Goal: Task Accomplishment & Management: Complete application form

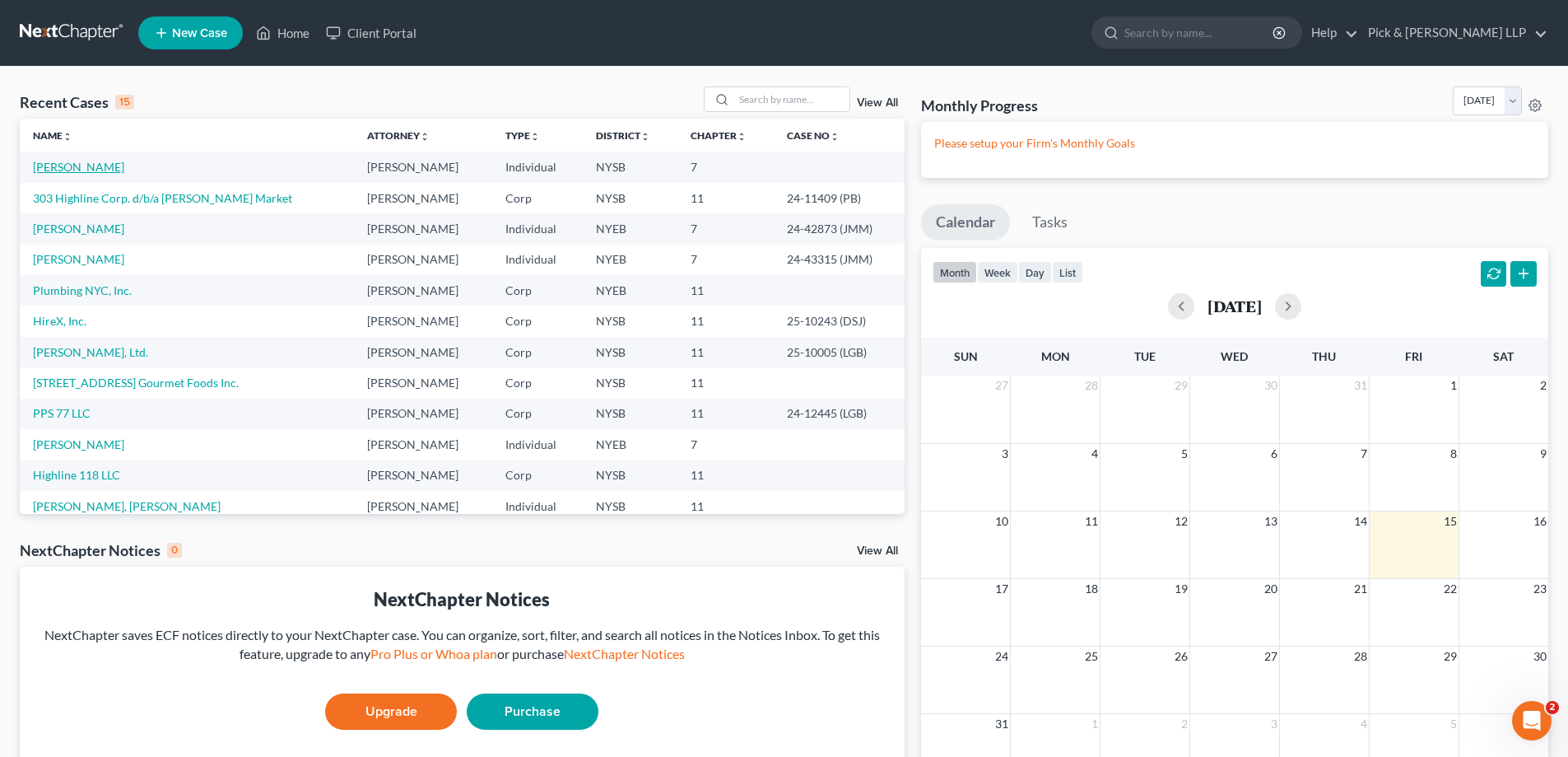
click at [93, 169] on link "[PERSON_NAME]" at bounding box center [79, 166] width 91 height 14
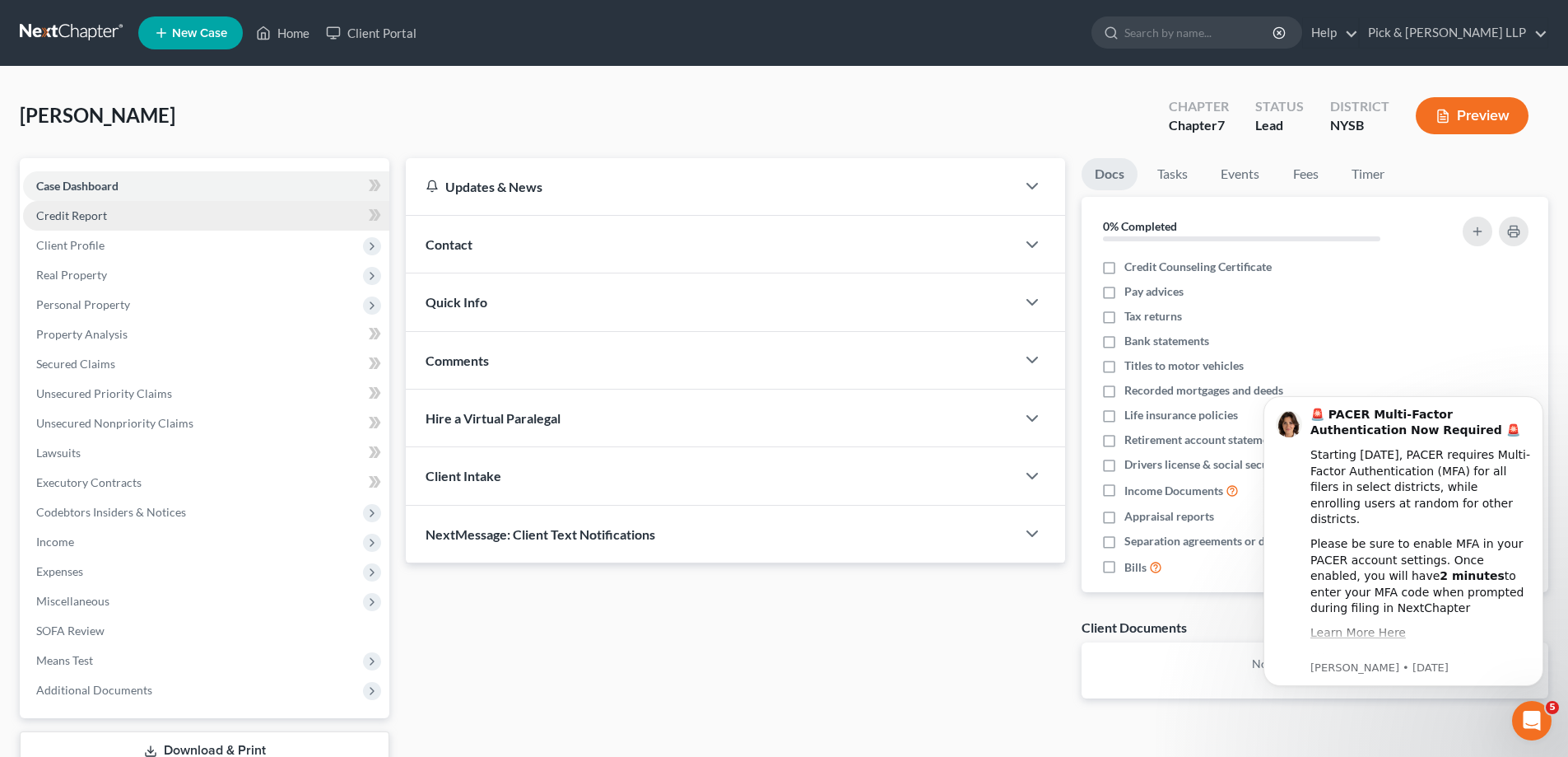
click at [123, 215] on link "Credit Report" at bounding box center [206, 215] width 366 height 30
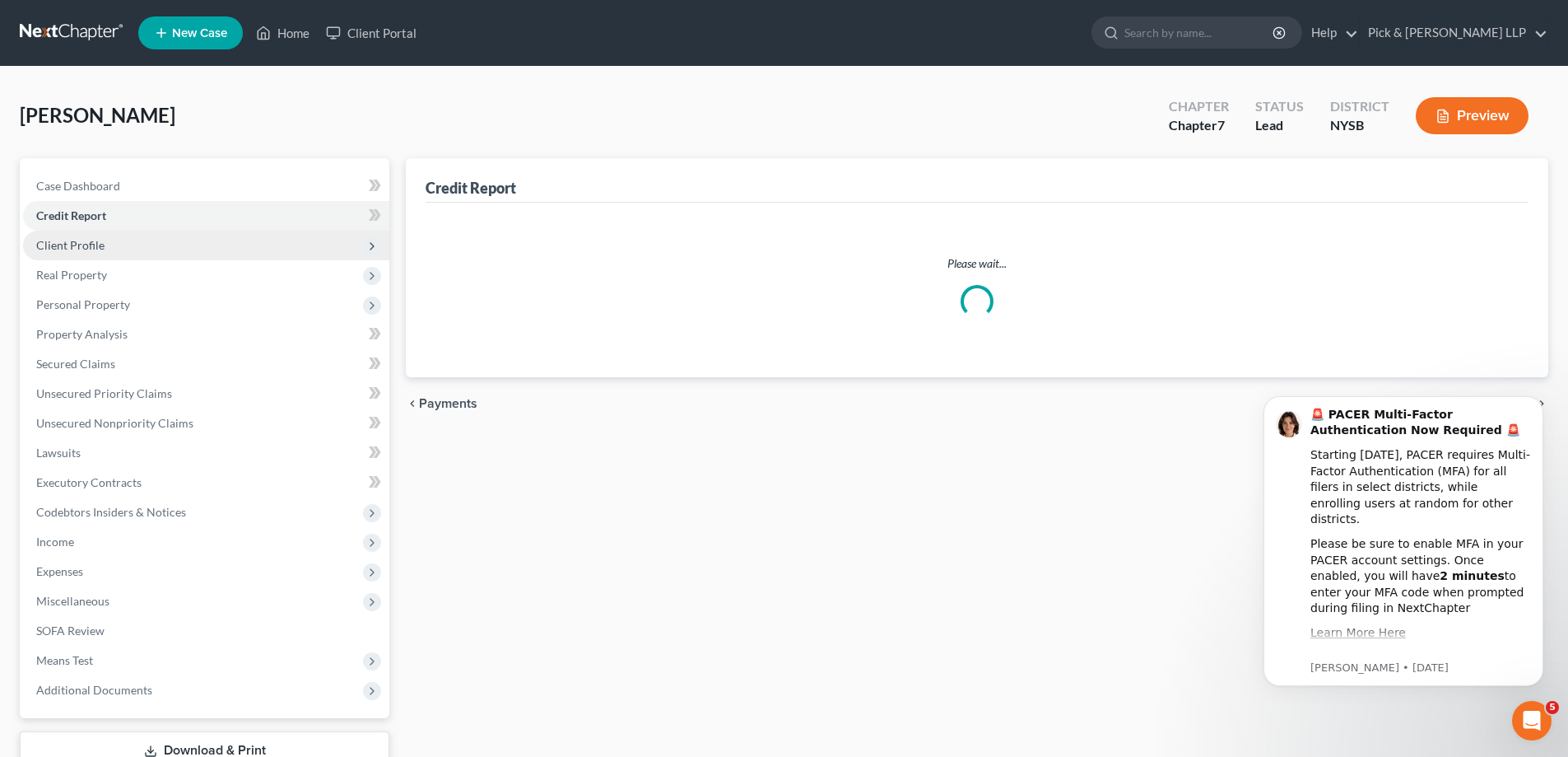
click at [109, 248] on span "Client Profile" at bounding box center [206, 245] width 366 height 30
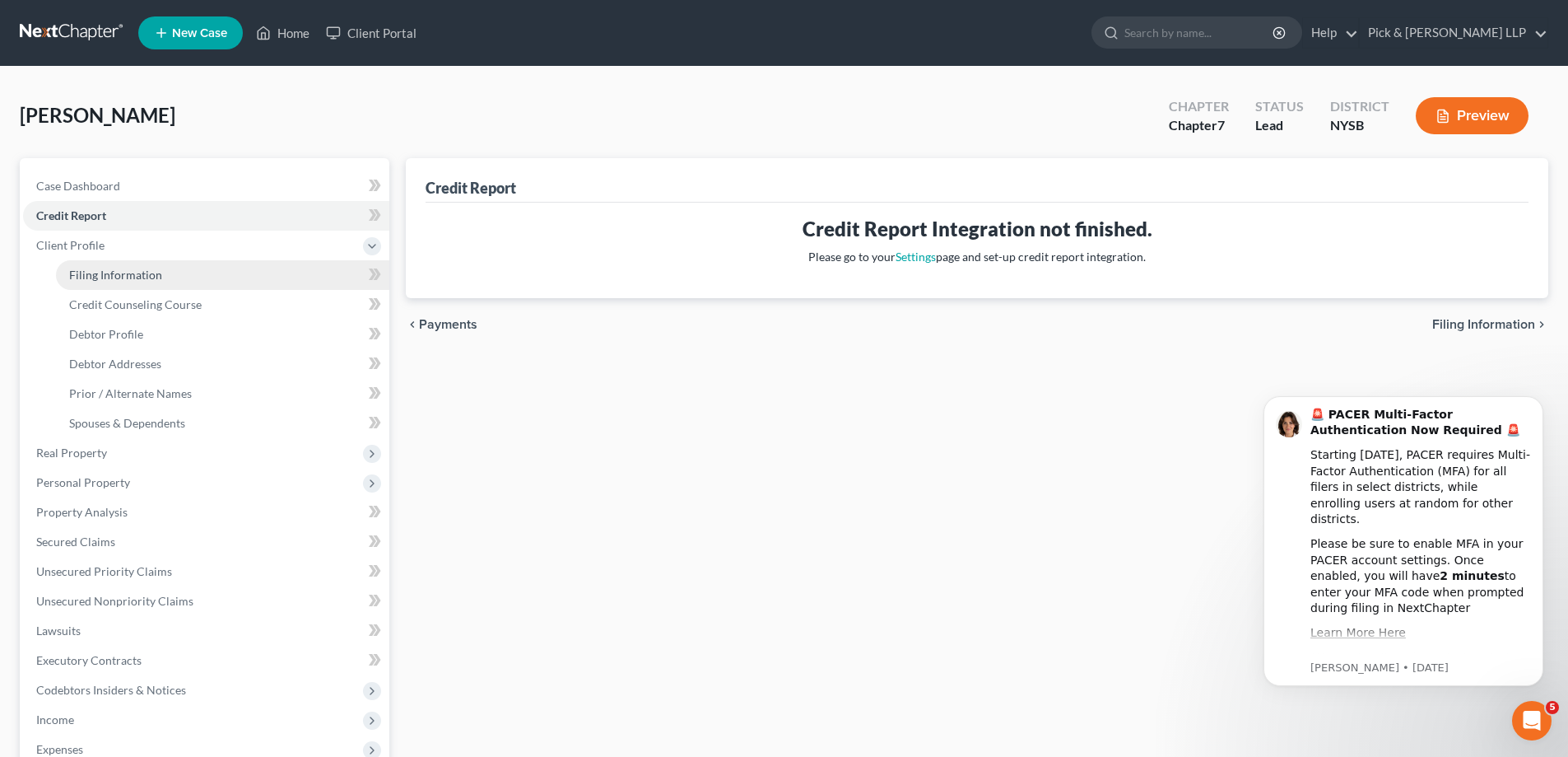
click at [115, 276] on span "Filing Information" at bounding box center [116, 275] width 93 height 14
select select "0"
select select "3"
select select "0"
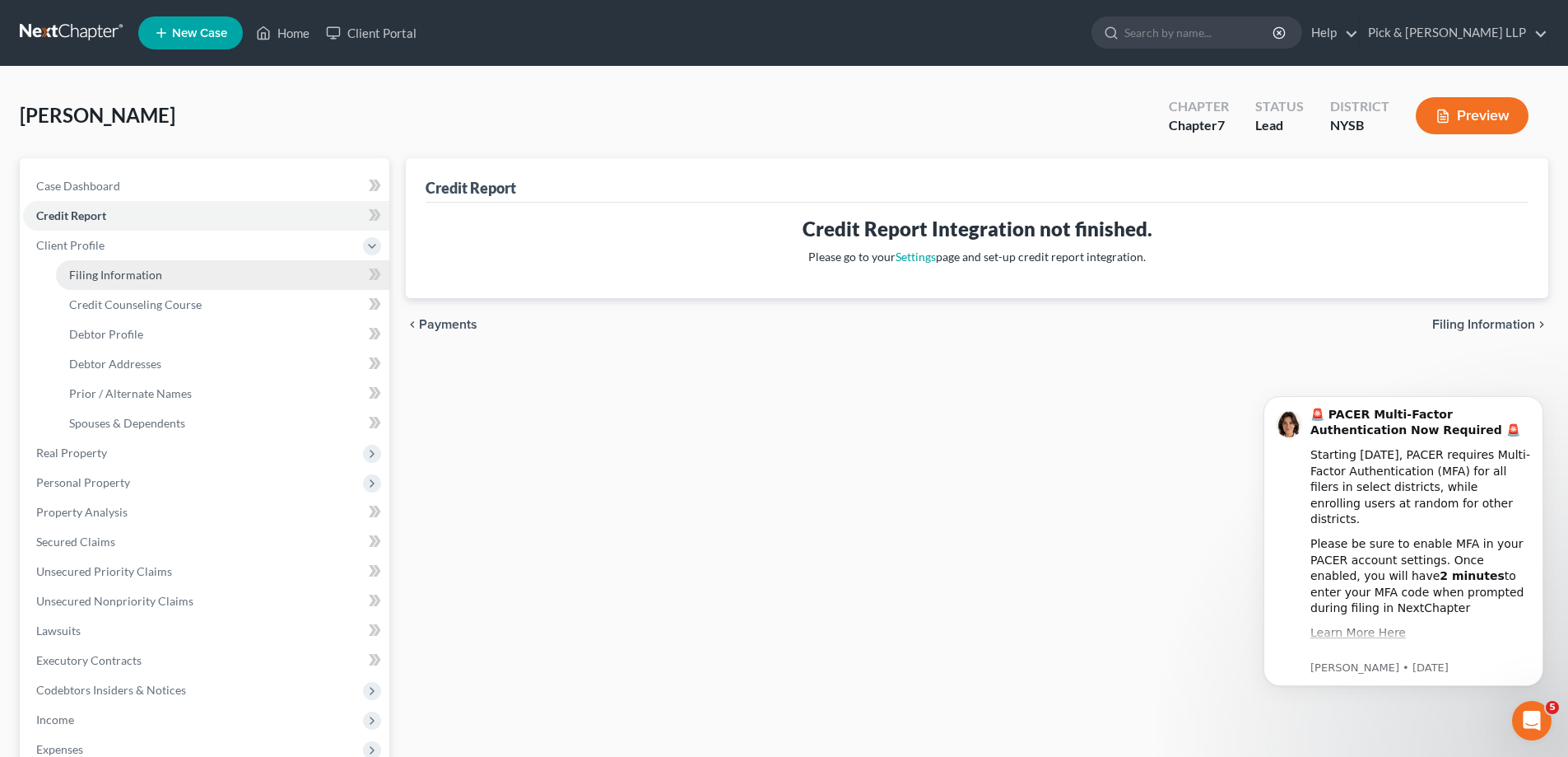
select select "55"
select select "35"
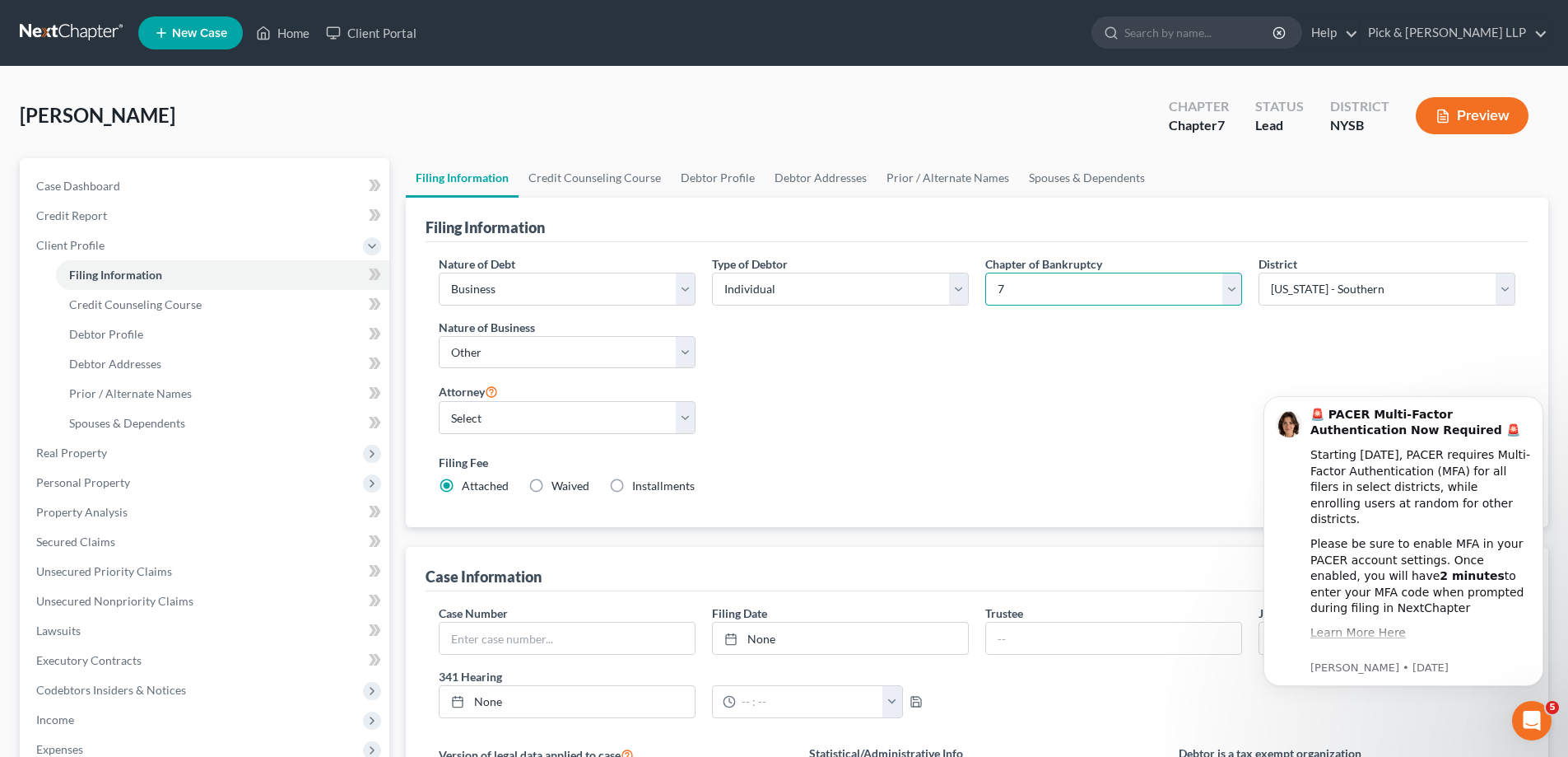
click at [1234, 291] on select "Select 7 11 12 13" at bounding box center [1114, 289] width 257 height 33
select select "1"
click at [985, 273] on select "Select 7 11 12 13" at bounding box center [1114, 289] width 257 height 33
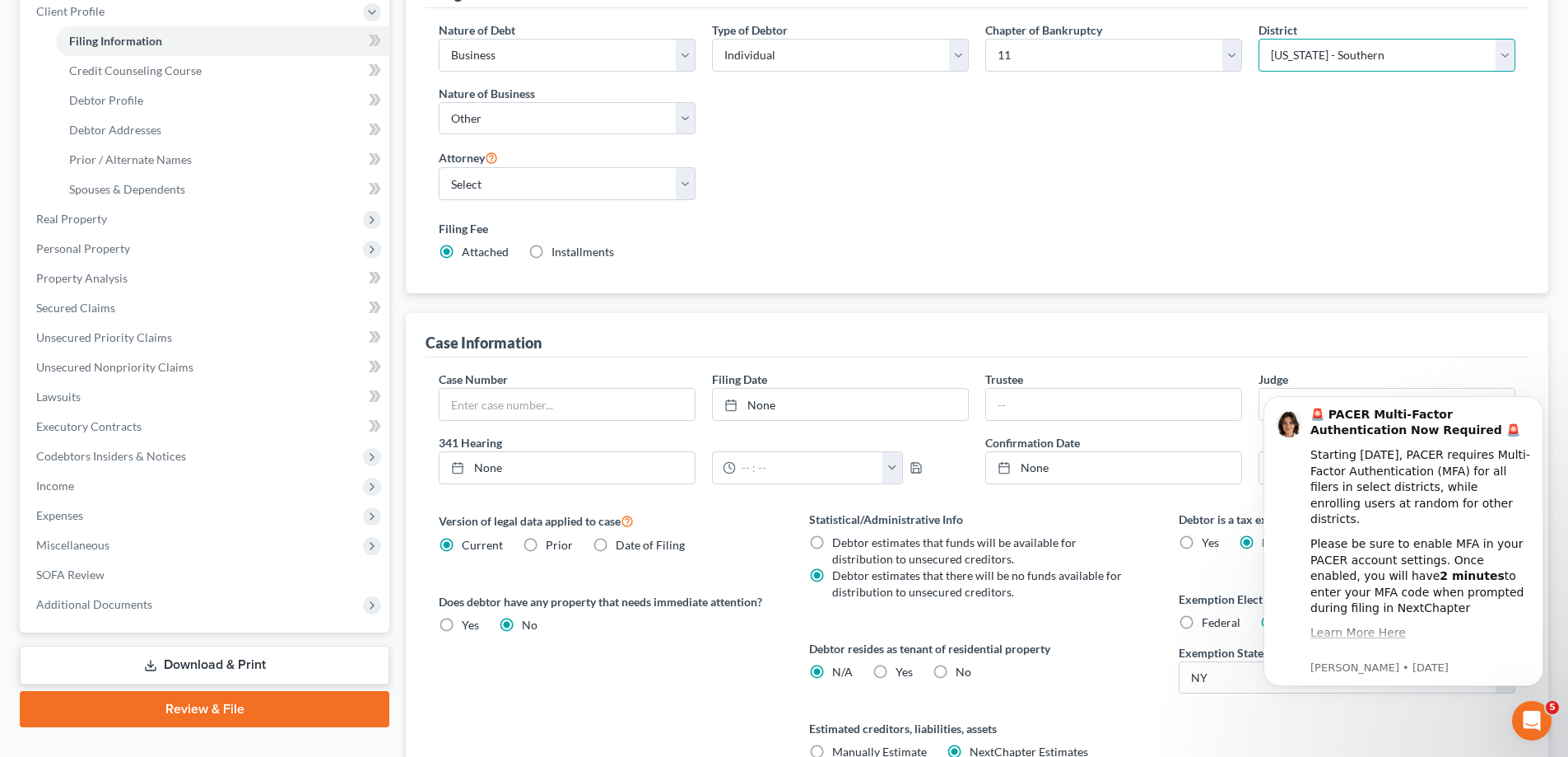
scroll to position [247, 0]
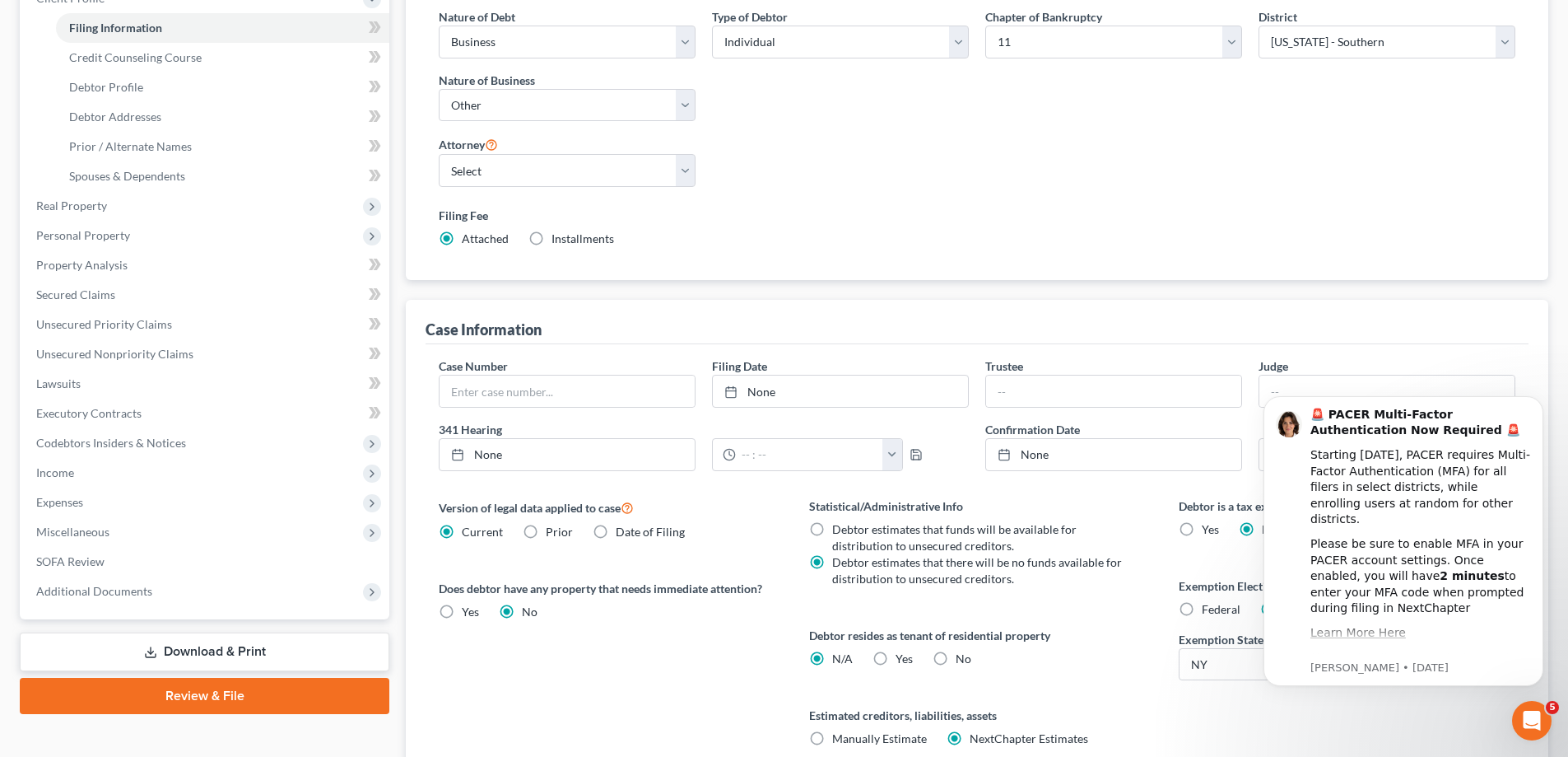
click at [833, 534] on label "Debtor estimates that funds will be available for distribution to unsecured cre…" at bounding box center [979, 537] width 294 height 33
click at [838, 532] on input "Debtor estimates that funds will be available for distribution to unsecured cre…" at bounding box center [844, 526] width 11 height 11
radio input "true"
radio input "false"
click at [1538, 403] on icon "Dismiss notification" at bounding box center [1538, 400] width 9 height 9
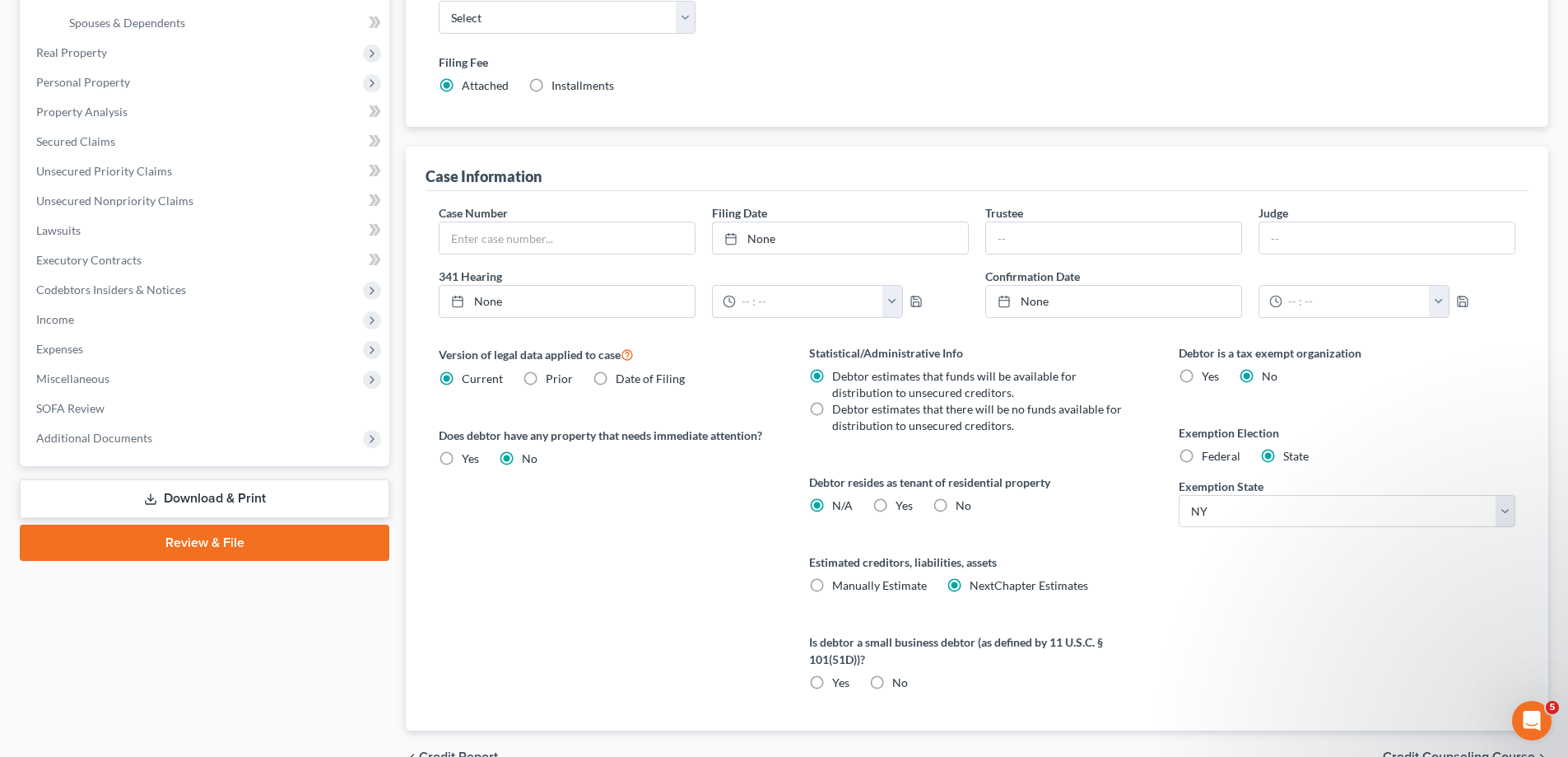
scroll to position [411, 0]
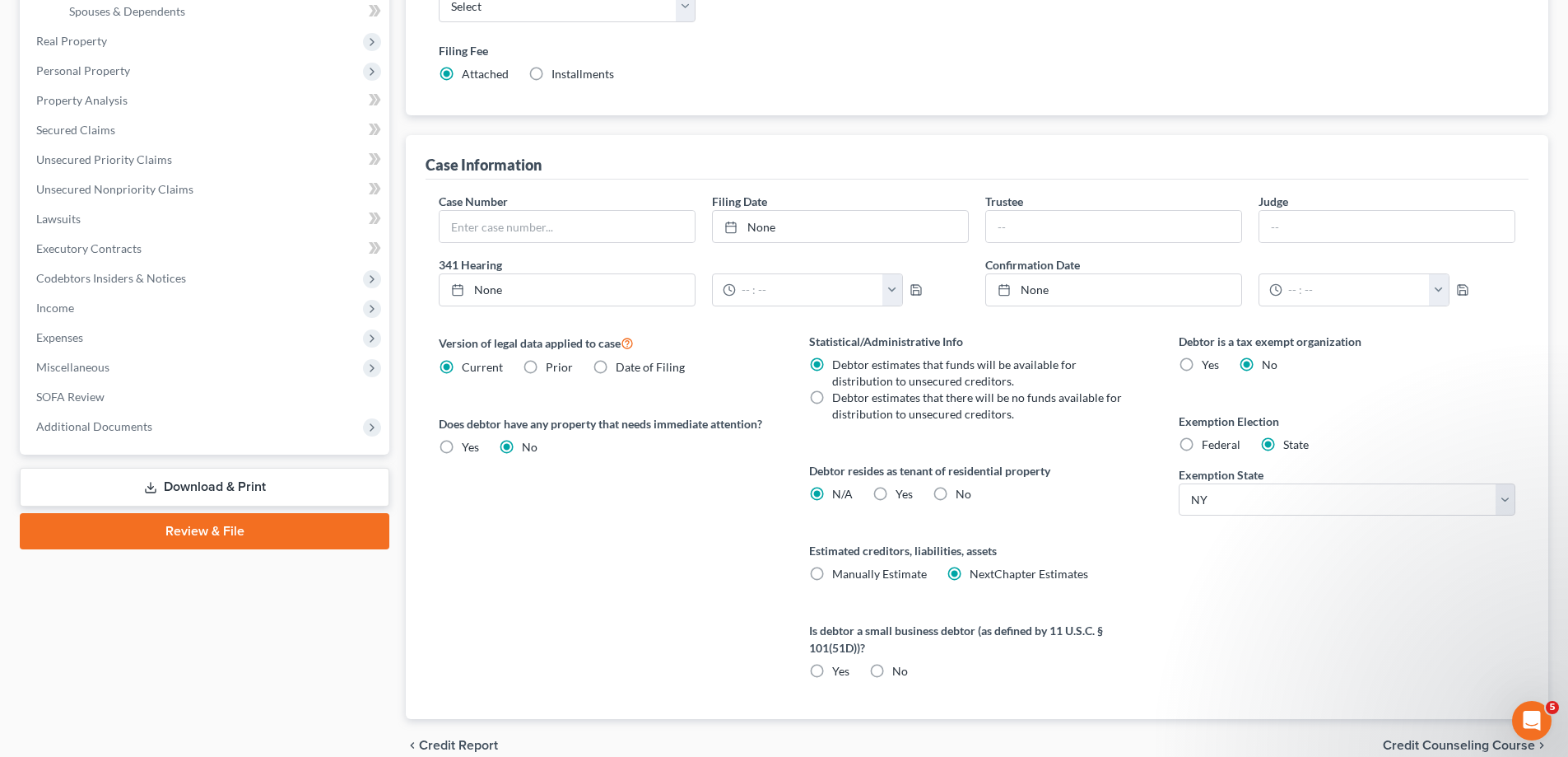
click at [893, 668] on label "No" at bounding box center [900, 671] width 16 height 16
click at [899, 668] on input "No" at bounding box center [904, 668] width 11 height 11
radio input "true"
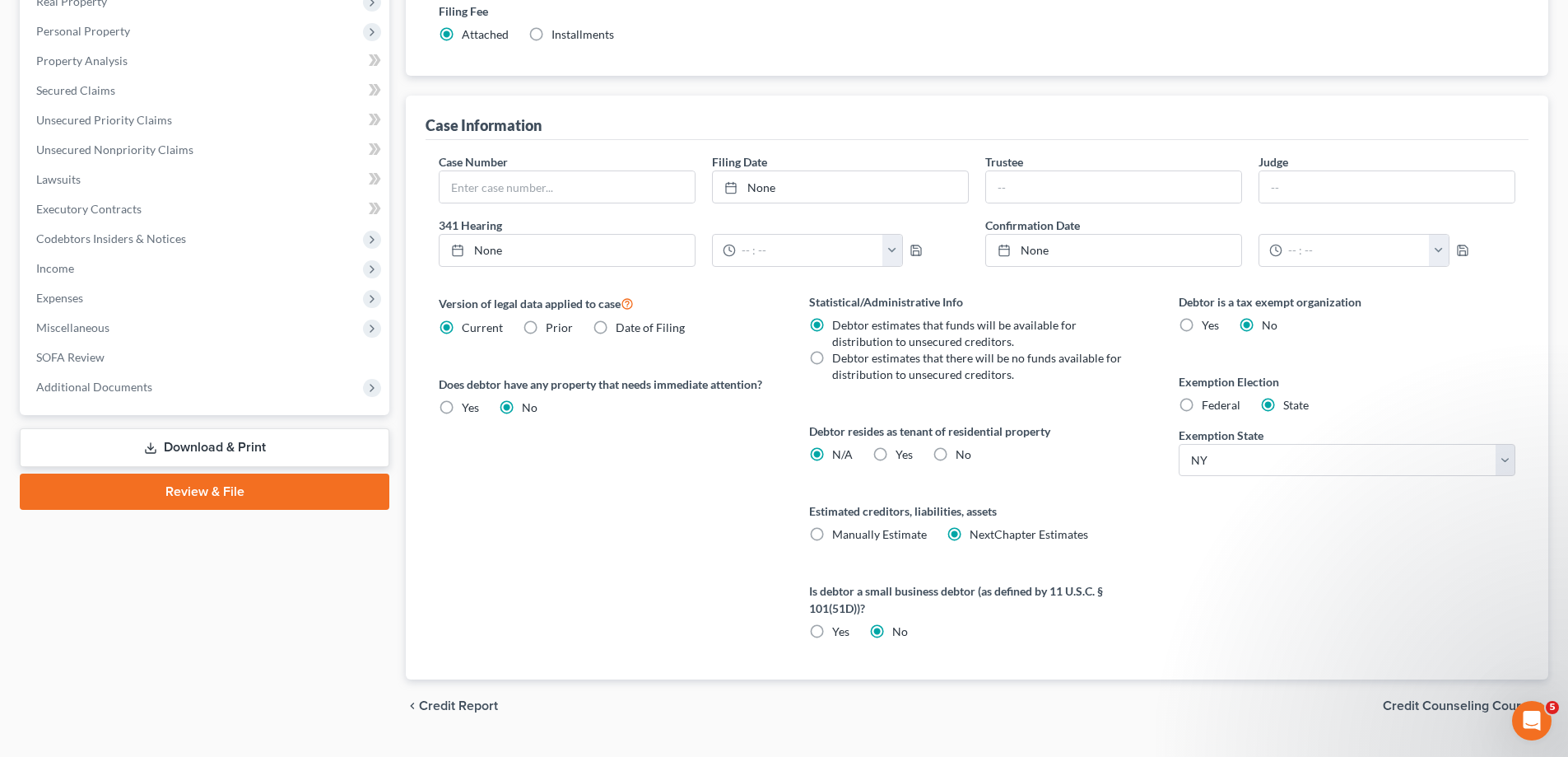
scroll to position [489, 0]
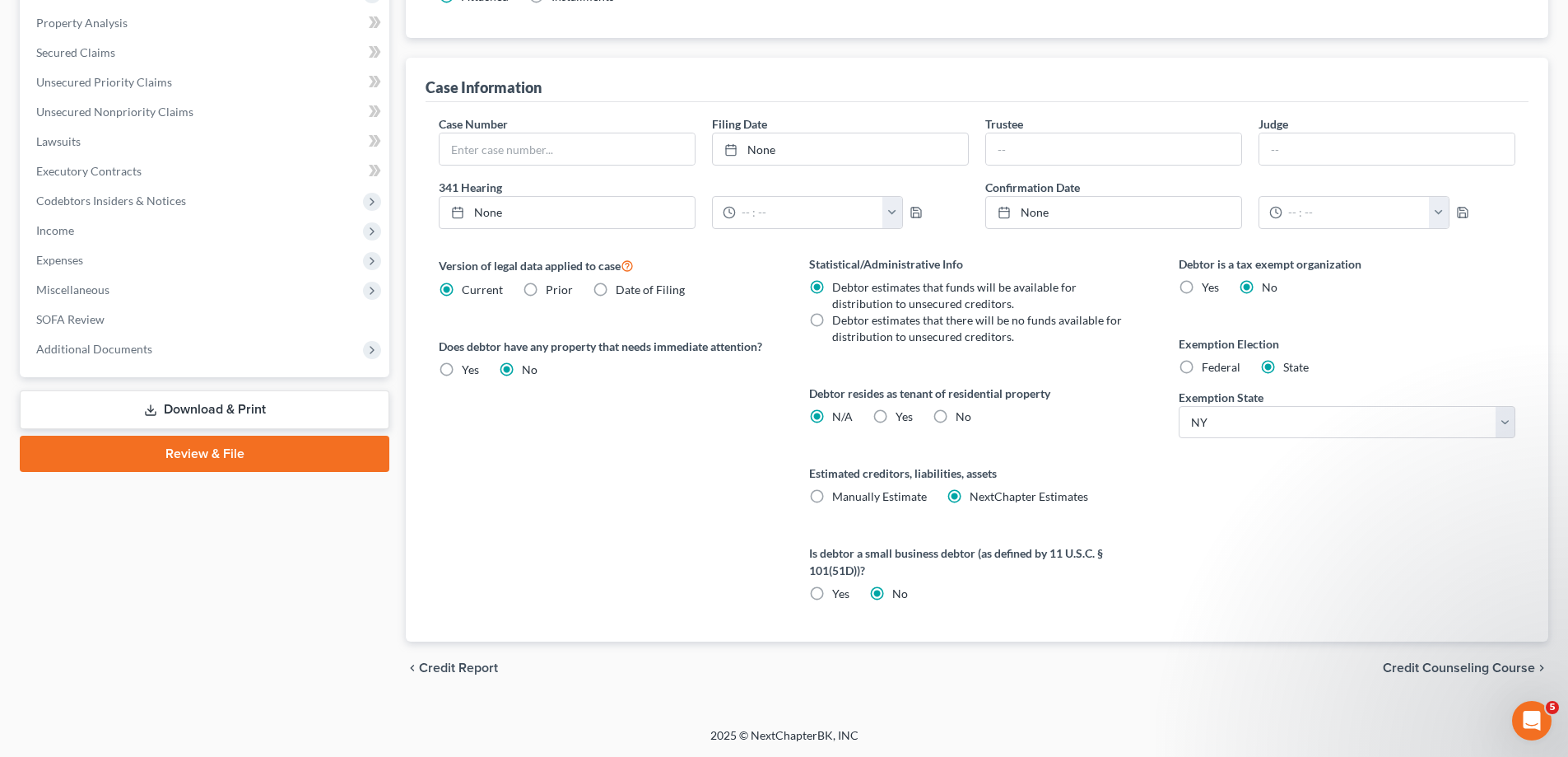
click at [1426, 673] on span "Credit Counseling Course" at bounding box center [1459, 668] width 152 height 14
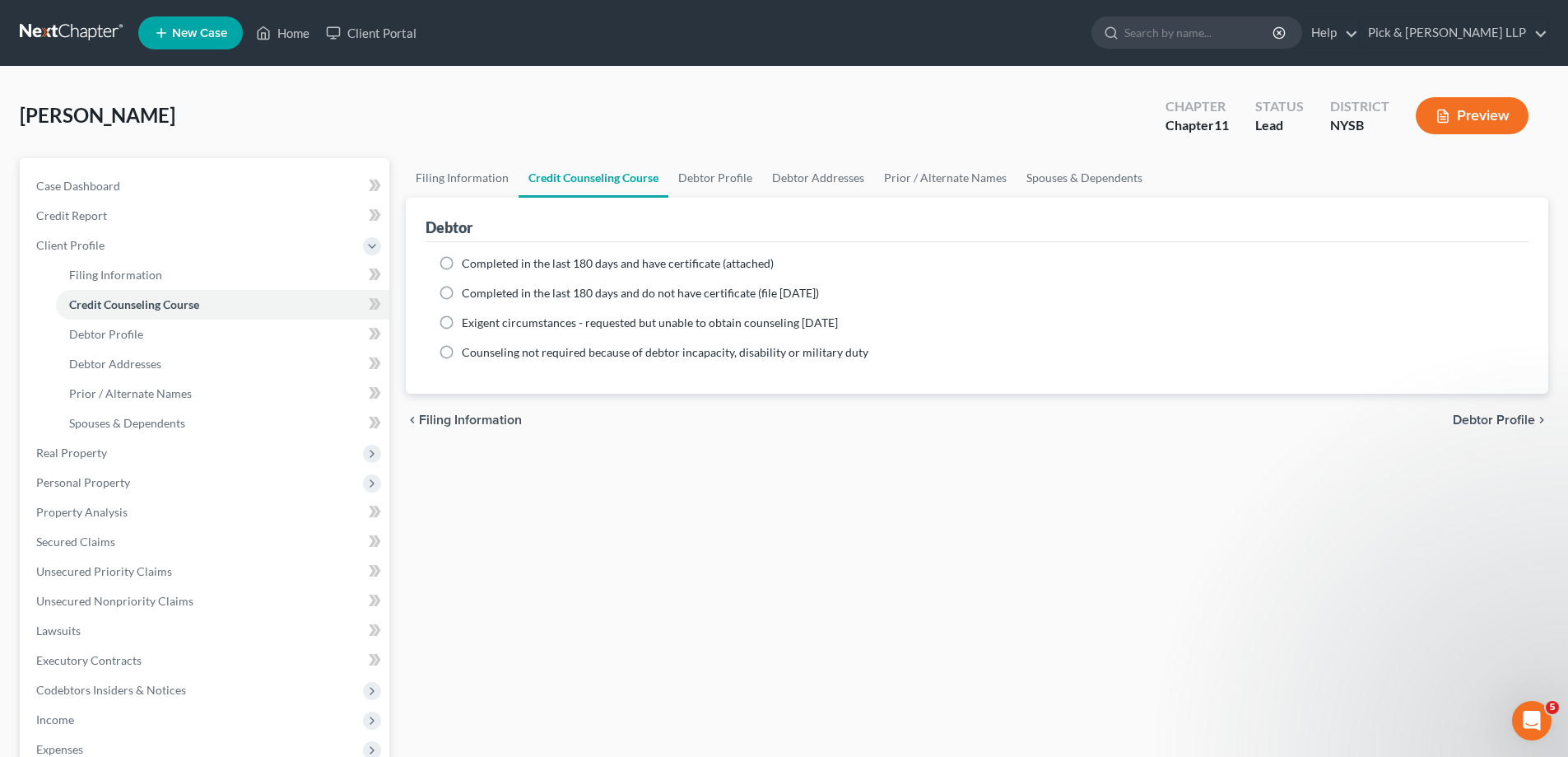
click at [462, 263] on label "Completed in the last 180 days and have certificate (attached)" at bounding box center [617, 263] width 312 height 16
click at [469, 263] on input "Completed in the last 180 days and have certificate (attached)" at bounding box center [474, 260] width 11 height 11
radio input "true"
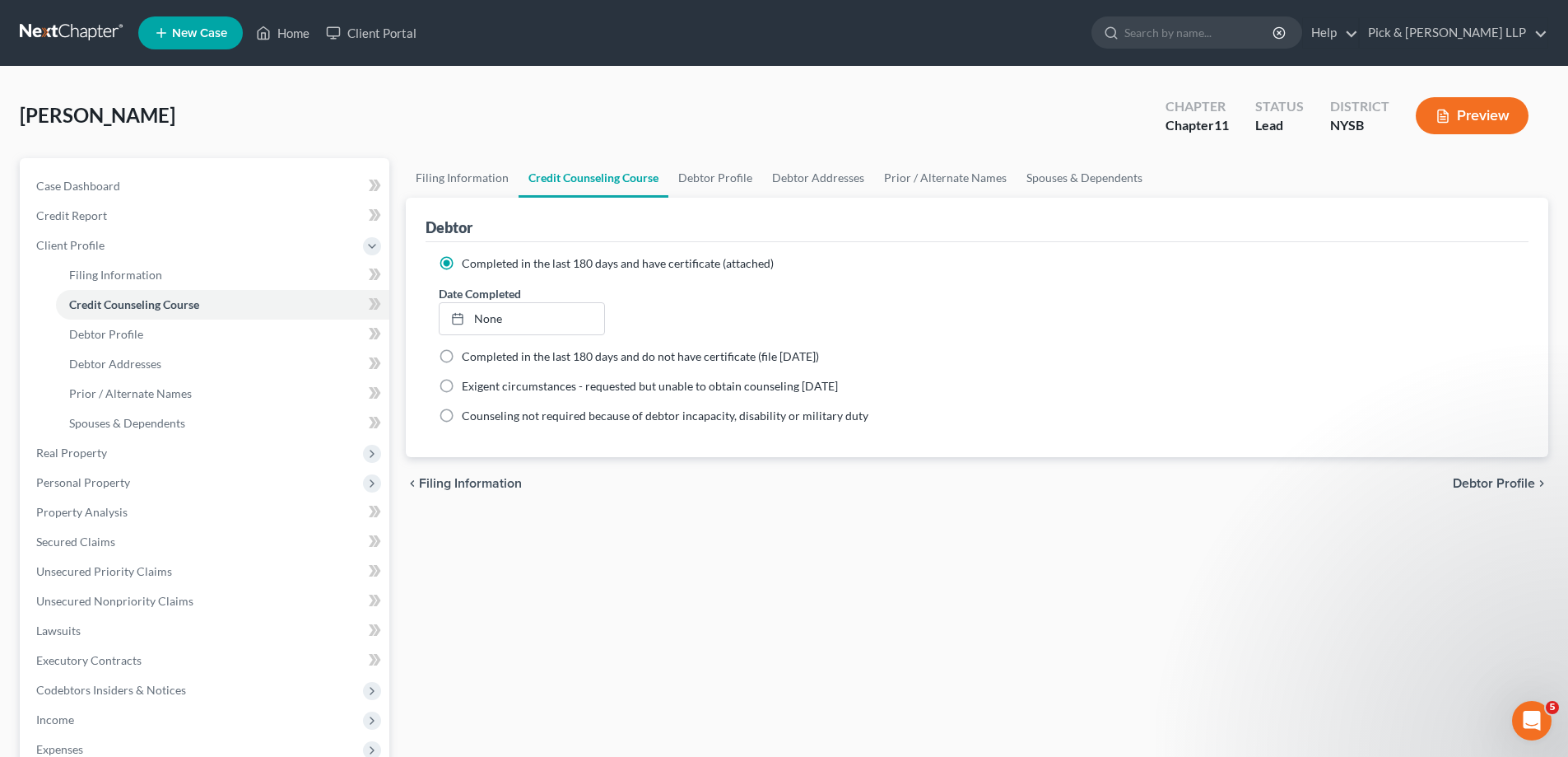
click at [1508, 480] on span "Debtor Profile" at bounding box center [1494, 483] width 82 height 14
select select "1"
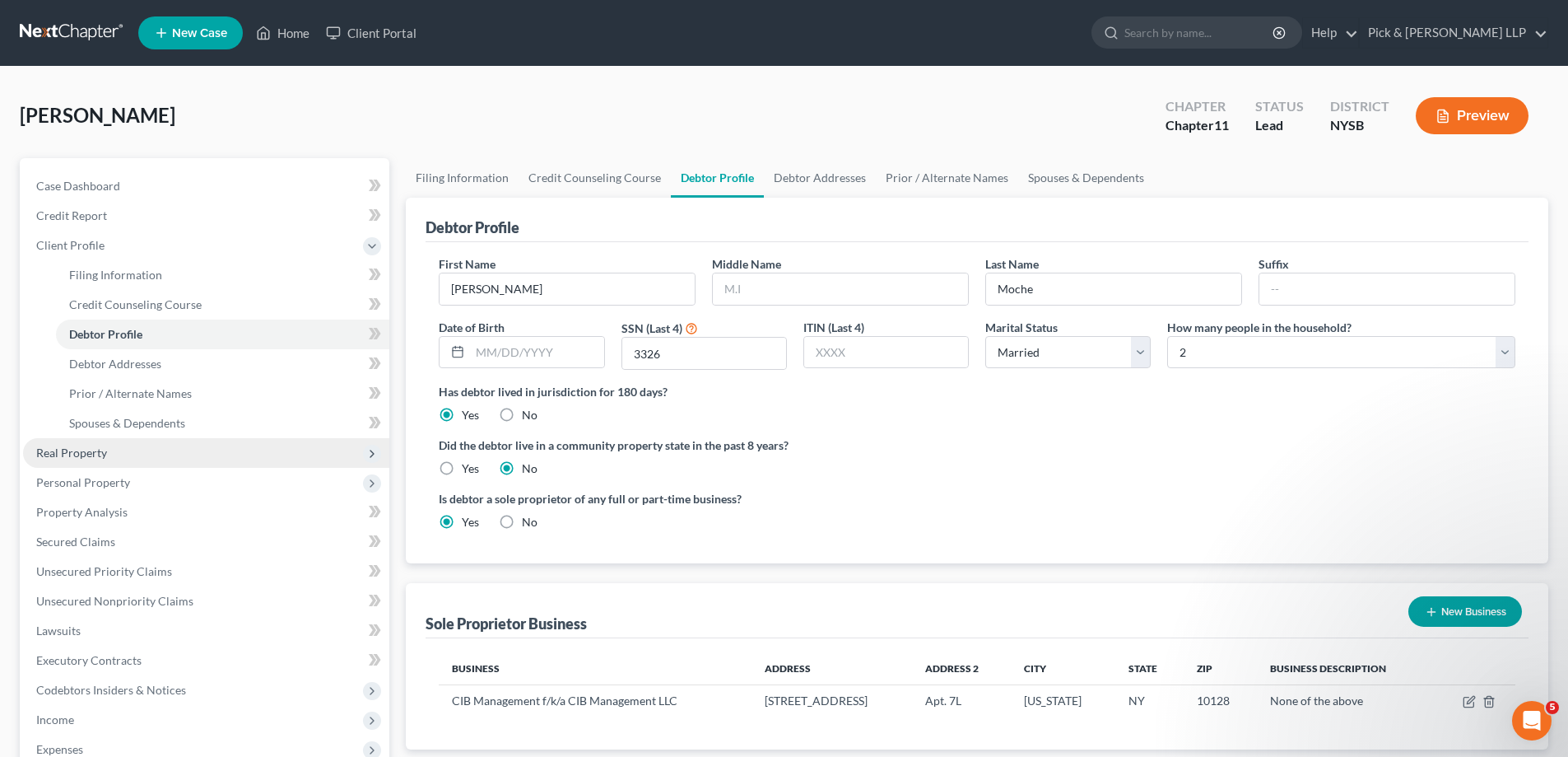
click at [71, 459] on span "Real Property" at bounding box center [72, 452] width 71 height 14
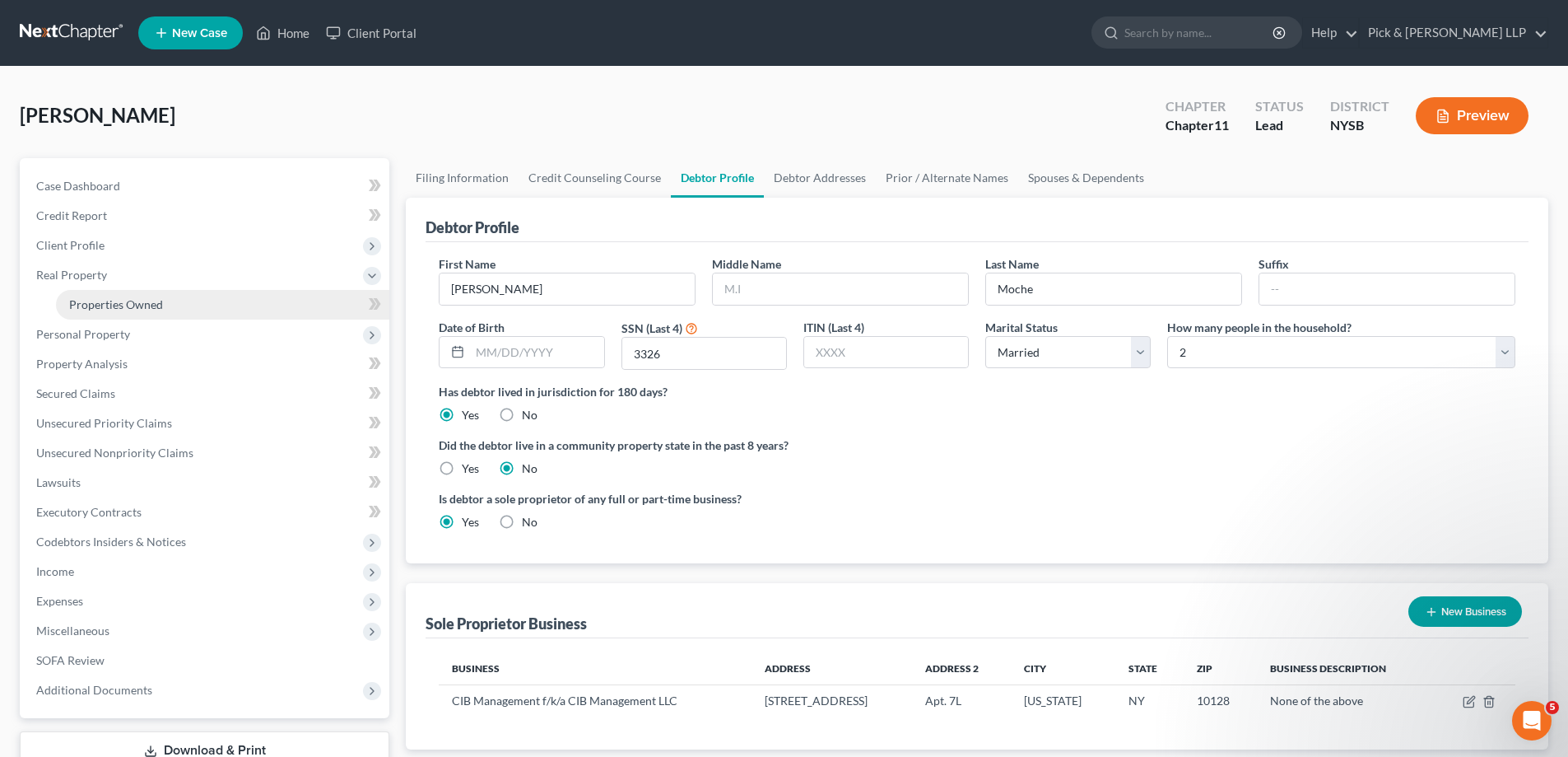
click at [123, 308] on span "Properties Owned" at bounding box center [116, 304] width 94 height 14
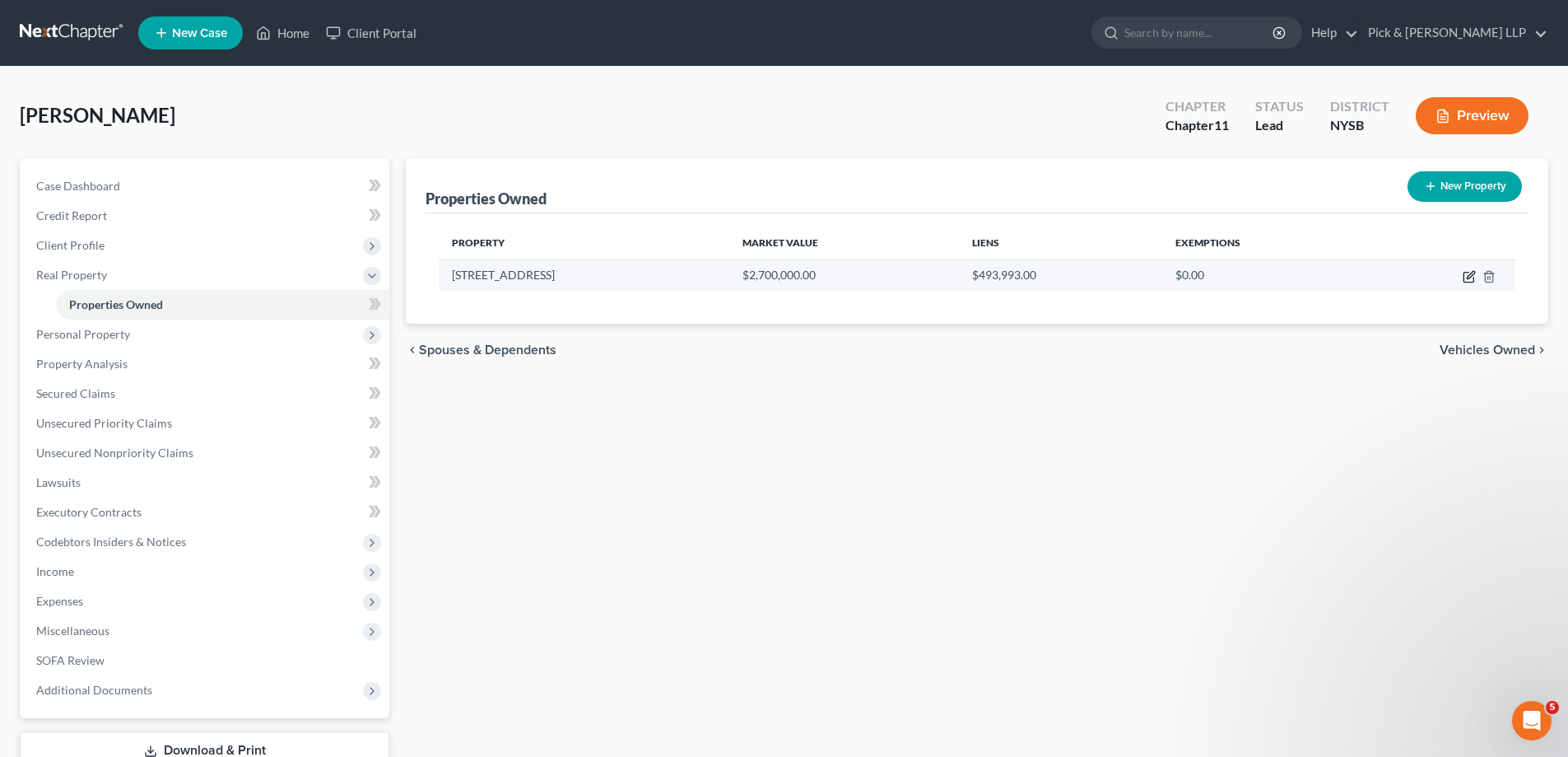
click at [1464, 276] on icon "button" at bounding box center [1468, 278] width 10 height 10
select select "35"
select select "3"
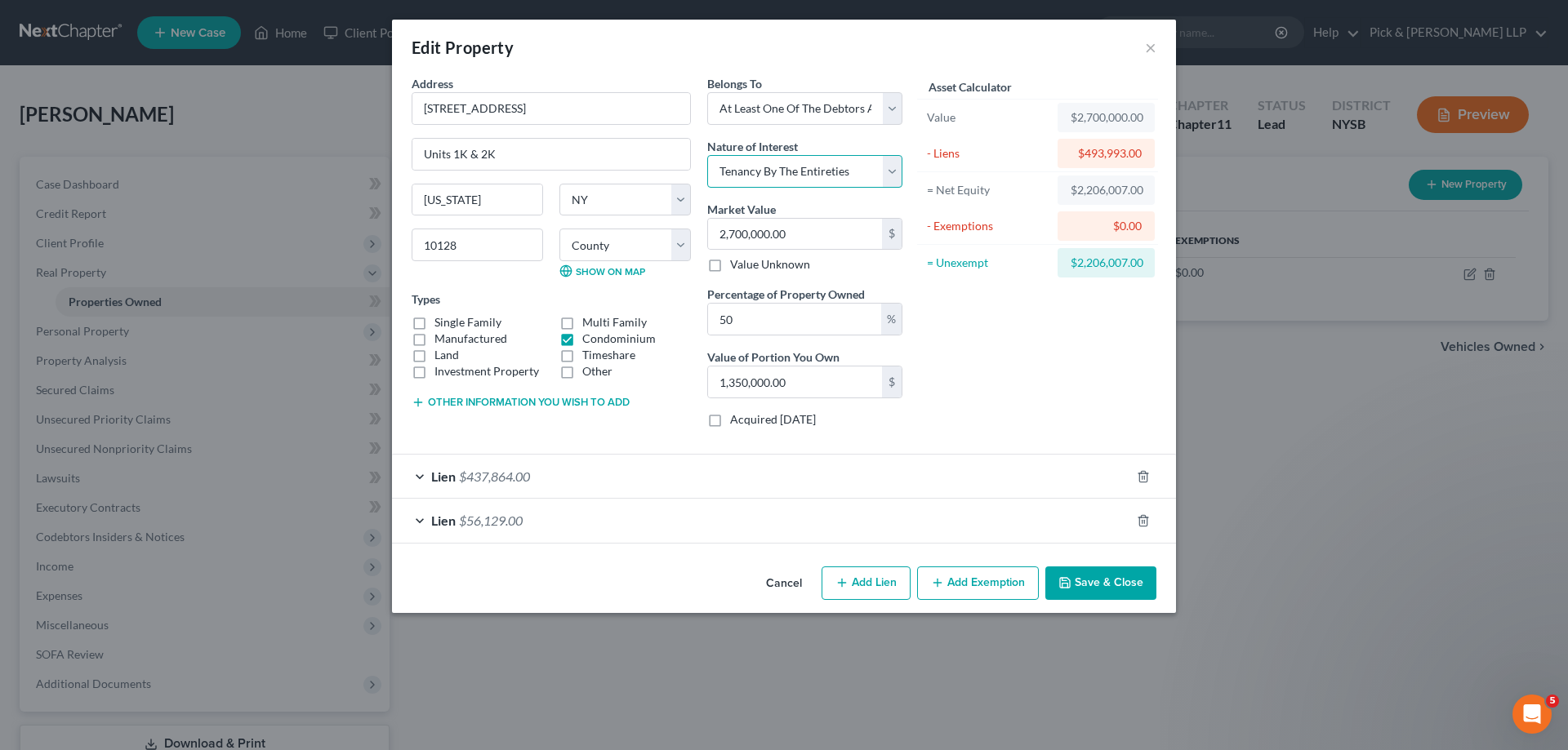
click at [888, 169] on select "Select Fee Simple Joint Tenant Life Estate Equitable Interest Future Interest T…" at bounding box center [804, 171] width 195 height 33
click at [707, 155] on select "Select Fee Simple Joint Tenant Life Estate Equitable Interest Future Interest T…" at bounding box center [804, 171] width 195 height 33
click at [894, 176] on select "Select Fee Simple Joint Tenant Life Estate Equitable Interest Future Interest T…" at bounding box center [804, 171] width 195 height 33
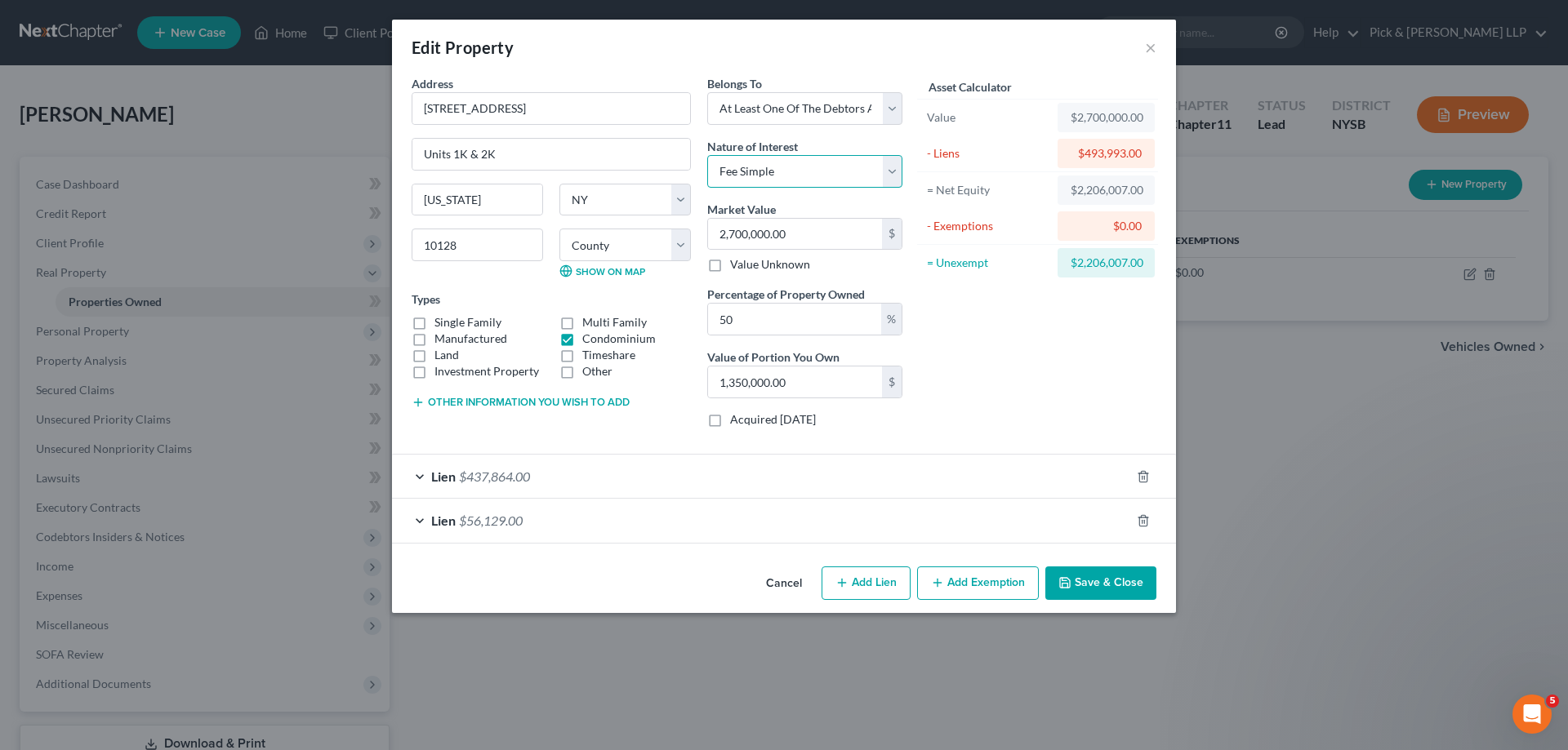
select select "7"
click at [707, 155] on select "Select Fee Simple Joint Tenant Life Estate Equitable Interest Future Interest T…" at bounding box center [804, 171] width 195 height 33
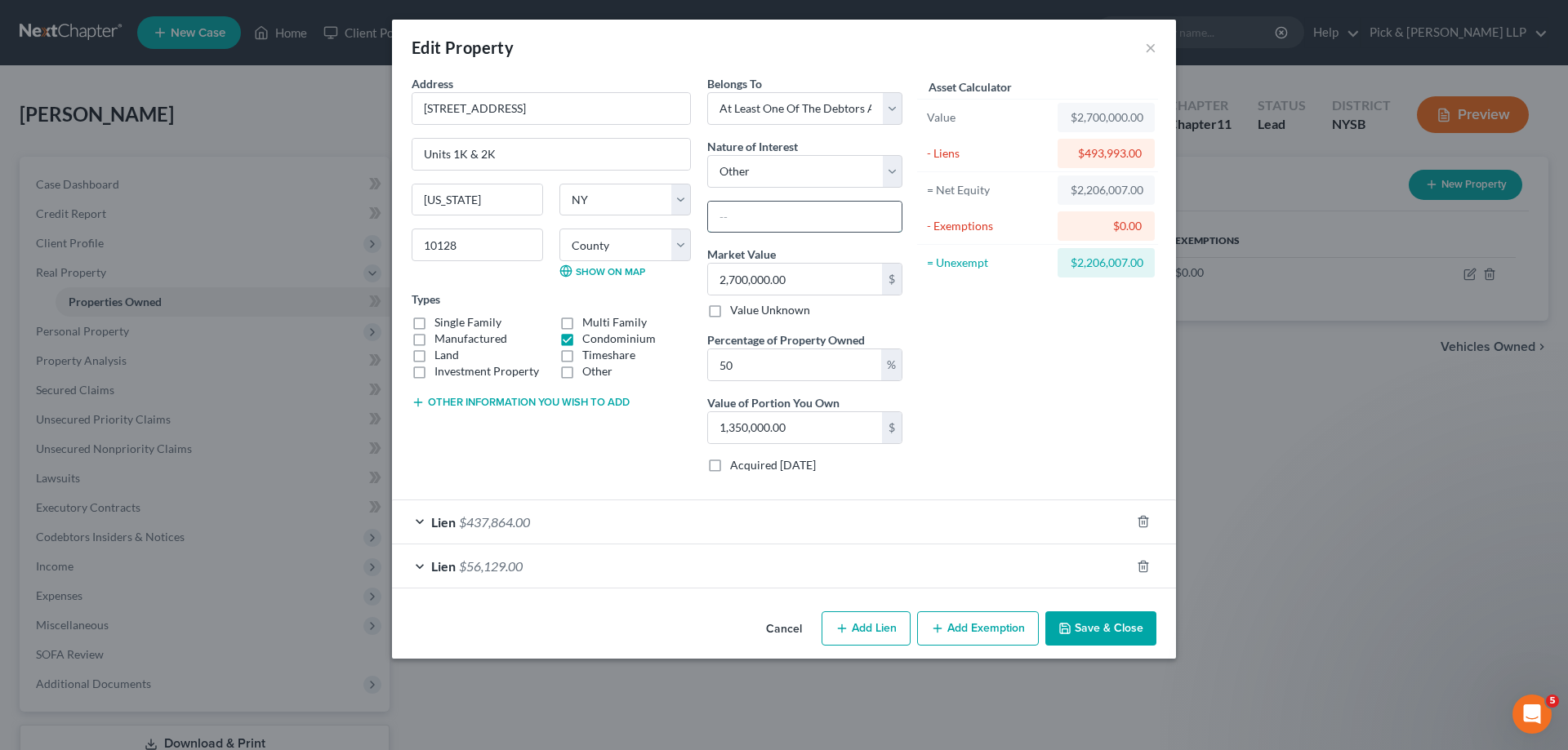
click at [795, 208] on input "text" at bounding box center [804, 217] width 193 height 31
click at [973, 635] on button "Add Exemption" at bounding box center [977, 628] width 121 height 34
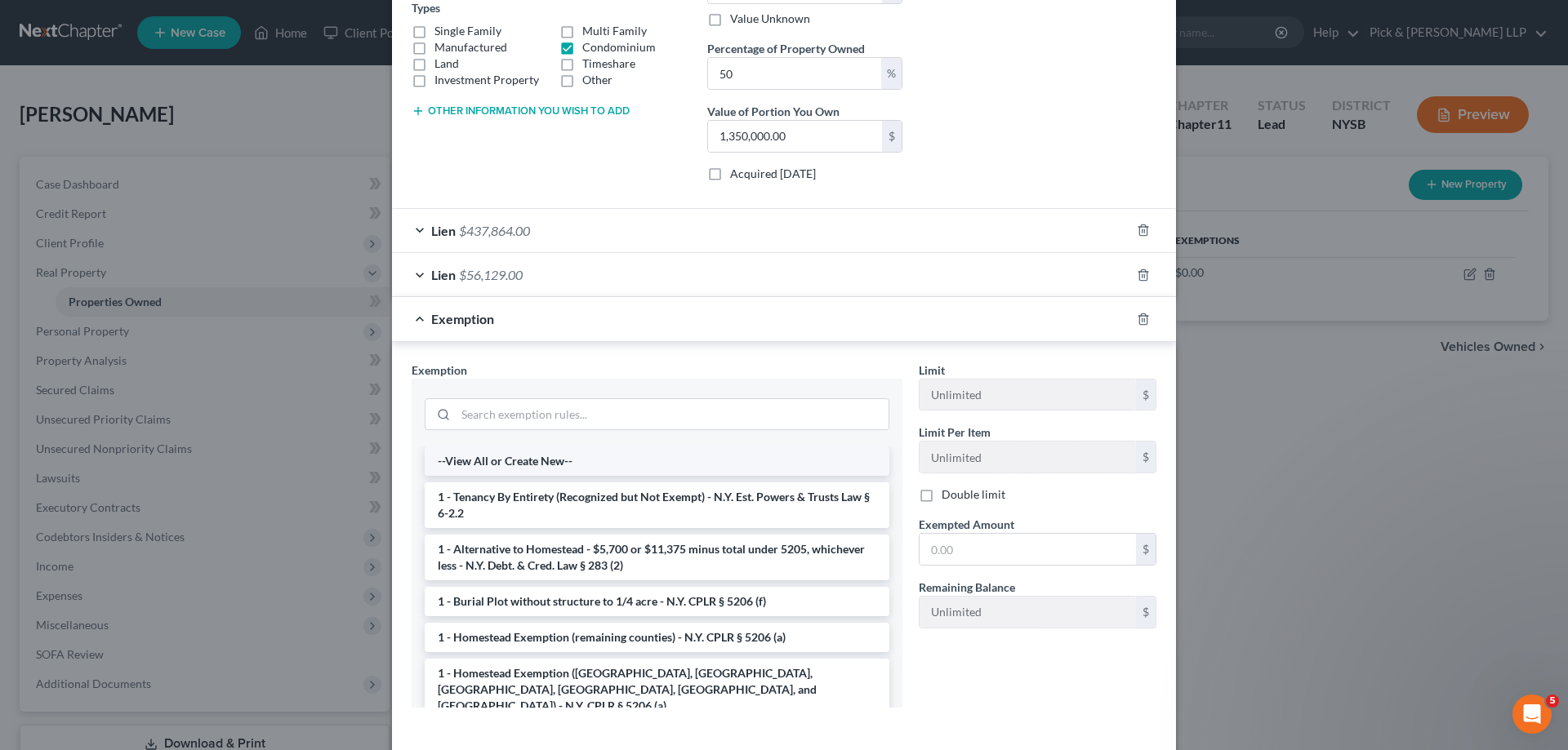
scroll to position [326, 0]
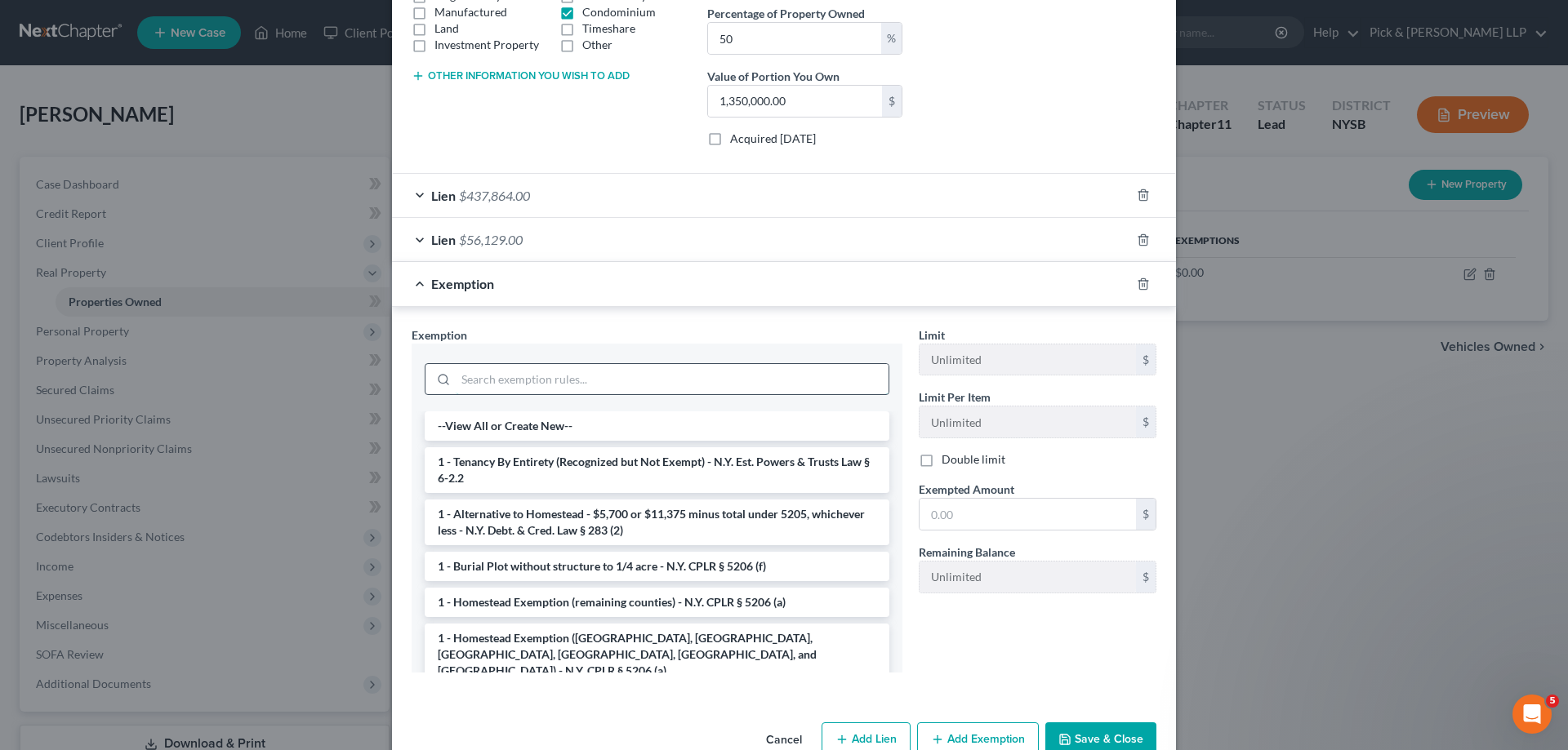
click at [533, 386] on input "search" at bounding box center [672, 379] width 433 height 31
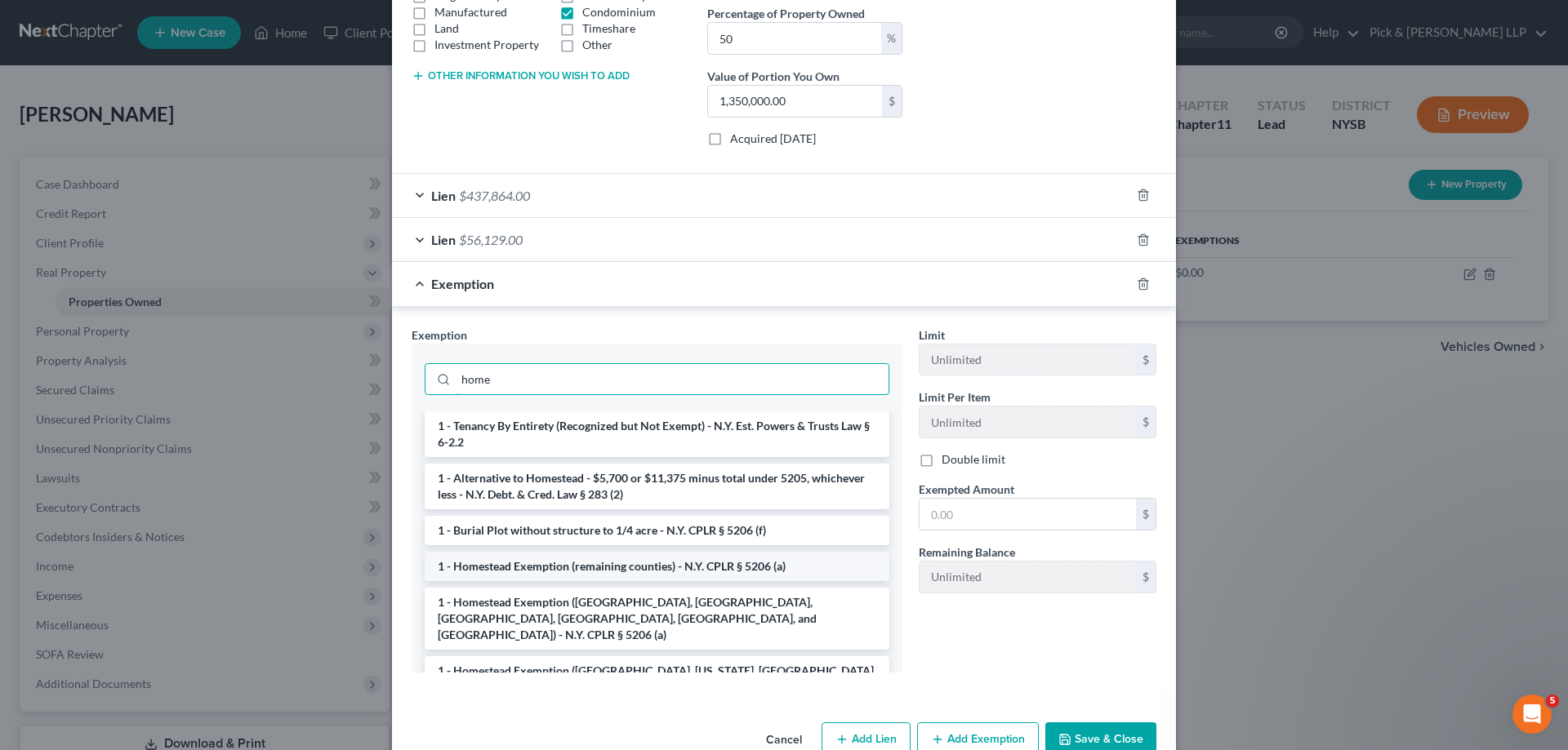
type input "home"
click at [549, 571] on li "1 - Homestead Exemption (remaining counties) - N.Y. CPLR § 5206 (a)" at bounding box center [657, 566] width 465 height 29
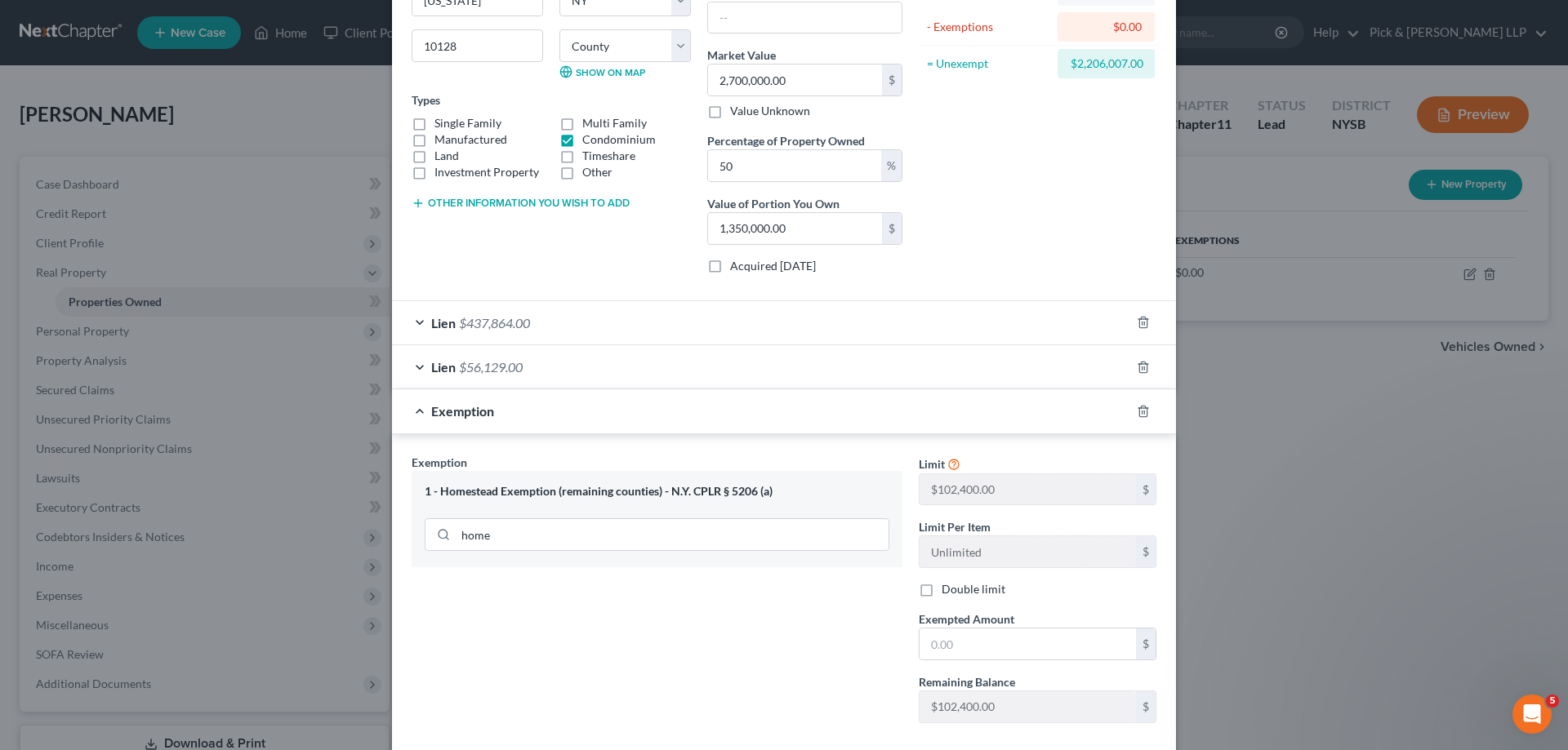
scroll to position [288, 0]
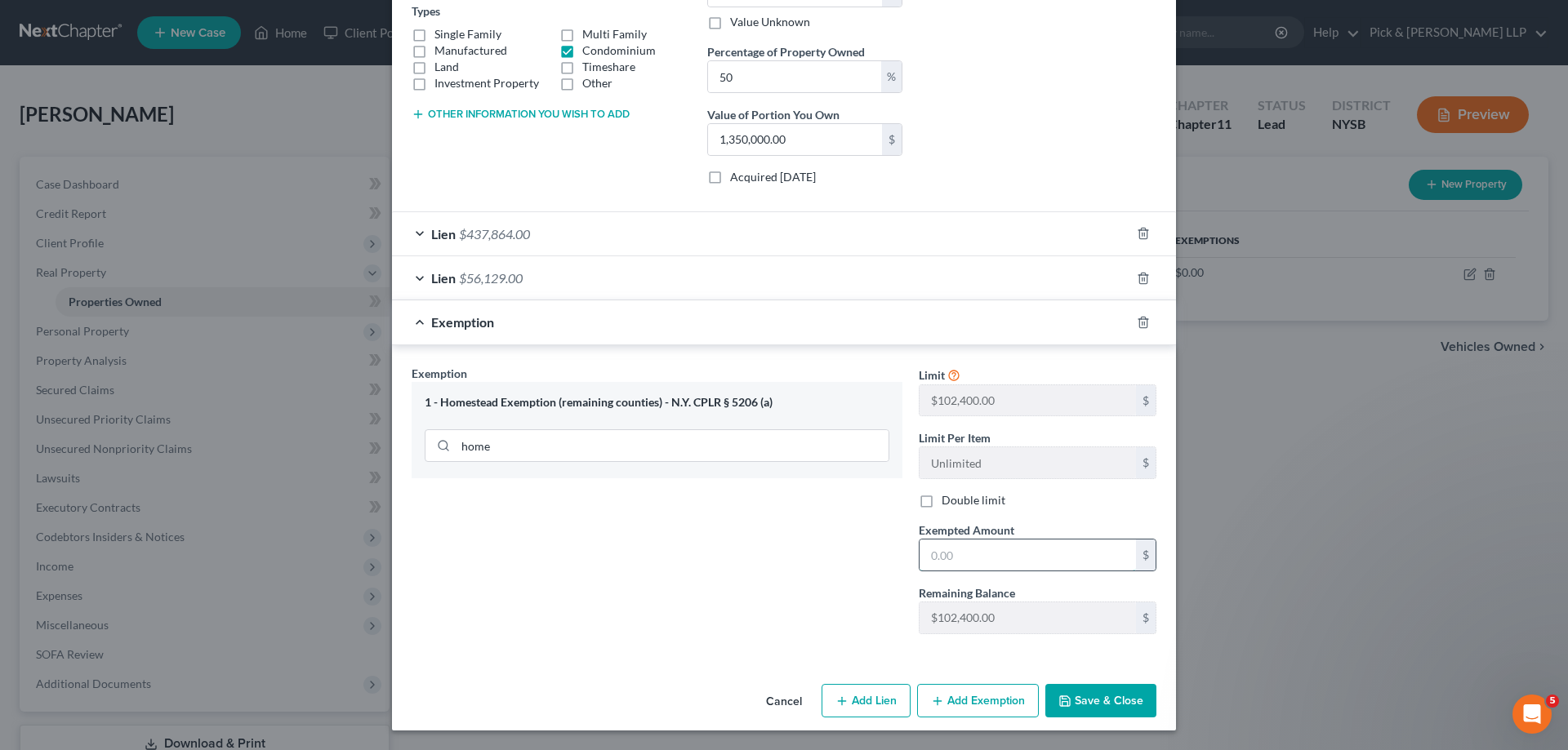
click at [972, 551] on input "text" at bounding box center [1028, 554] width 216 height 31
type input "204,825"
click at [1103, 696] on button "Save & Close" at bounding box center [1101, 701] width 111 height 34
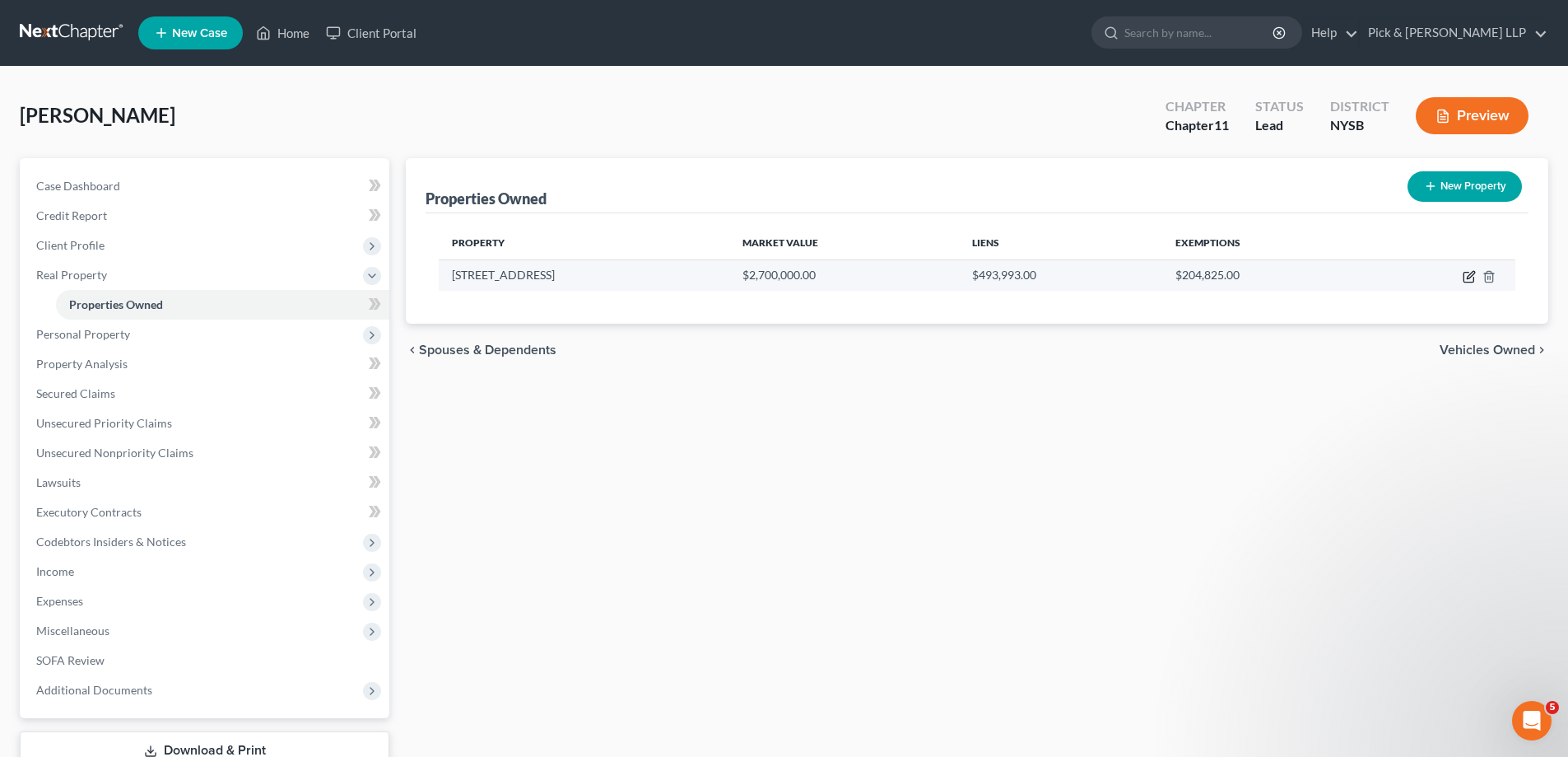
click at [1465, 270] on icon "button" at bounding box center [1469, 277] width 14 height 14
select select "35"
select select "30"
select select "3"
select select "7"
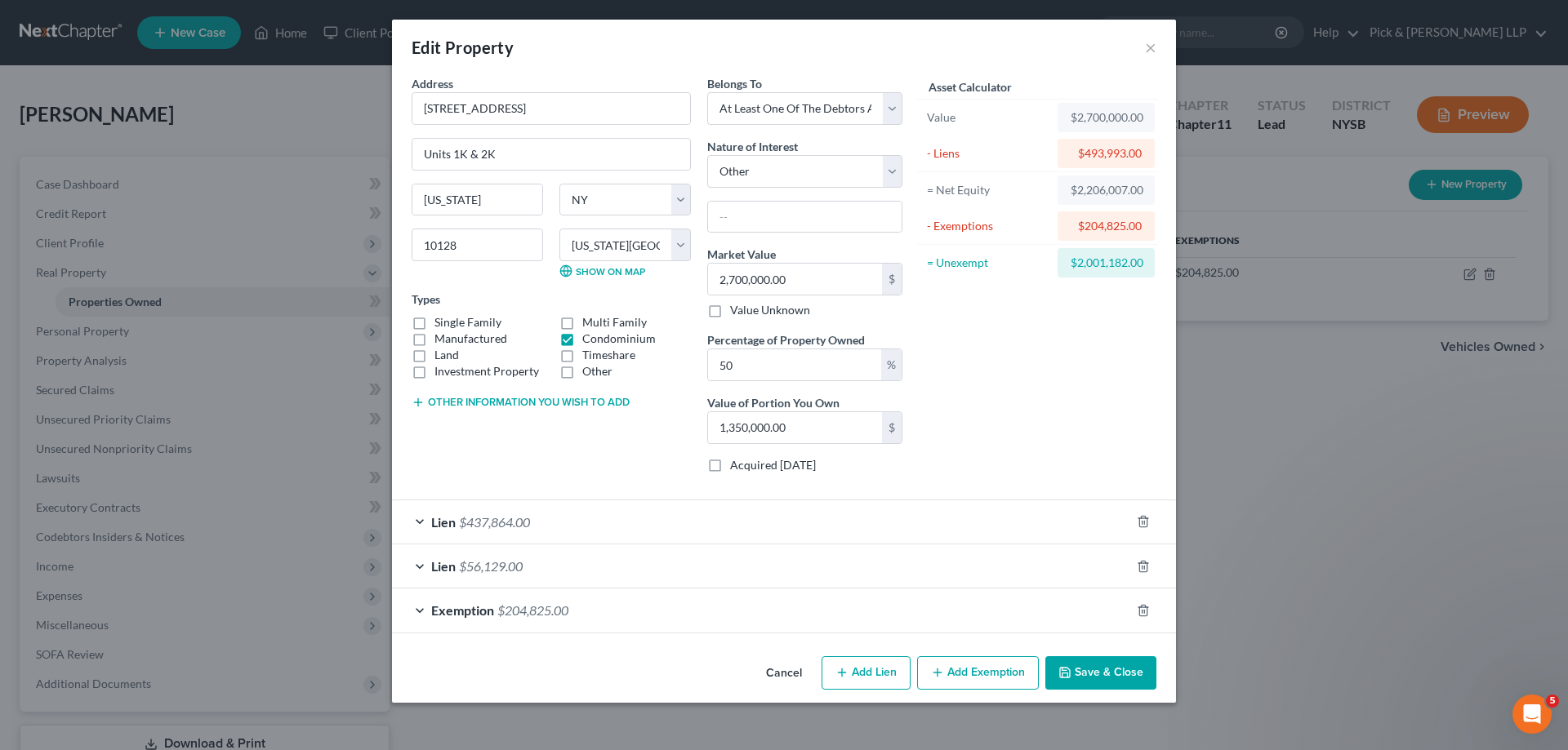
click at [1093, 676] on button "Save & Close" at bounding box center [1101, 673] width 111 height 34
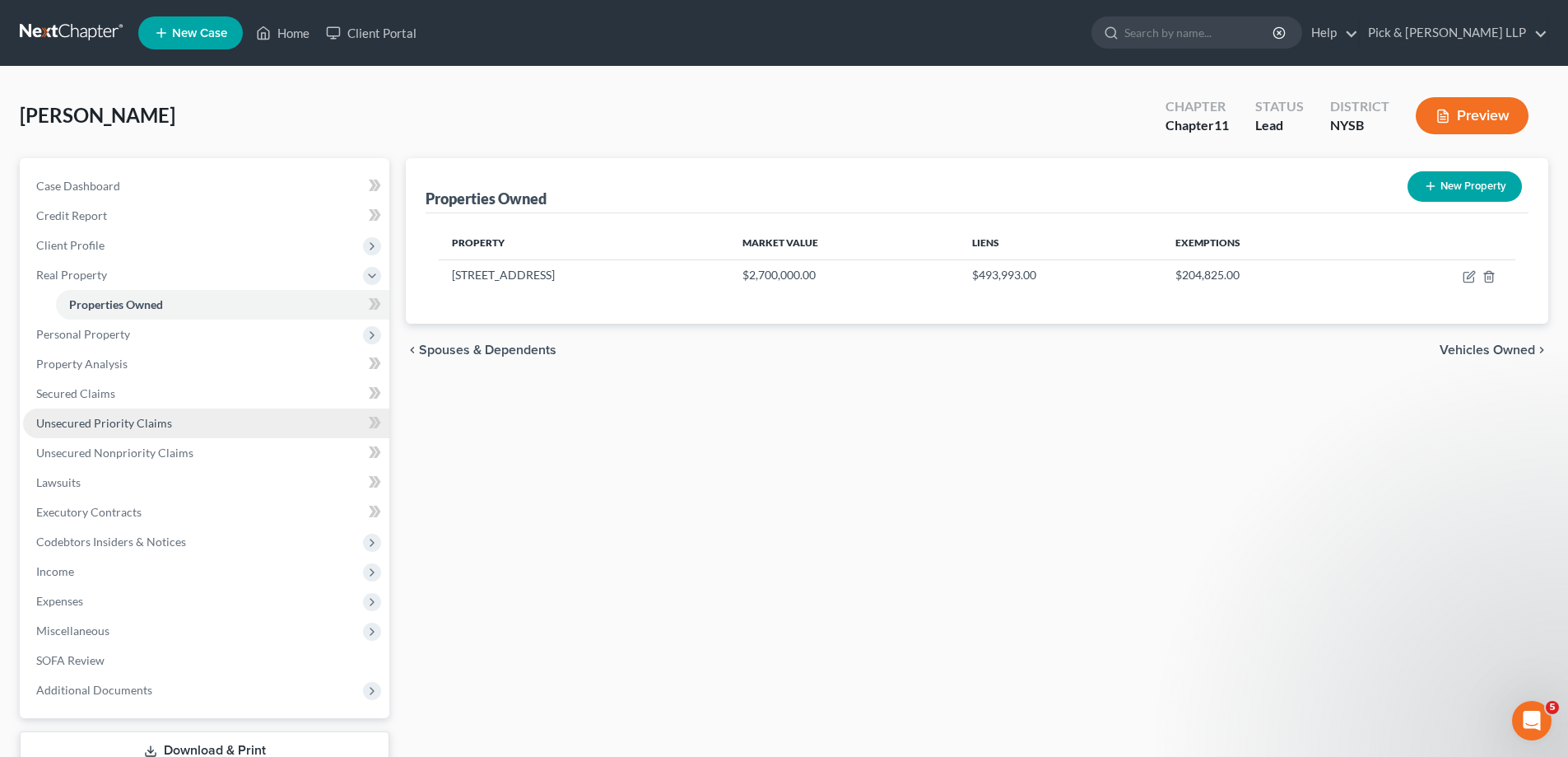
click at [78, 424] on span "Unsecured Priority Claims" at bounding box center [104, 422] width 136 height 14
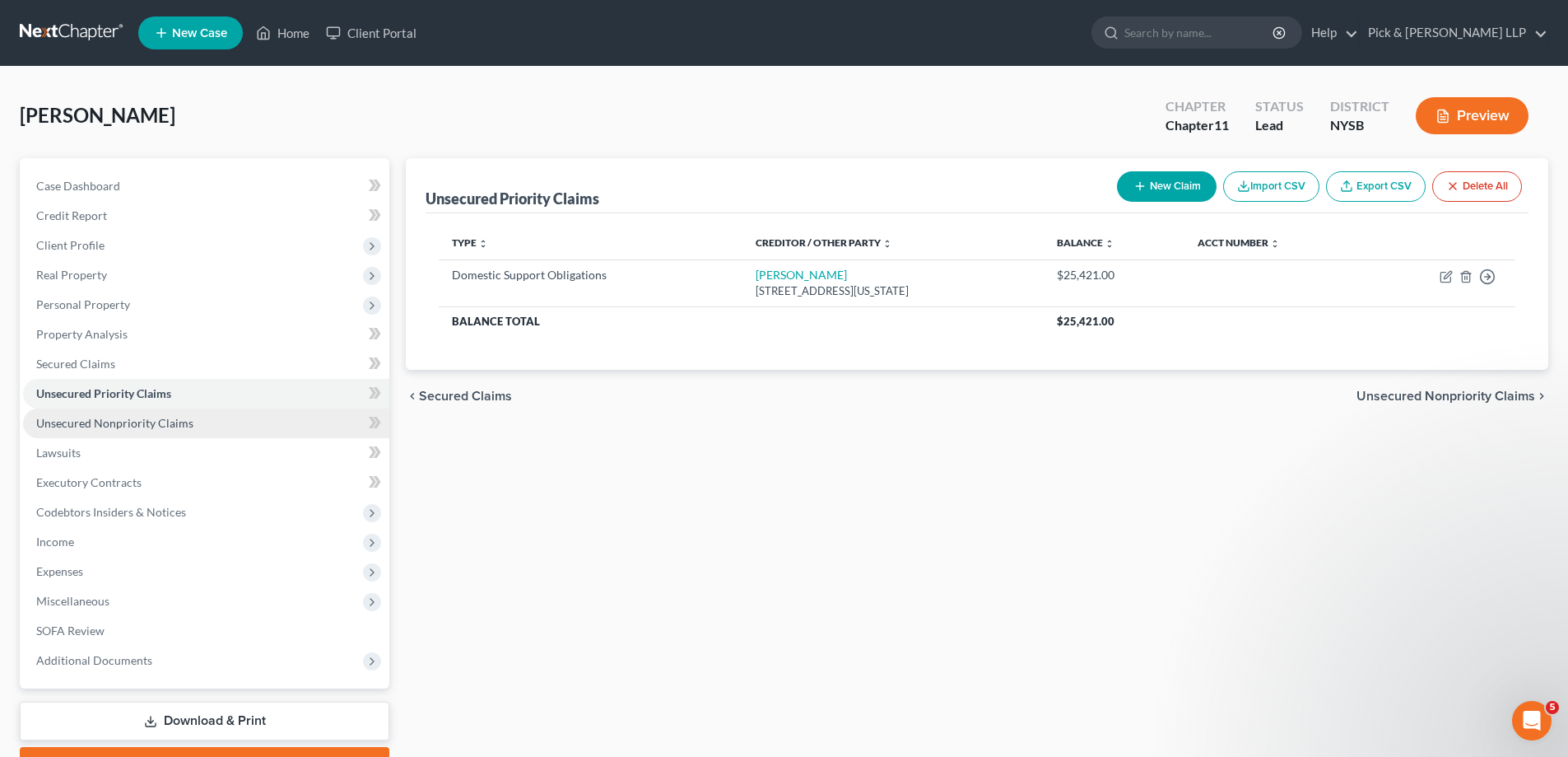
drag, startPoint x: 179, startPoint y: 413, endPoint x: 194, endPoint y: 417, distance: 15.5
click at [179, 414] on link "Unsecured Nonpriority Claims" at bounding box center [206, 423] width 366 height 30
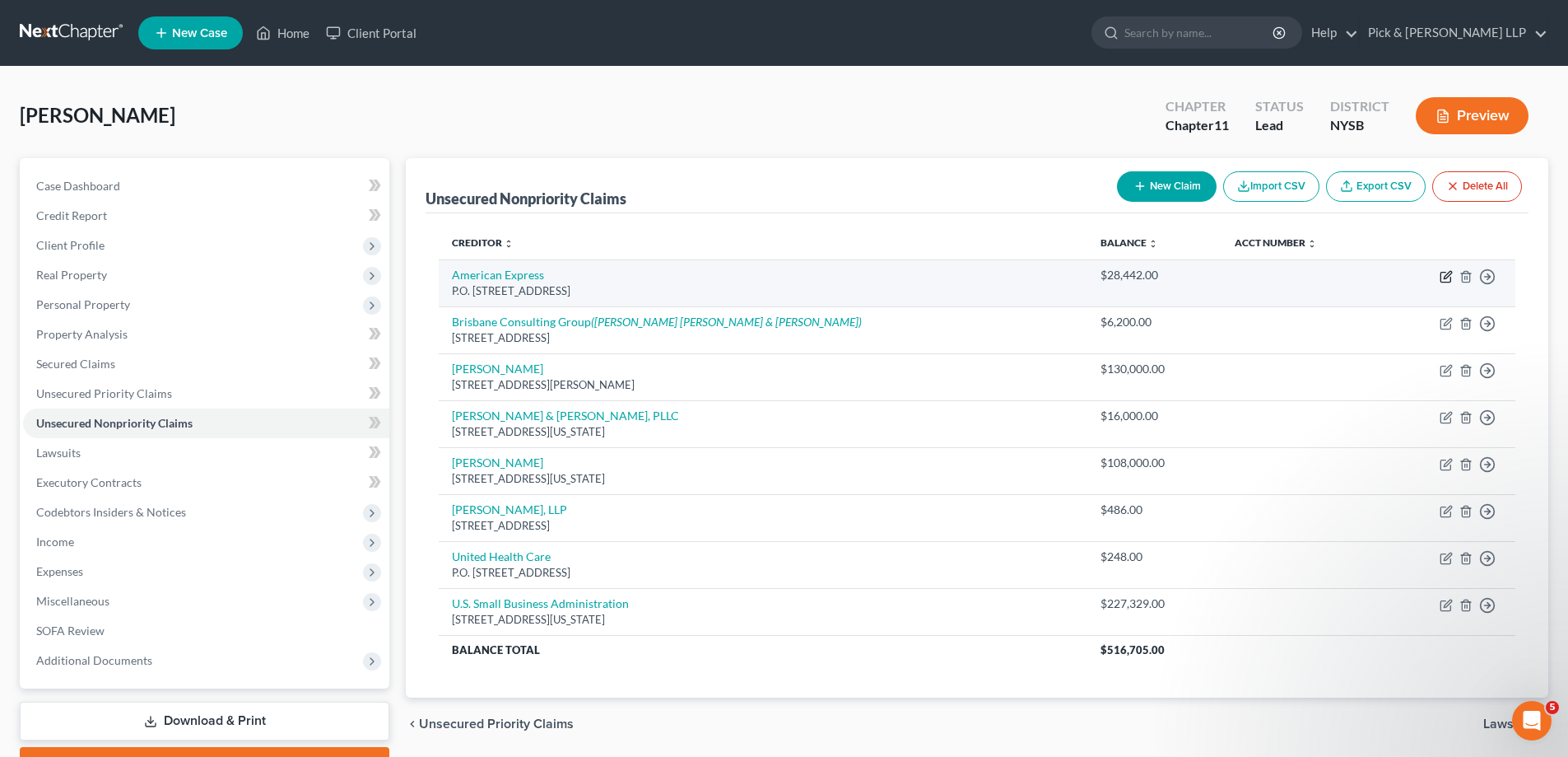
click at [1442, 279] on icon "button" at bounding box center [1446, 277] width 14 height 14
select select "33"
select select "0"
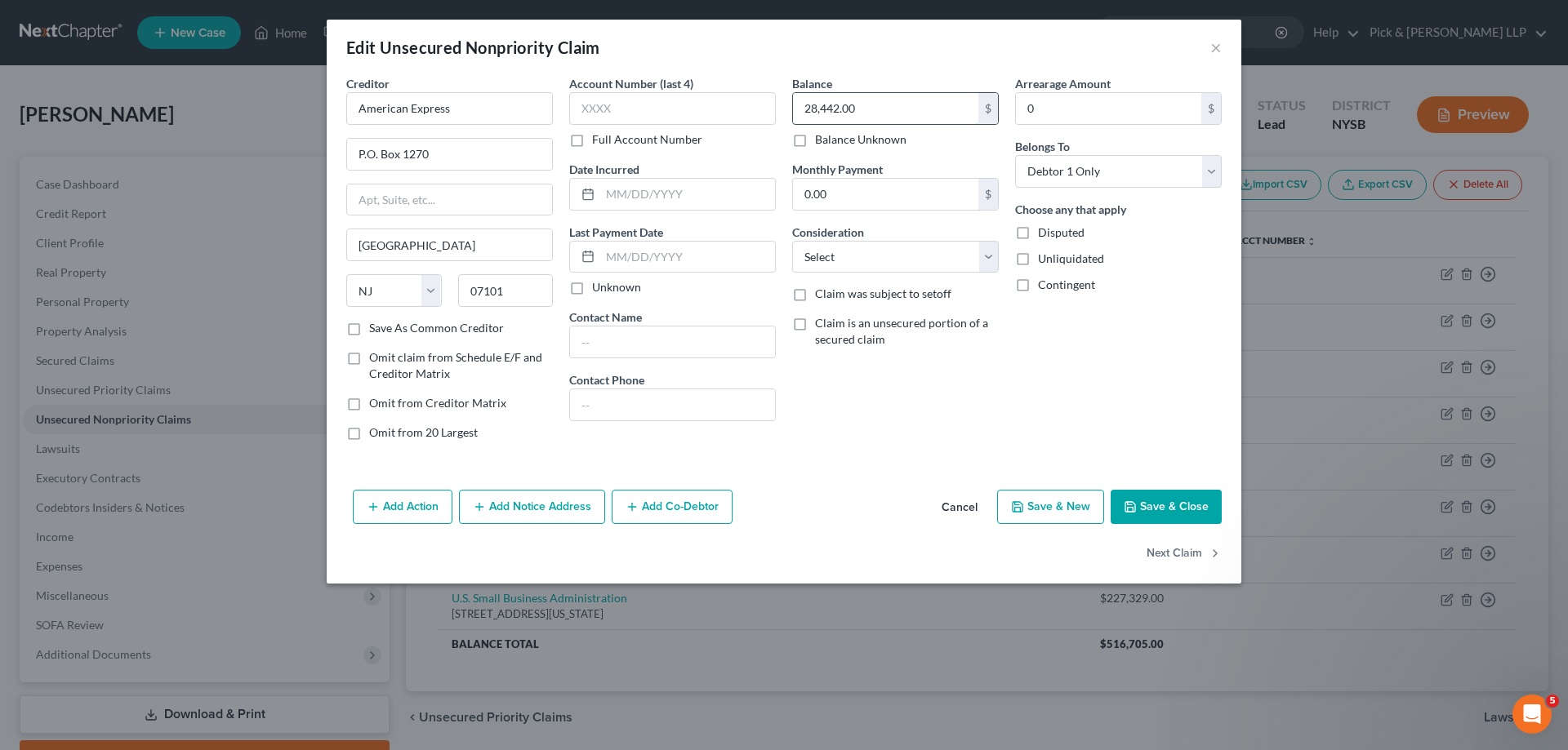
click at [910, 101] on input "28,442.00" at bounding box center [885, 108] width 185 height 31
type input "42,942"
click at [1163, 509] on button "Save & Close" at bounding box center [1166, 506] width 111 height 34
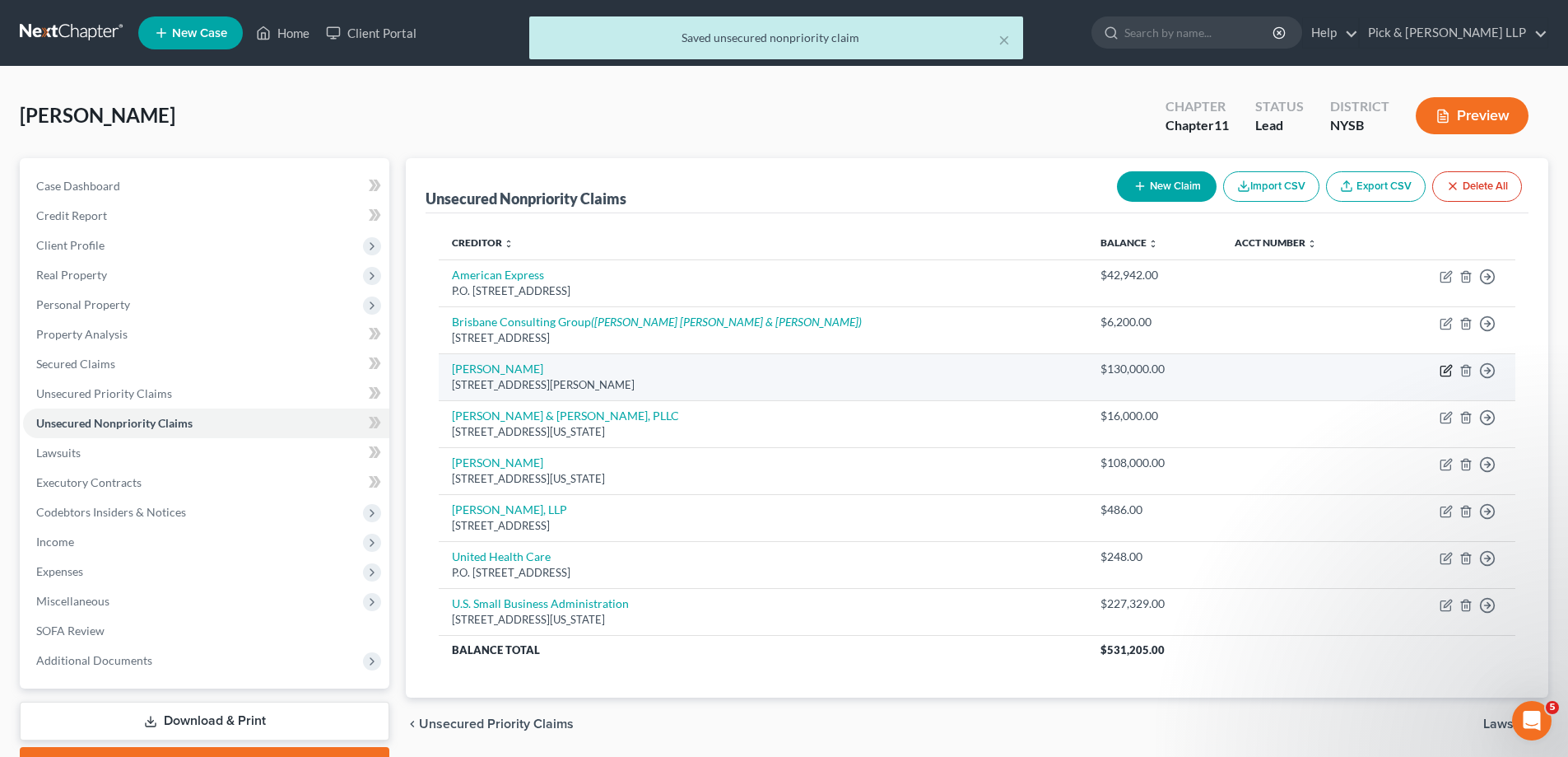
click at [1447, 365] on icon "button" at bounding box center [1446, 371] width 14 height 14
select select "33"
select select "3"
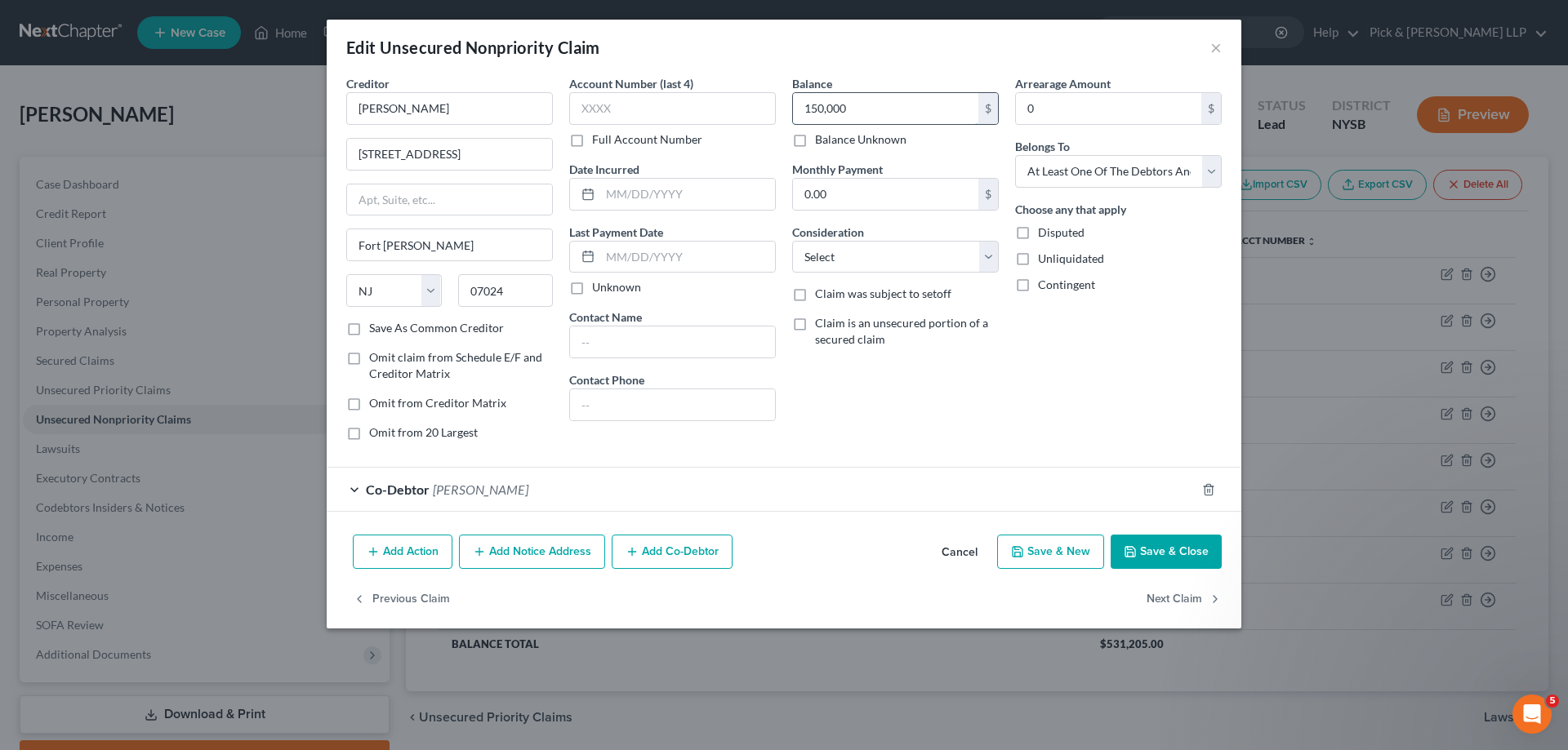
type input "150,000"
click at [369, 436] on label "Omit from 20 Largest" at bounding box center [424, 432] width 109 height 16
click at [375, 435] on input "Omit from 20 Largest" at bounding box center [380, 429] width 11 height 11
checkbox input "true"
click at [1145, 549] on button "Save & Close" at bounding box center [1166, 552] width 111 height 34
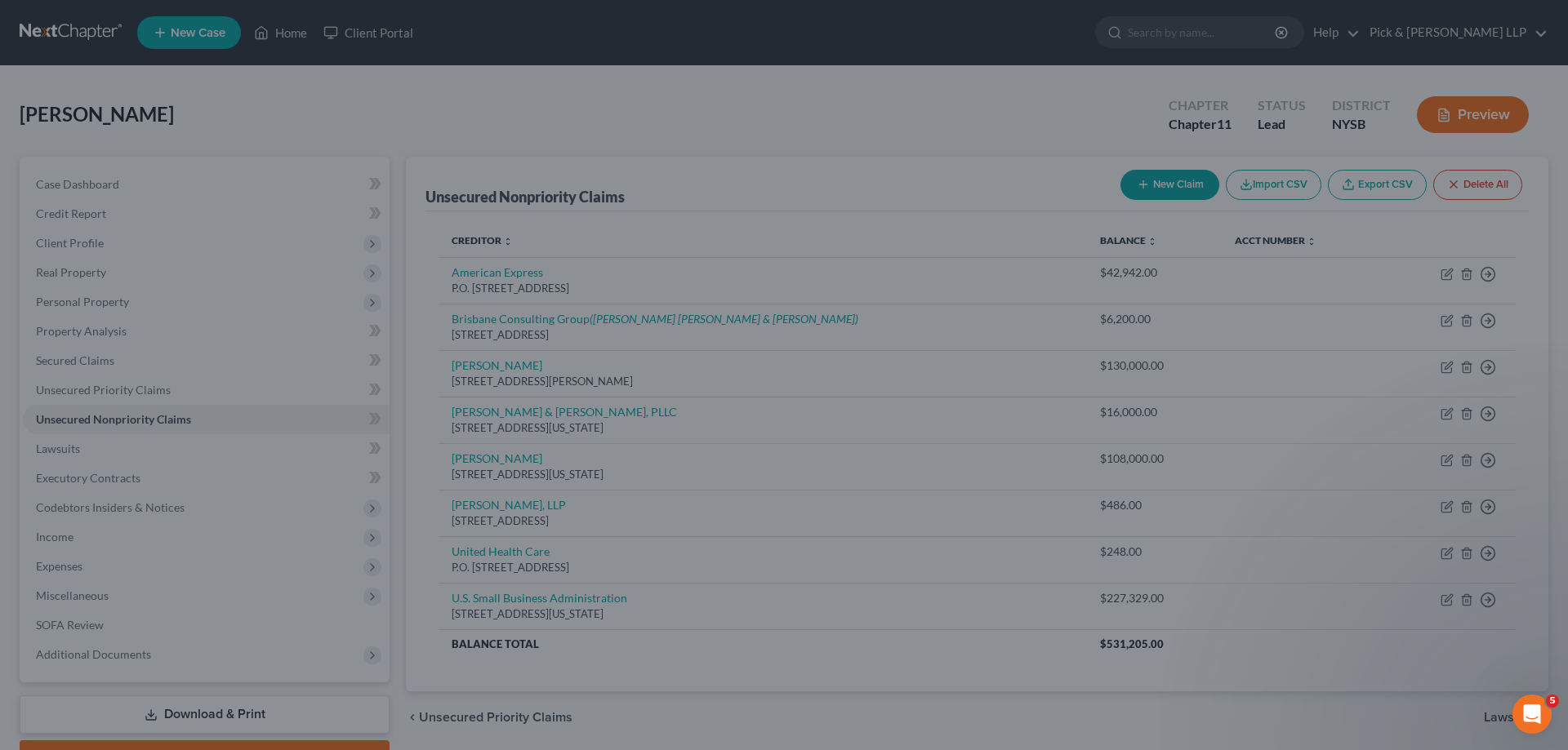
type input "150,000.00"
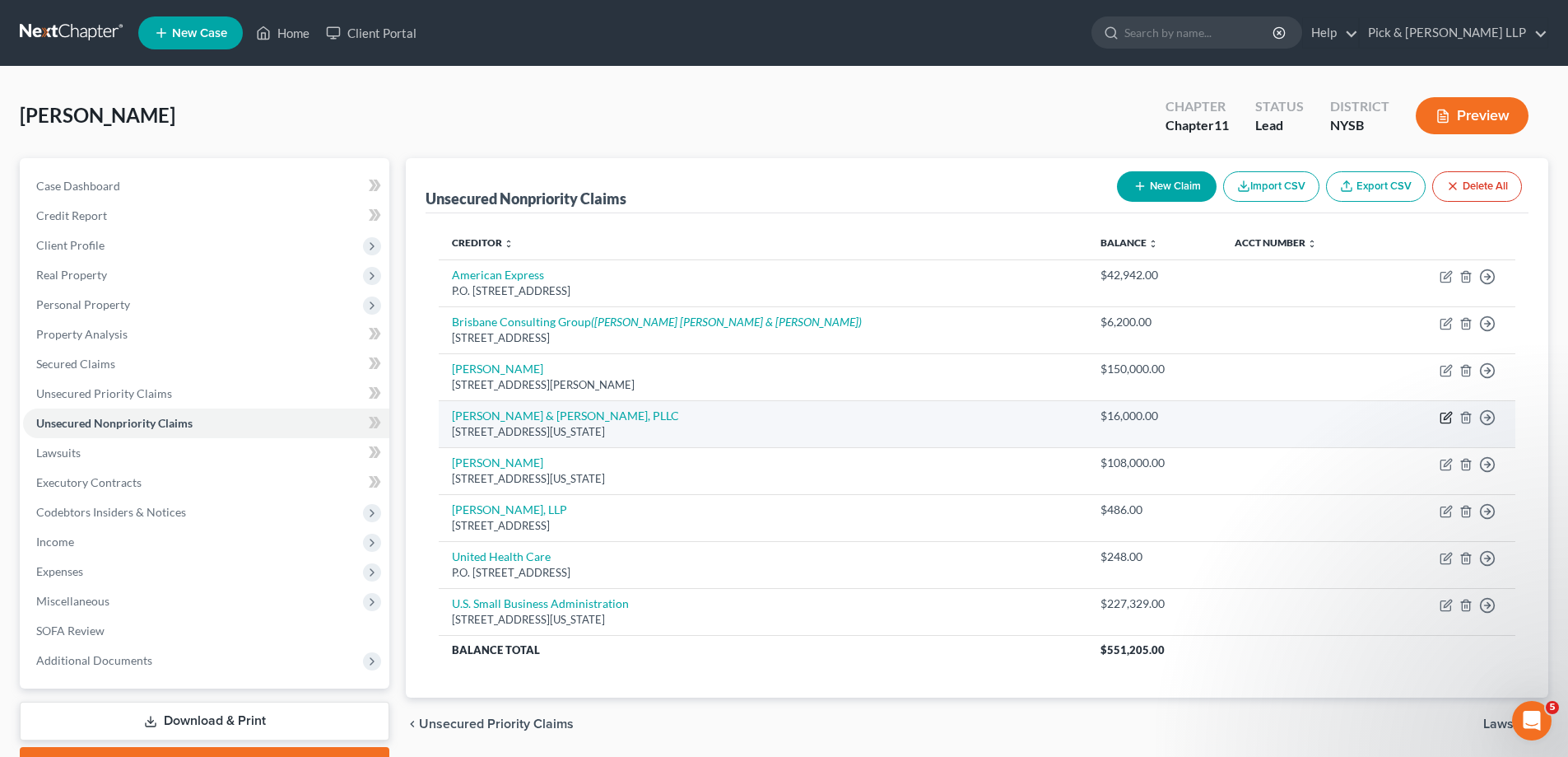
click at [1445, 417] on icon "button" at bounding box center [1446, 417] width 14 height 14
select select "35"
select select "0"
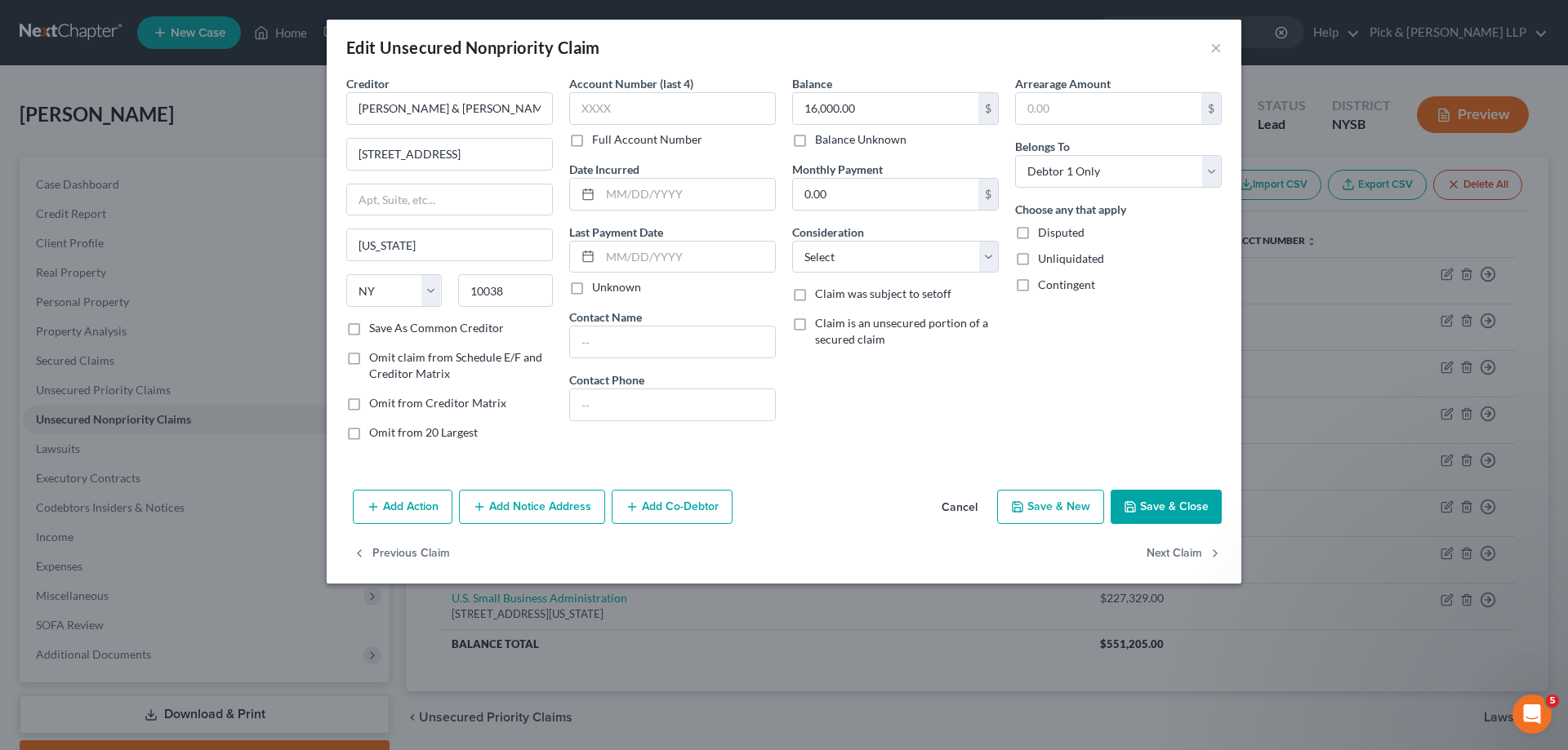
click at [1038, 238] on label "Disputed" at bounding box center [1061, 232] width 47 height 16
click at [1044, 235] on input "Disputed" at bounding box center [1050, 229] width 11 height 11
checkbox input "true"
click at [1137, 515] on button "Save & Close" at bounding box center [1166, 506] width 111 height 34
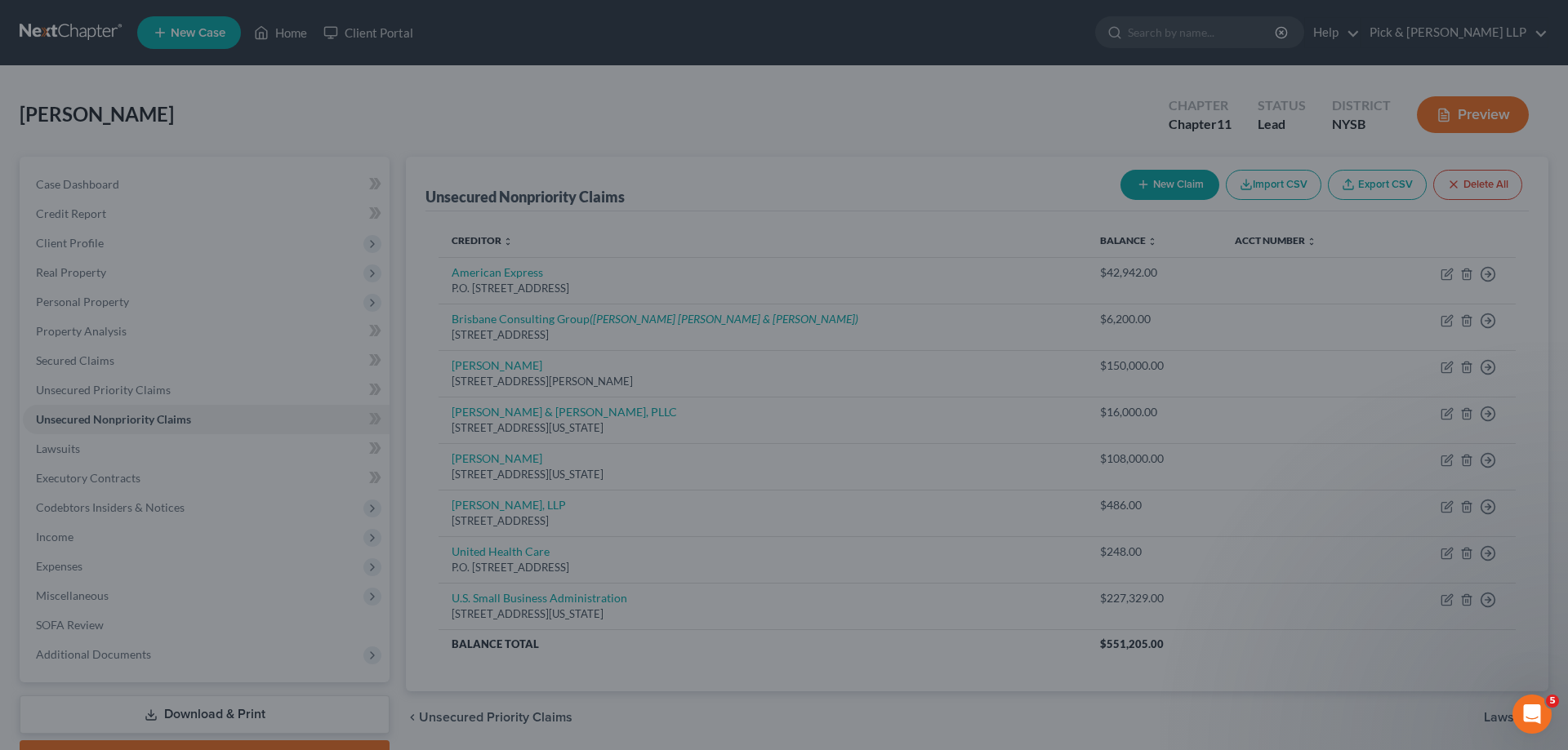
type input "0"
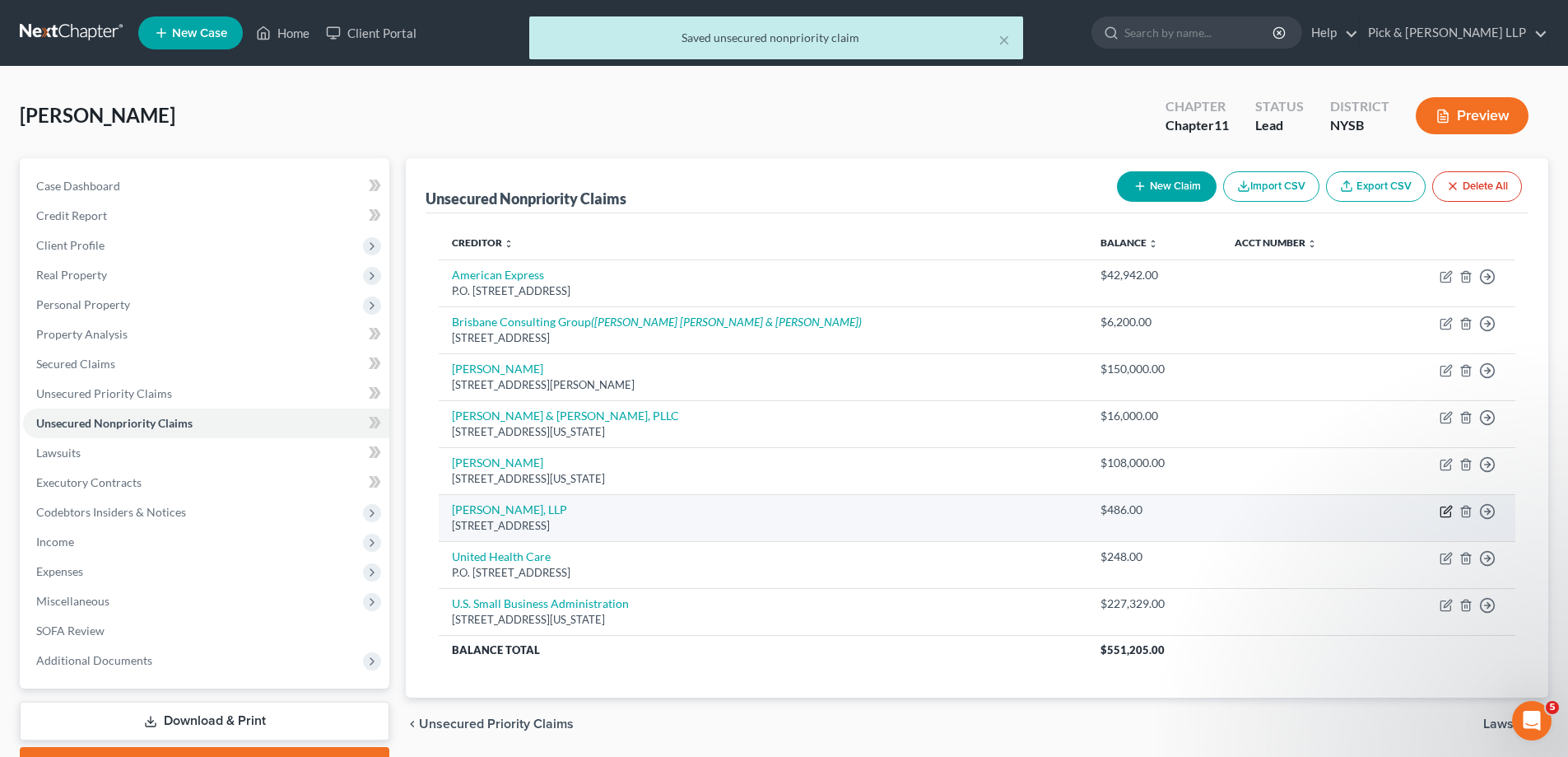
click at [1442, 511] on icon "button" at bounding box center [1446, 512] width 14 height 14
select select "35"
select select "0"
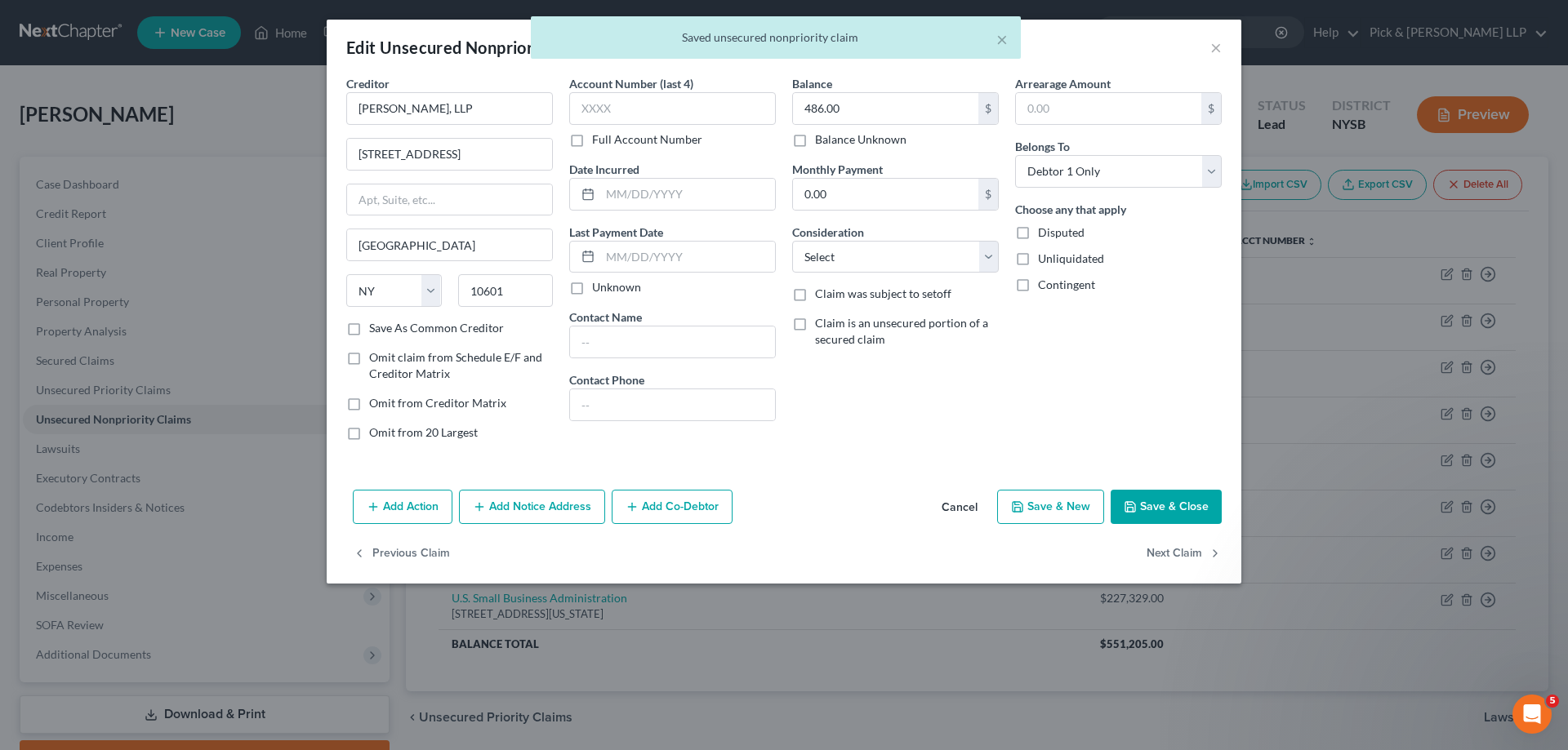
click at [1038, 232] on label "Disputed" at bounding box center [1061, 232] width 47 height 16
click at [1044, 232] on input "Disputed" at bounding box center [1050, 229] width 11 height 11
checkbox input "true"
click at [1152, 516] on button "Save & Close" at bounding box center [1166, 506] width 111 height 34
type input "0"
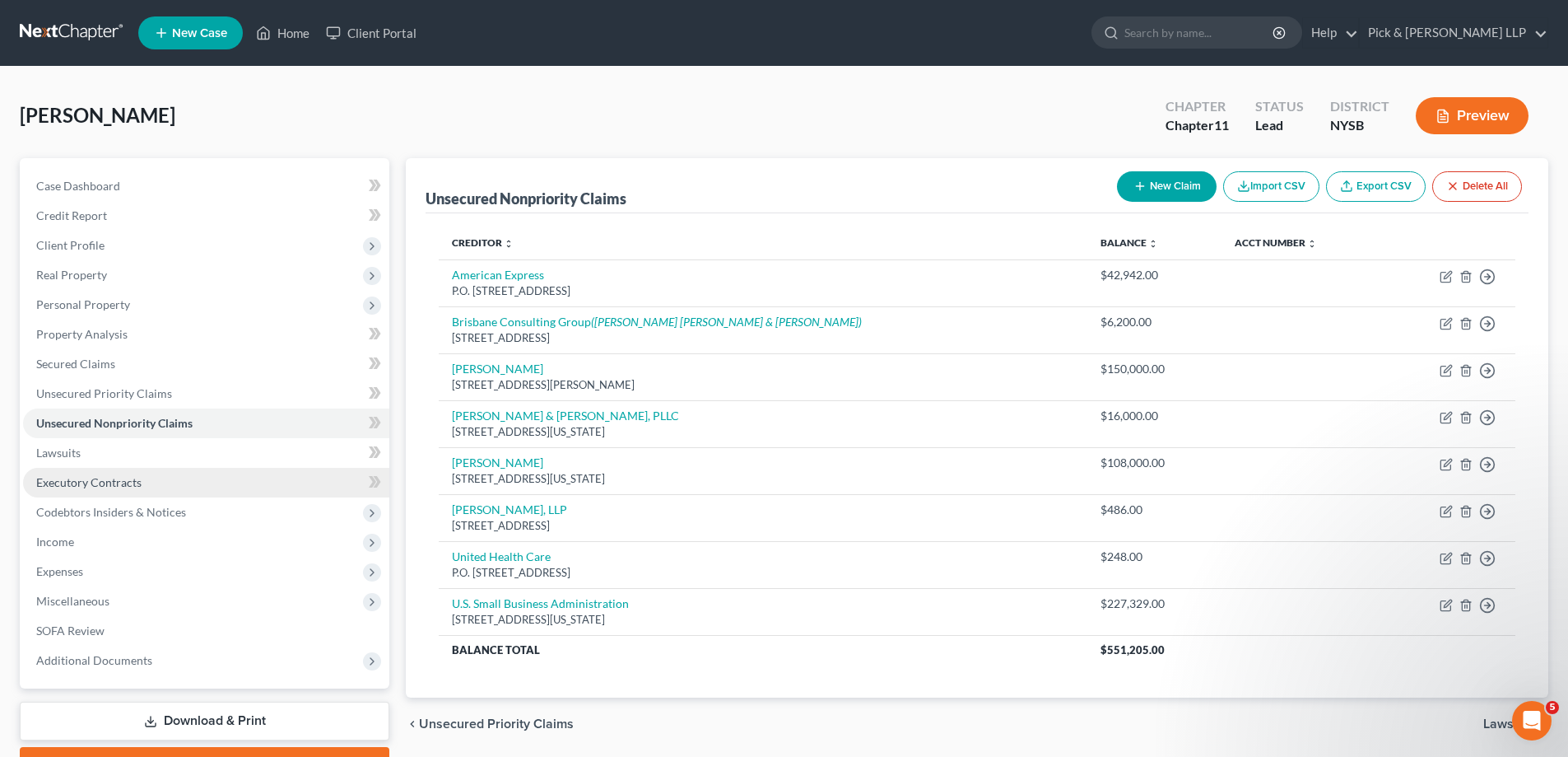
click at [193, 482] on link "Executory Contracts" at bounding box center [206, 482] width 366 height 30
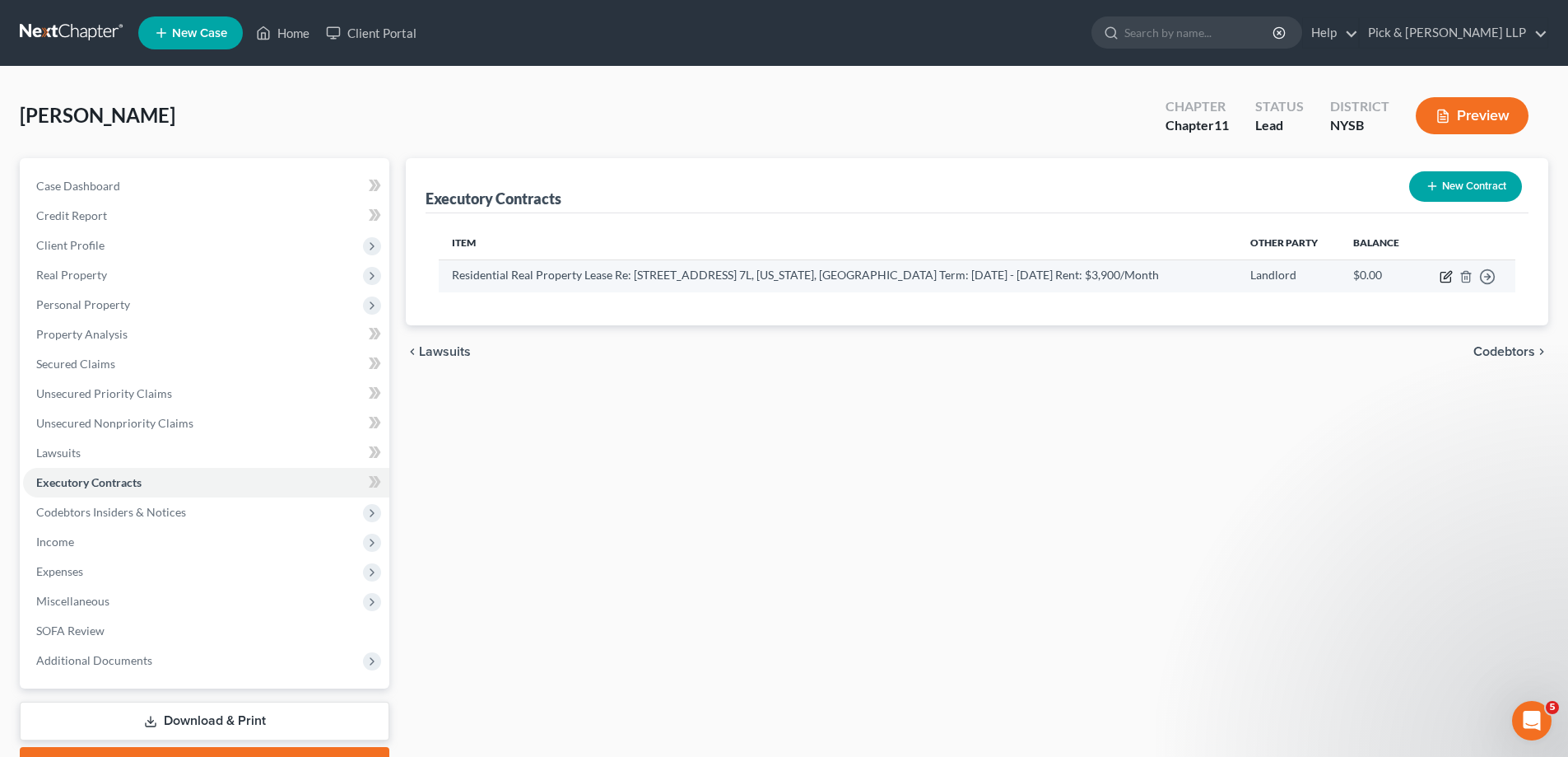
click at [1446, 279] on icon "button" at bounding box center [1446, 277] width 14 height 14
select select "3"
select select "0"
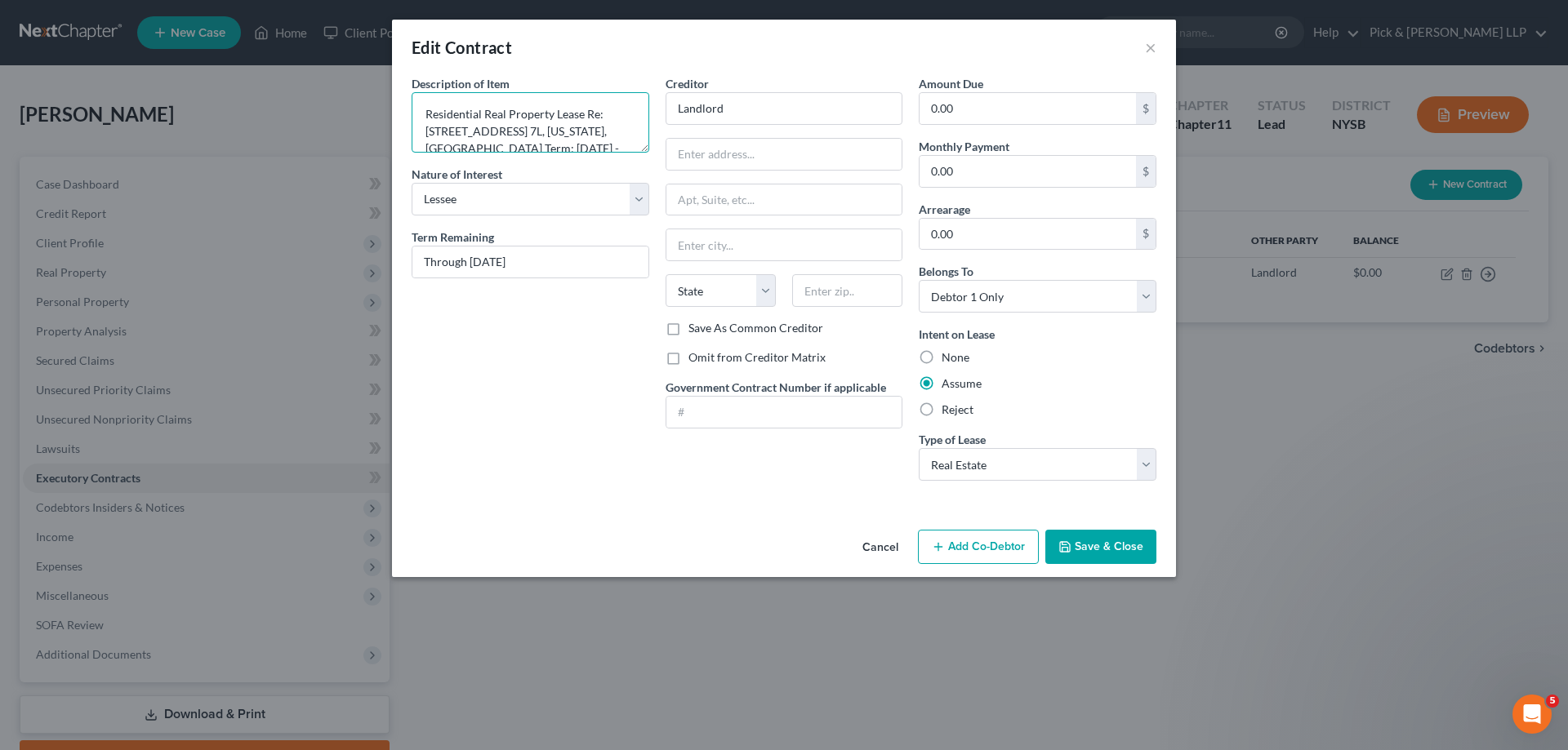
click at [622, 115] on textarea "Residential Real Property Lease Re: 1700 York Ave., Apt. 7L, New York, NY Term:…" at bounding box center [530, 122] width 238 height 60
type textarea "Residential Real Property Lease Re: One Bedroom Apartment, 1700 York Ave., Apt.…"
click at [1097, 554] on button "Save & Close" at bounding box center [1101, 547] width 111 height 34
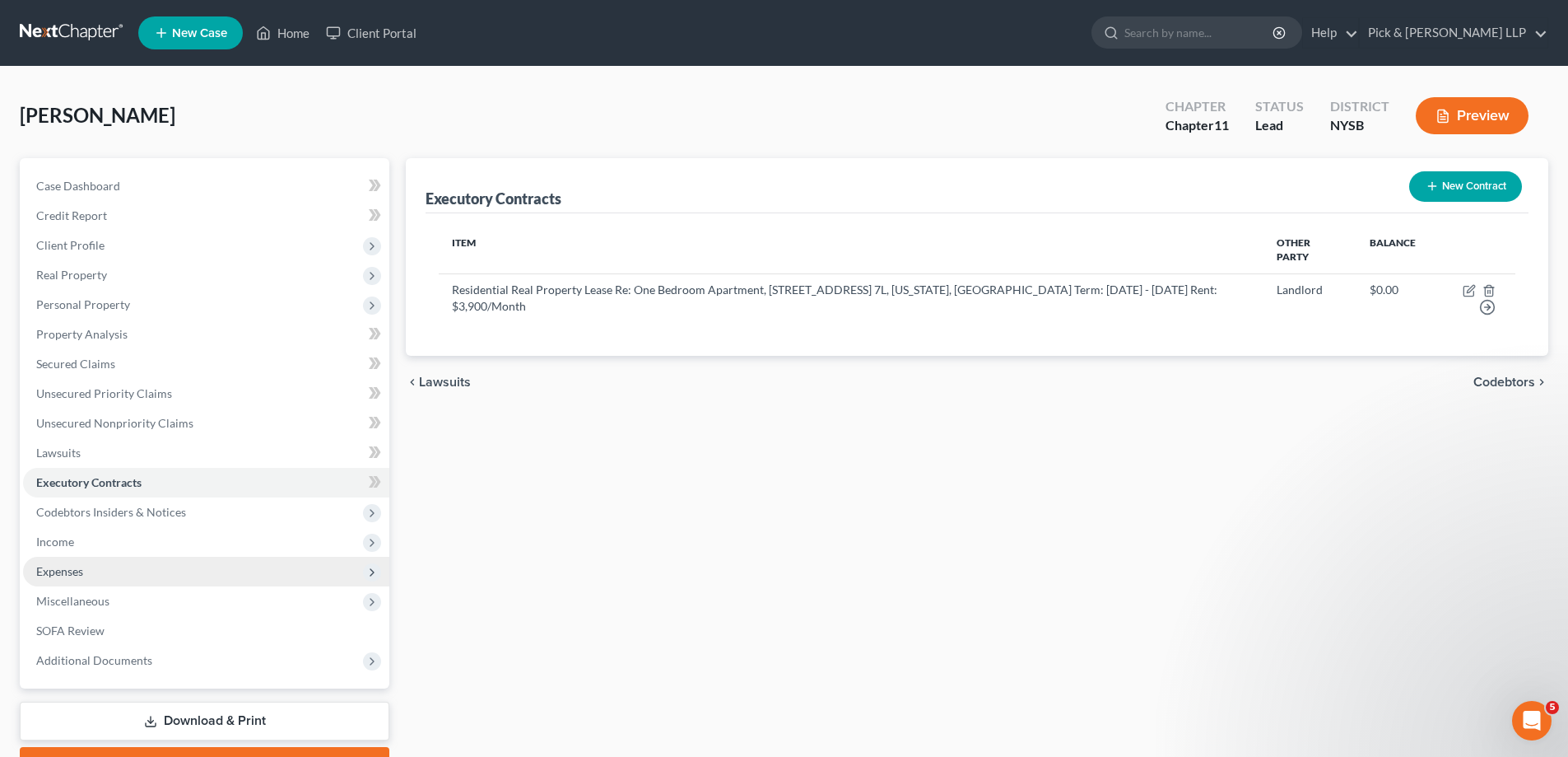
click at [124, 575] on span "Expenses" at bounding box center [206, 571] width 366 height 30
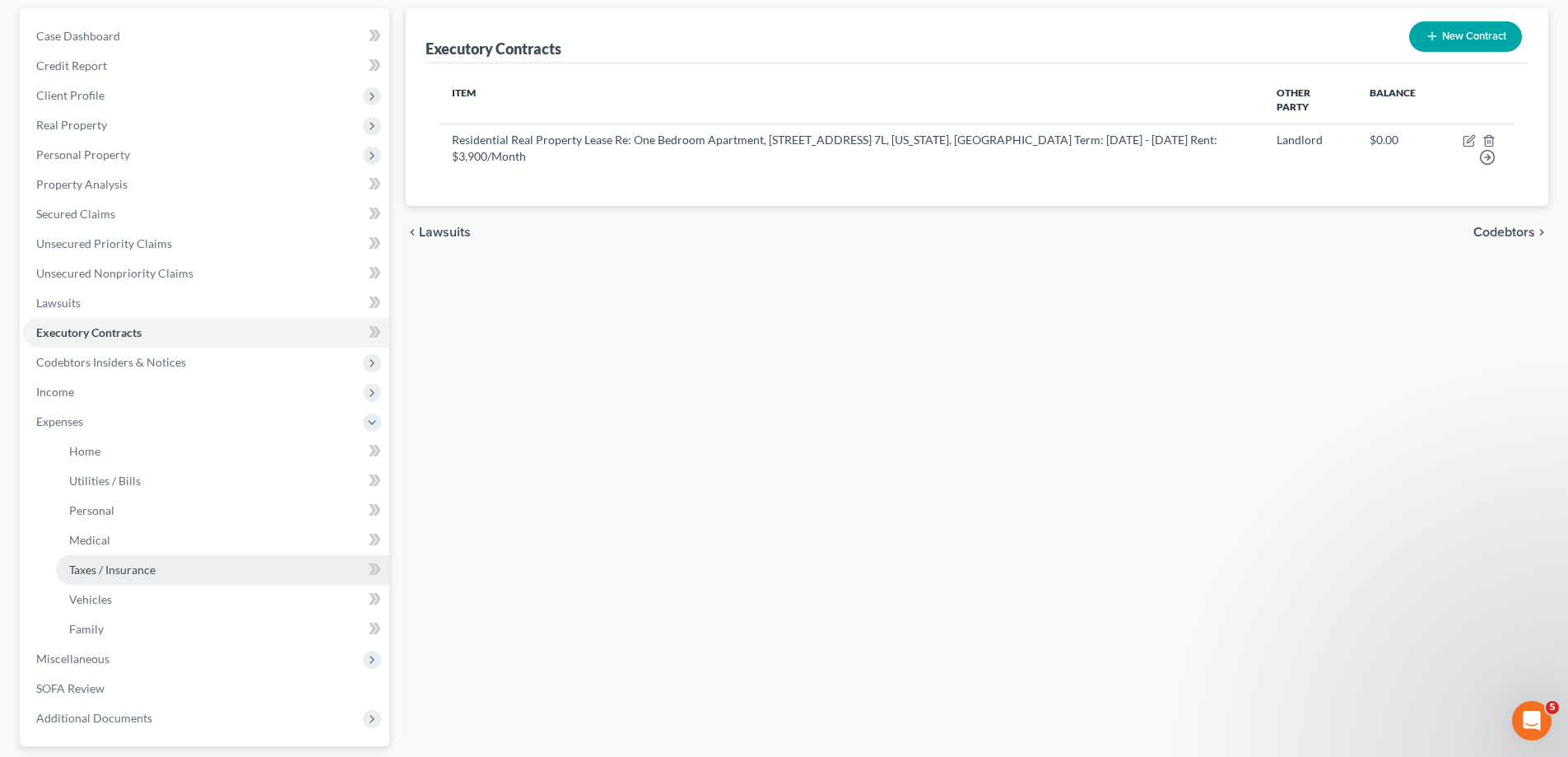
scroll to position [165, 0]
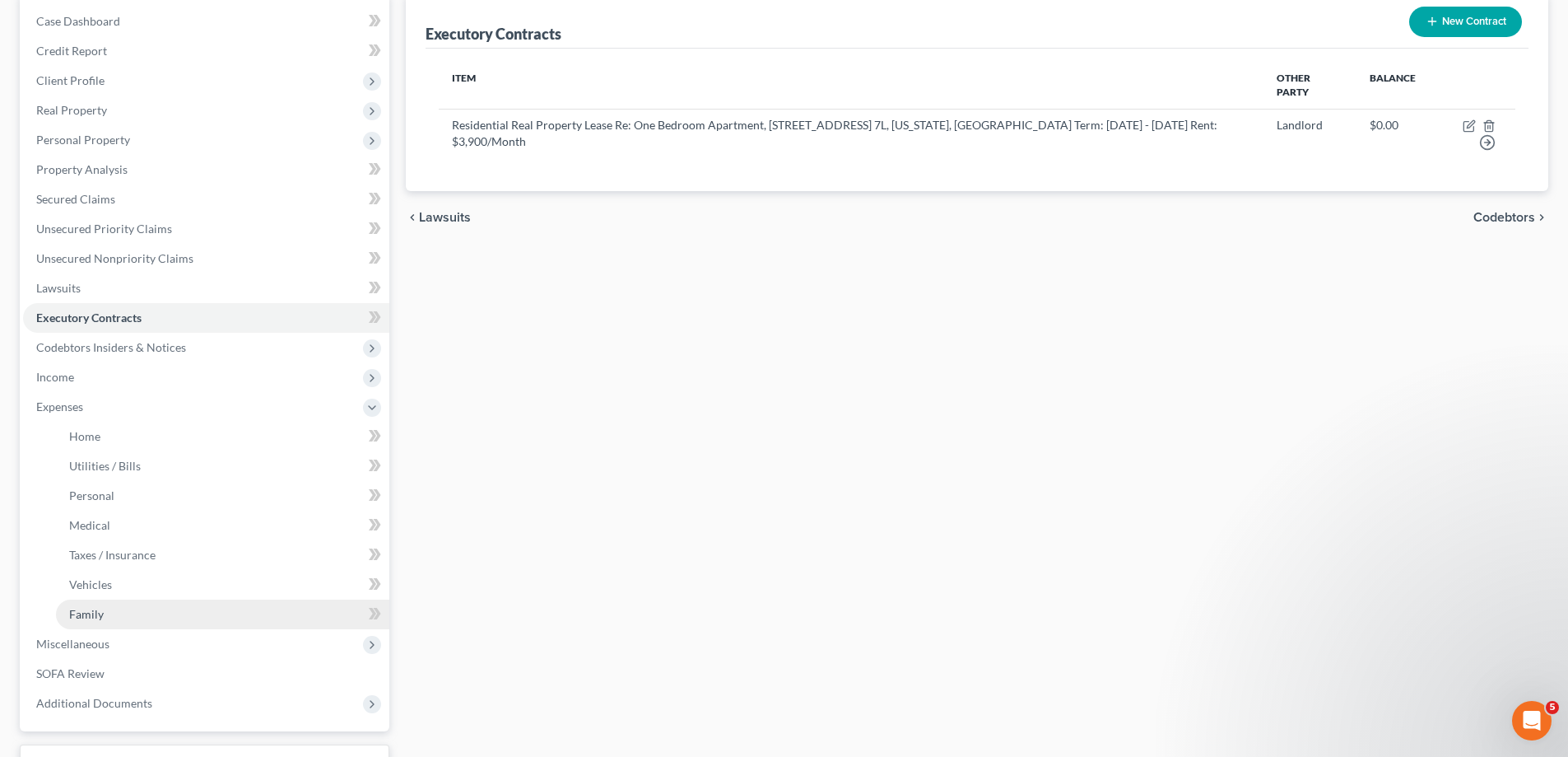
click at [107, 607] on link "Family" at bounding box center [222, 614] width 334 height 30
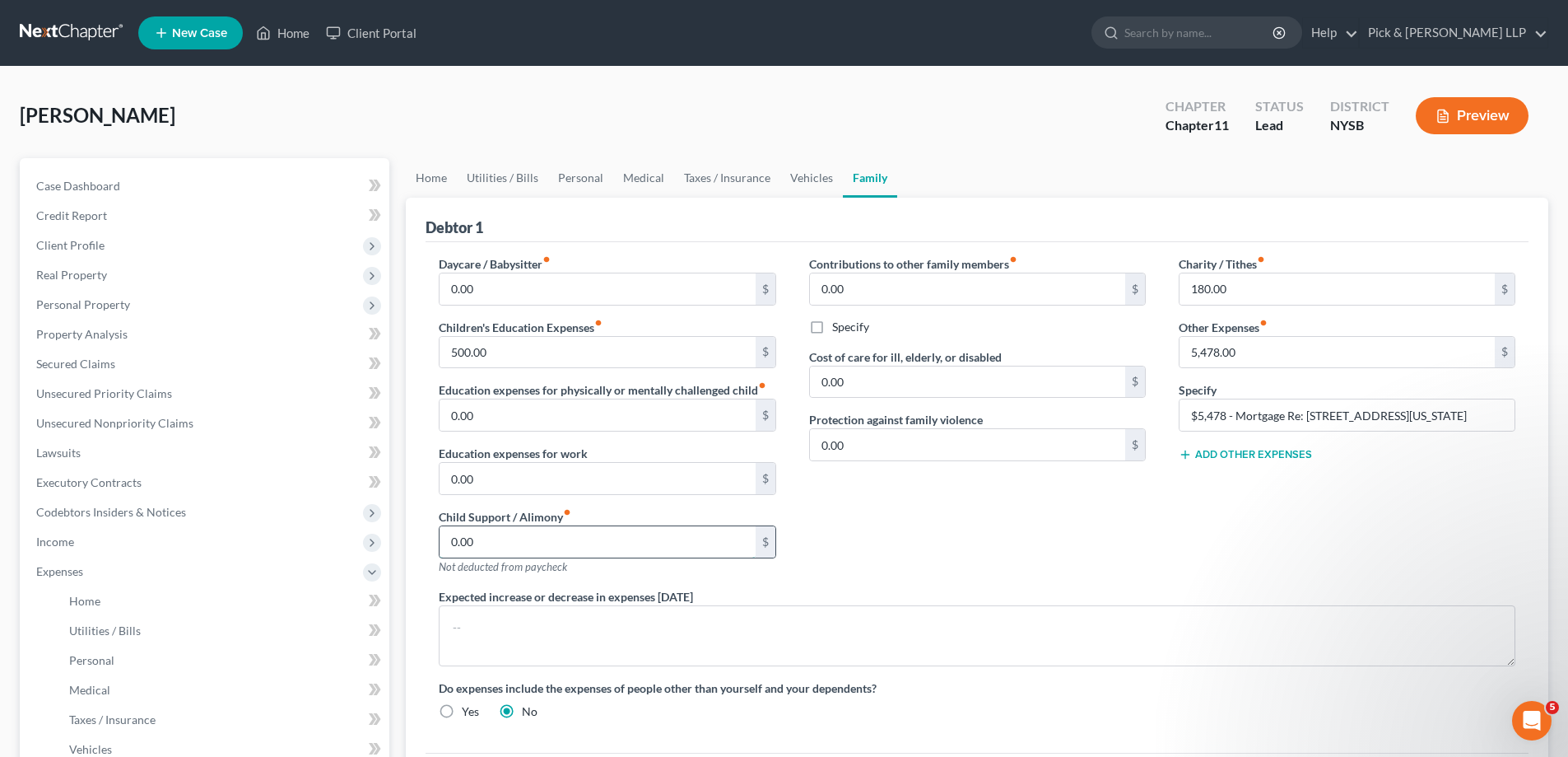
click at [497, 542] on input "0.00" at bounding box center [597, 542] width 315 height 31
click at [1269, 453] on button "Add Other Expenses" at bounding box center [1245, 455] width 133 height 14
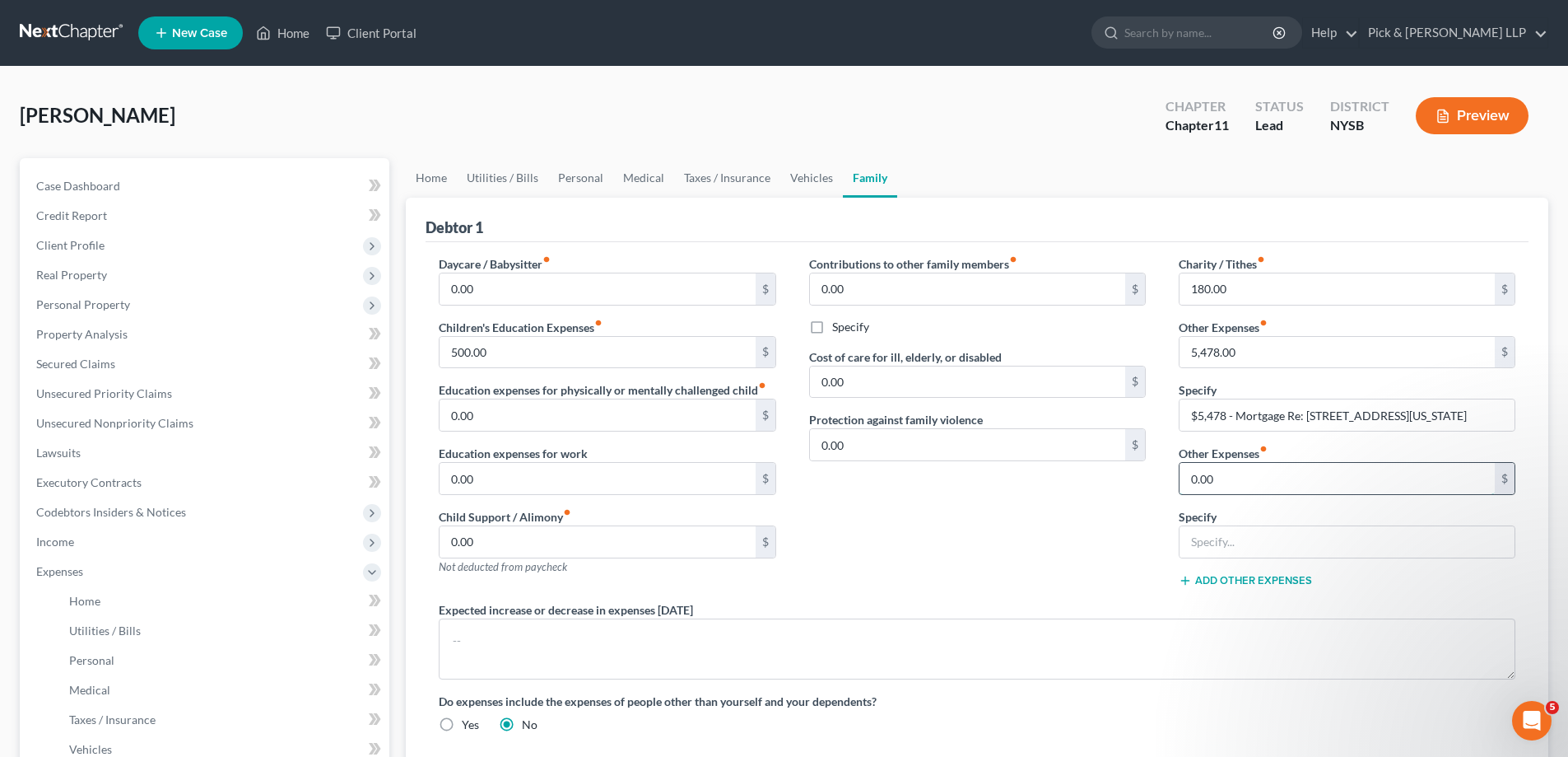
click at [1261, 476] on input "0.00" at bounding box center [1337, 478] width 315 height 31
type input "1.00"
type input "Child Support"
click at [1245, 586] on button "Add Other Expenses" at bounding box center [1245, 581] width 133 height 14
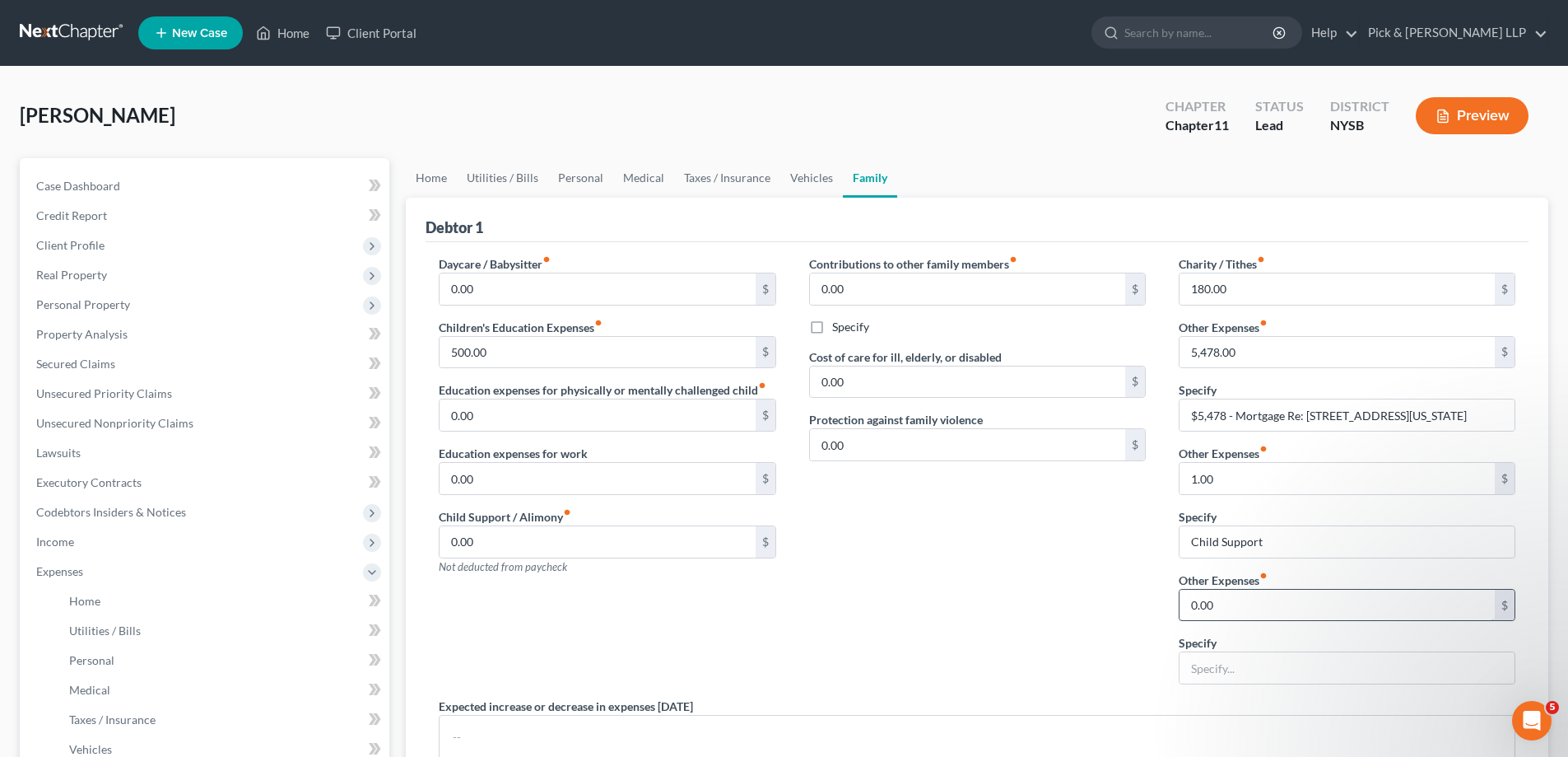
click at [1242, 591] on input "0.00" at bounding box center [1337, 605] width 315 height 31
type input "1.00"
type input "A"
type input "Spousal Support"
click at [84, 550] on span "Income" at bounding box center [206, 542] width 366 height 30
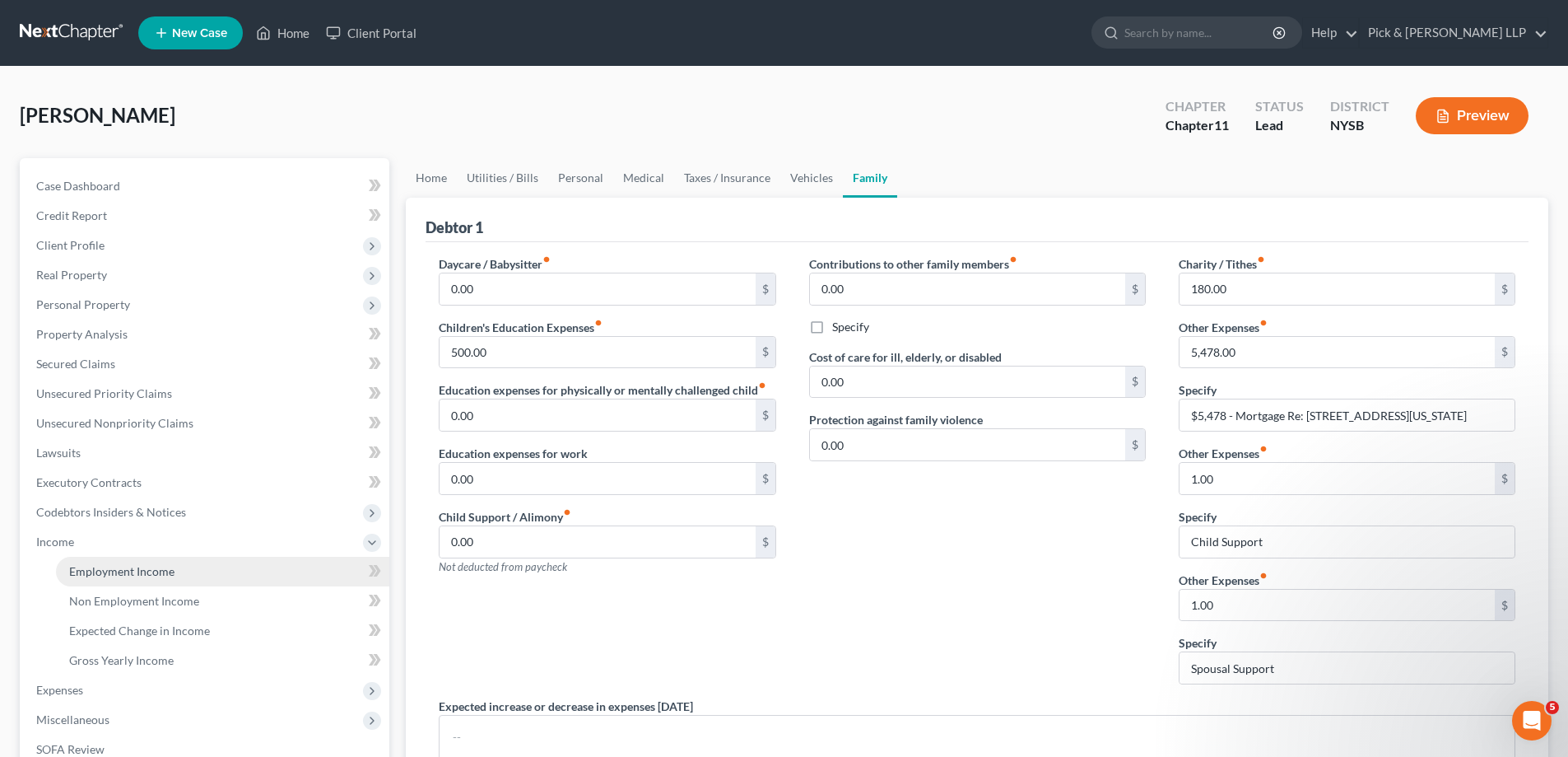
click at [93, 569] on span "Employment Income" at bounding box center [122, 571] width 106 height 14
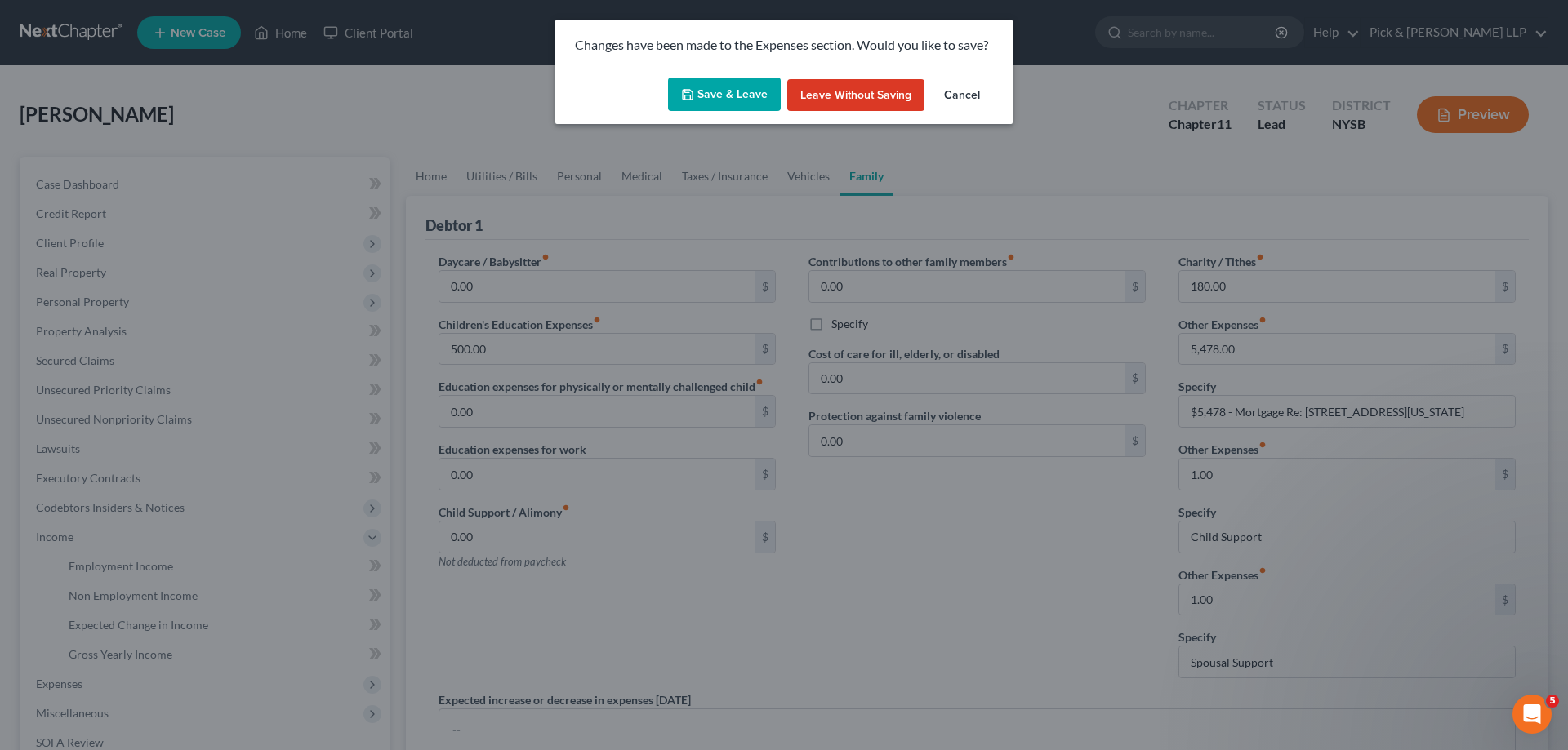
click at [716, 91] on button "Save & Leave" at bounding box center [724, 95] width 113 height 34
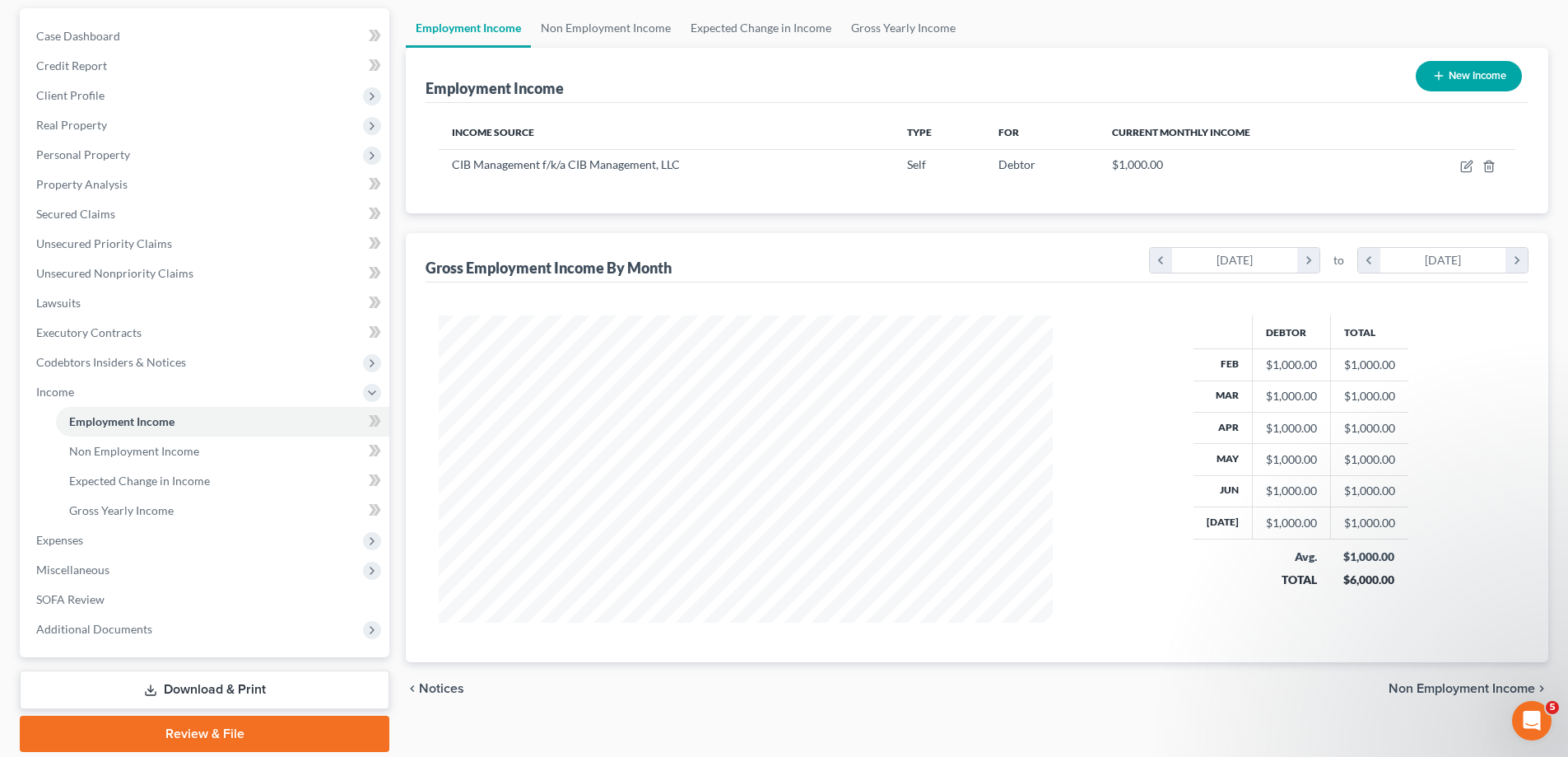
scroll to position [165, 0]
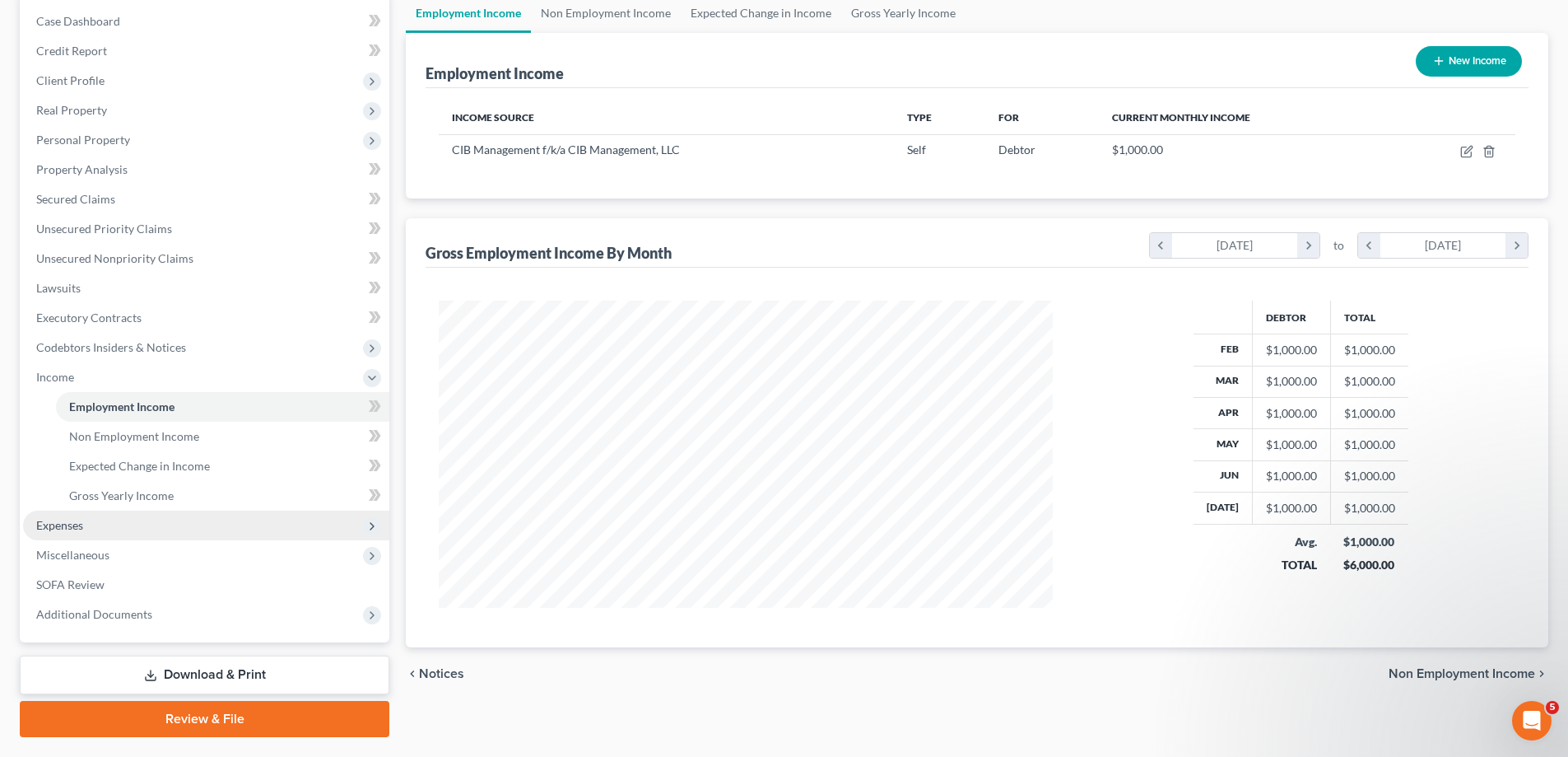
click at [84, 526] on span "Expenses" at bounding box center [206, 525] width 366 height 30
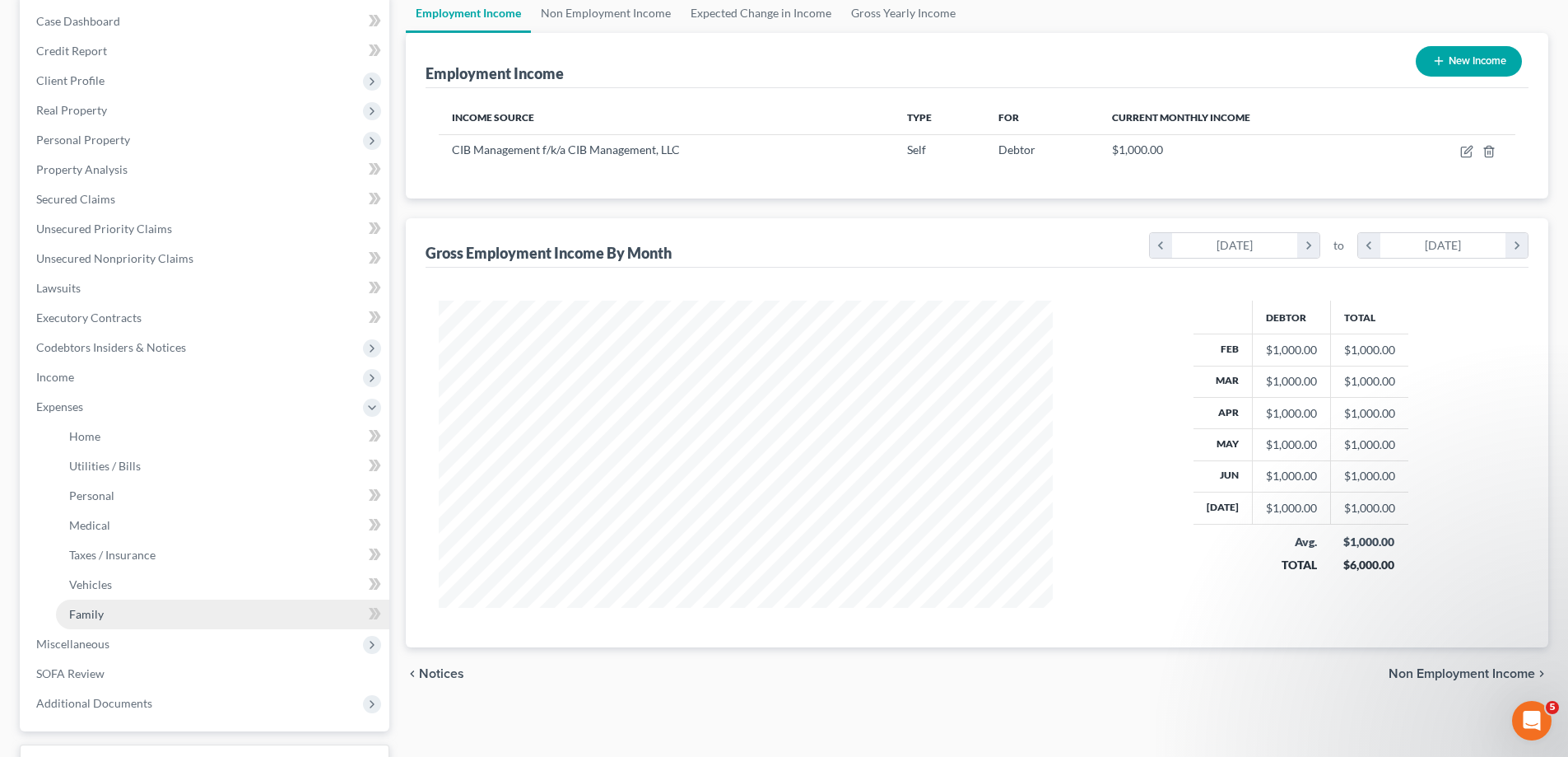
click at [100, 613] on span "Family" at bounding box center [86, 613] width 35 height 14
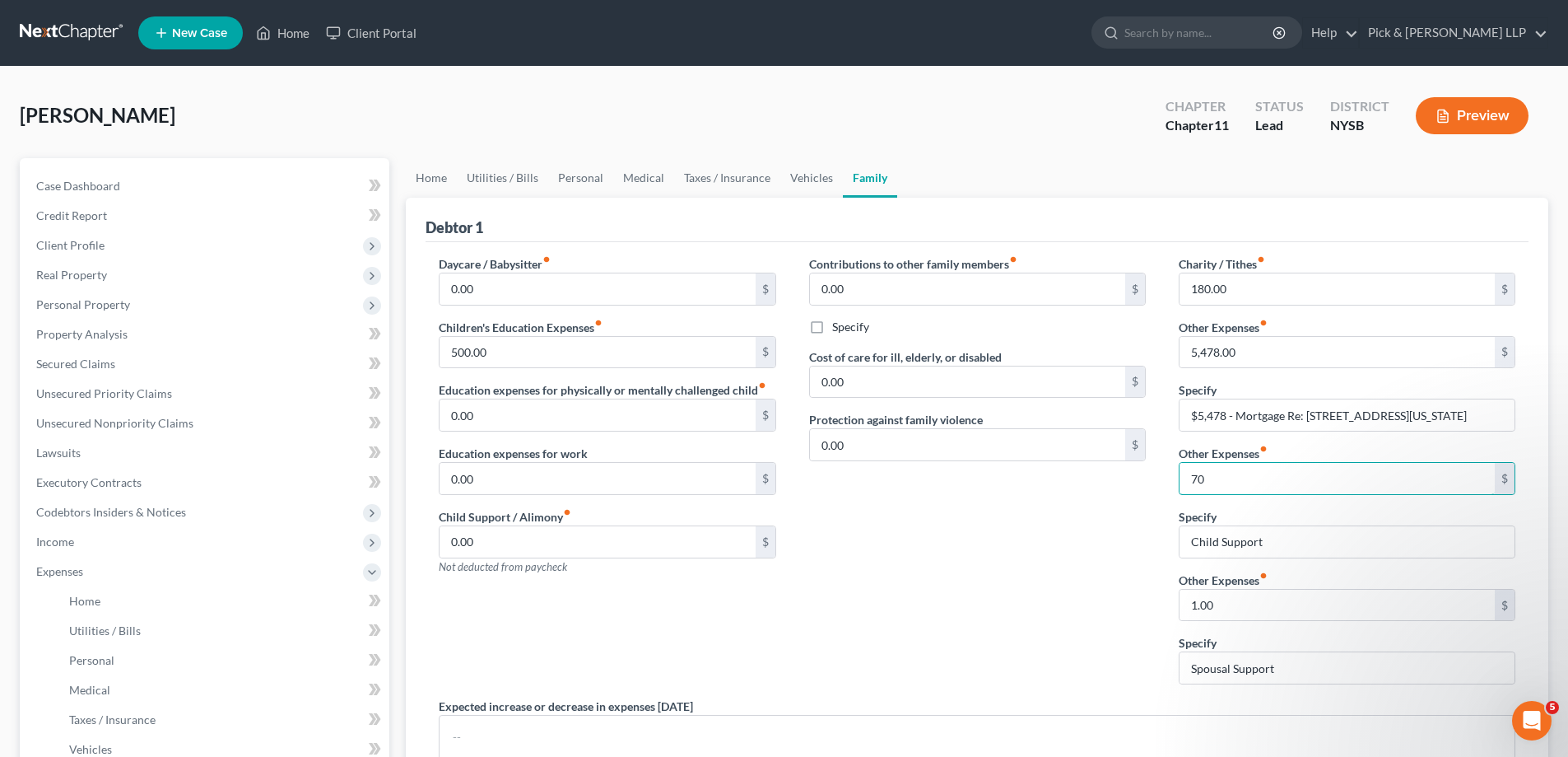
type input "7"
type input "1,700.00"
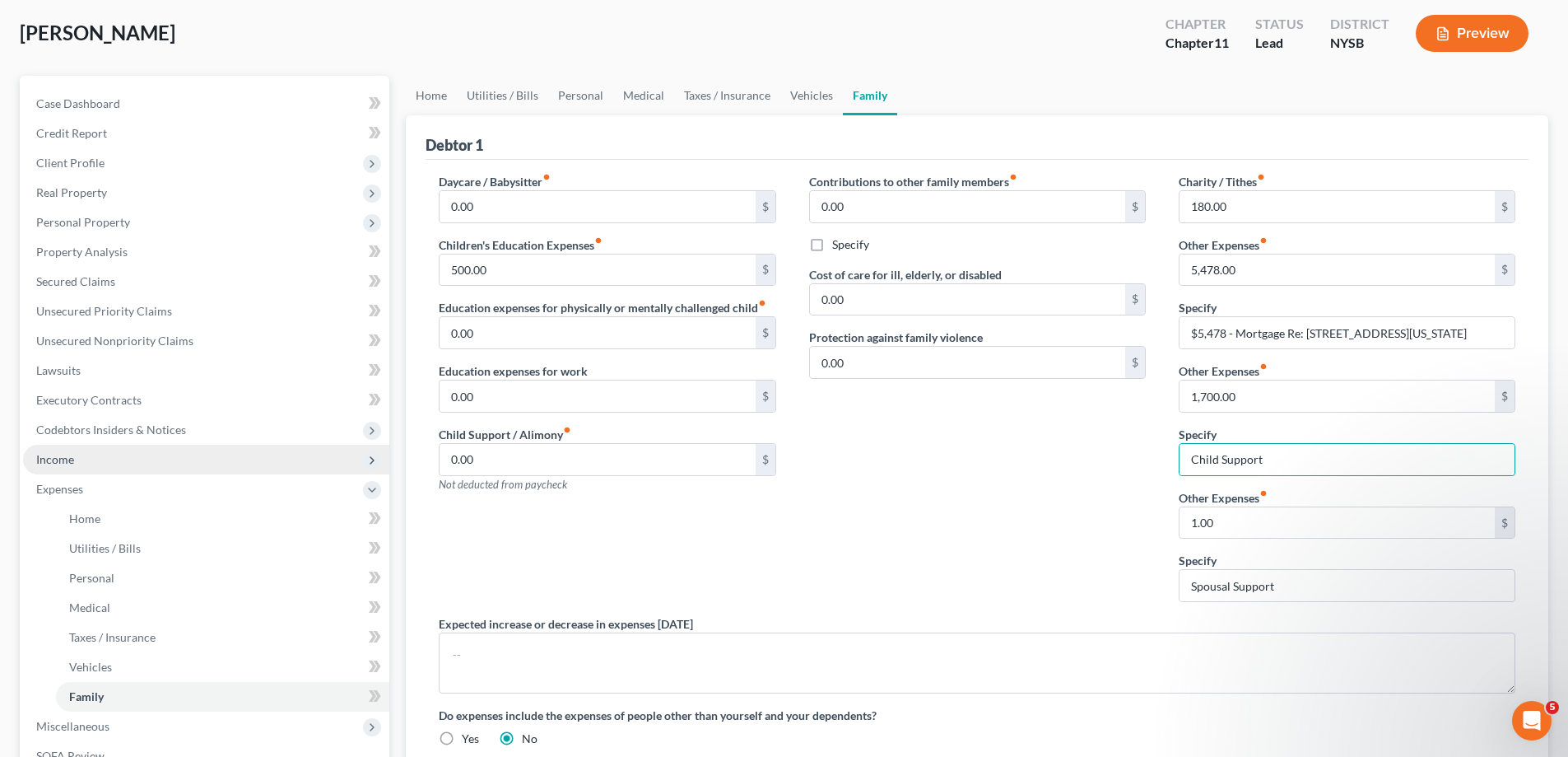
click at [97, 455] on span "Income" at bounding box center [206, 459] width 366 height 30
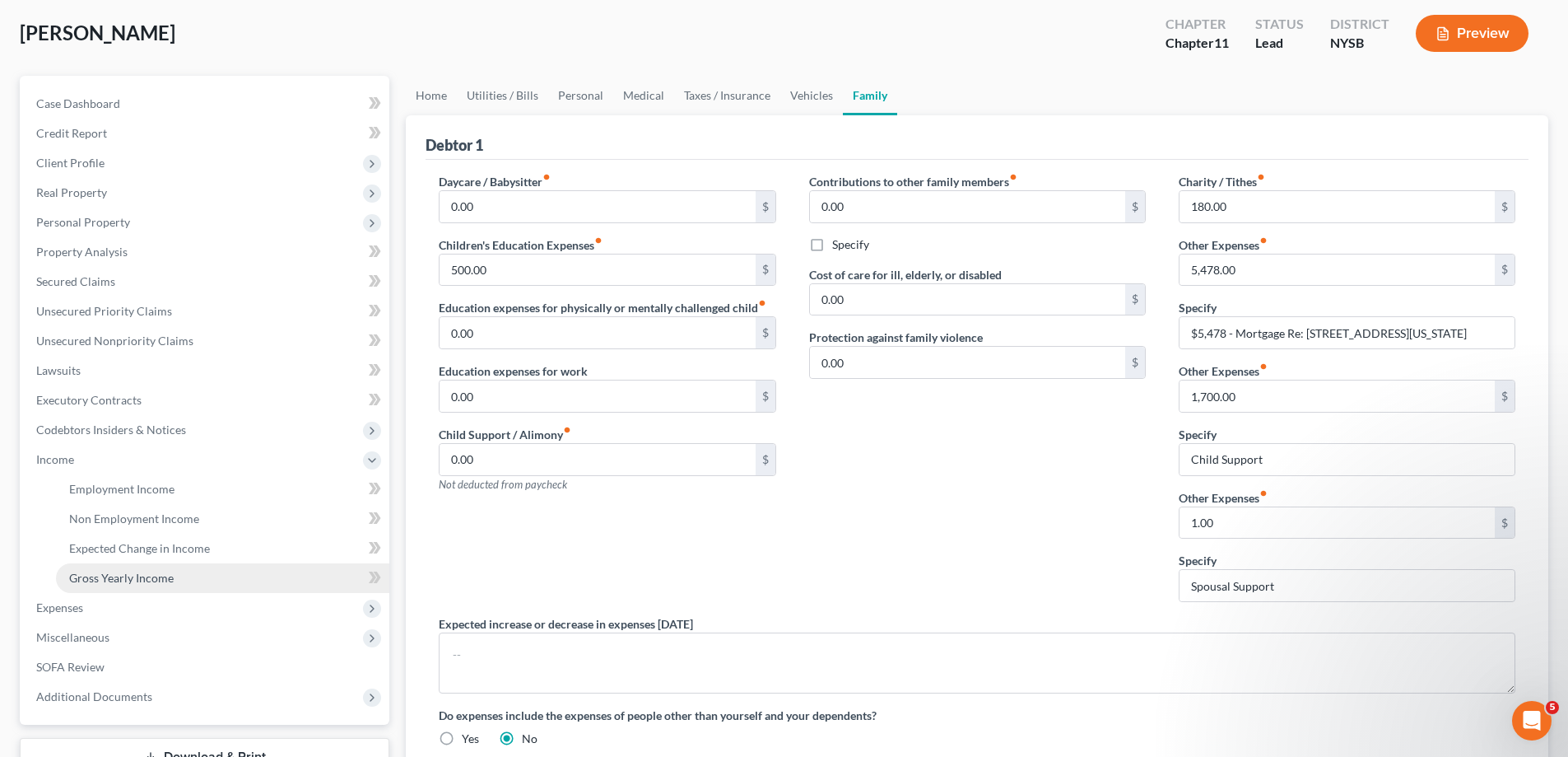
click at [162, 587] on link "Gross Yearly Income" at bounding box center [222, 578] width 334 height 30
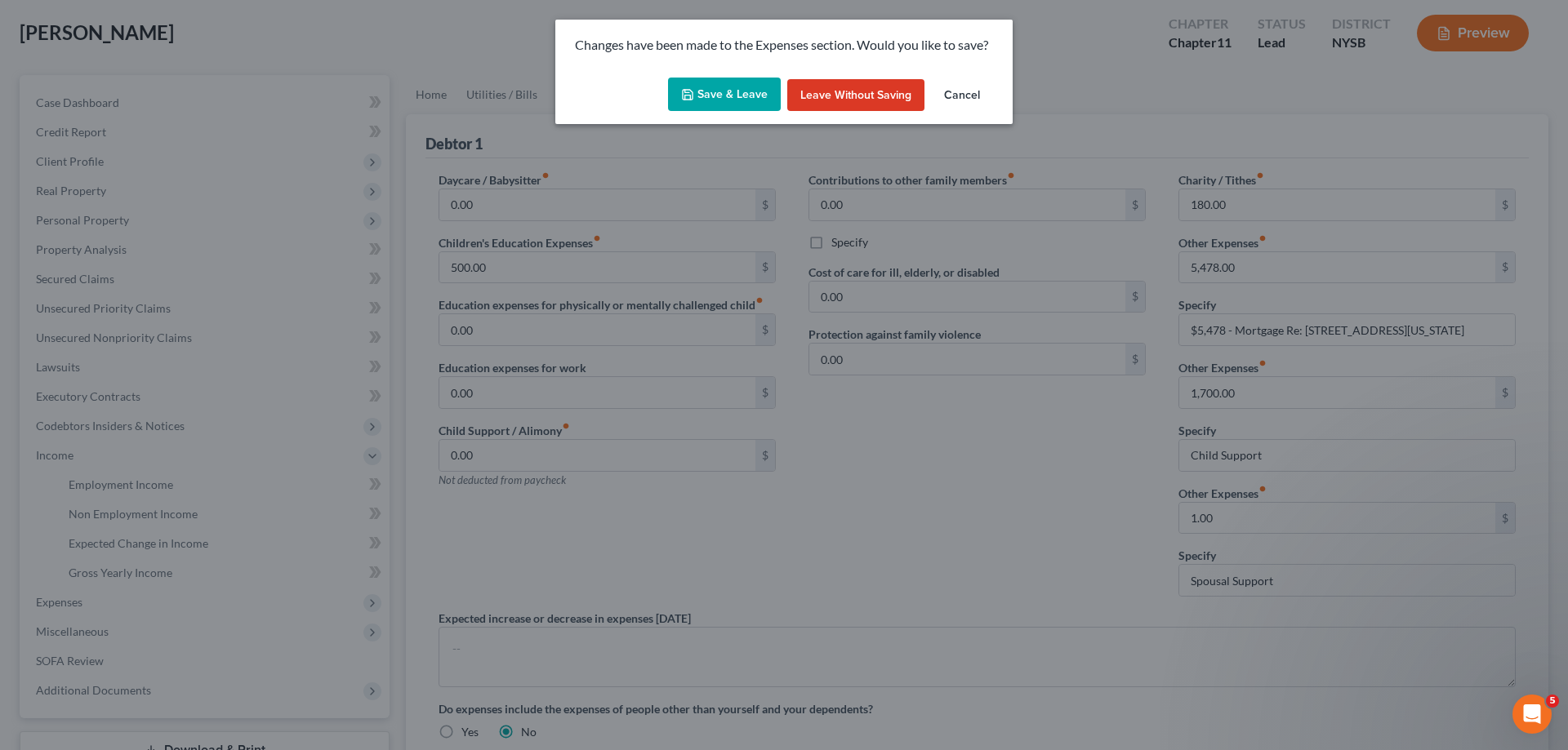
click at [731, 97] on button "Save & Leave" at bounding box center [724, 95] width 113 height 34
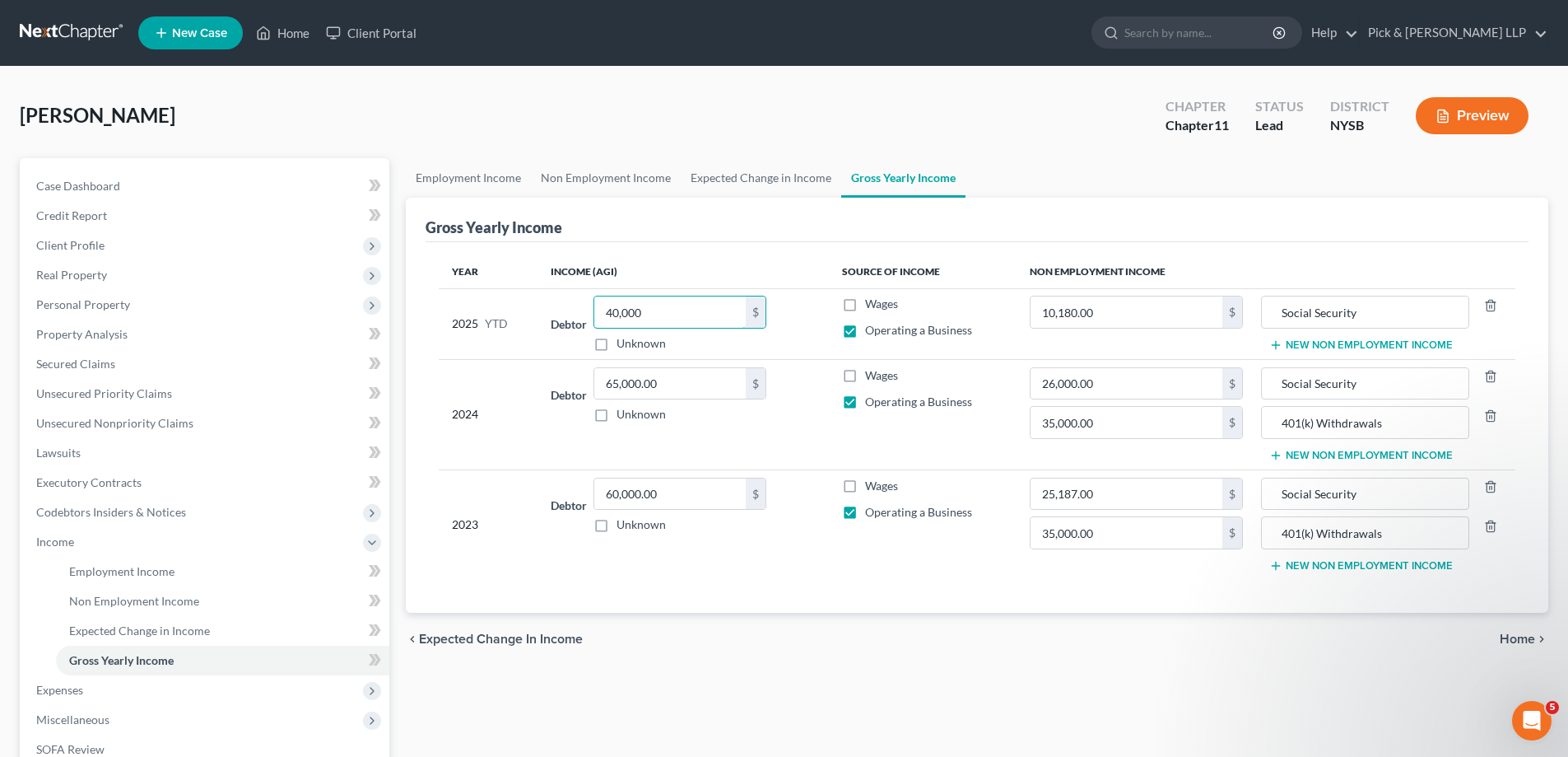
type input "40,000"
click at [1473, 117] on button "Preview" at bounding box center [1473, 116] width 113 height 37
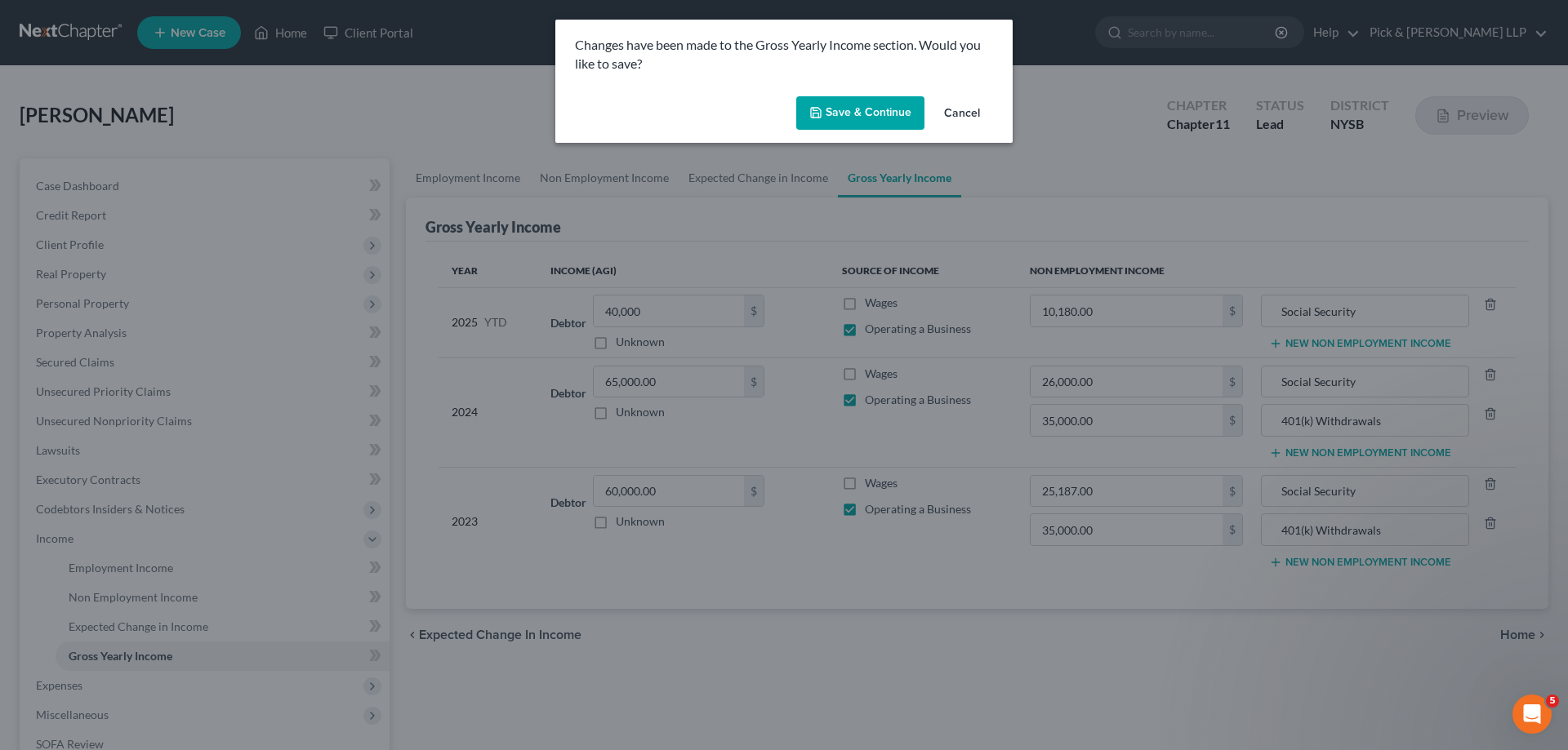
click at [886, 114] on button "Save & Continue" at bounding box center [860, 113] width 128 height 34
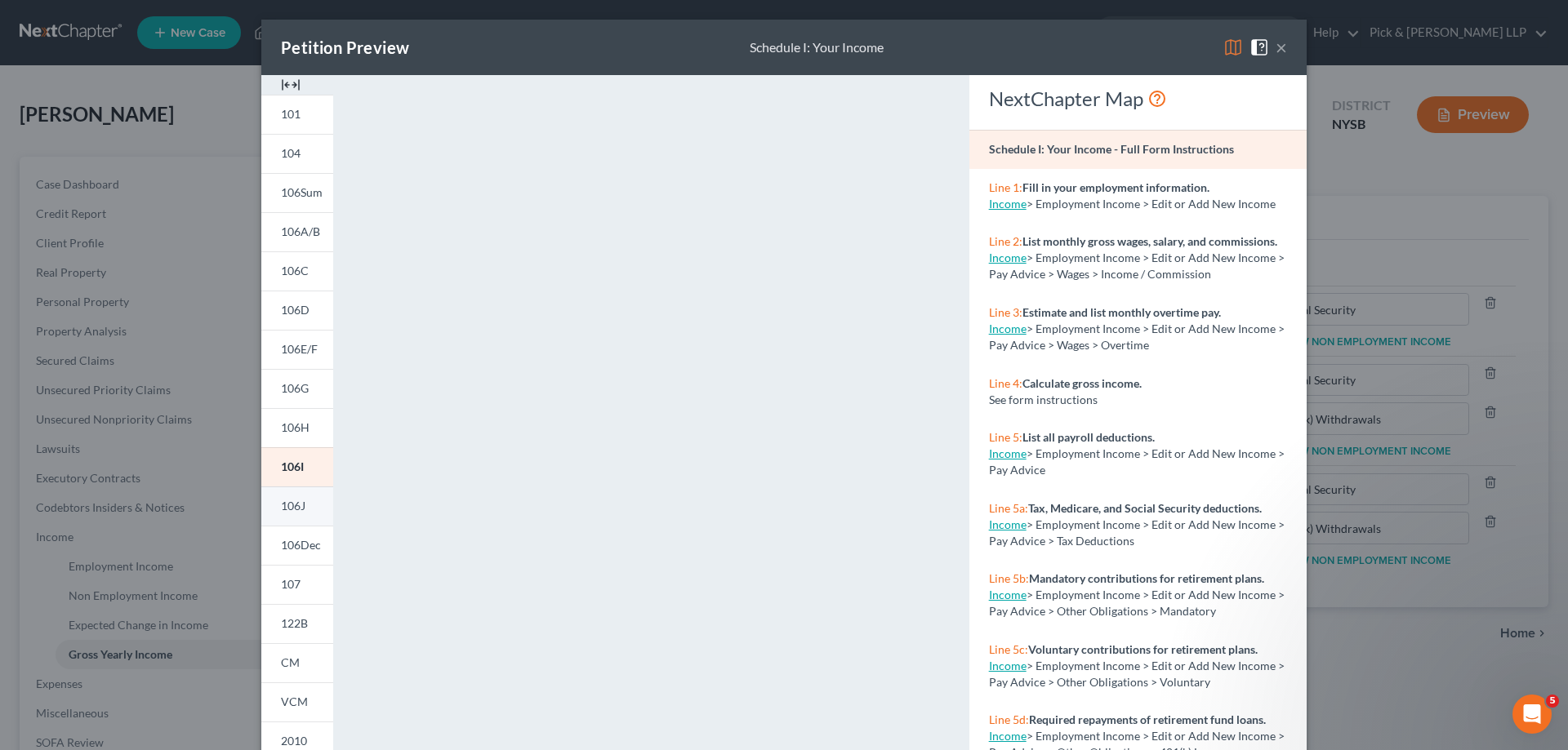
click at [286, 506] on span "106J" at bounding box center [292, 506] width 24 height 14
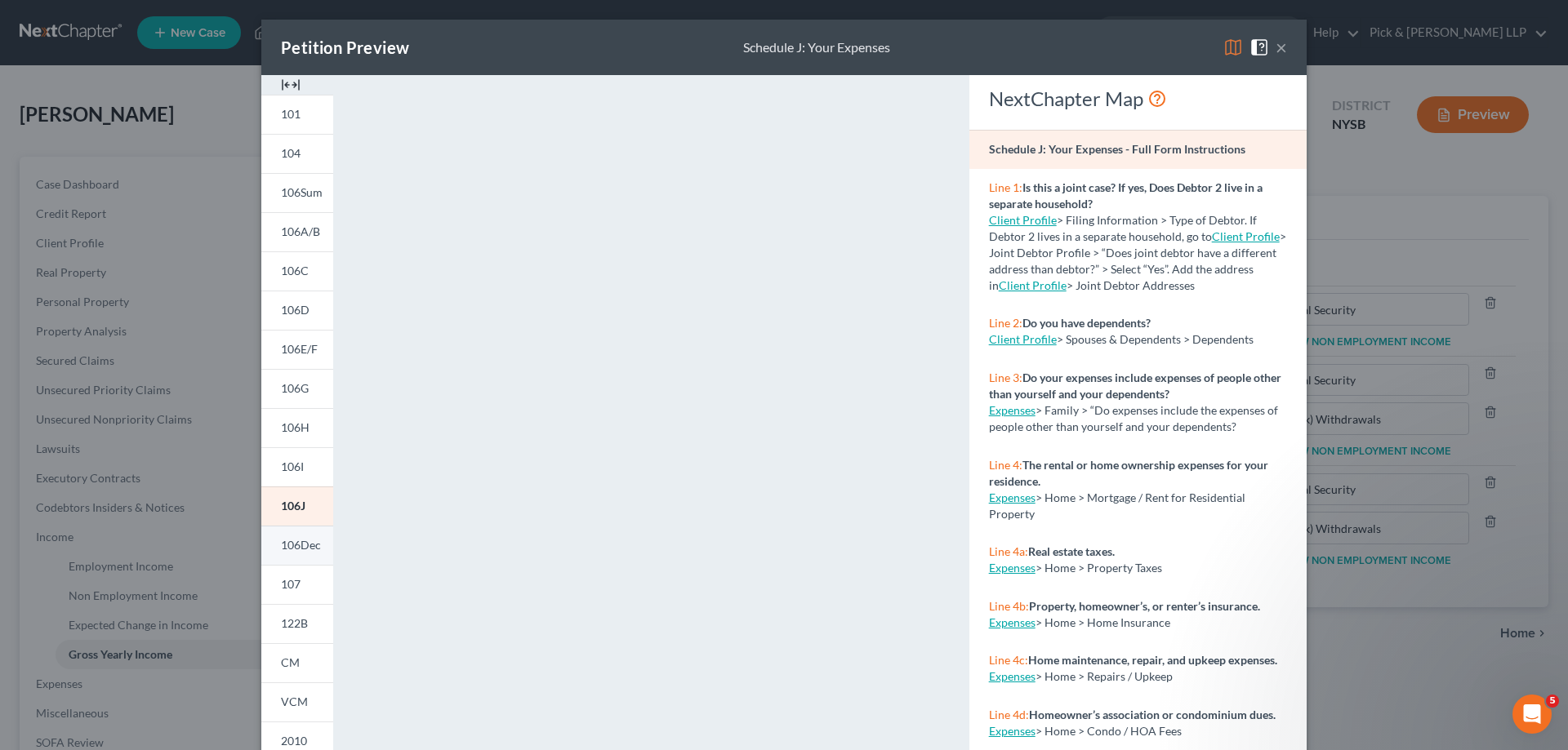
click at [286, 540] on span "106Dec" at bounding box center [301, 544] width 40 height 14
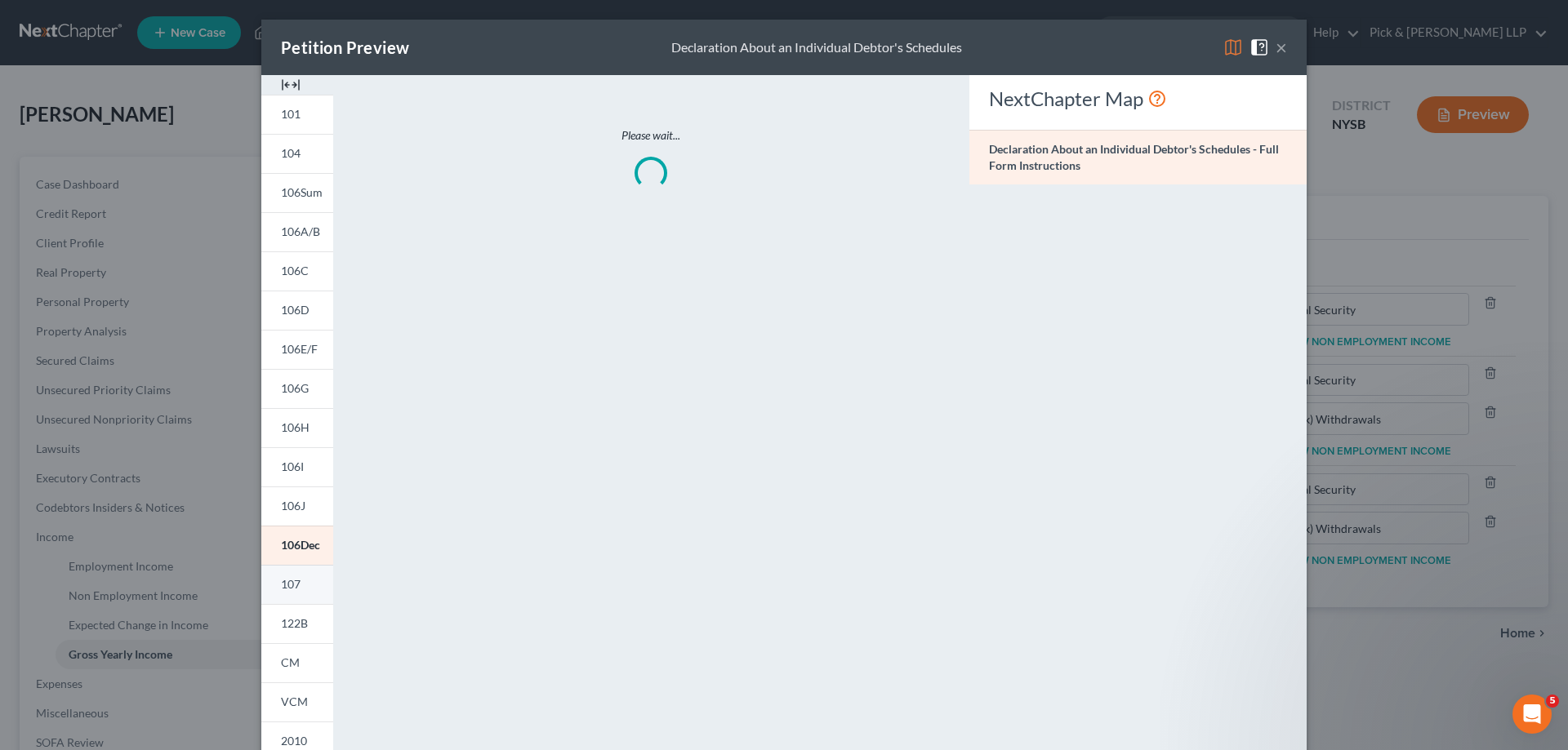
click at [289, 583] on span "107" at bounding box center [290, 583] width 19 height 14
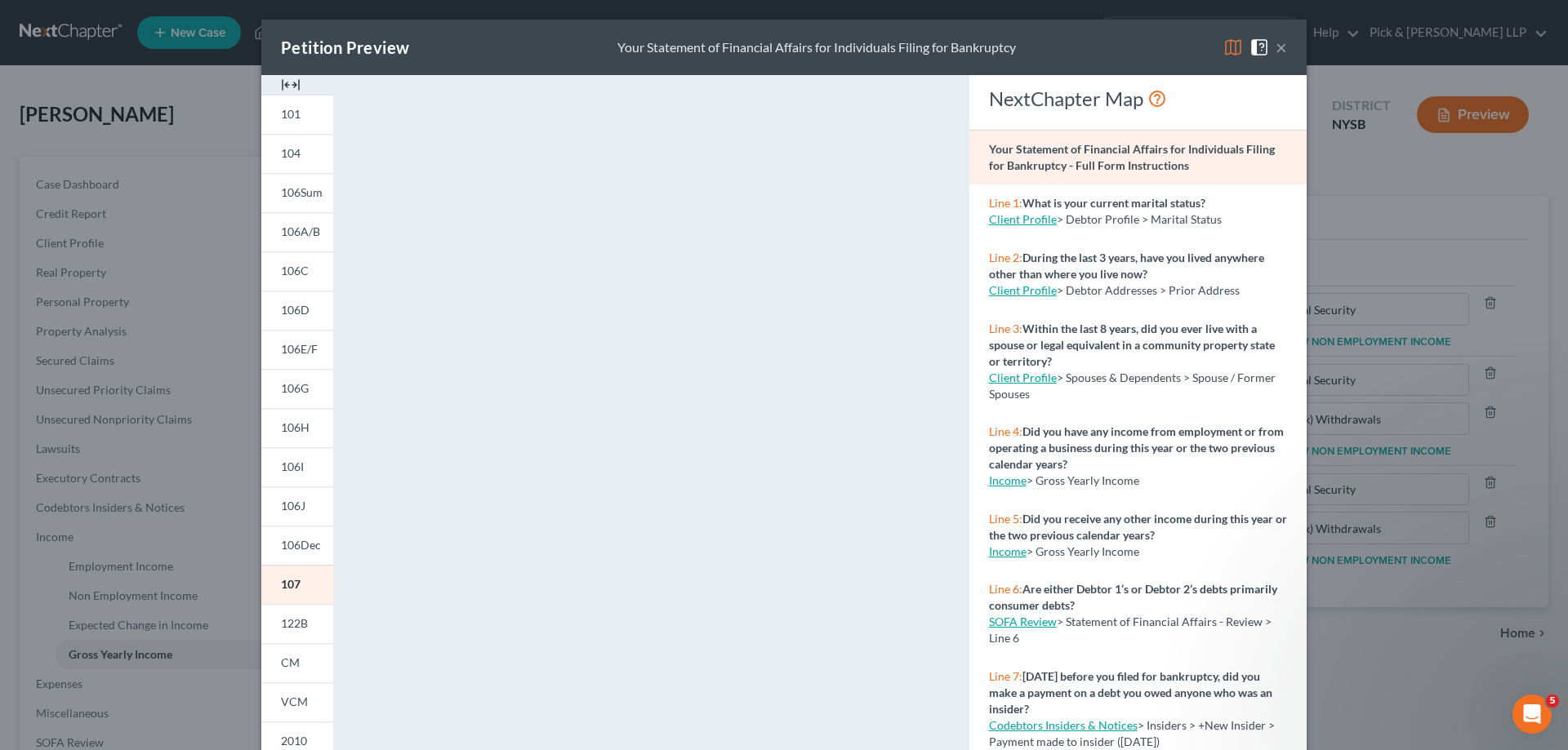
click at [1277, 51] on button "×" at bounding box center [1282, 47] width 12 height 19
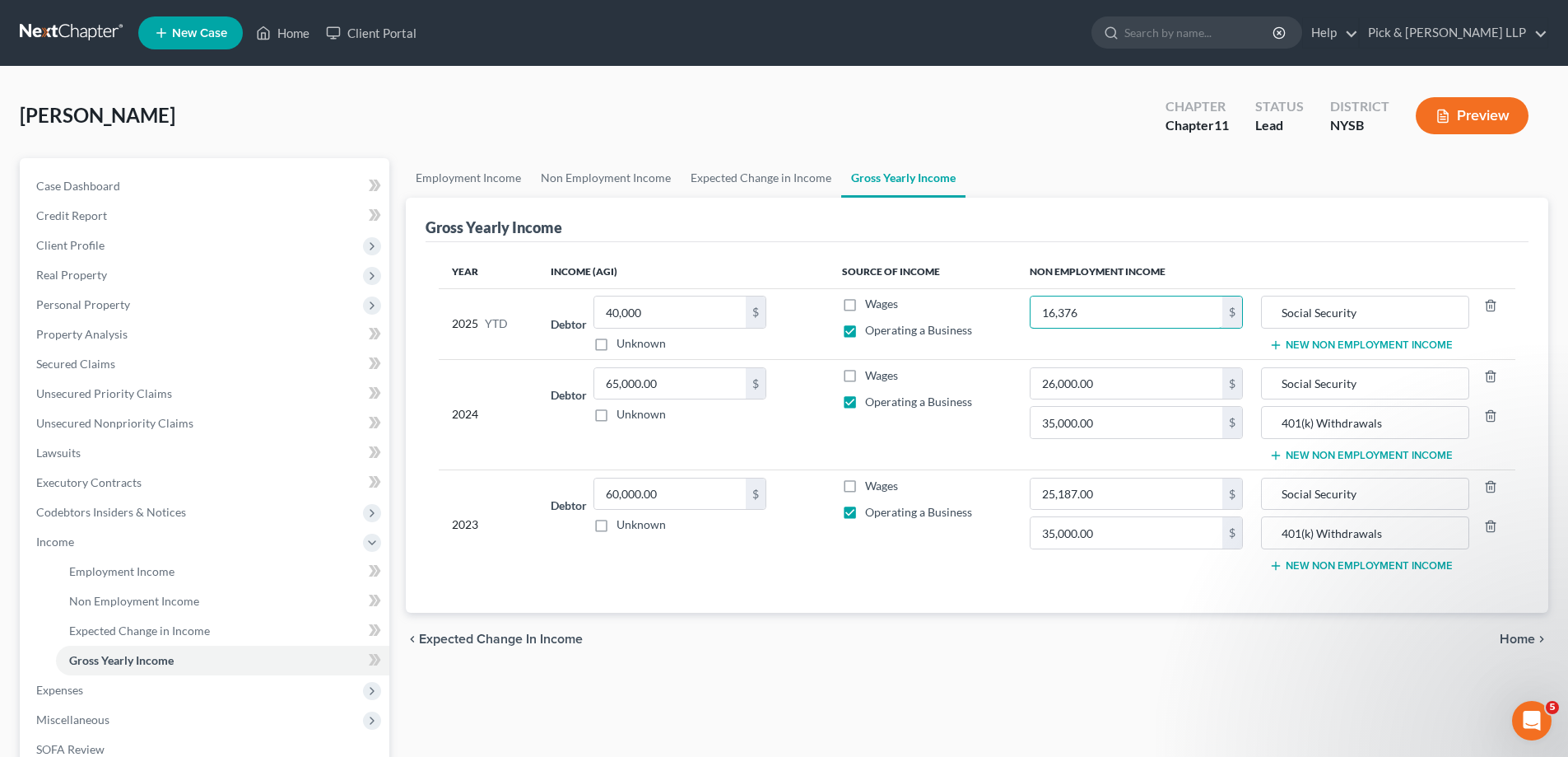
type input "16,376"
click at [1494, 412] on icon "button" at bounding box center [1490, 415] width 8 height 11
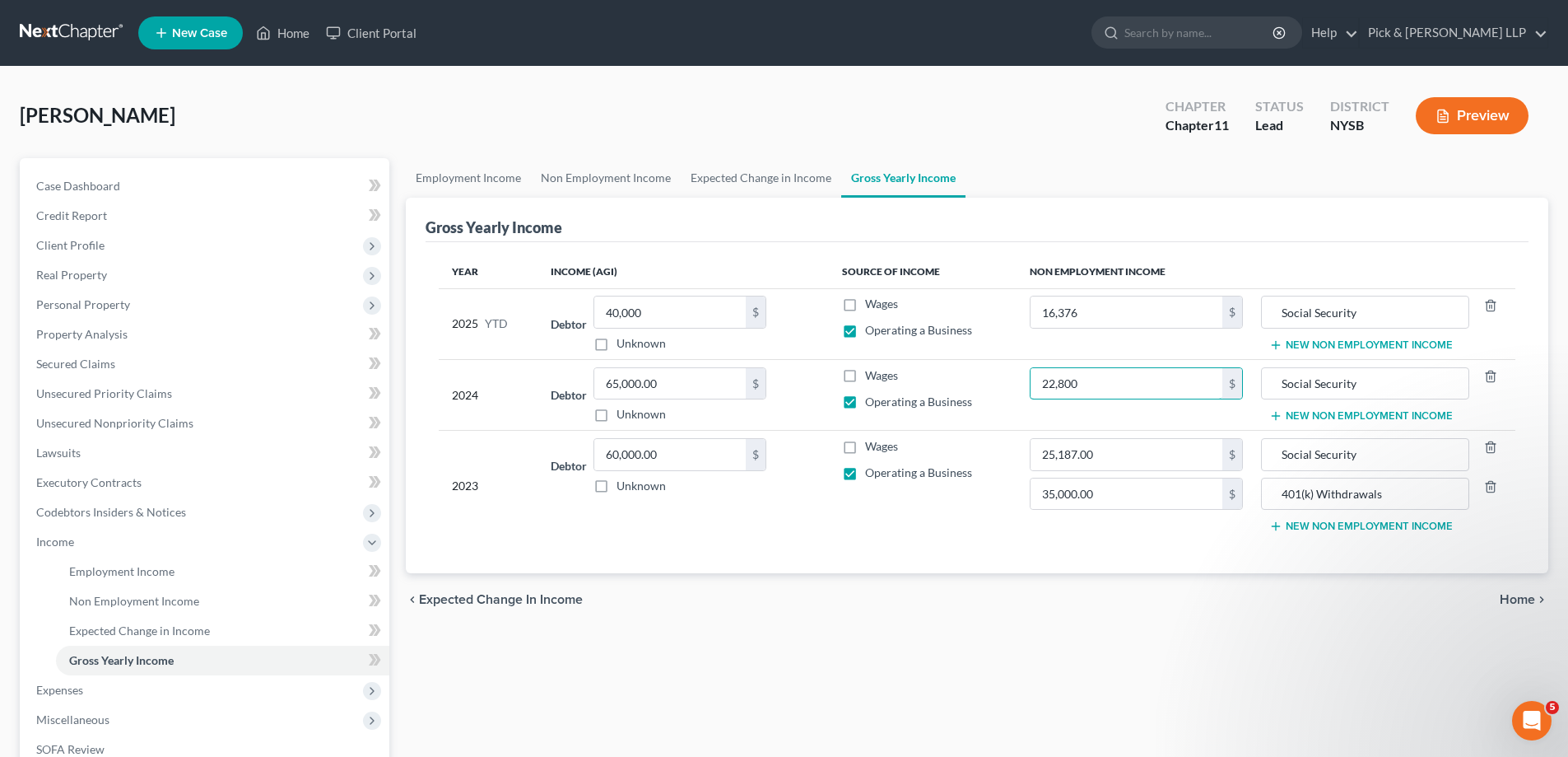
type input "22,800"
click at [1392, 346] on button "New Non Employment Income" at bounding box center [1360, 346] width 183 height 14
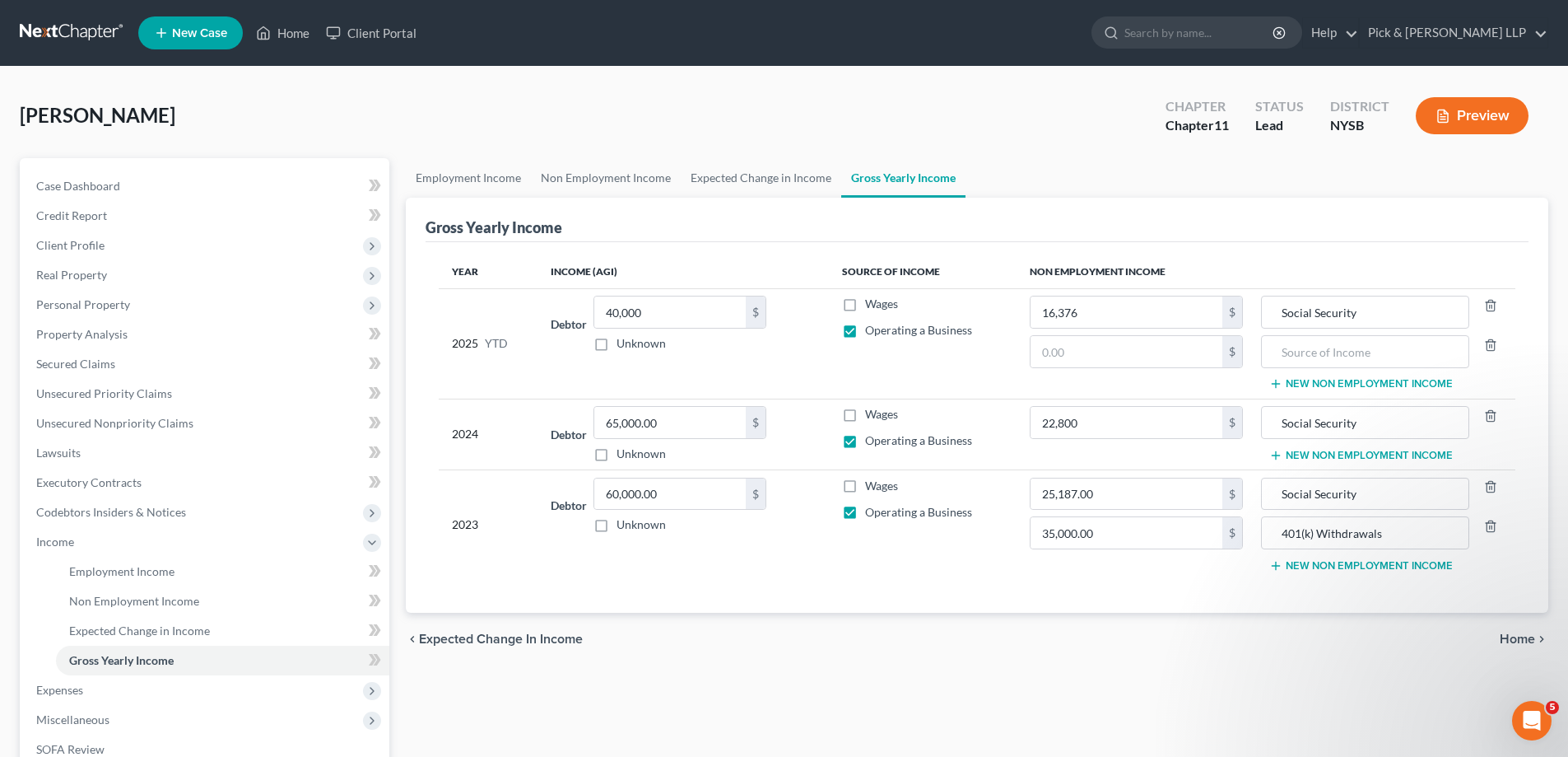
click at [1066, 373] on td "16,376 $ $" at bounding box center [1137, 343] width 240 height 111
click at [1148, 355] on input "text" at bounding box center [1126, 351] width 192 height 31
type input "35,000"
type input "401(k) Withdrawals"
type input "26,000"
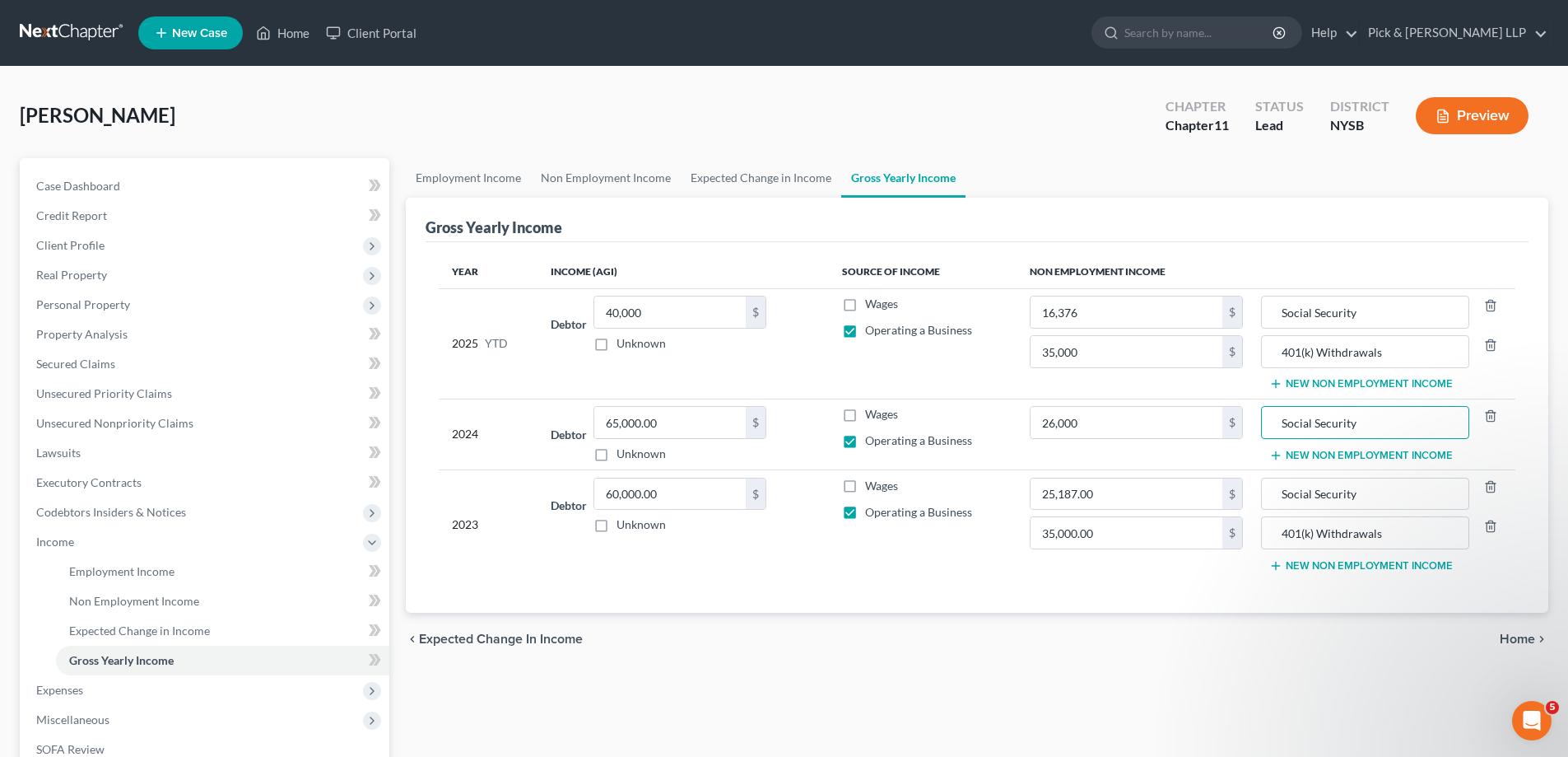
click at [1403, 455] on button "New Non Employment Income" at bounding box center [1360, 455] width 183 height 14
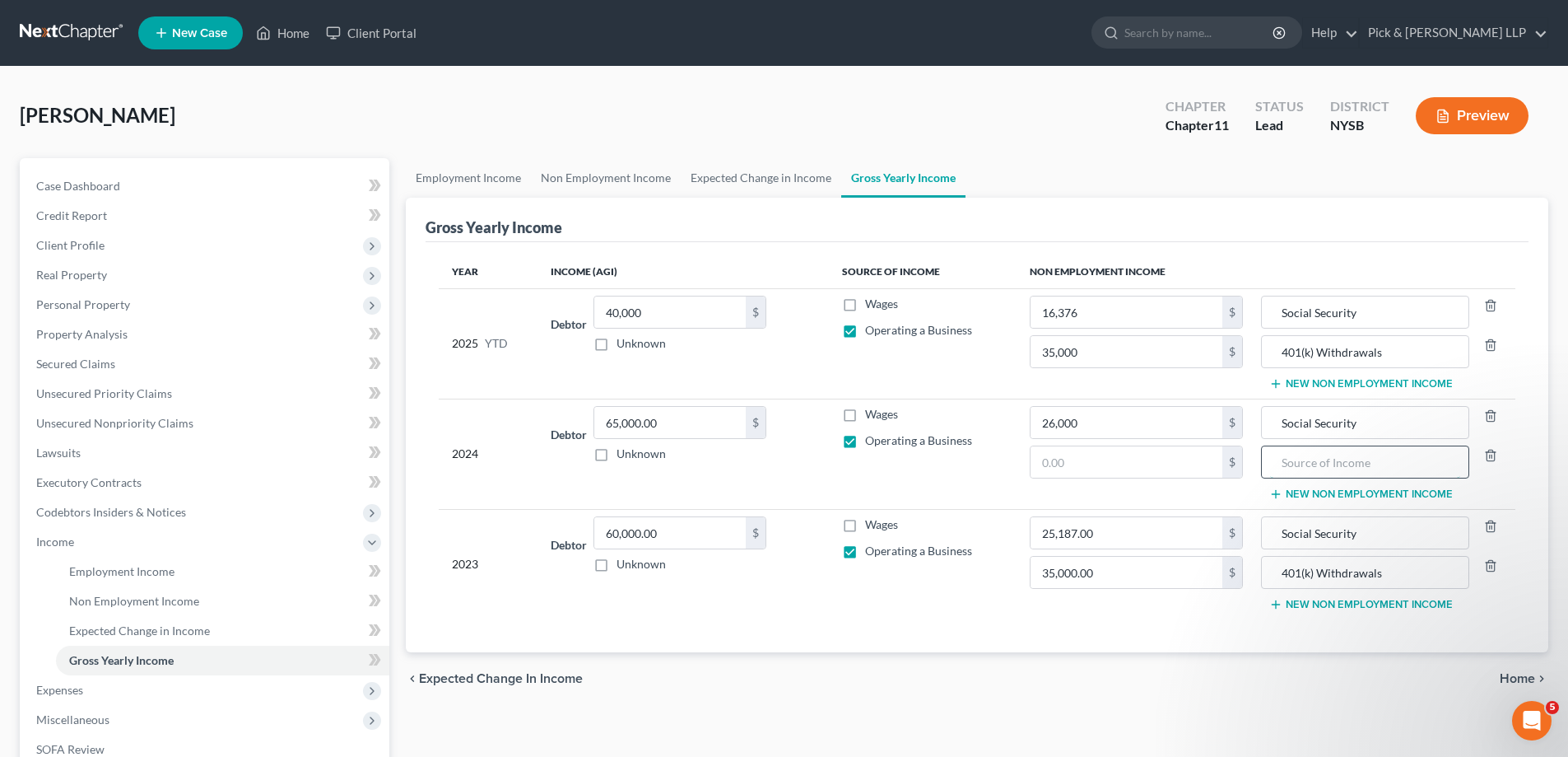
click at [1271, 465] on input "text" at bounding box center [1365, 461] width 189 height 31
type input "401(k) Withdrawals"
click at [1154, 453] on input "text" at bounding box center [1126, 461] width 192 height 31
type input "36,184"
type input "35,662"
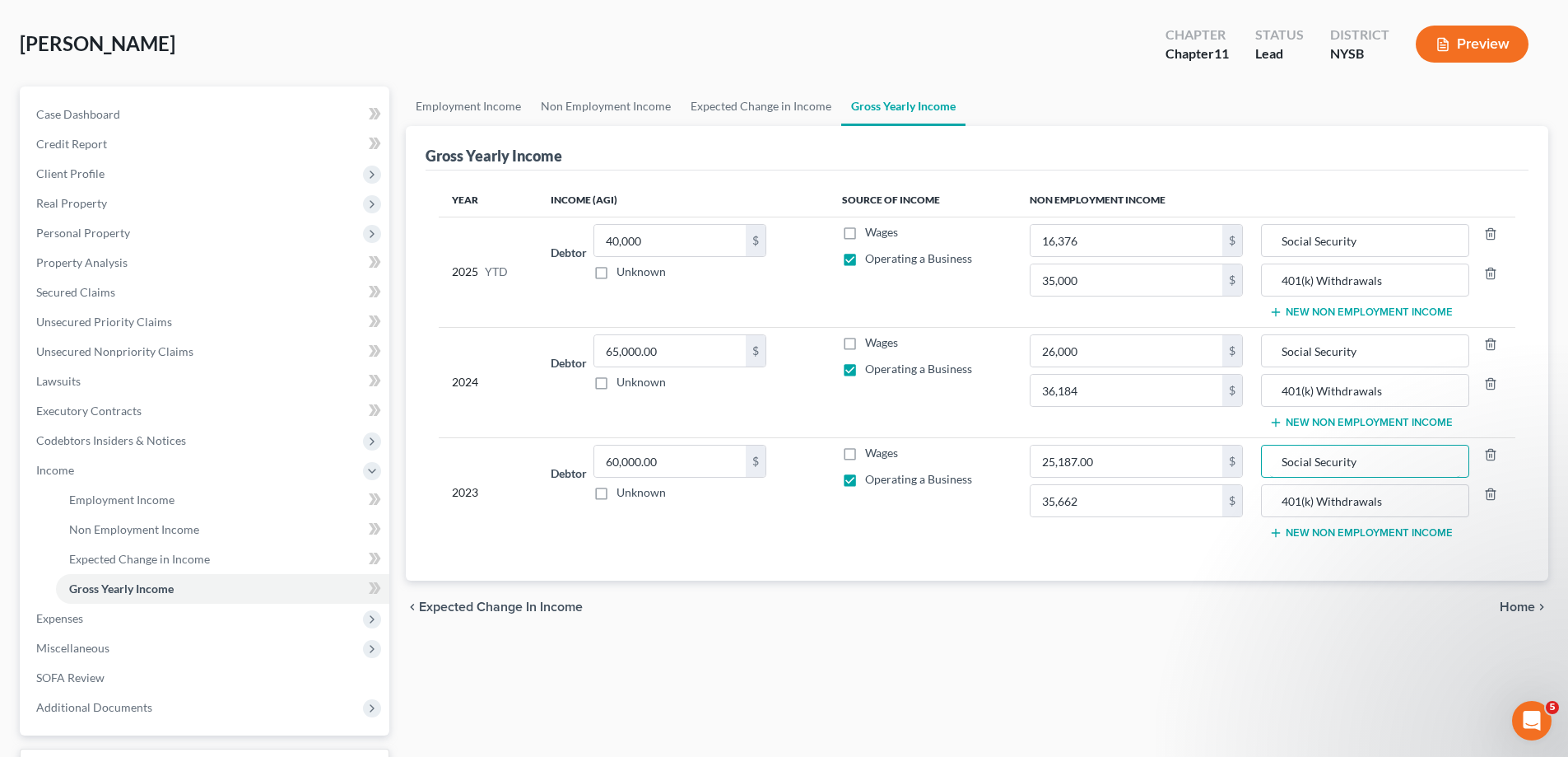
scroll to position [165, 0]
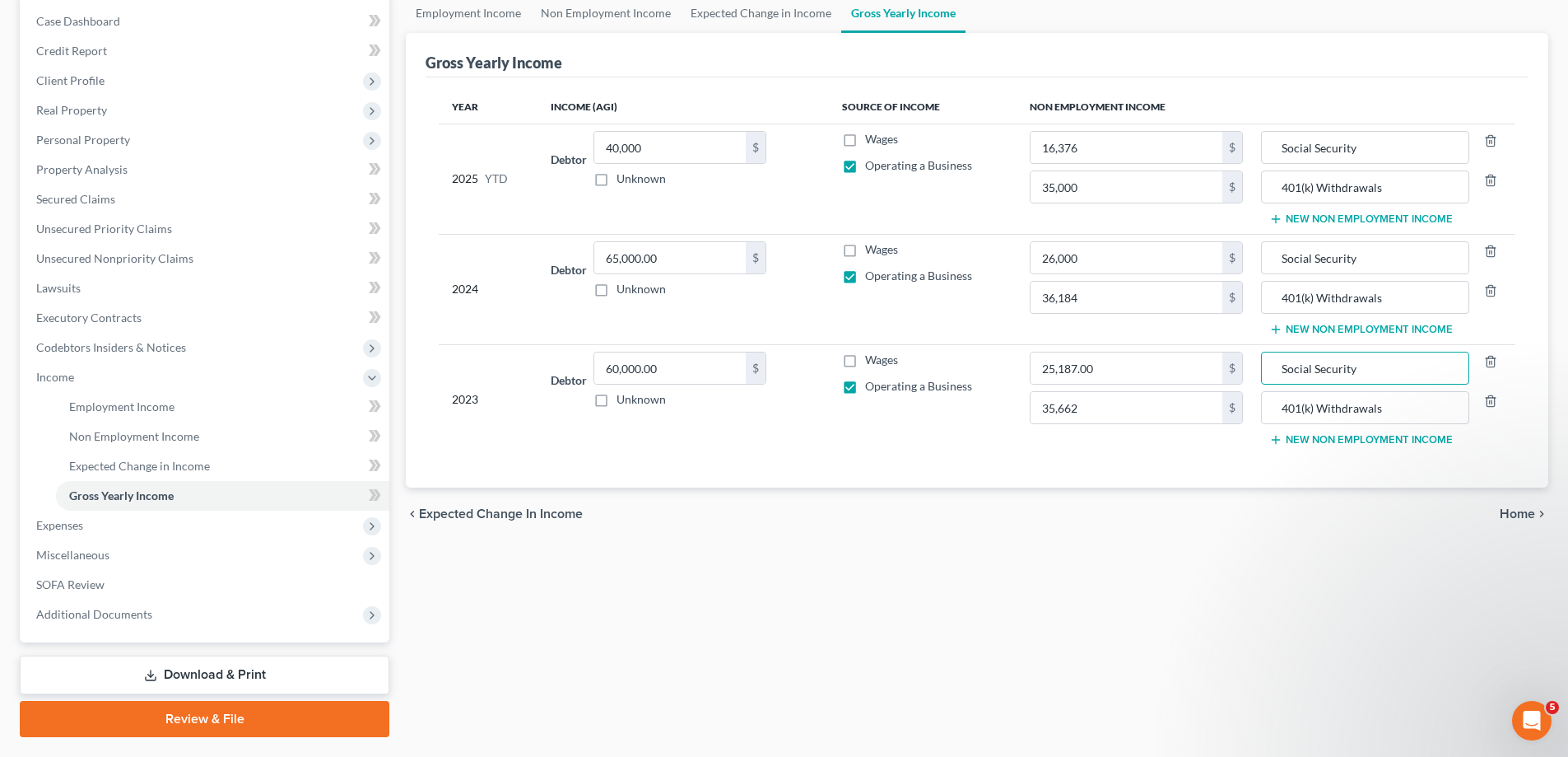
click at [1506, 505] on div "chevron_left Expected Change in Income Home chevron_right" at bounding box center [977, 514] width 1142 height 52
click at [1509, 514] on span "Home" at bounding box center [1517, 515] width 35 height 14
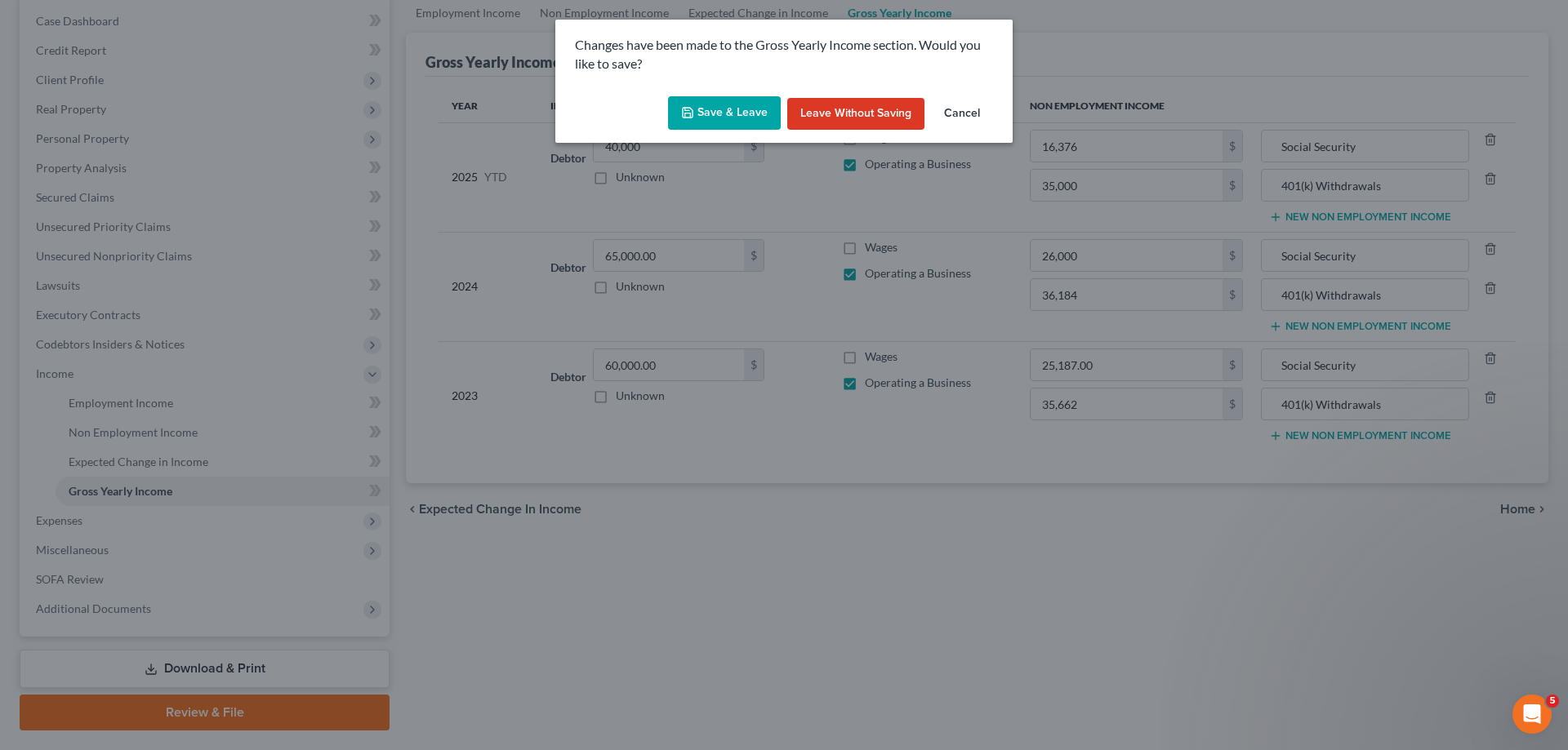
click at [750, 110] on button "Save & Leave" at bounding box center [724, 113] width 113 height 34
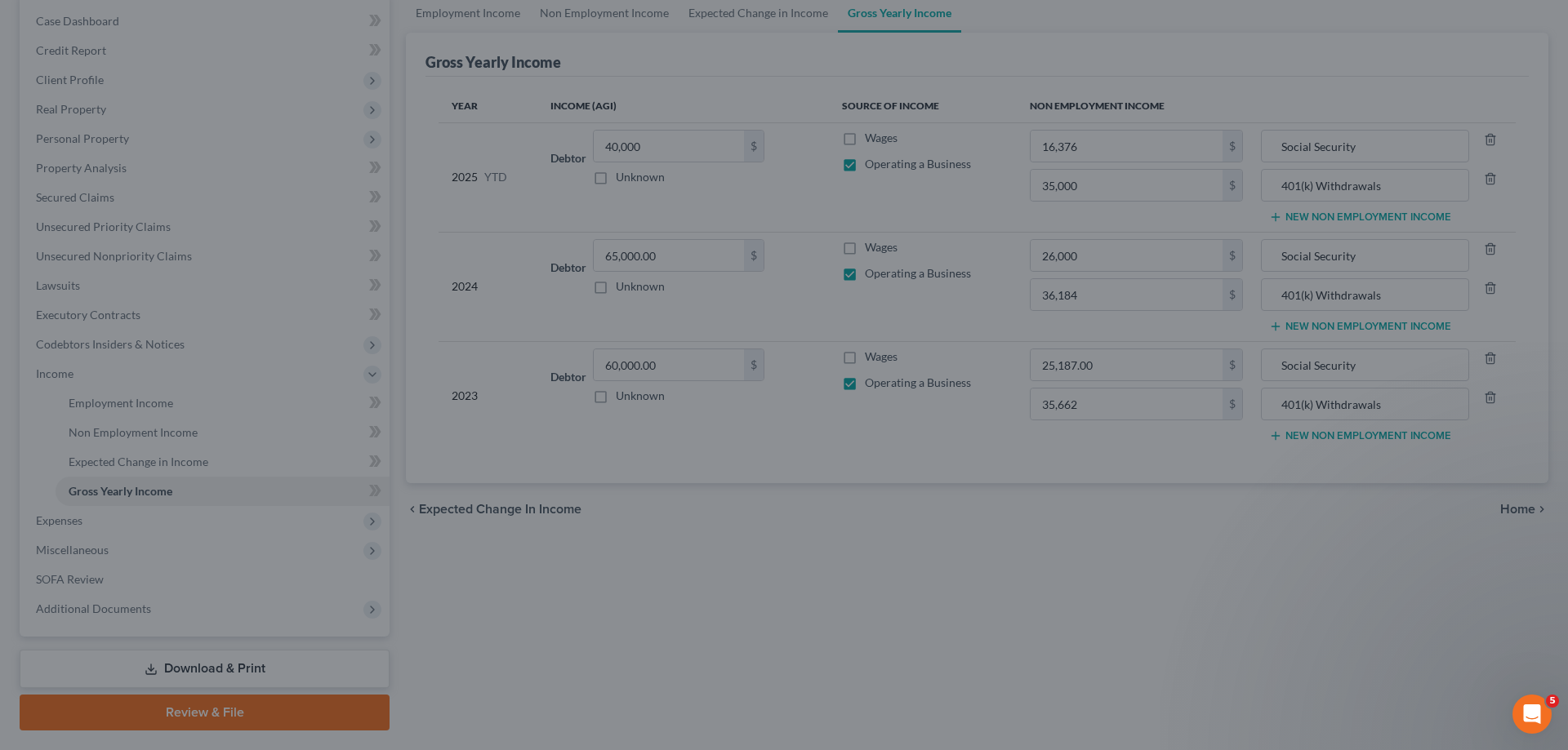
type input "36,184.00"
type input "401(k) Withdrawals"
type input "35,662.00"
type input "35,000.00"
type input "401(k) Withdrawals"
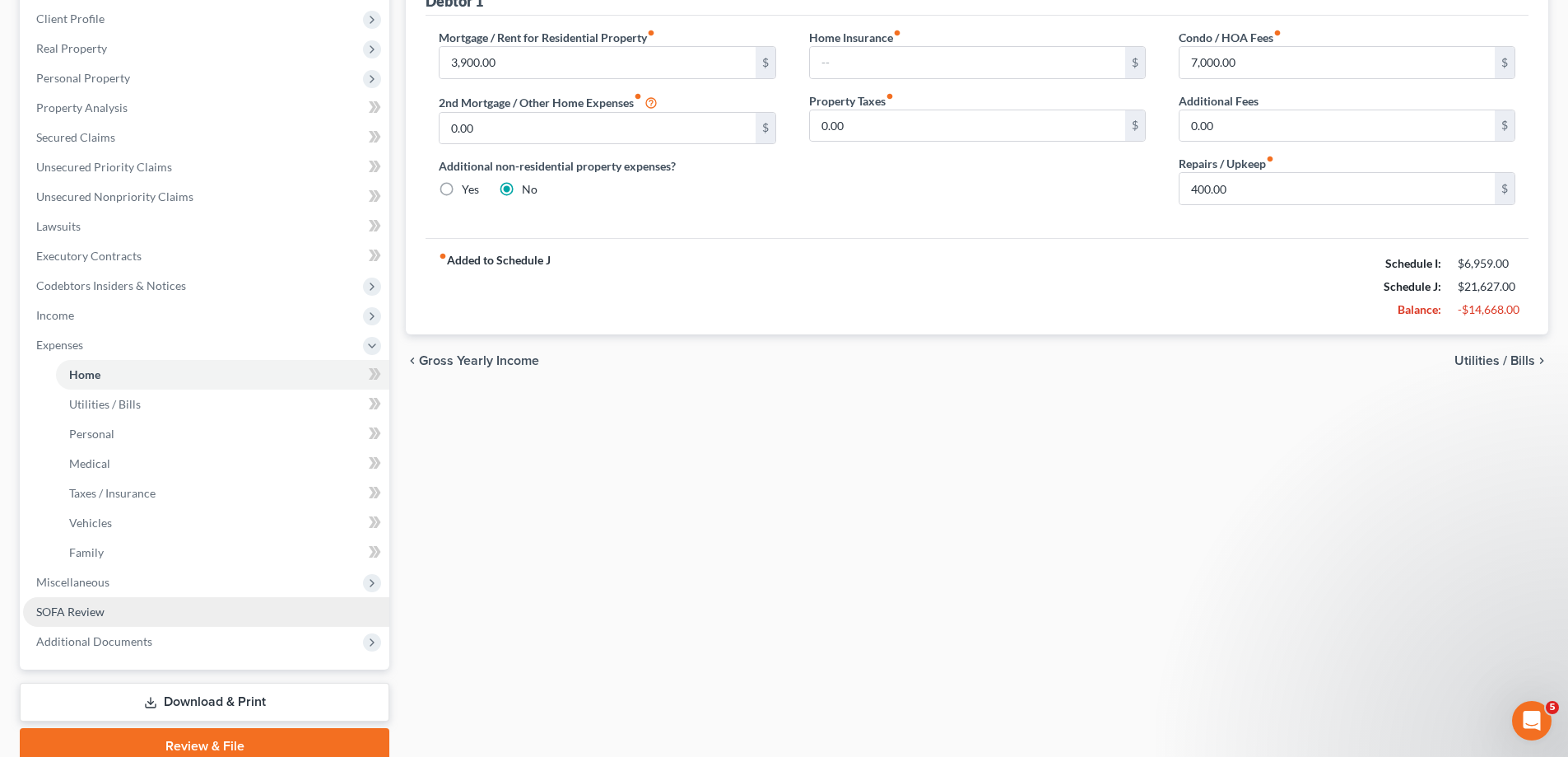
scroll to position [297, 0]
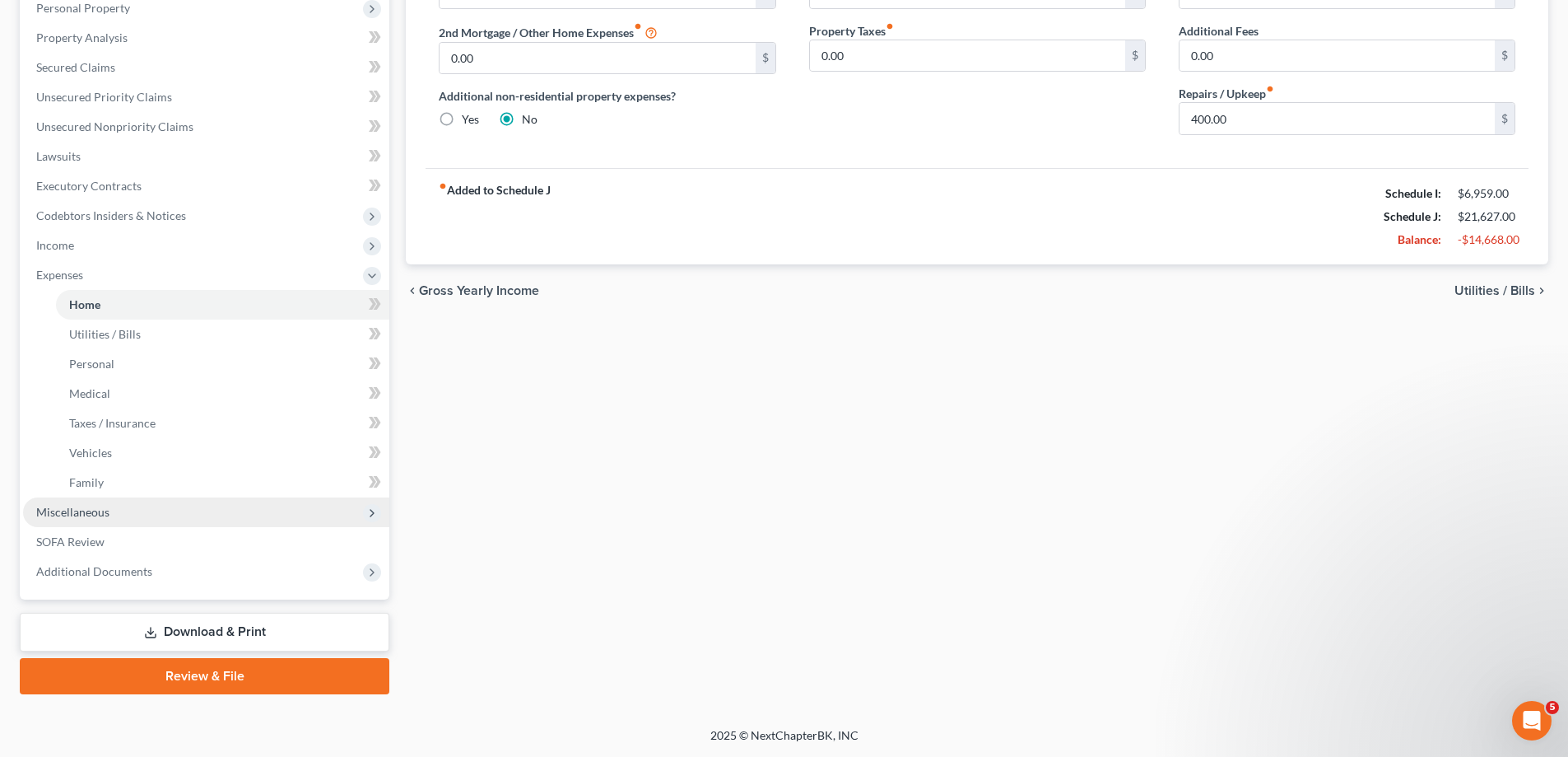
click at [139, 515] on span "Miscellaneous" at bounding box center [206, 512] width 366 height 30
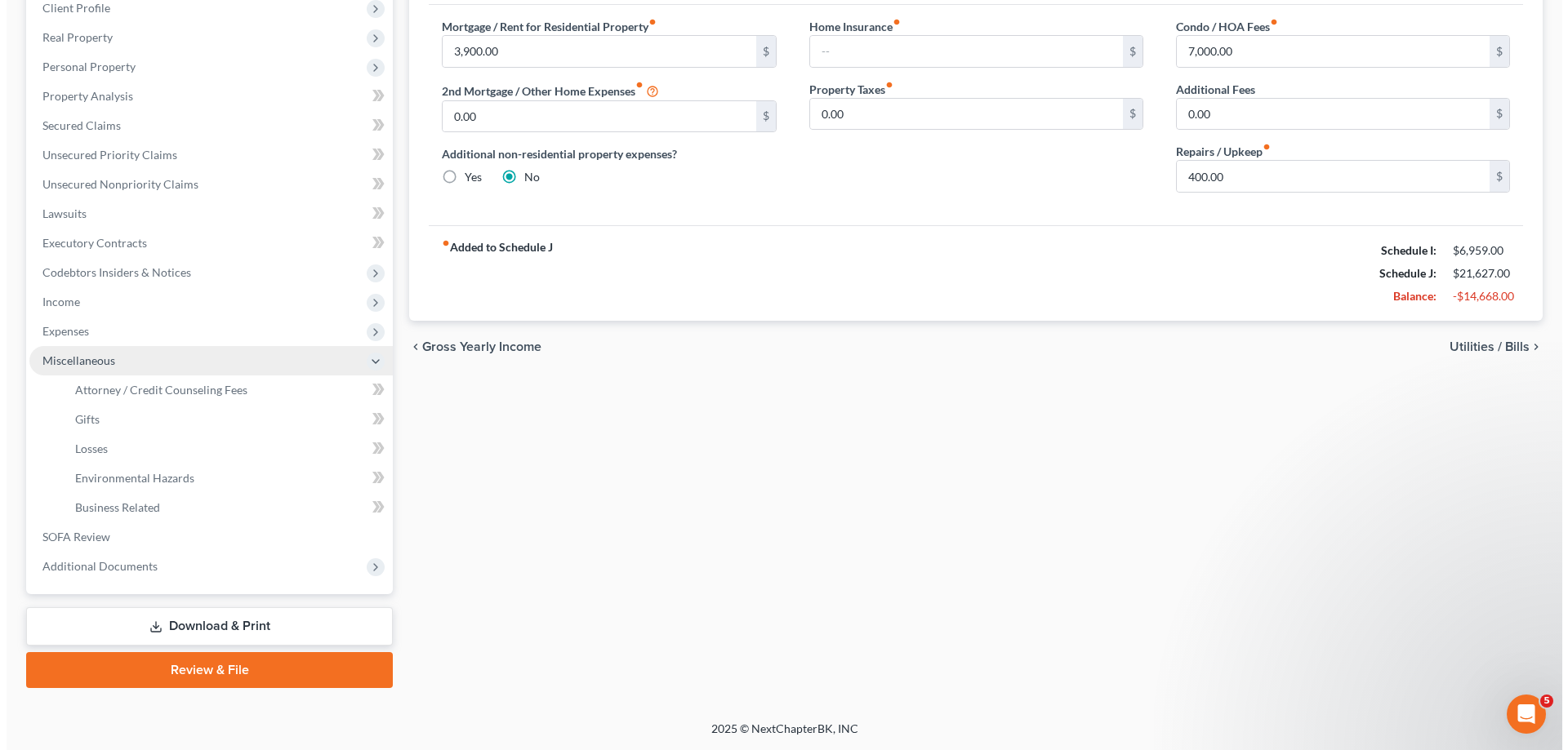
scroll to position [235, 0]
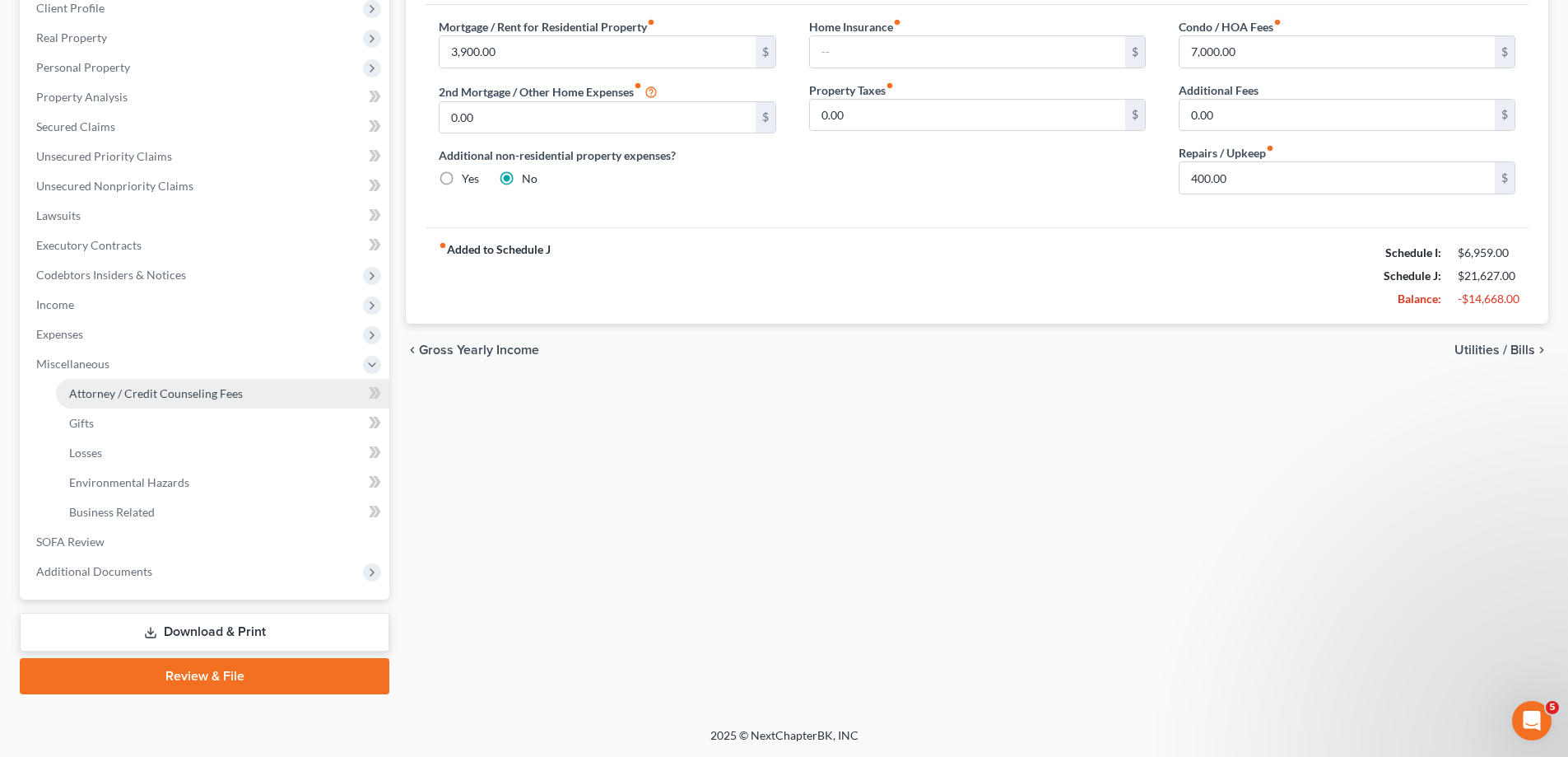
click at [130, 390] on span "Attorney / Credit Counseling Fees" at bounding box center [156, 393] width 174 height 14
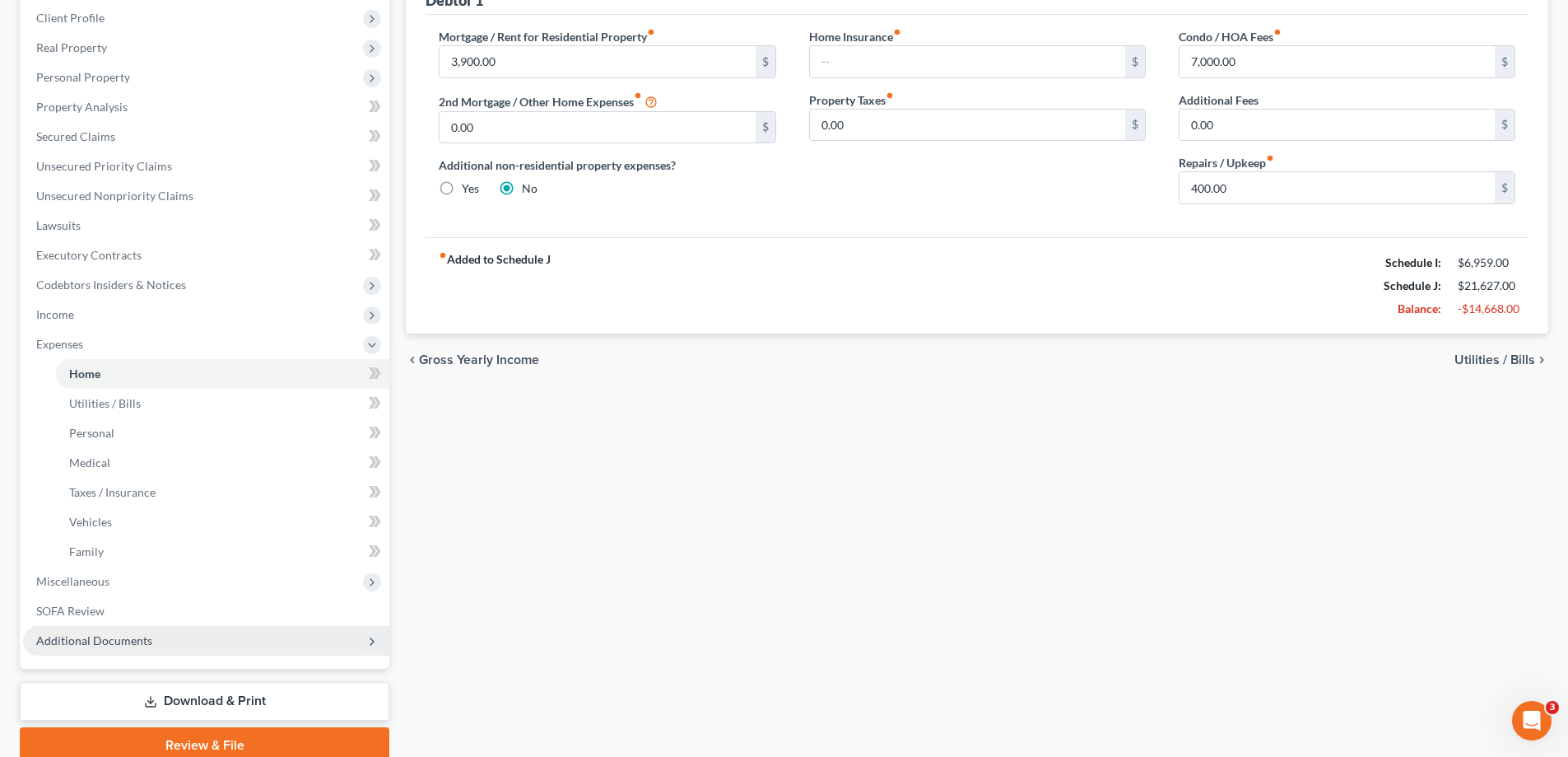
scroll to position [247, 0]
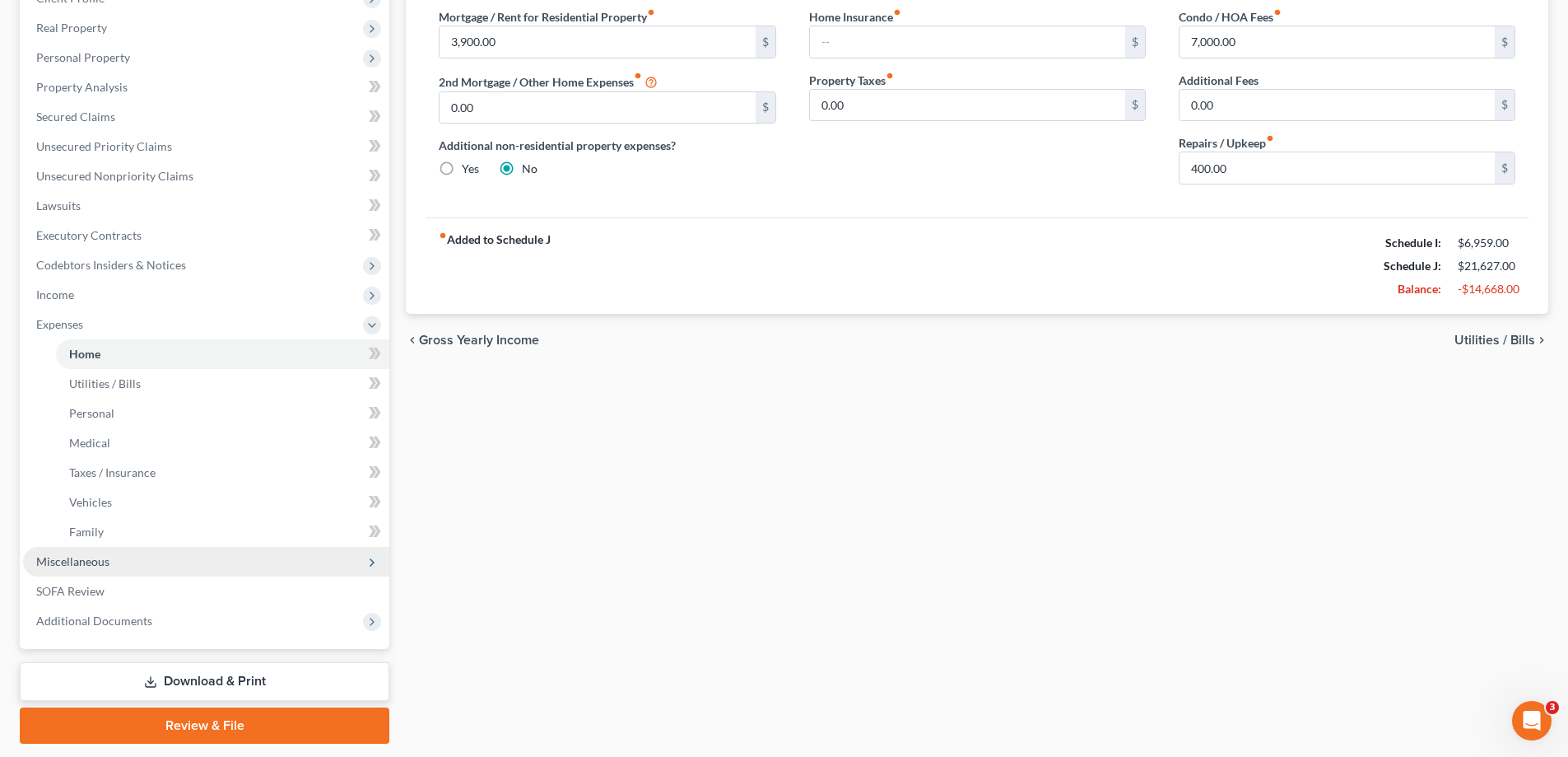
click at [127, 565] on span "Miscellaneous" at bounding box center [206, 561] width 366 height 30
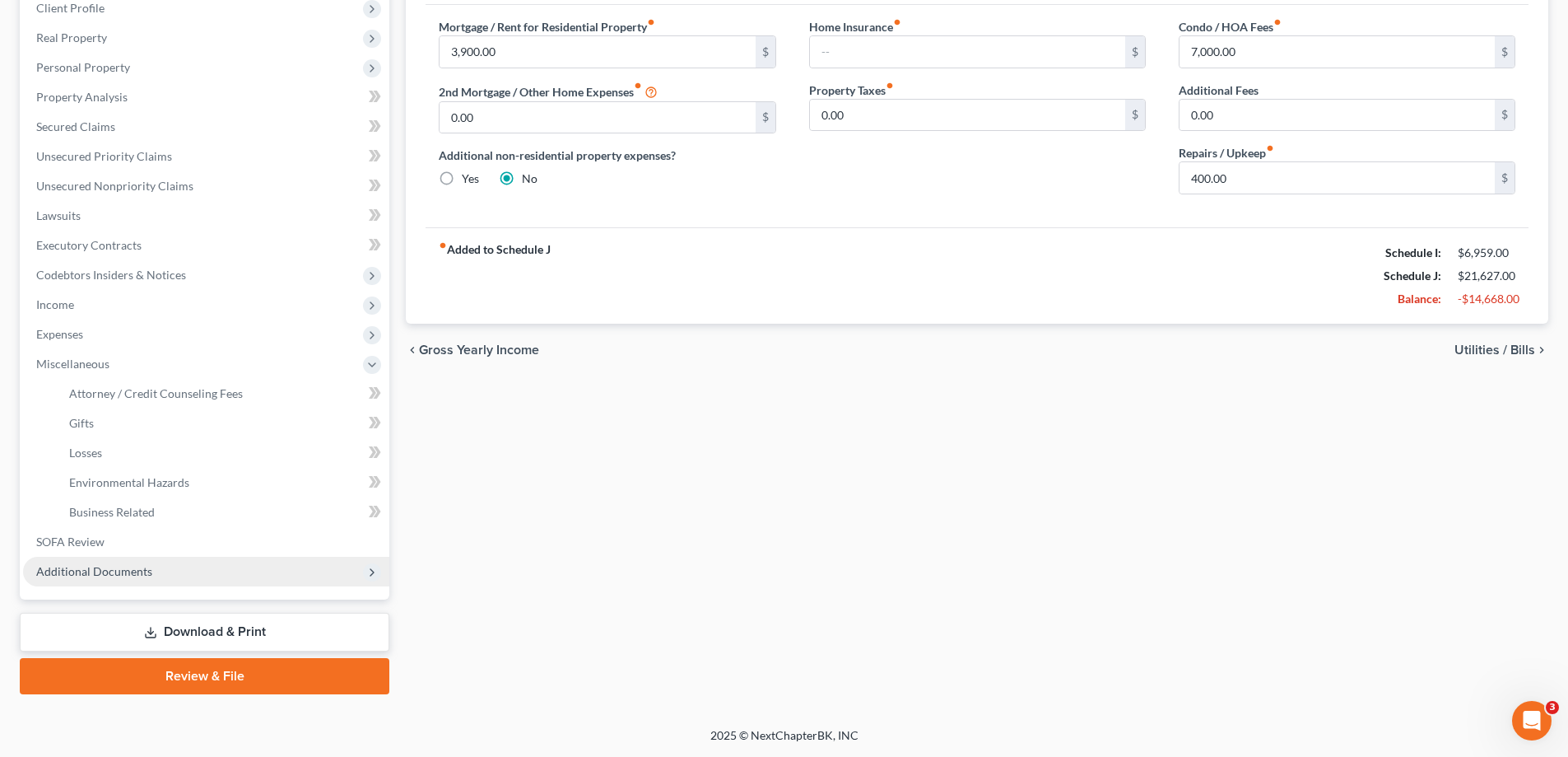
scroll to position [237, 0]
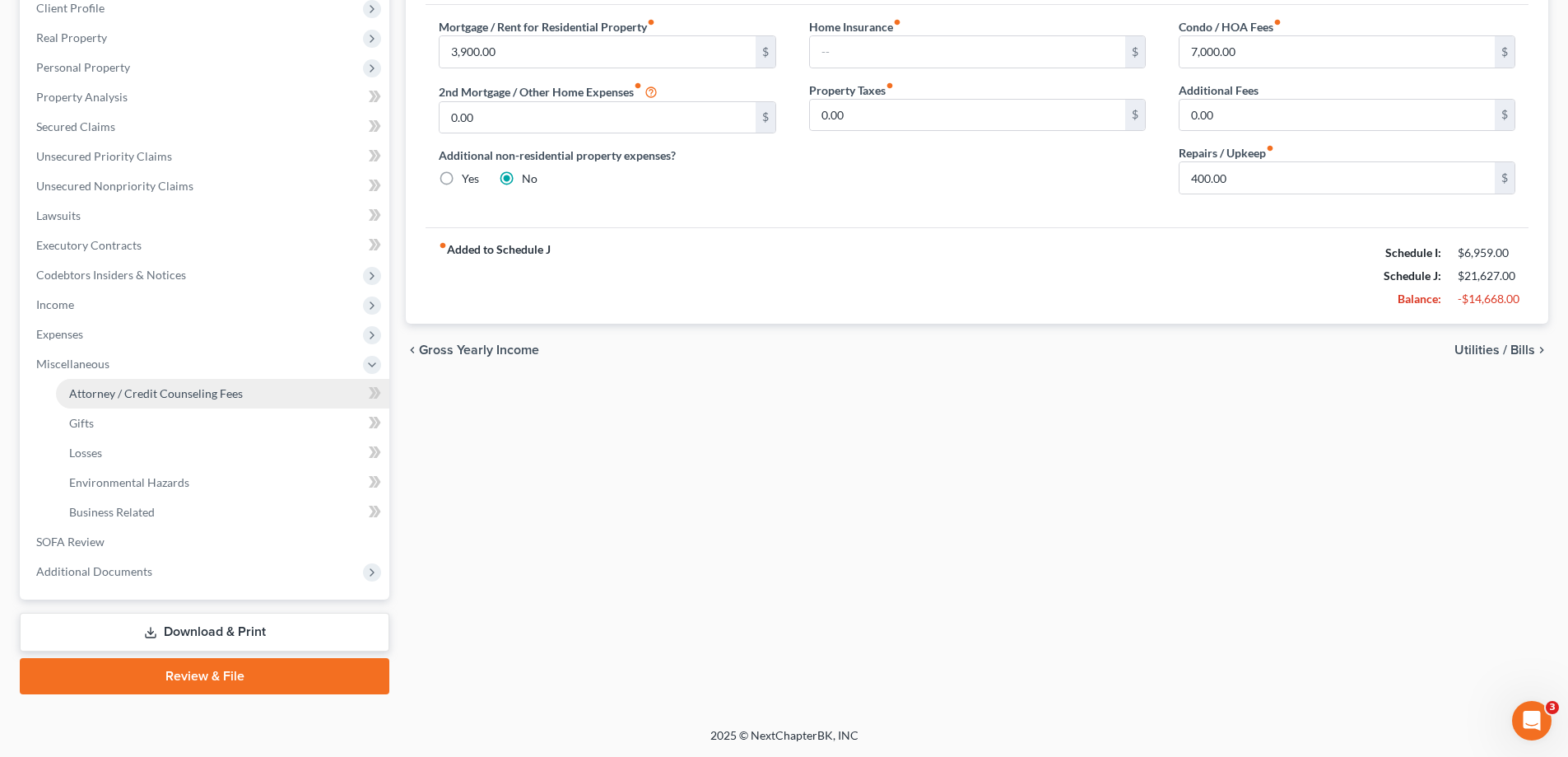
click at [140, 396] on span "Attorney / Credit Counseling Fees" at bounding box center [156, 393] width 174 height 14
select select "1"
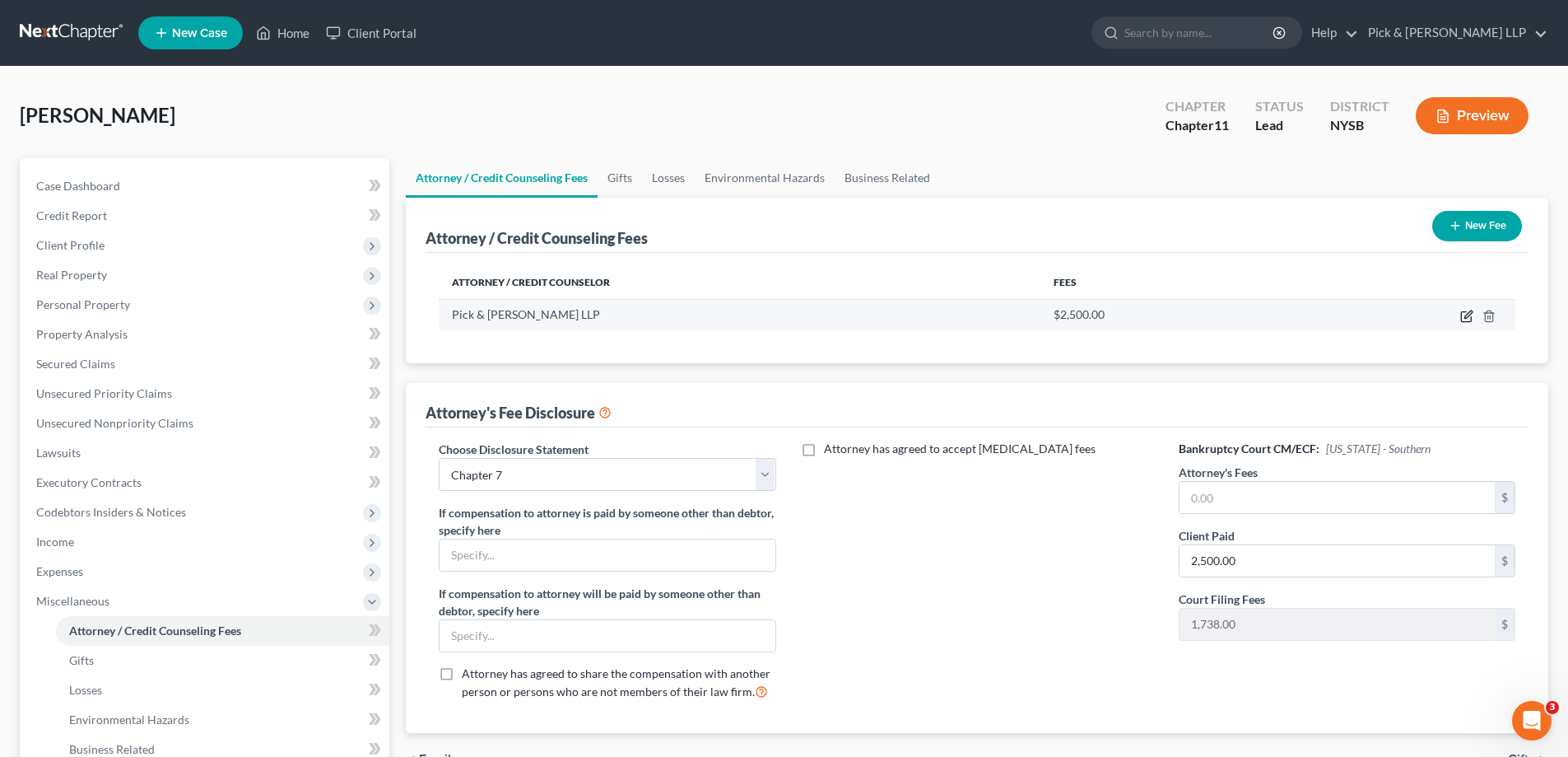
click at [1462, 313] on icon "button" at bounding box center [1467, 317] width 14 height 14
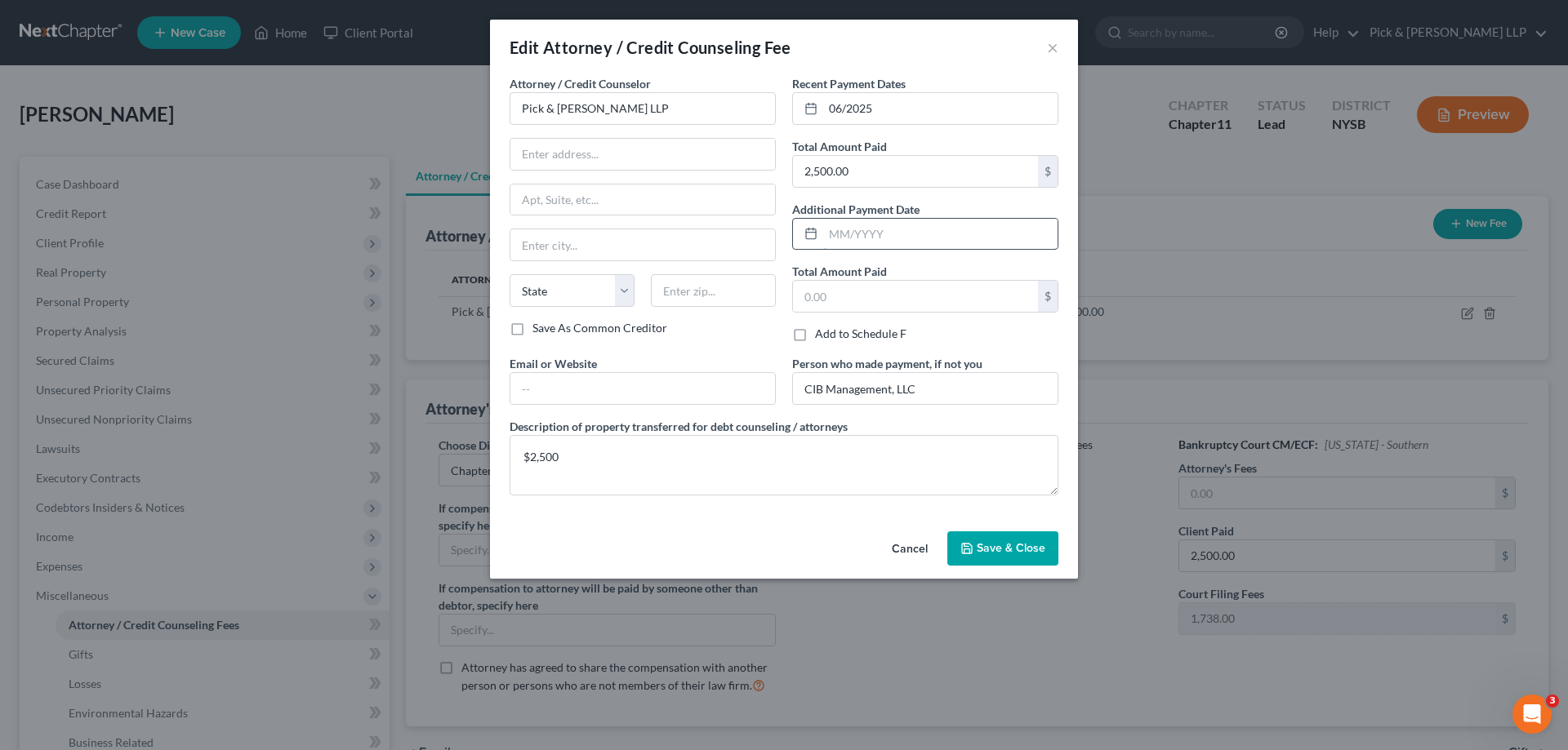
click at [838, 231] on input "text" at bounding box center [941, 234] width 235 height 31
type input "08/2025"
type input "14,500.00"
click at [971, 391] on input "CIB Management, LLC" at bounding box center [926, 388] width 265 height 31
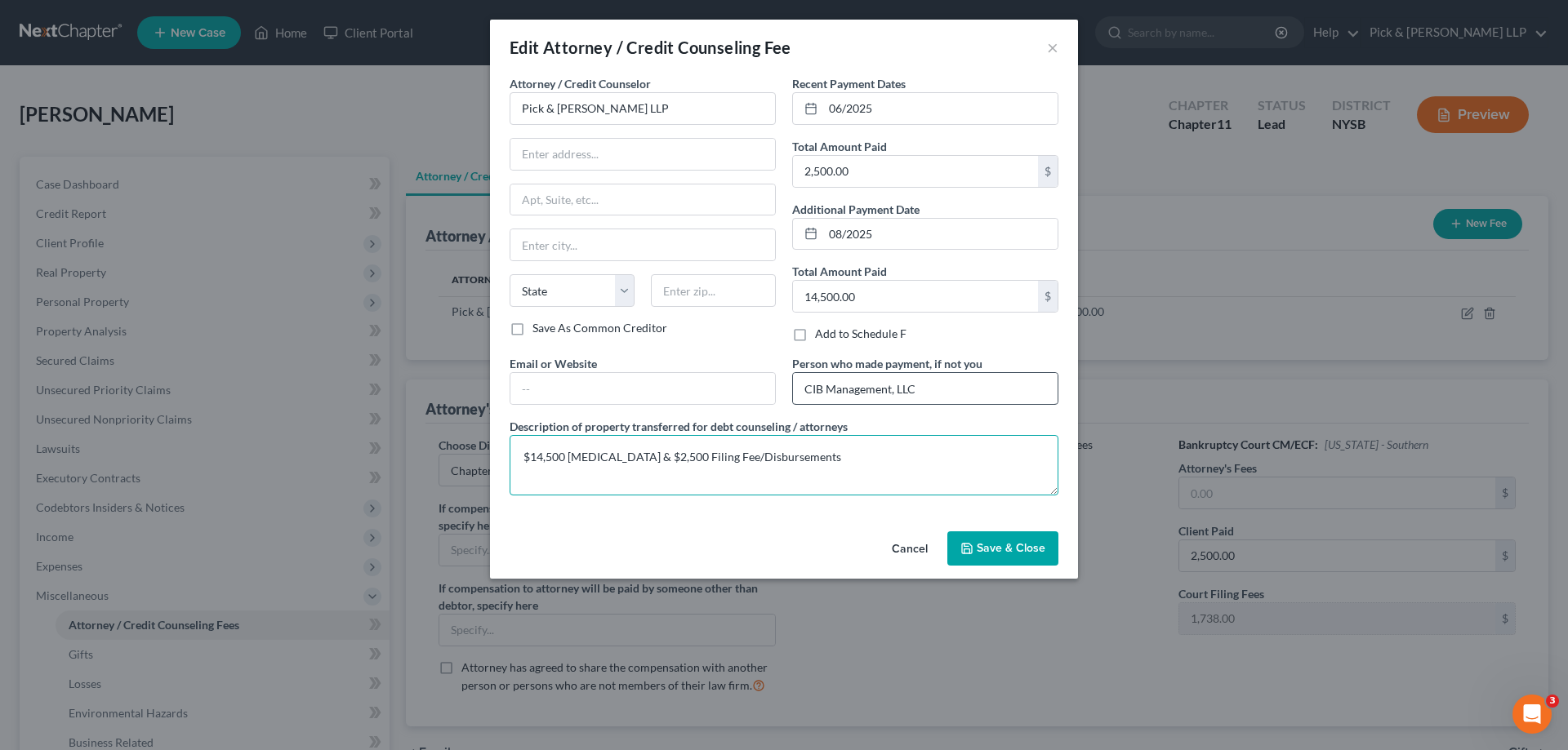
type textarea "$14,500 [MEDICAL_DATA] & $2,500 Filing Fee/Disbursements"
click at [988, 547] on span "Save & Close" at bounding box center [1011, 547] width 69 height 14
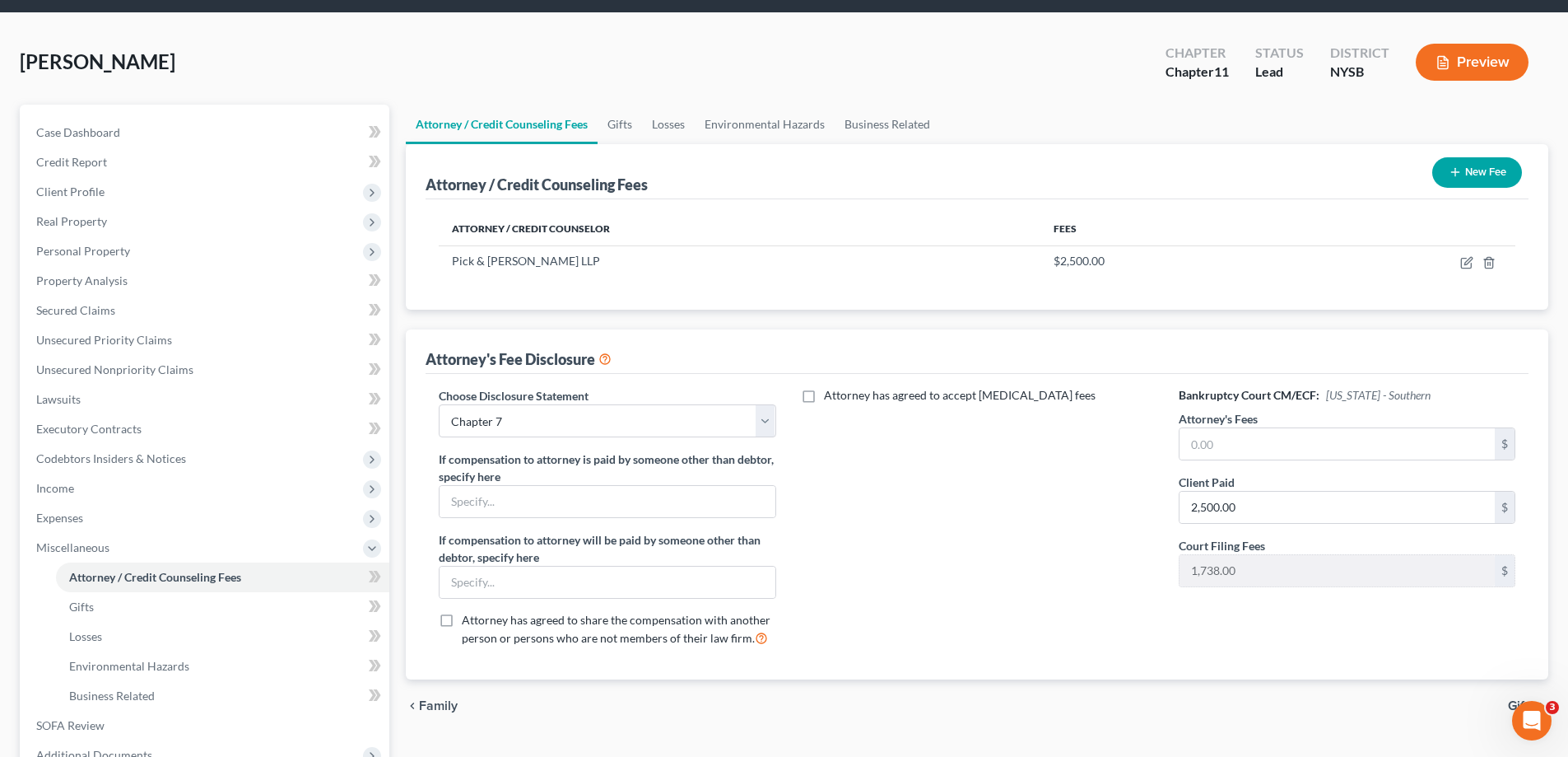
scroll to position [82, 0]
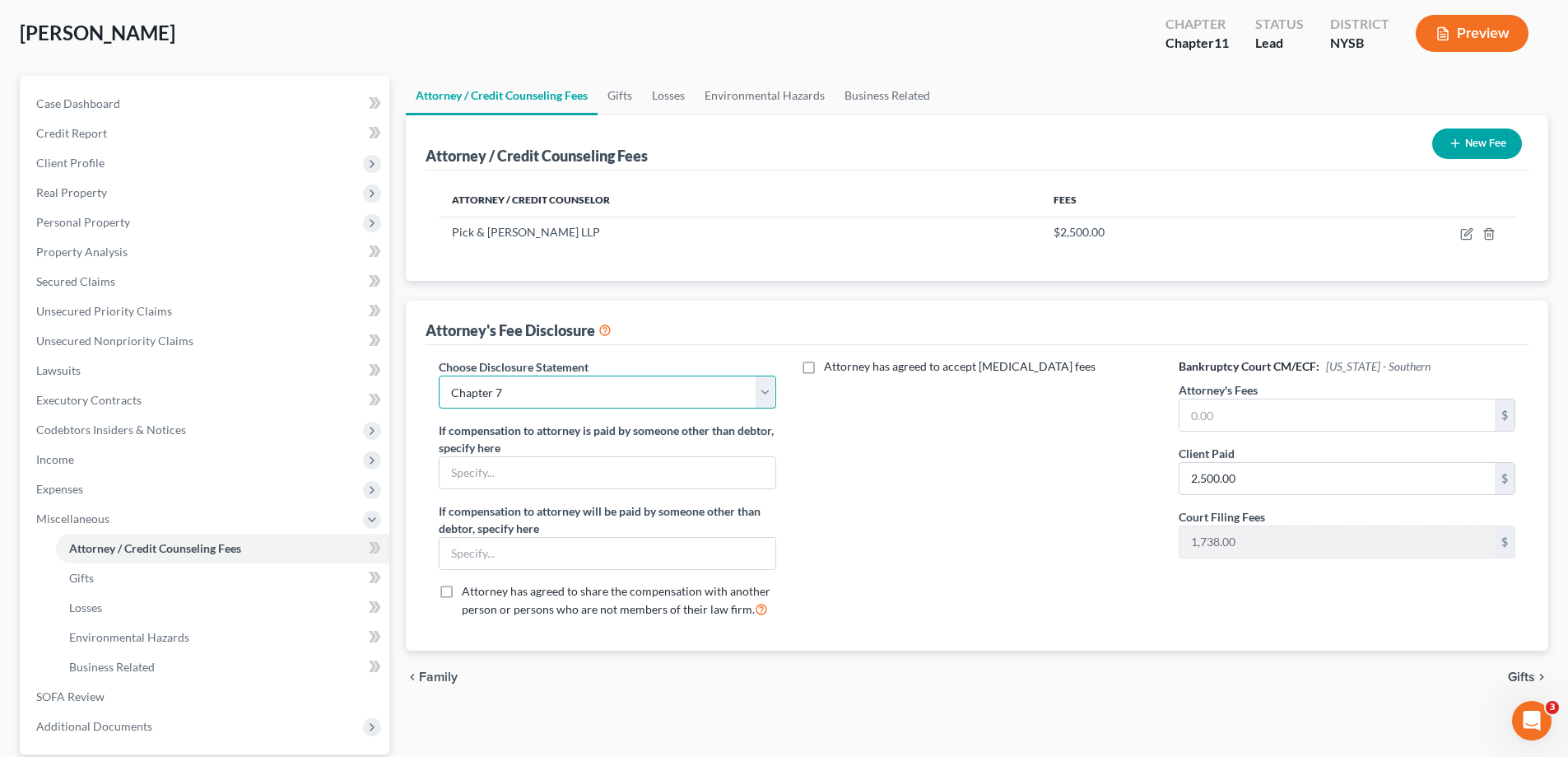
click at [663, 397] on select "Select Chapter 11 Chapter 7 Partner" at bounding box center [607, 392] width 337 height 33
select select "0"
click at [439, 376] on select "Select Chapter 11 Chapter 7 Partner" at bounding box center [607, 392] width 337 height 33
click at [556, 479] on input "text" at bounding box center [607, 472] width 335 height 31
type input "CIB"
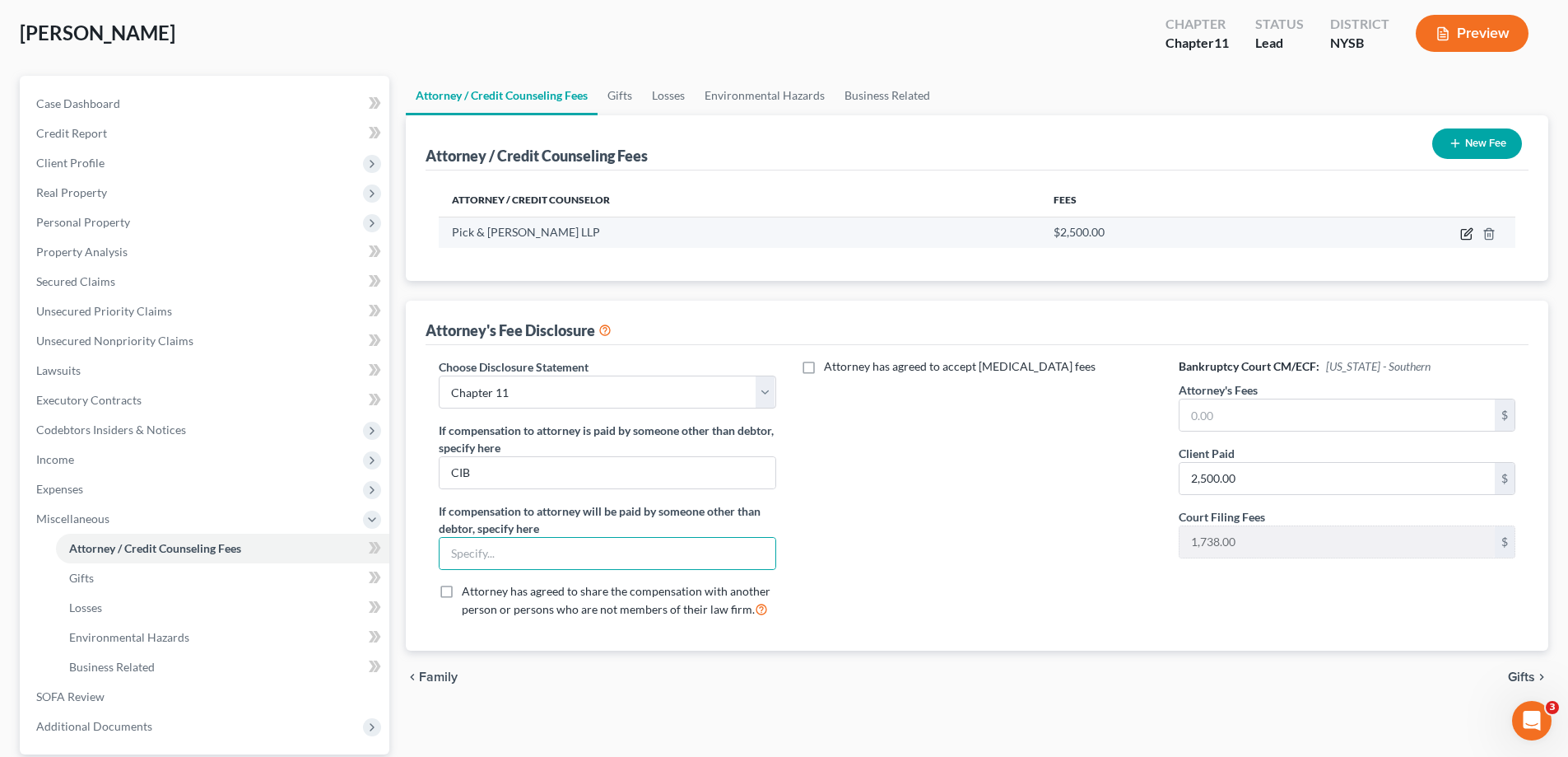
click at [1467, 239] on icon "button" at bounding box center [1466, 235] width 10 height 10
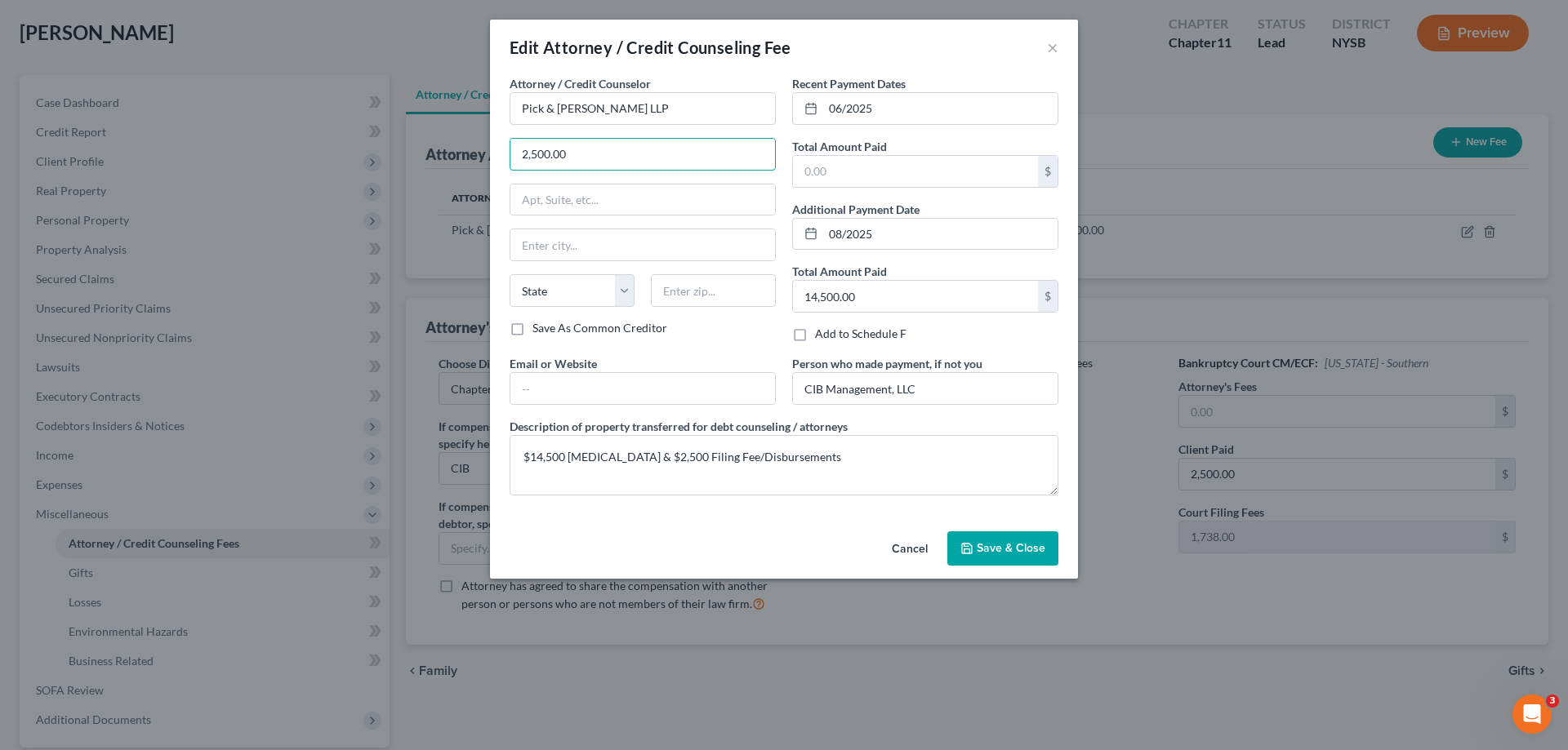
type input "2,500.00"
click at [830, 149] on label "Total Amount Paid" at bounding box center [839, 146] width 95 height 17
click at [849, 165] on input "text" at bounding box center [916, 171] width 245 height 31
type input "2,500.00"
click at [995, 557] on button "Save & Close" at bounding box center [1003, 548] width 111 height 34
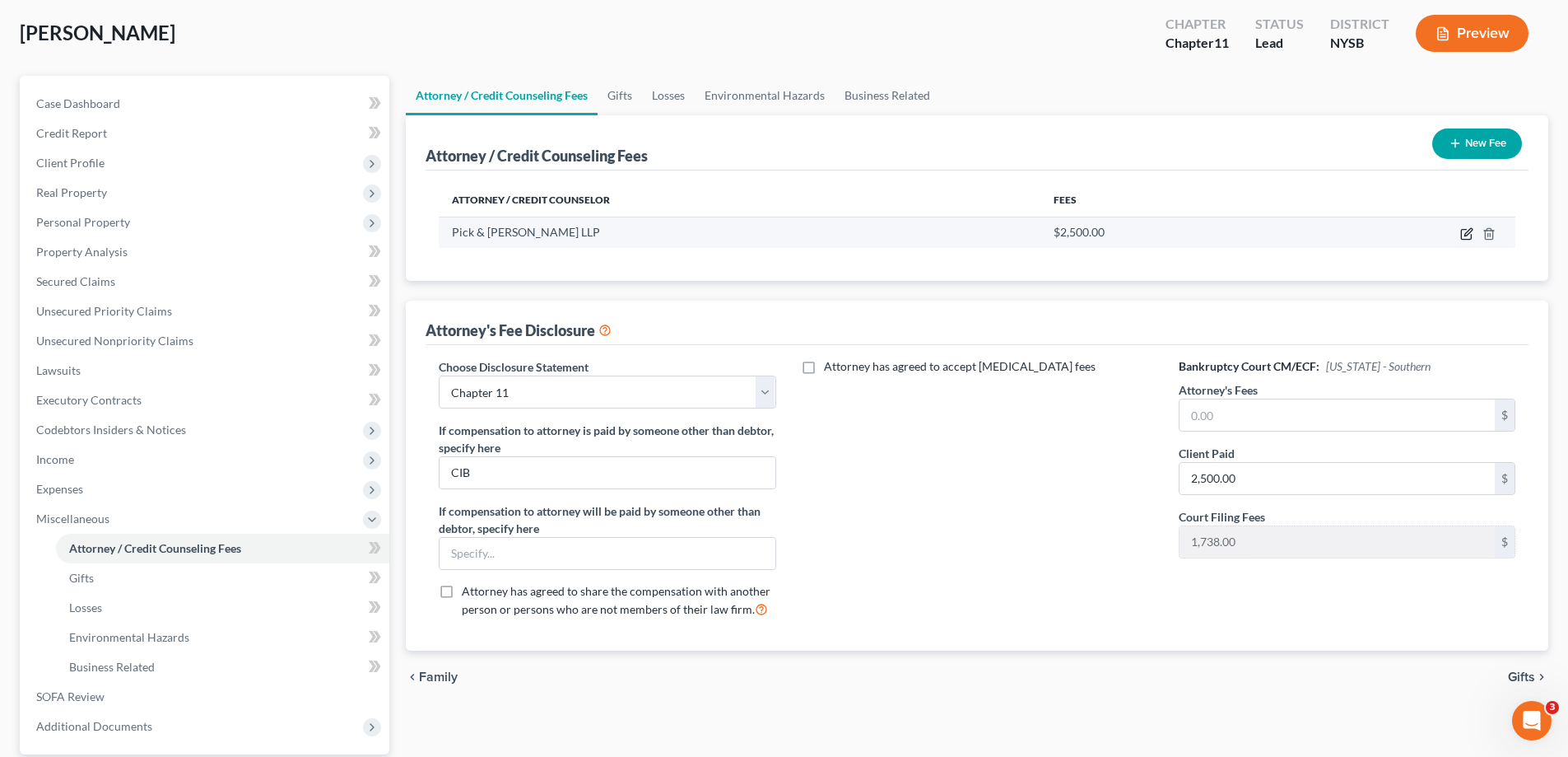
click at [1465, 235] on icon "button" at bounding box center [1468, 231] width 8 height 8
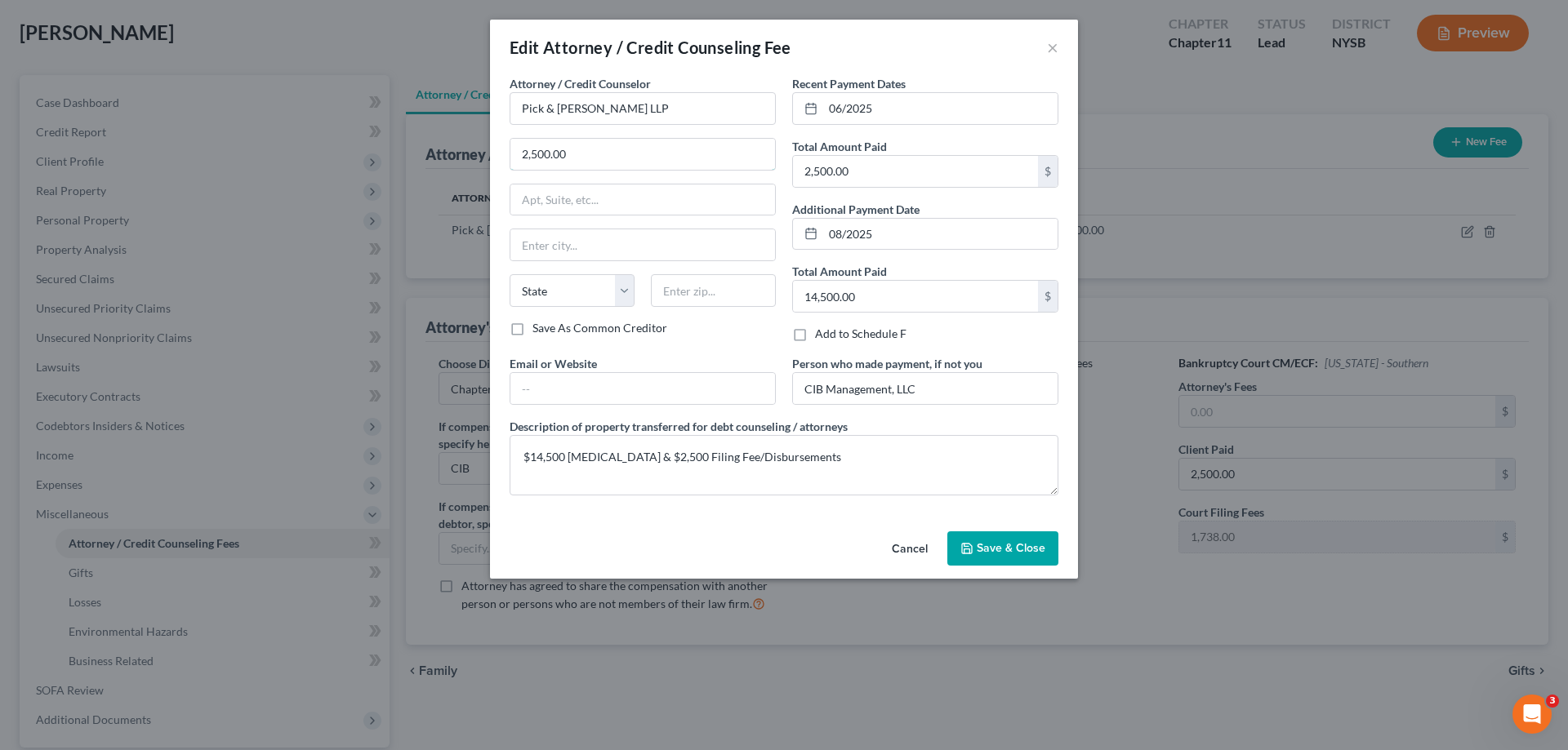
drag, startPoint x: 580, startPoint y: 151, endPoint x: 311, endPoint y: 82, distance: 277.7
click at [361, 100] on div "Edit Attorney / Credit Counseling Fee × Attorney / Credit Counselor * Pick & [P…" at bounding box center [784, 375] width 1568 height 750
click at [1003, 554] on span "Save & Close" at bounding box center [1011, 547] width 69 height 14
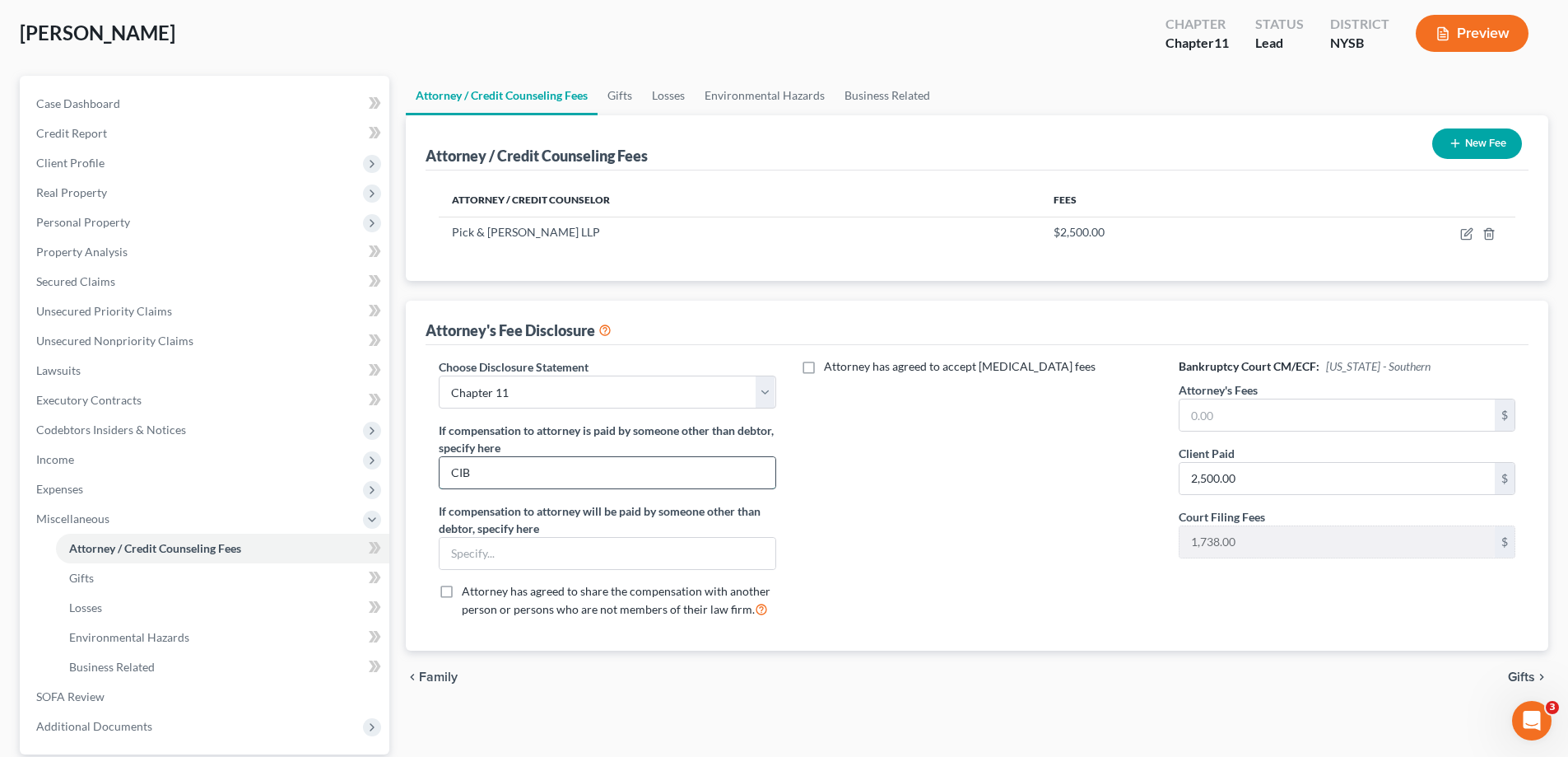
click at [610, 471] on input "CIB" at bounding box center [607, 472] width 335 height 31
type input "CIB Management LLC"
click at [824, 365] on label "Attorney has agreed to accept [MEDICAL_DATA] fees" at bounding box center [960, 366] width 272 height 16
click at [831, 365] on input "Attorney has agreed to accept [MEDICAL_DATA] fees" at bounding box center [836, 363] width 11 height 11
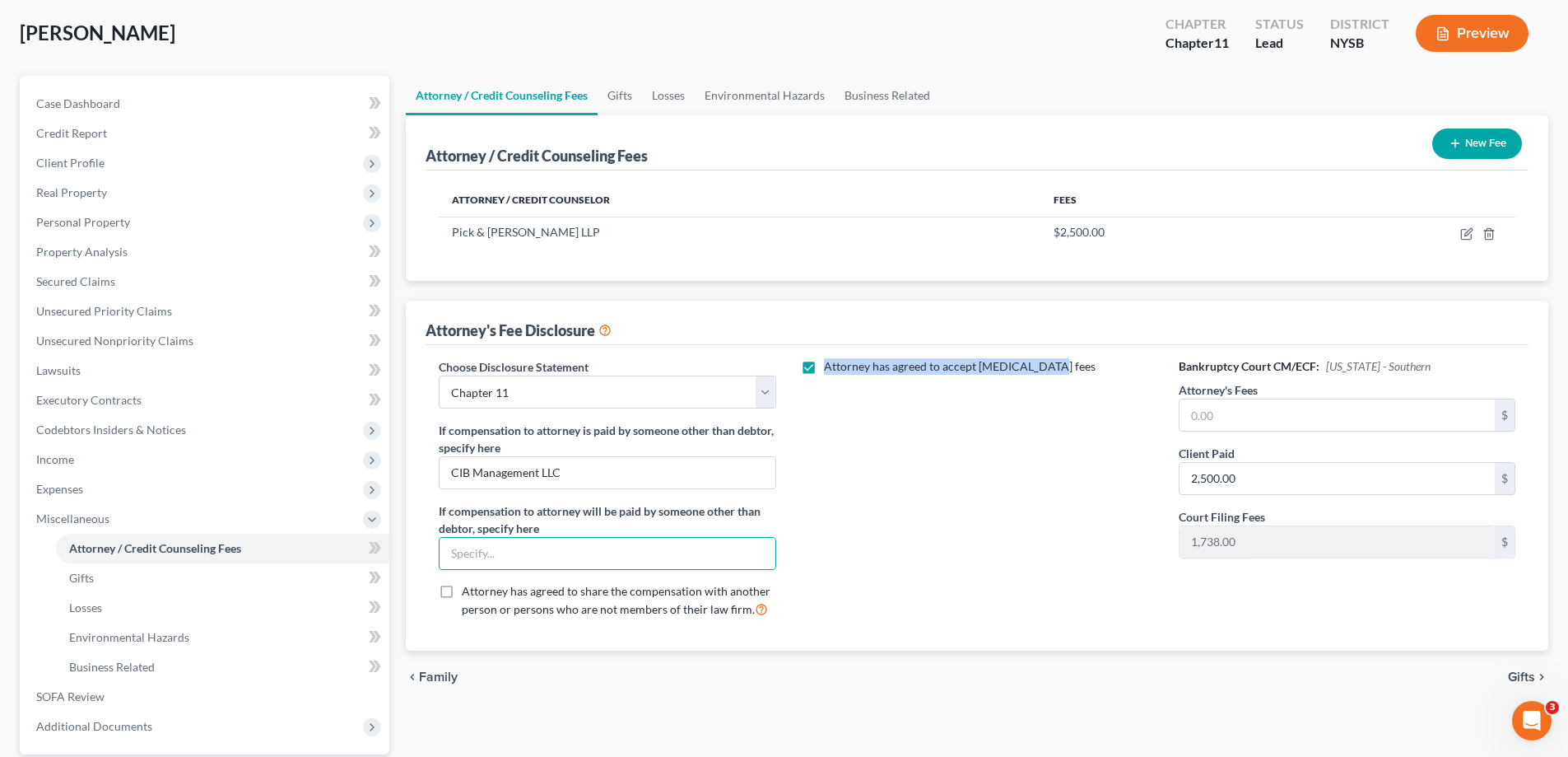
click at [824, 365] on label "Attorney has agreed to accept [MEDICAL_DATA] fees" at bounding box center [960, 366] width 272 height 16
click at [831, 365] on input "Attorney has agreed to accept [MEDICAL_DATA] fees" at bounding box center [836, 363] width 11 height 11
click at [824, 367] on label "Attorney has agreed to accept [MEDICAL_DATA] fees" at bounding box center [960, 366] width 272 height 16
click at [831, 367] on input "Attorney has agreed to accept [MEDICAL_DATA] fees" at bounding box center [836, 363] width 11 height 11
checkbox input "true"
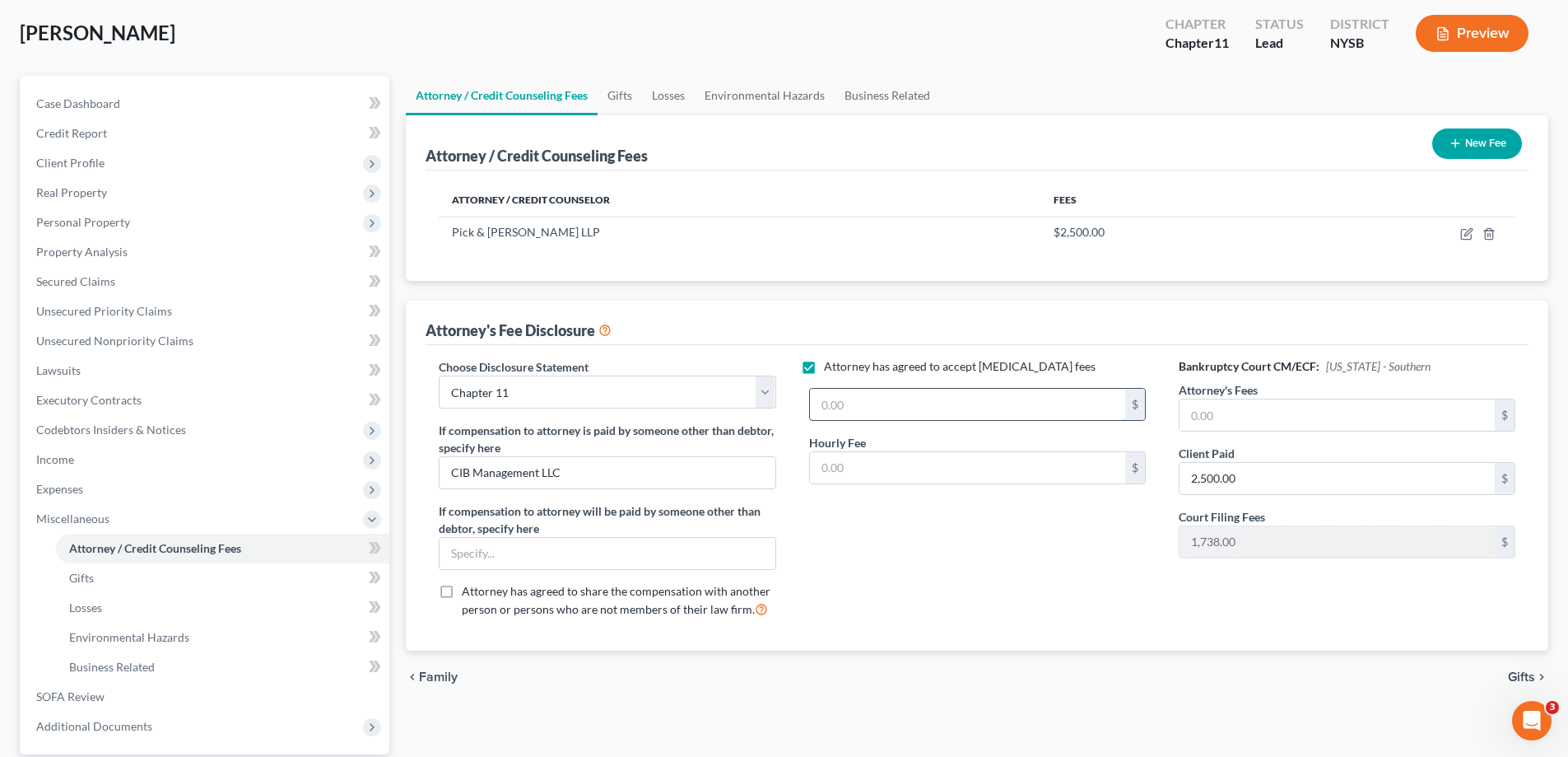
click at [871, 415] on input "text" at bounding box center [967, 404] width 315 height 31
type input "14,500.00"
type input "565.00"
type input "140,000.00"
click at [1474, 233] on td at bounding box center [1404, 231] width 223 height 31
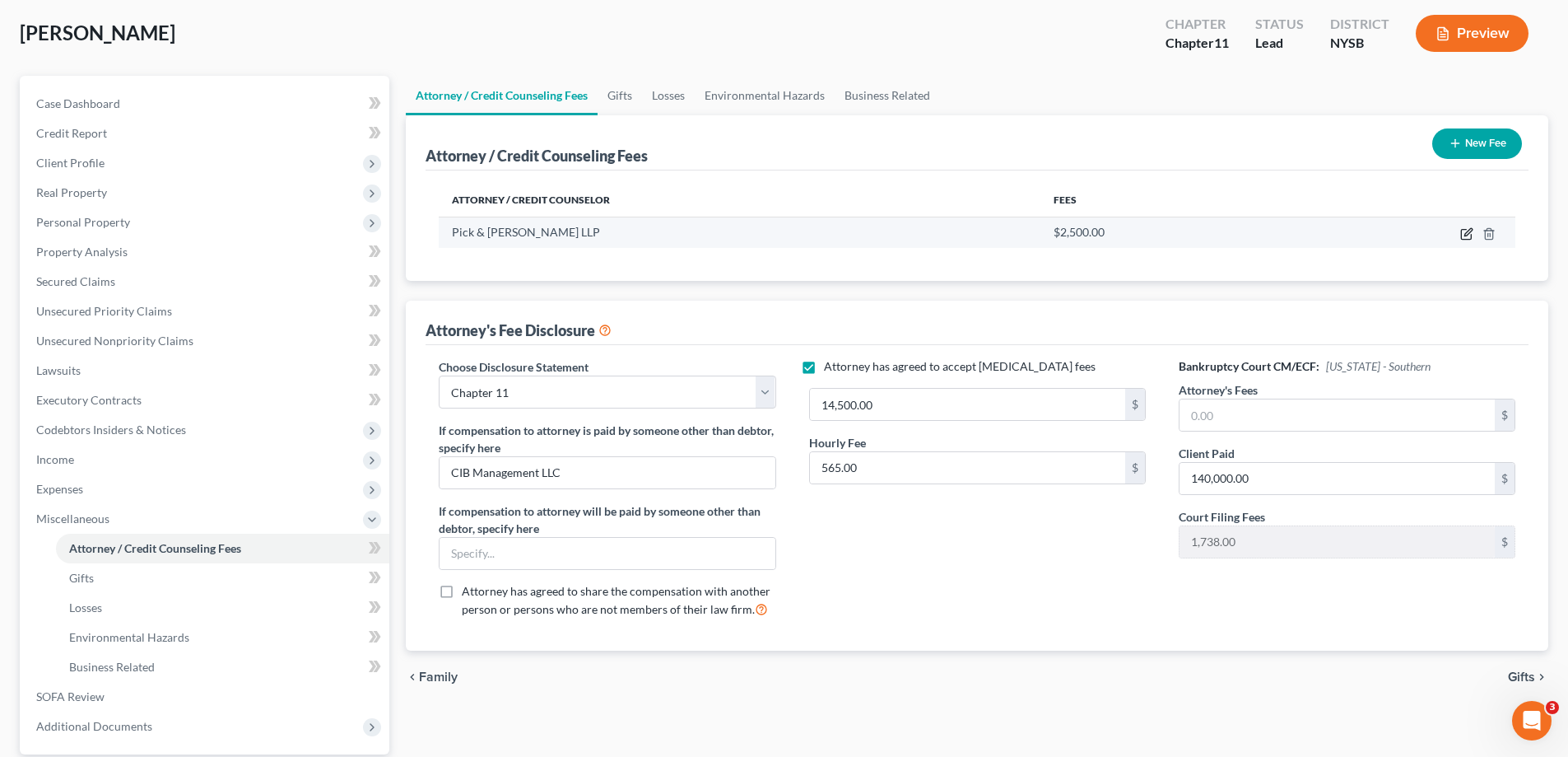
click at [1463, 233] on icon "button" at bounding box center [1467, 234] width 14 height 14
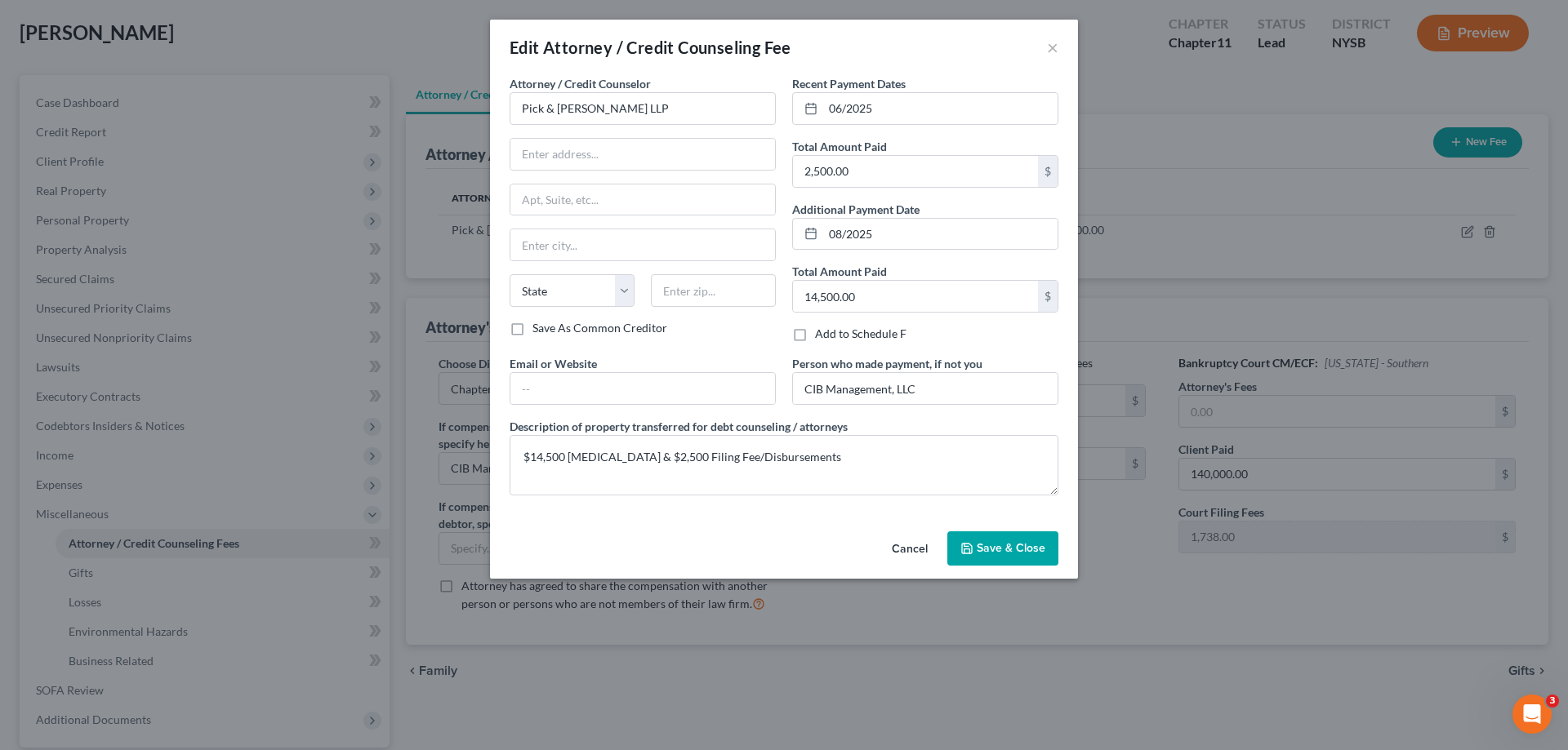
click at [1017, 546] on span "Save & Close" at bounding box center [1011, 547] width 69 height 14
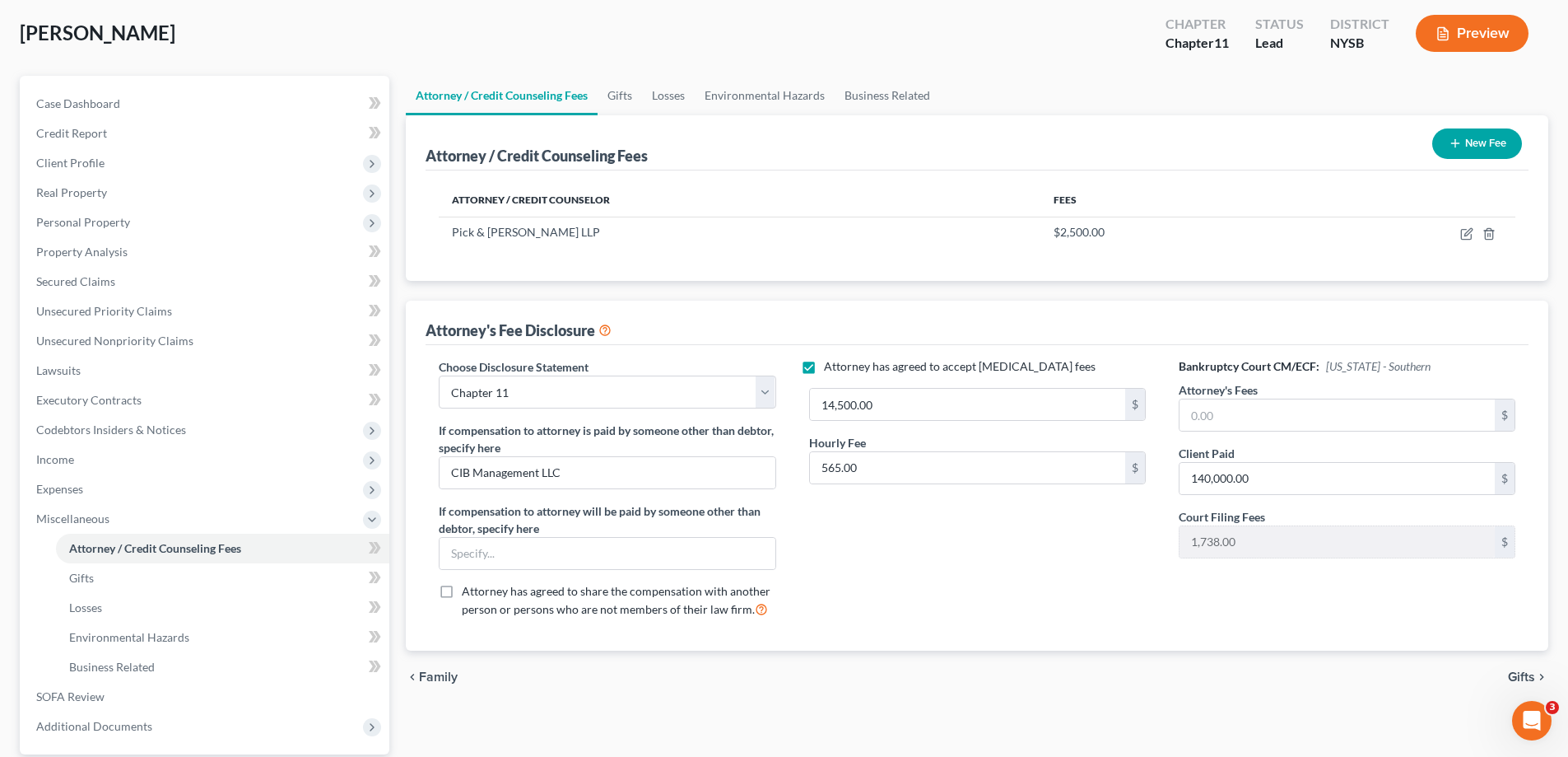
click at [106, 33] on span "[PERSON_NAME]" at bounding box center [97, 32] width 155 height 24
click at [75, 105] on span "Case Dashboard" at bounding box center [78, 103] width 84 height 14
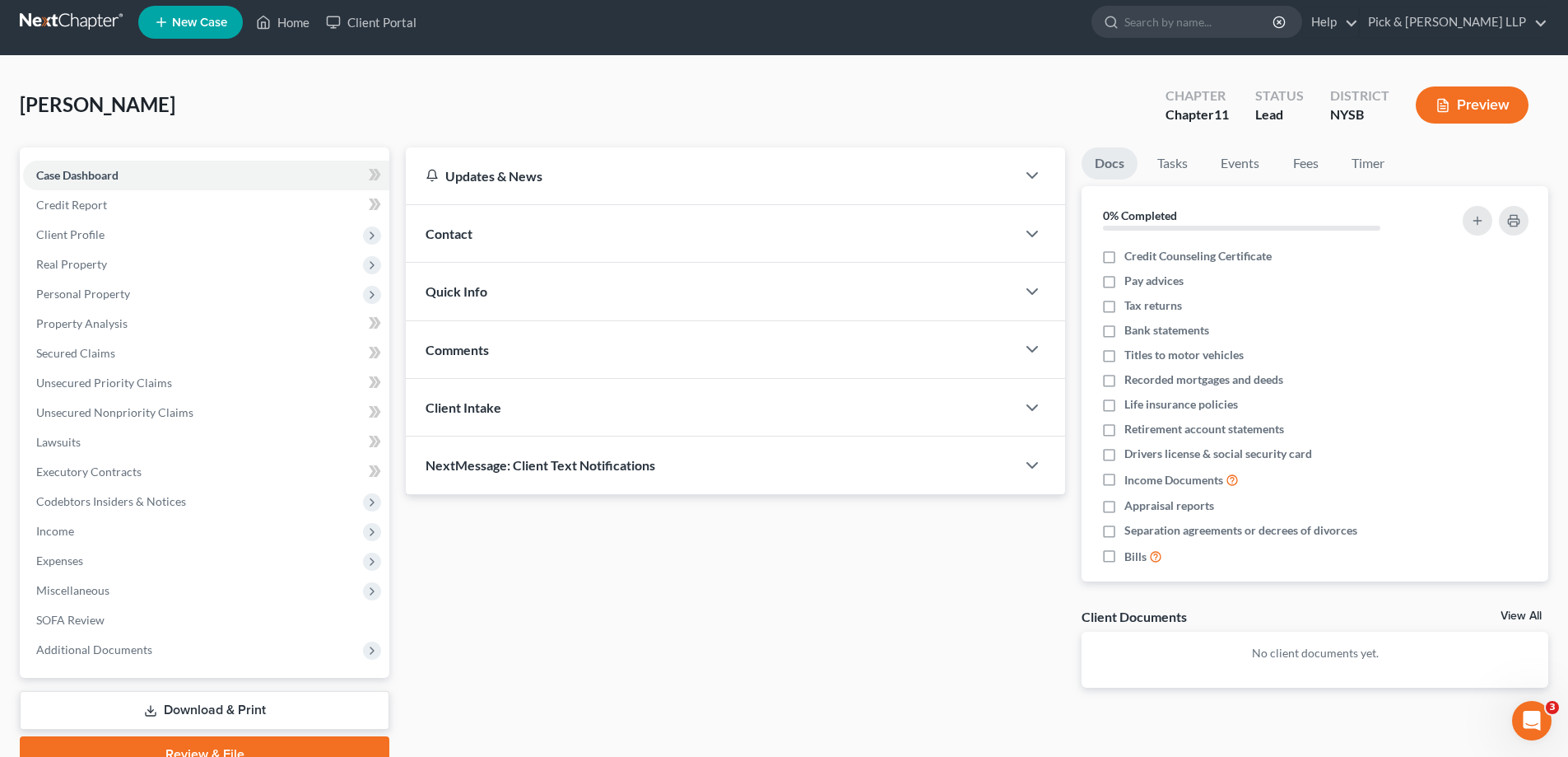
scroll to position [89, 0]
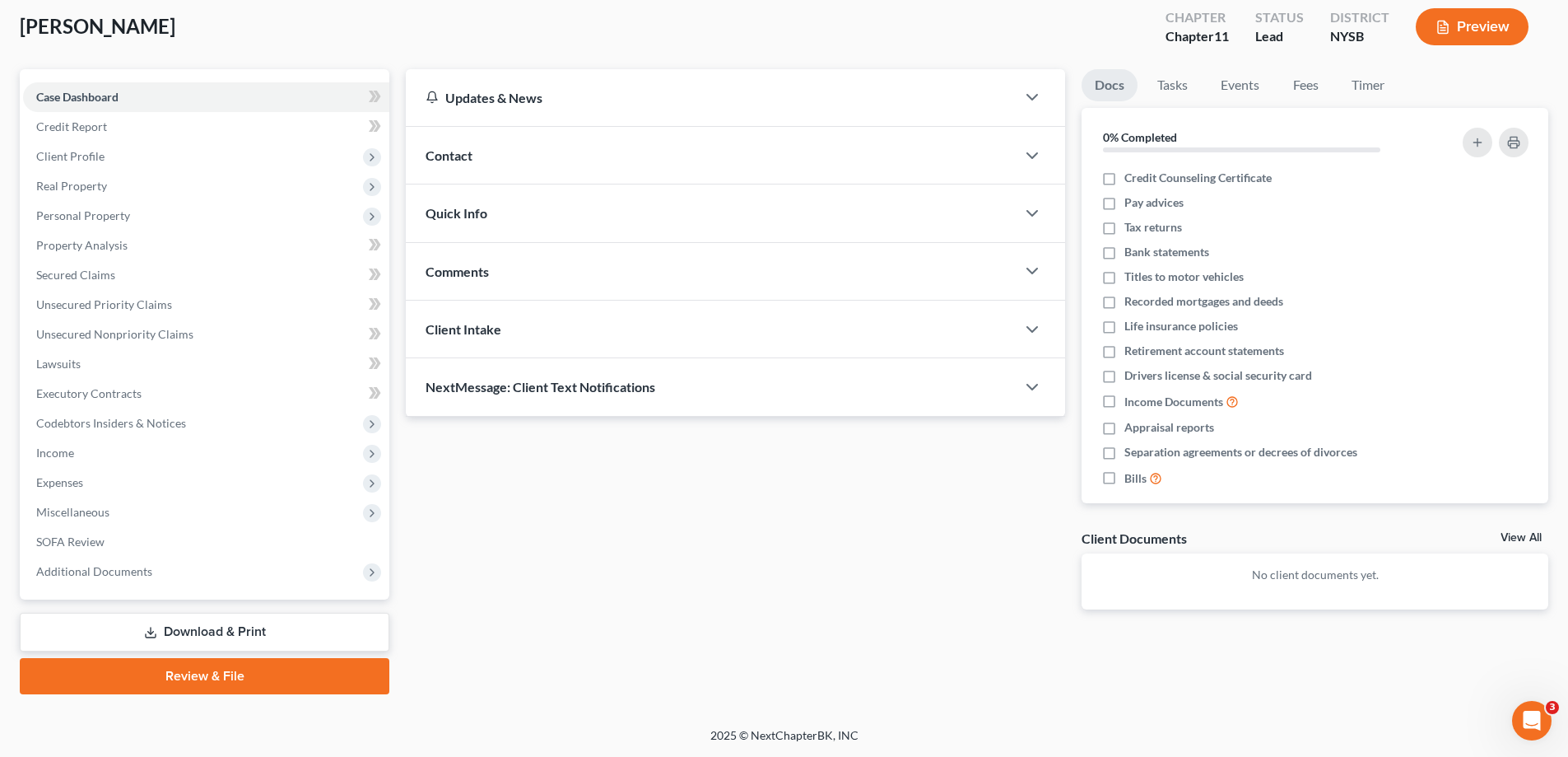
click at [287, 631] on link "Download & Print" at bounding box center [204, 632] width 370 height 39
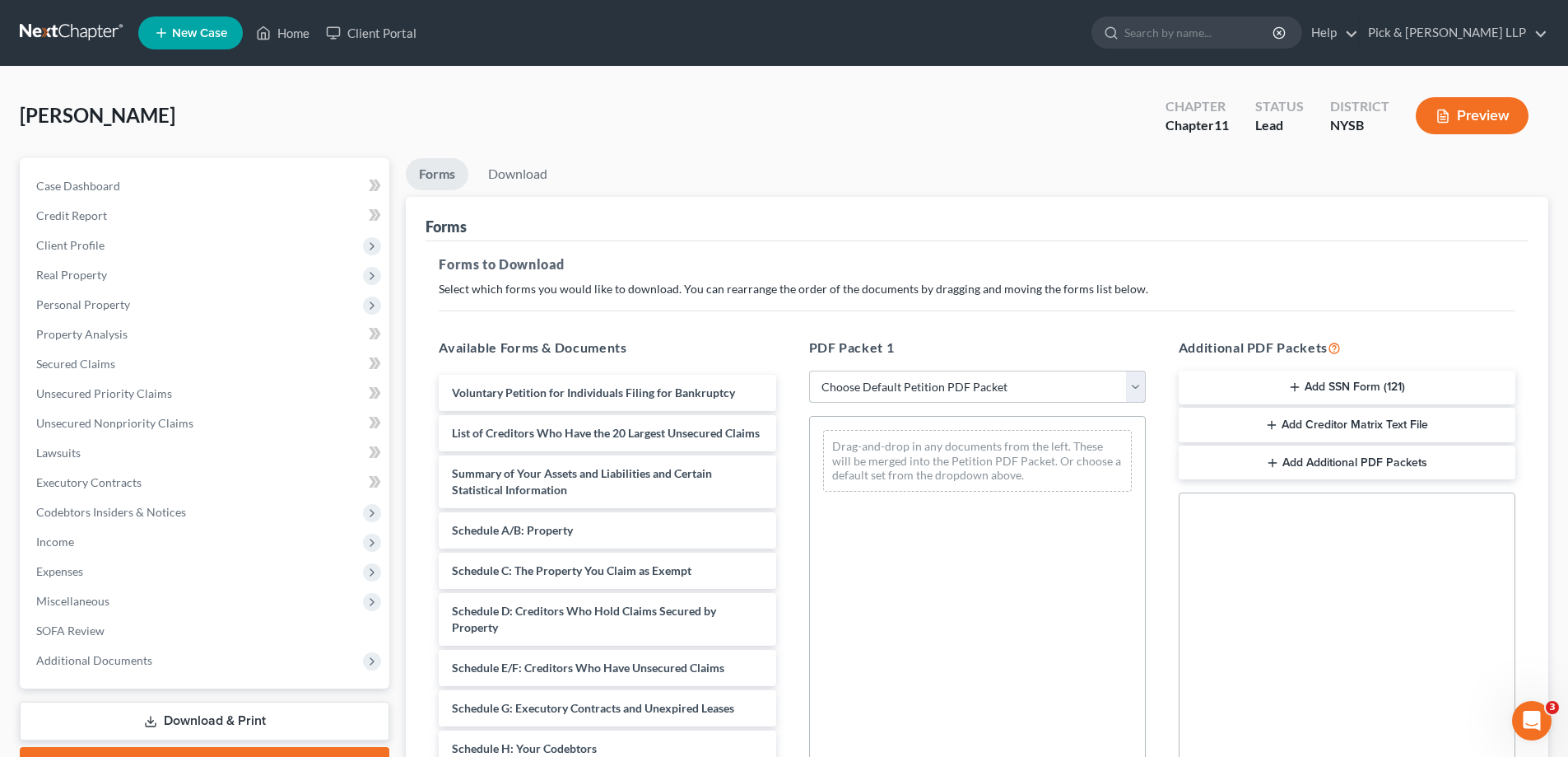
click at [1005, 391] on select "Choose Default Petition PDF Packet Complete Bankruptcy Petition (all forms and …" at bounding box center [977, 387] width 337 height 33
select select "0"
click at [809, 371] on select "Choose Default Petition PDF Packet Complete Bankruptcy Petition (all forms and …" at bounding box center [977, 387] width 337 height 33
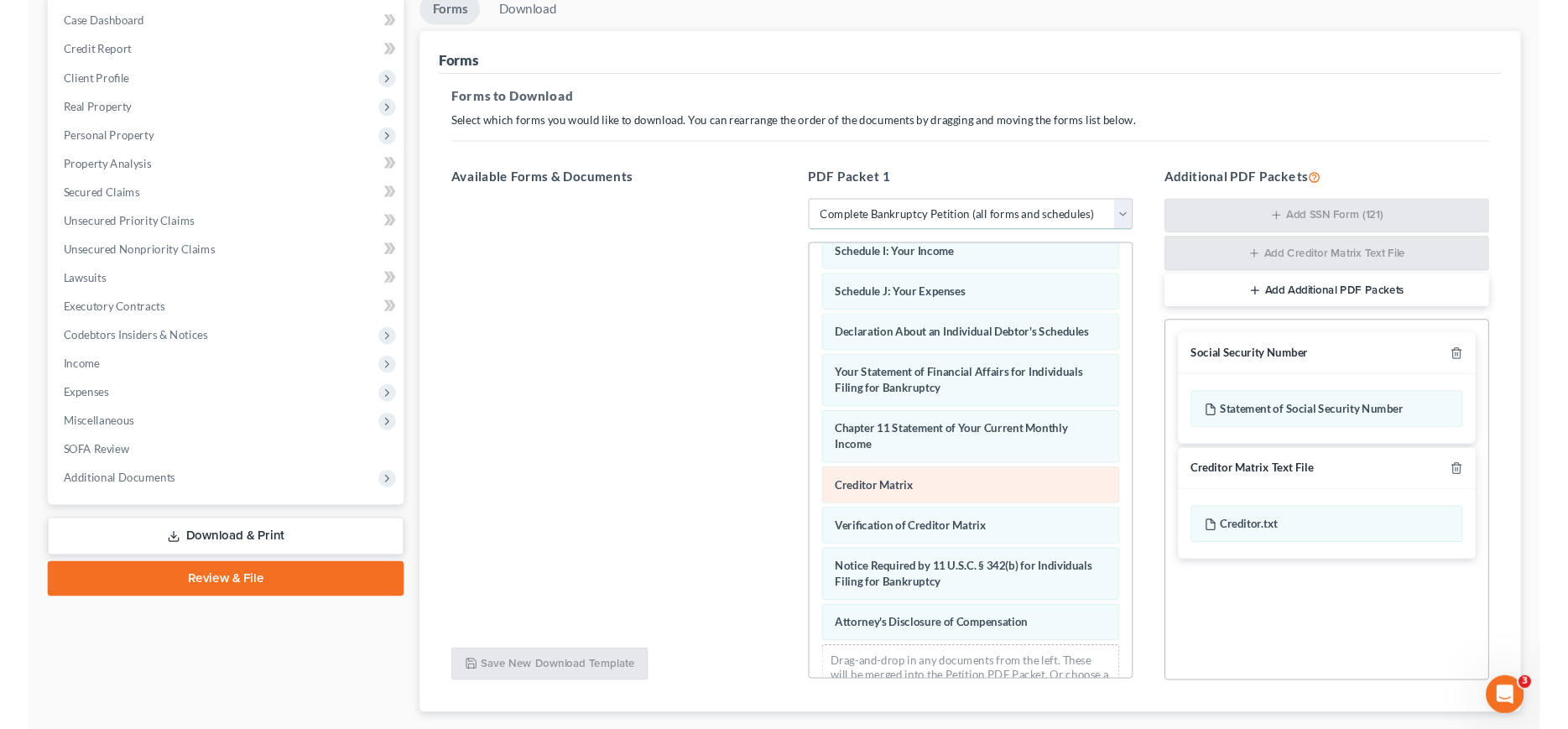
scroll to position [552, 0]
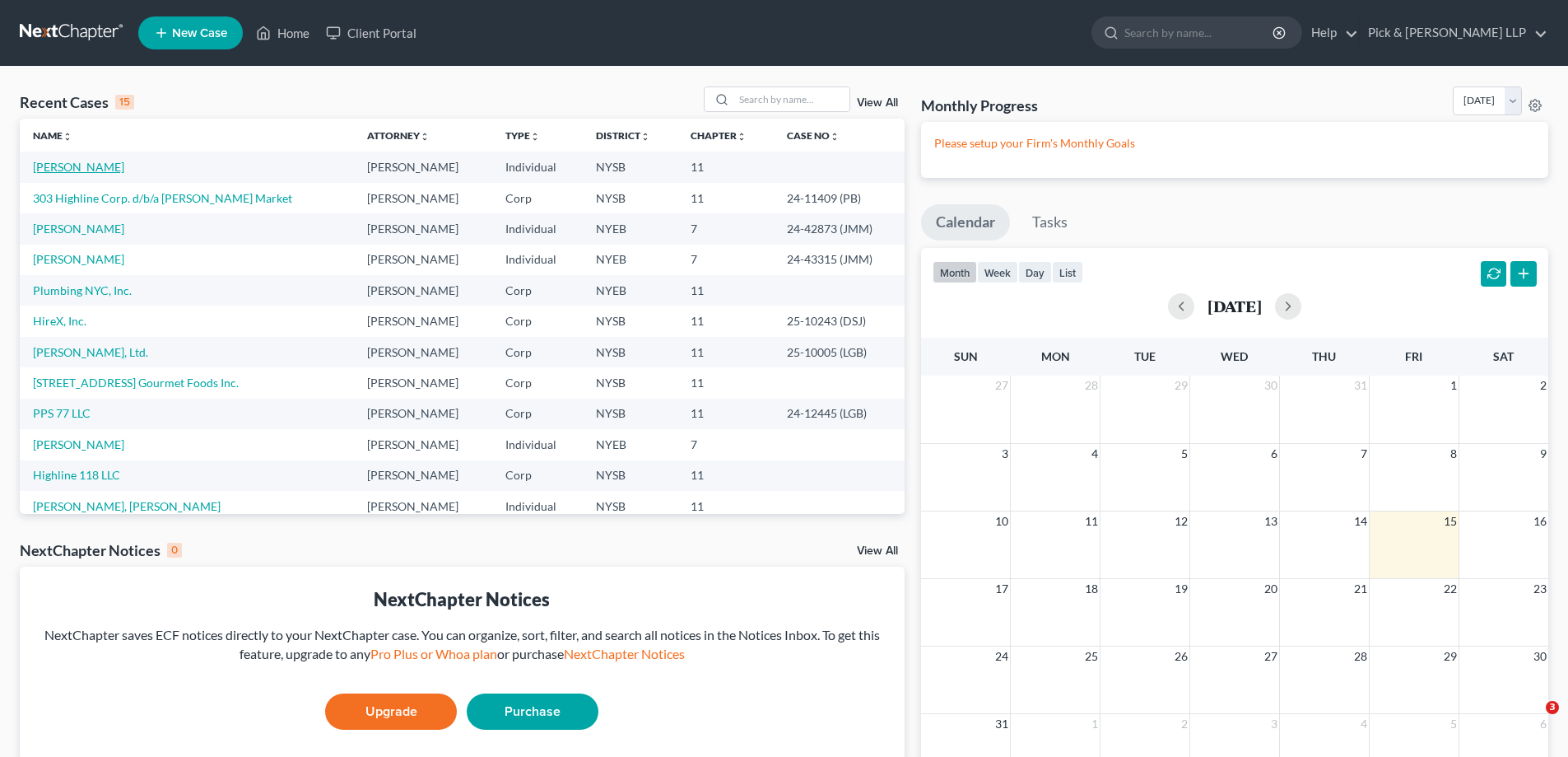
click at [87, 168] on link "[PERSON_NAME]" at bounding box center [79, 166] width 91 height 14
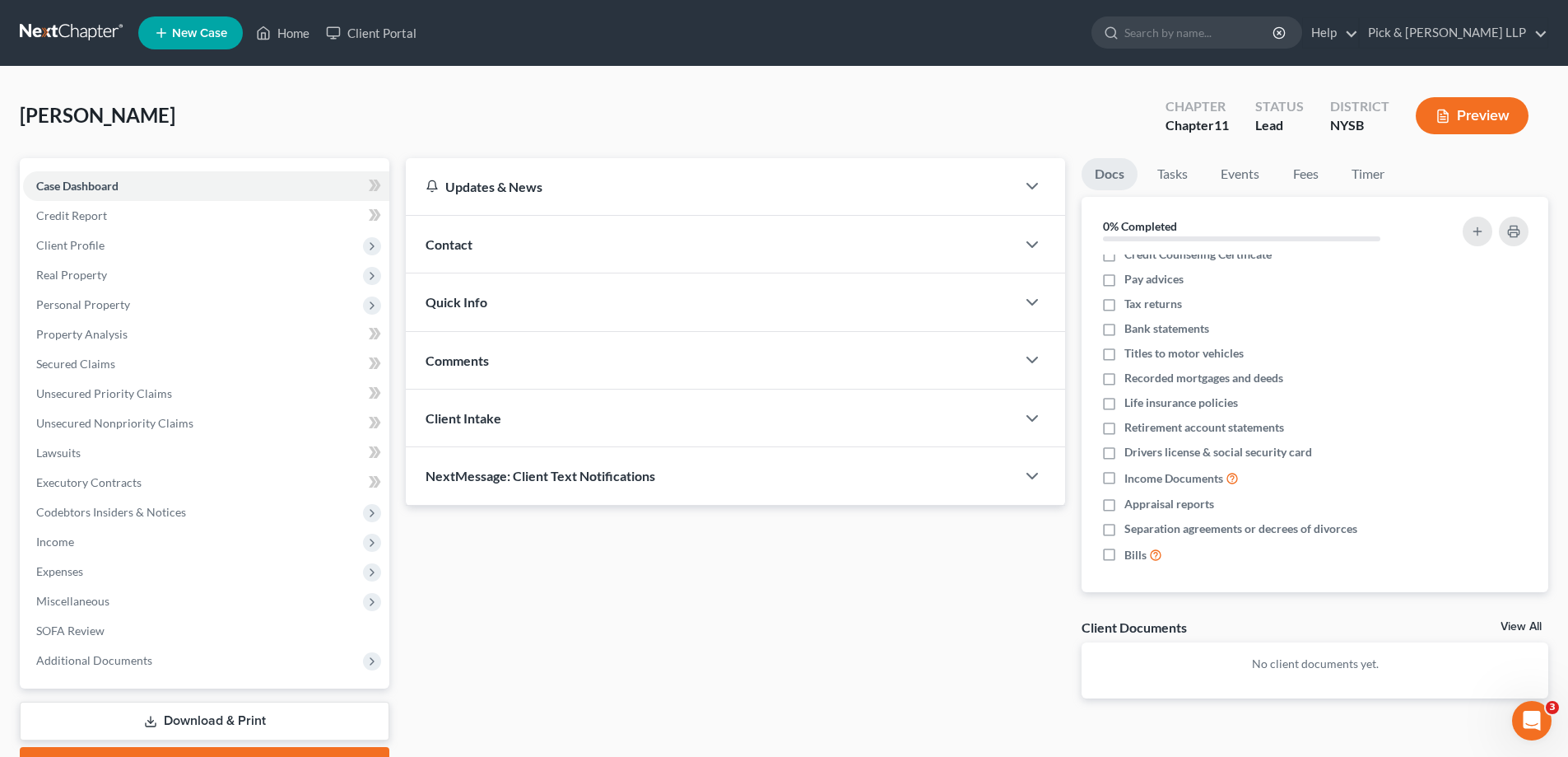
scroll to position [15, 0]
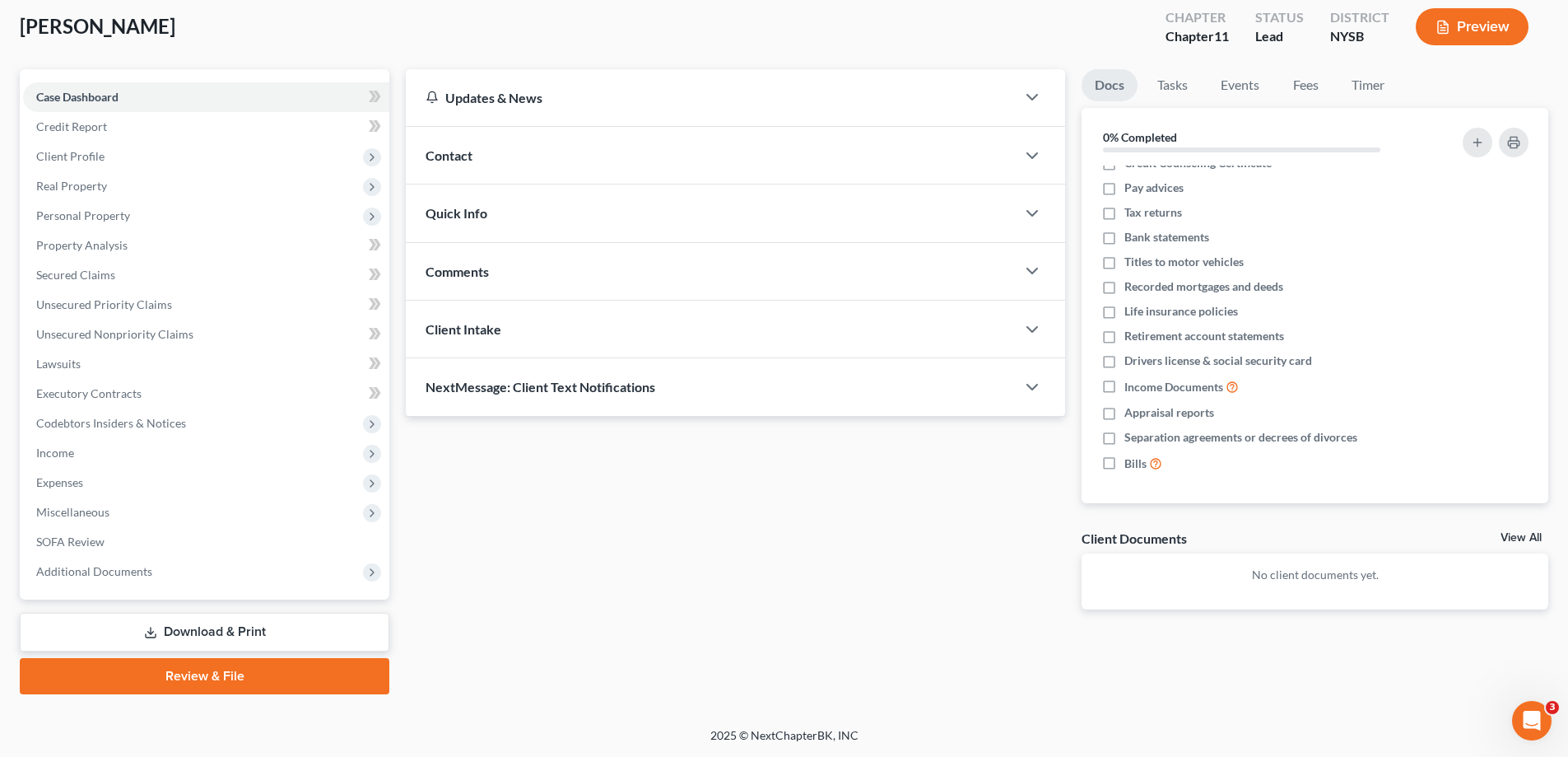
click at [268, 642] on link "Download & Print" at bounding box center [204, 632] width 370 height 39
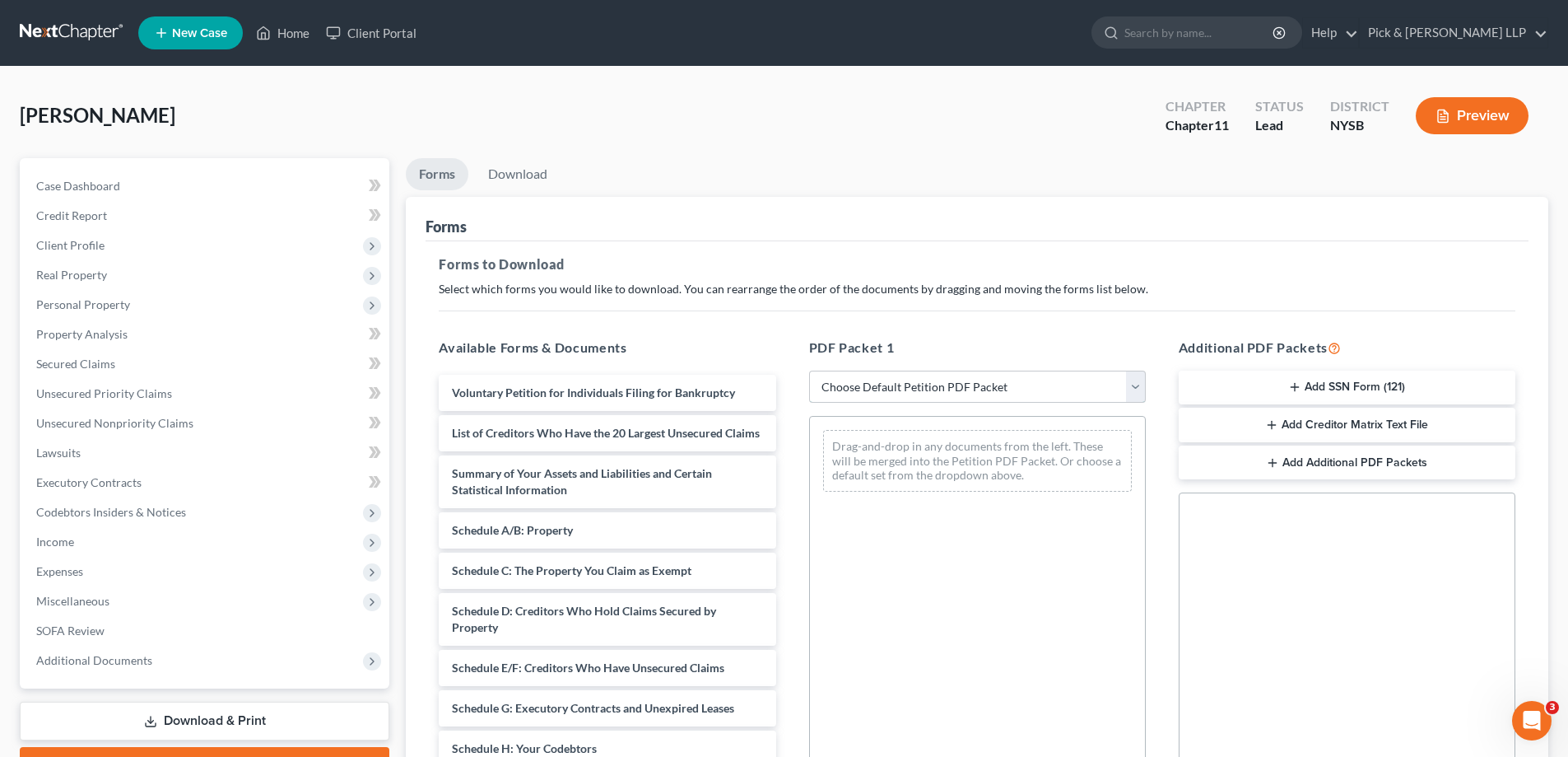
click at [944, 389] on select "Choose Default Petition PDF Packet Complete Bankruptcy Petition (all forms and …" at bounding box center [977, 387] width 337 height 33
select select "0"
click at [809, 371] on select "Choose Default Petition PDF Packet Complete Bankruptcy Petition (all forms and …" at bounding box center [977, 387] width 337 height 33
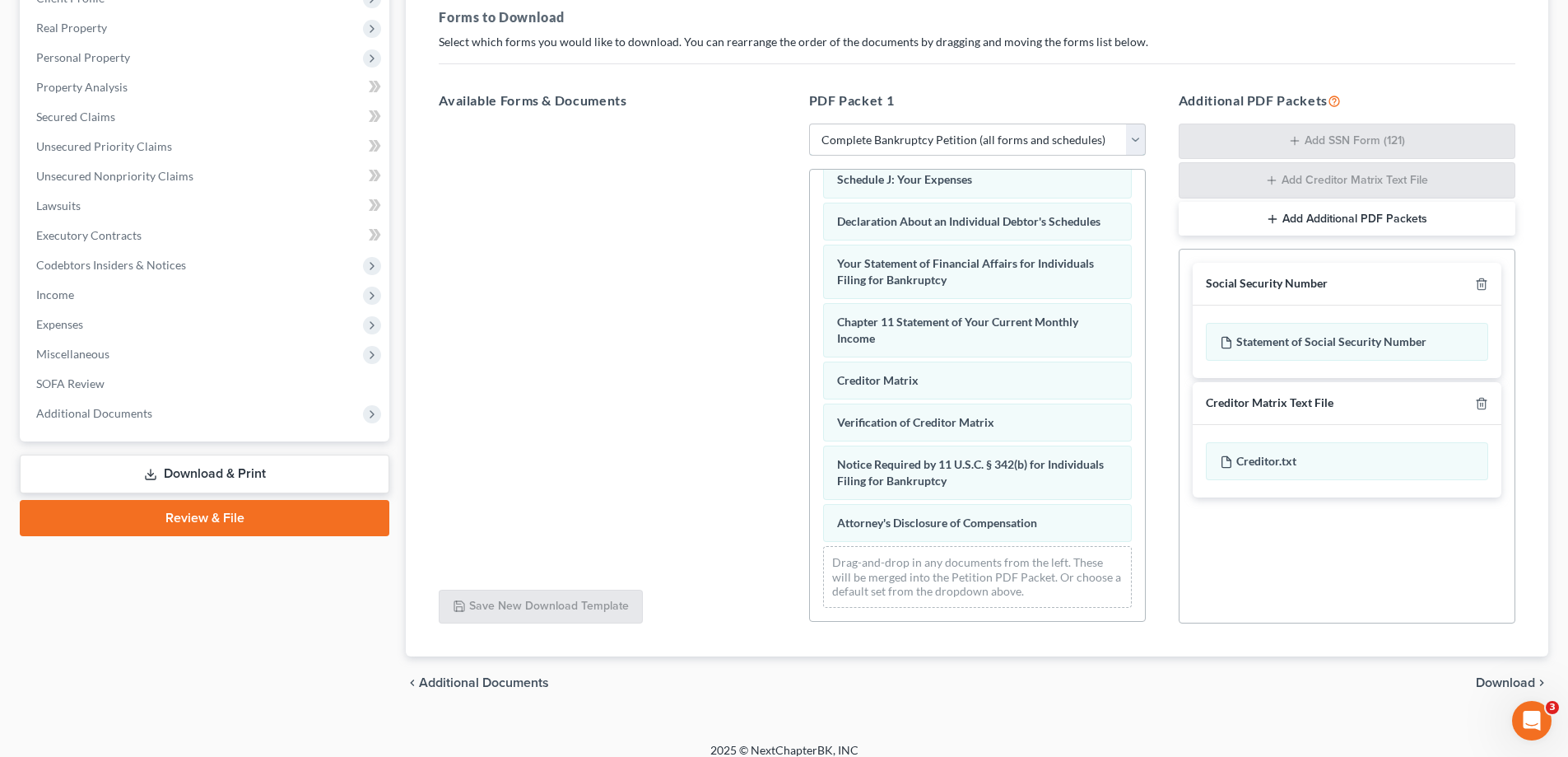
scroll to position [542, 0]
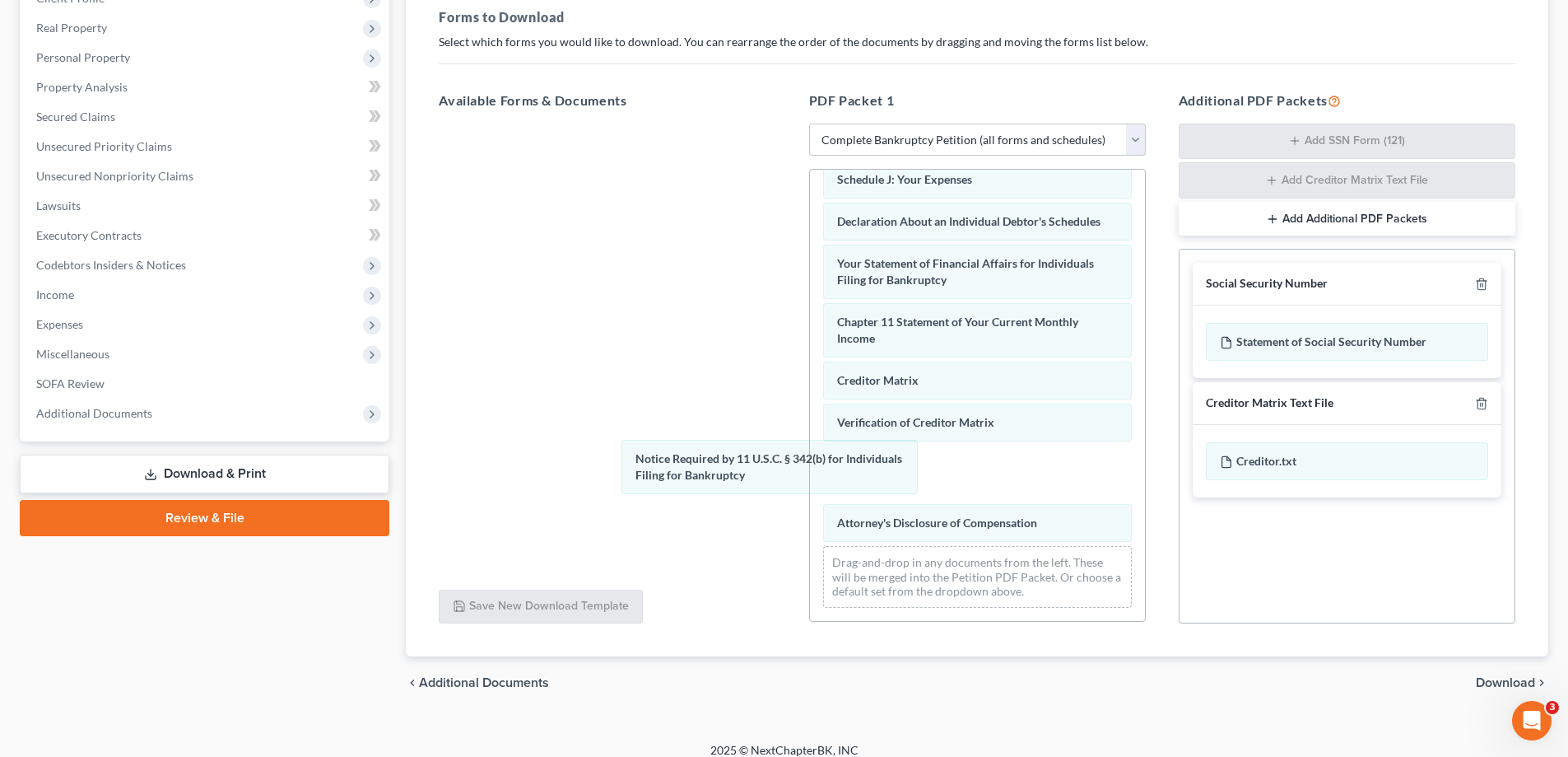
drag, startPoint x: 912, startPoint y: 482, endPoint x: 616, endPoint y: 457, distance: 297.1
click at [810, 458] on div "Notice Required by 11 U.S.C. § 342(b) for Individuals Filing for Bankruptcy Vol…" at bounding box center [977, 133] width 335 height 976
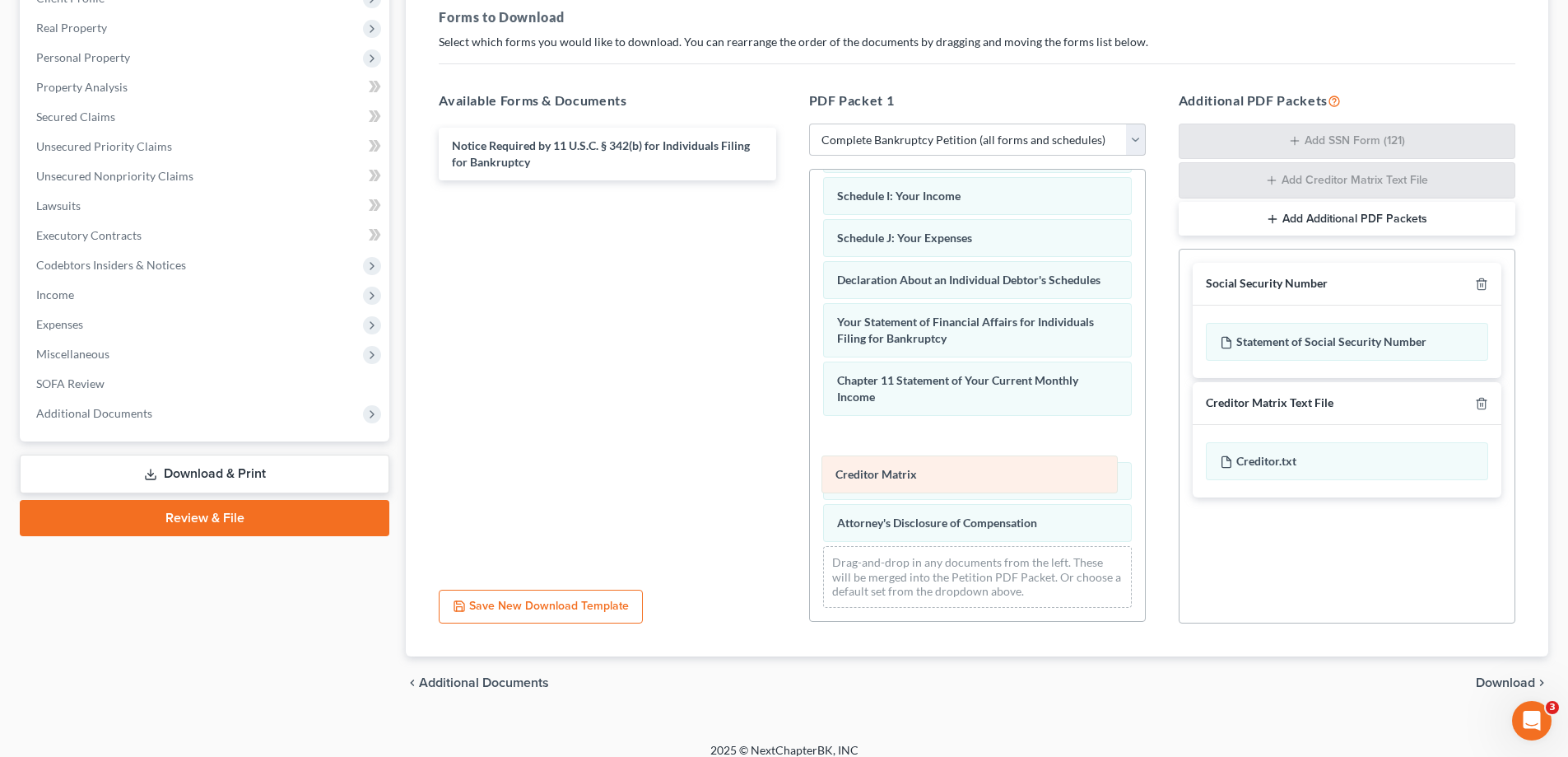
drag, startPoint x: 894, startPoint y: 444, endPoint x: 893, endPoint y: 488, distance: 44.0
click at [893, 488] on div "Creditor Matrix Voluntary Petition for Individuals Filing for Bankruptcy List o…" at bounding box center [977, 162] width 335 height 918
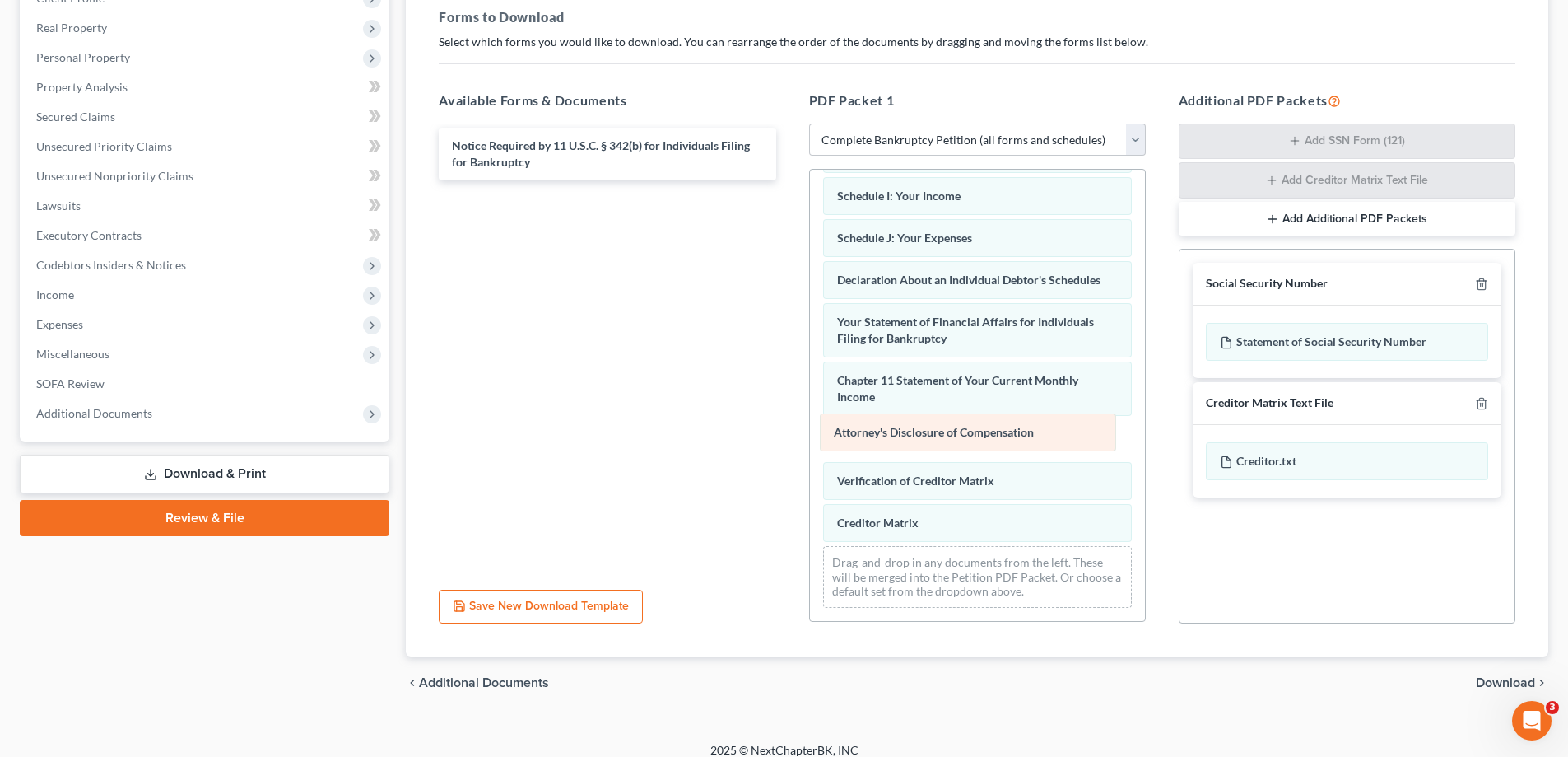
drag, startPoint x: 891, startPoint y: 526, endPoint x: 882, endPoint y: 424, distance: 102.4
click at [882, 424] on div "Attorney's Disclosure of Compensation Voluntary Petition for Individuals Filing…" at bounding box center [977, 162] width 335 height 918
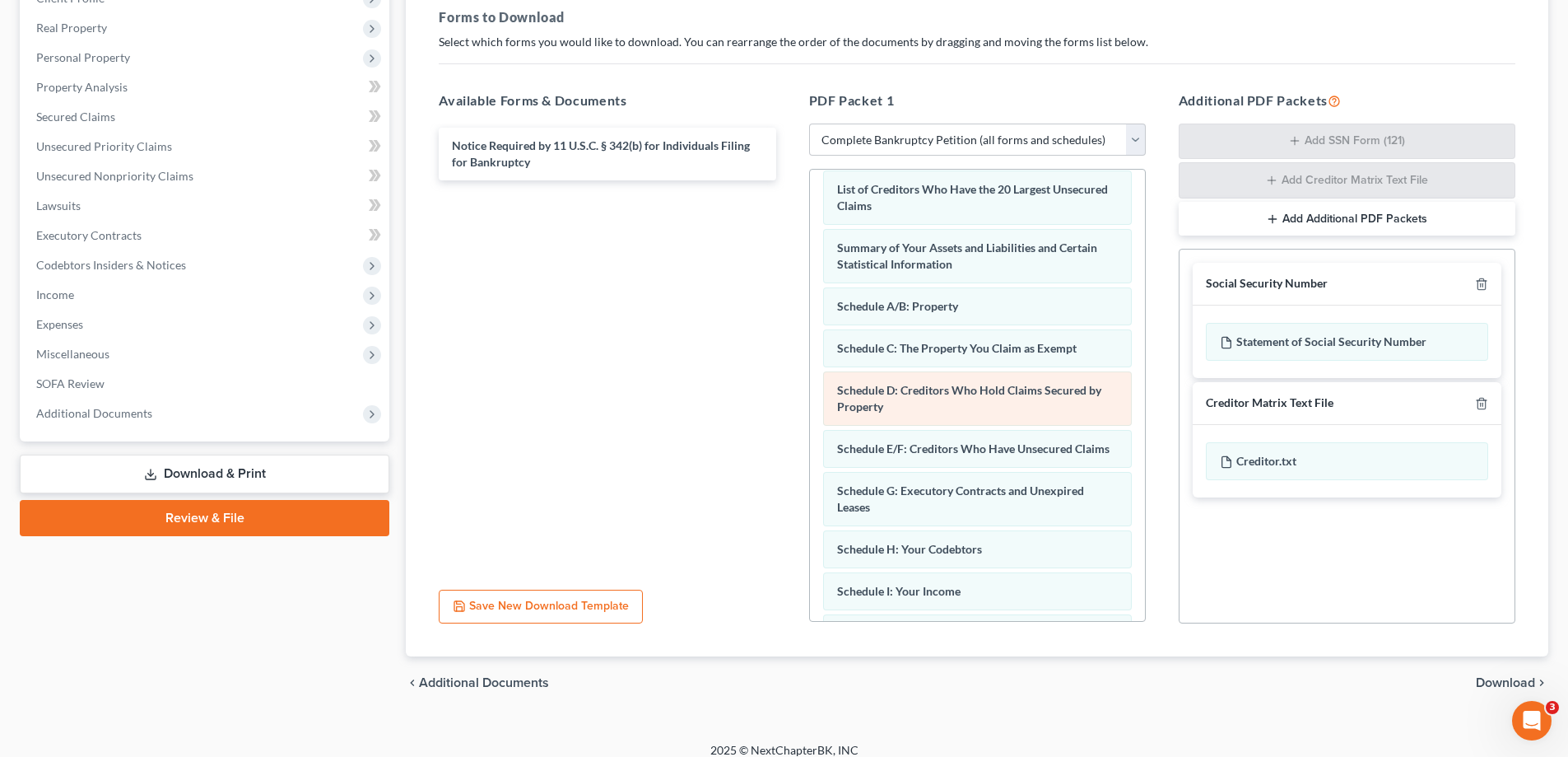
scroll to position [0, 0]
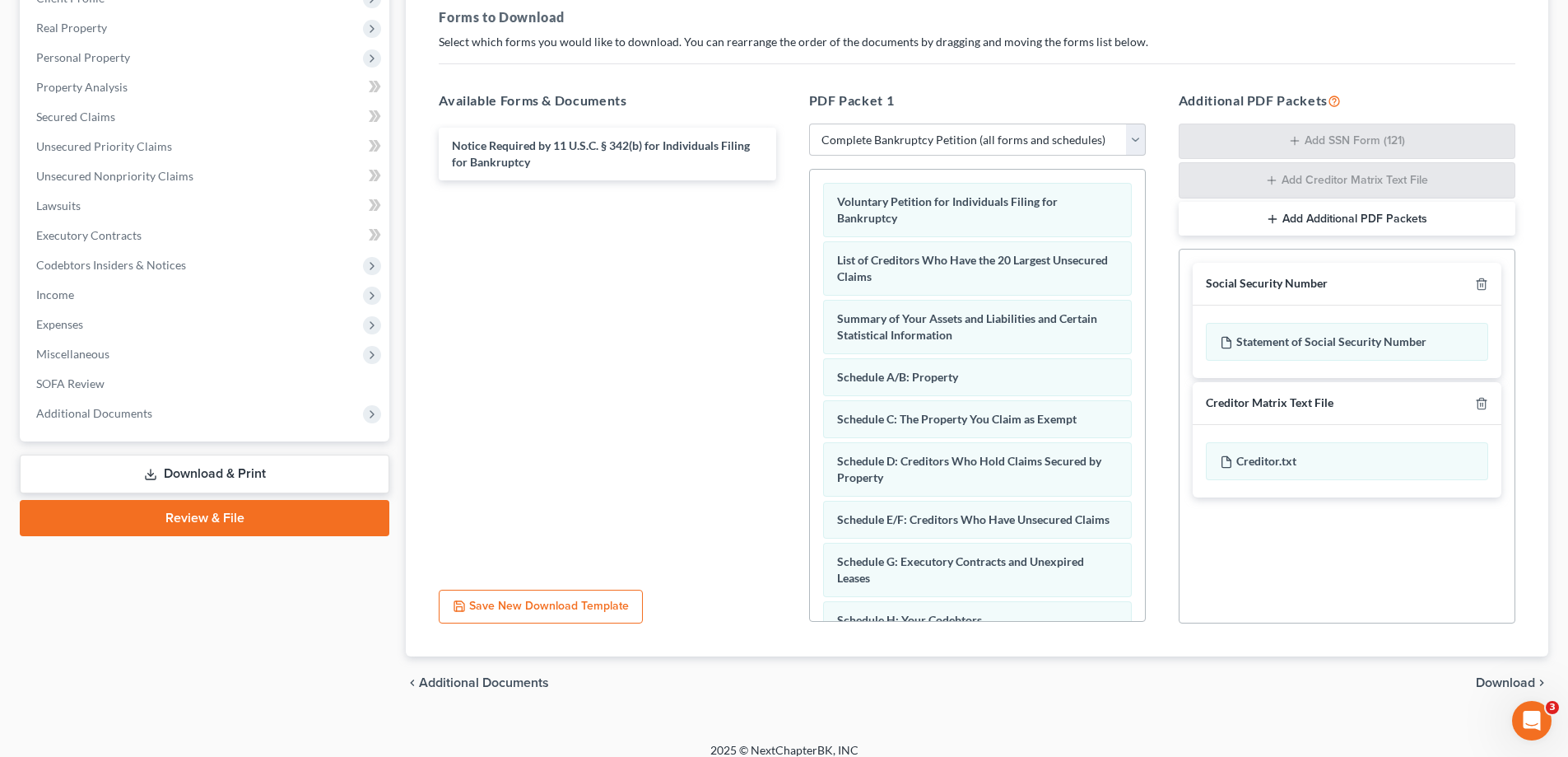
click at [1498, 679] on span "Download" at bounding box center [1506, 683] width 59 height 14
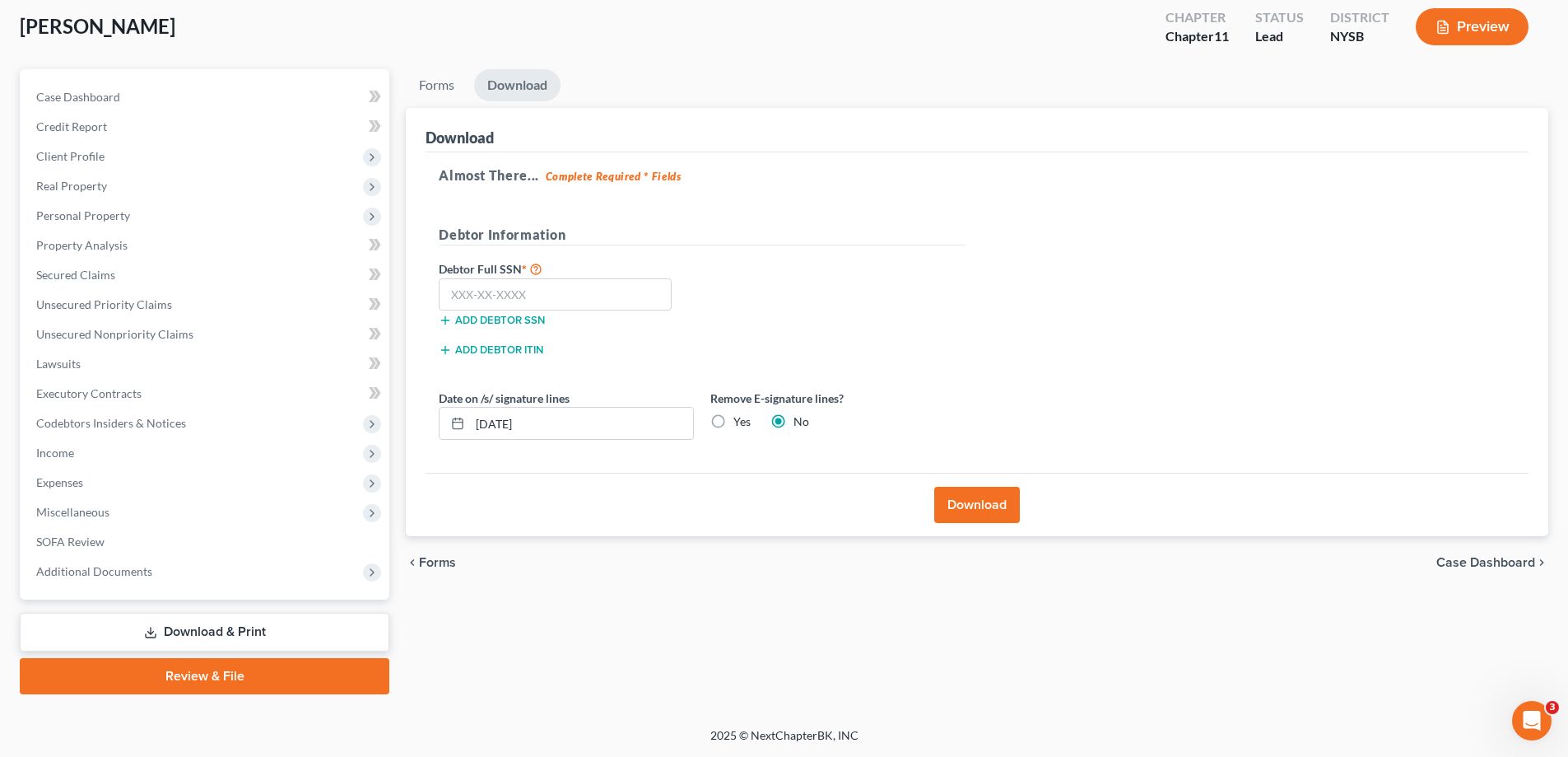
scroll to position [89, 0]
click at [419, 561] on span "Forms" at bounding box center [437, 563] width 37 height 14
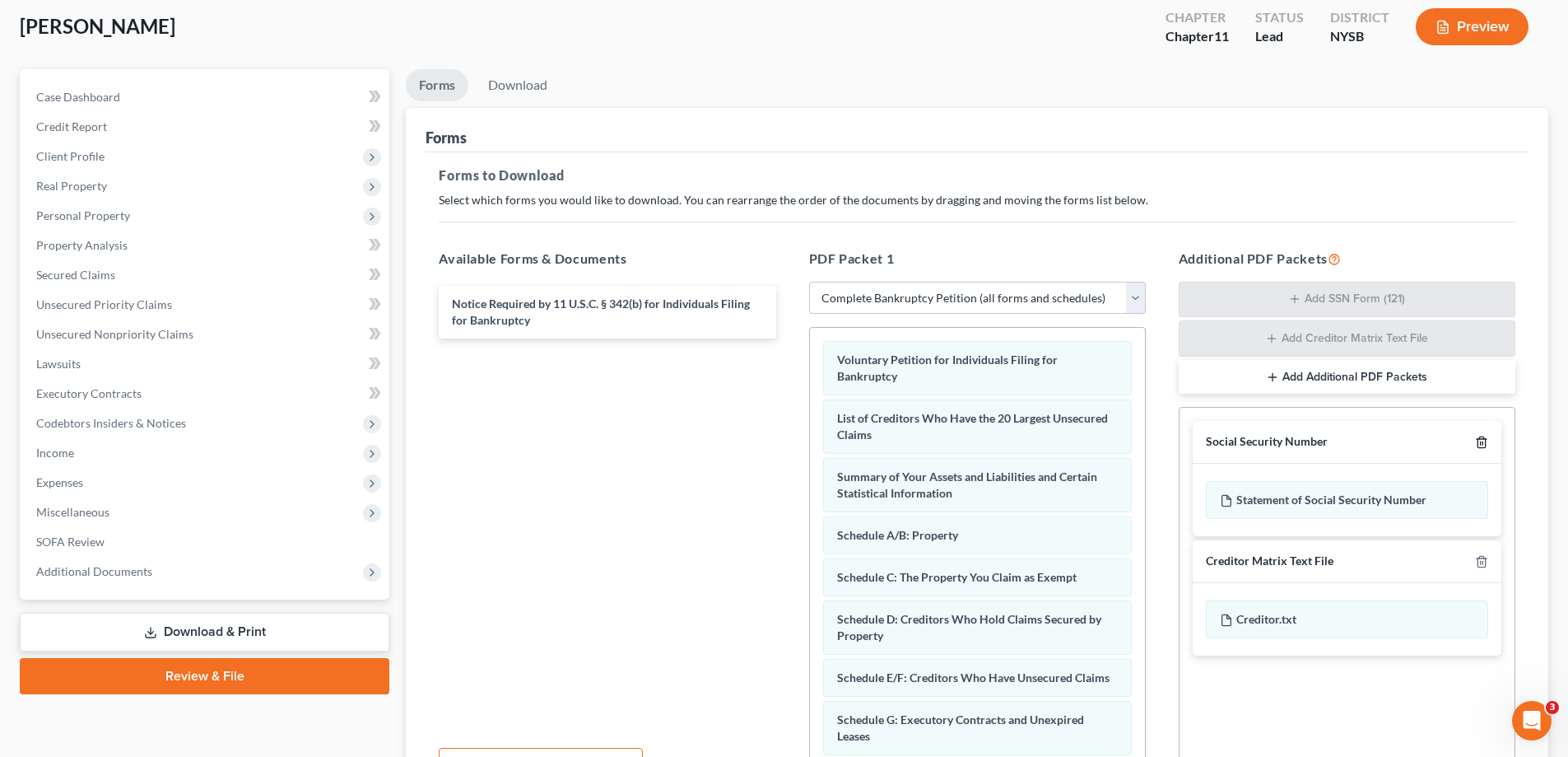
click at [1485, 442] on icon "button" at bounding box center [1481, 443] width 8 height 11
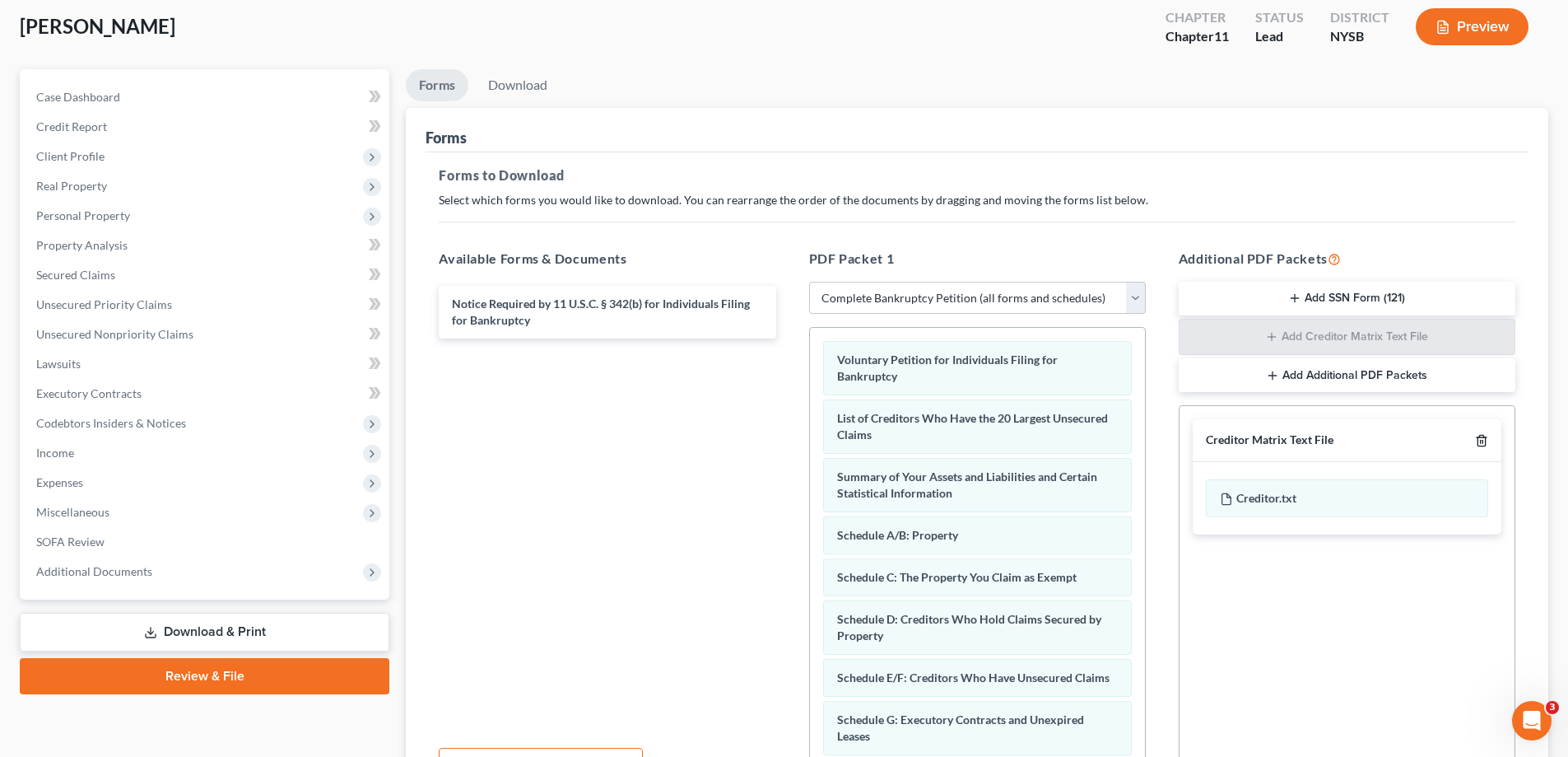
click at [1485, 442] on icon "button" at bounding box center [1481, 441] width 8 height 11
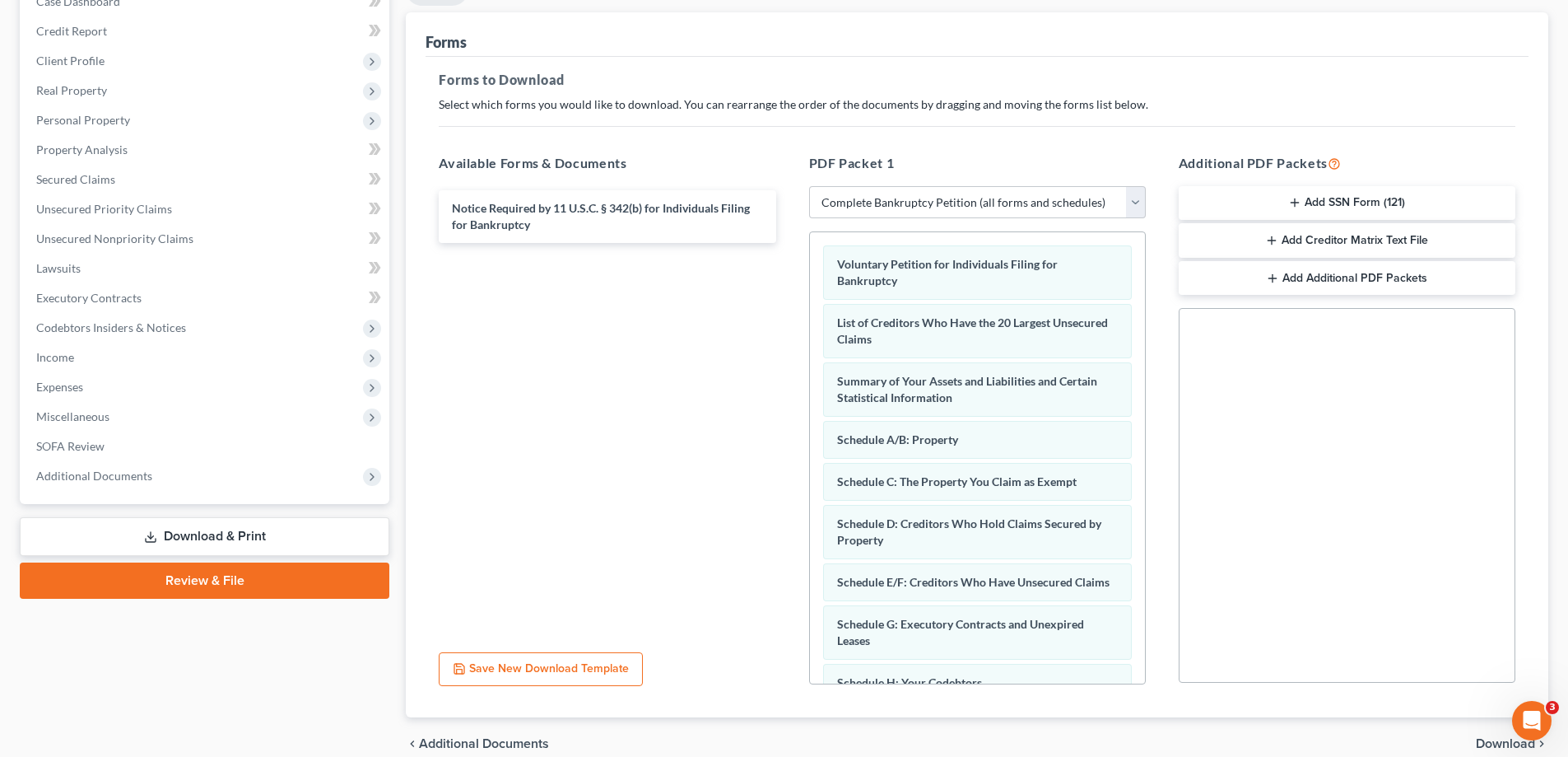
scroll to position [260, 0]
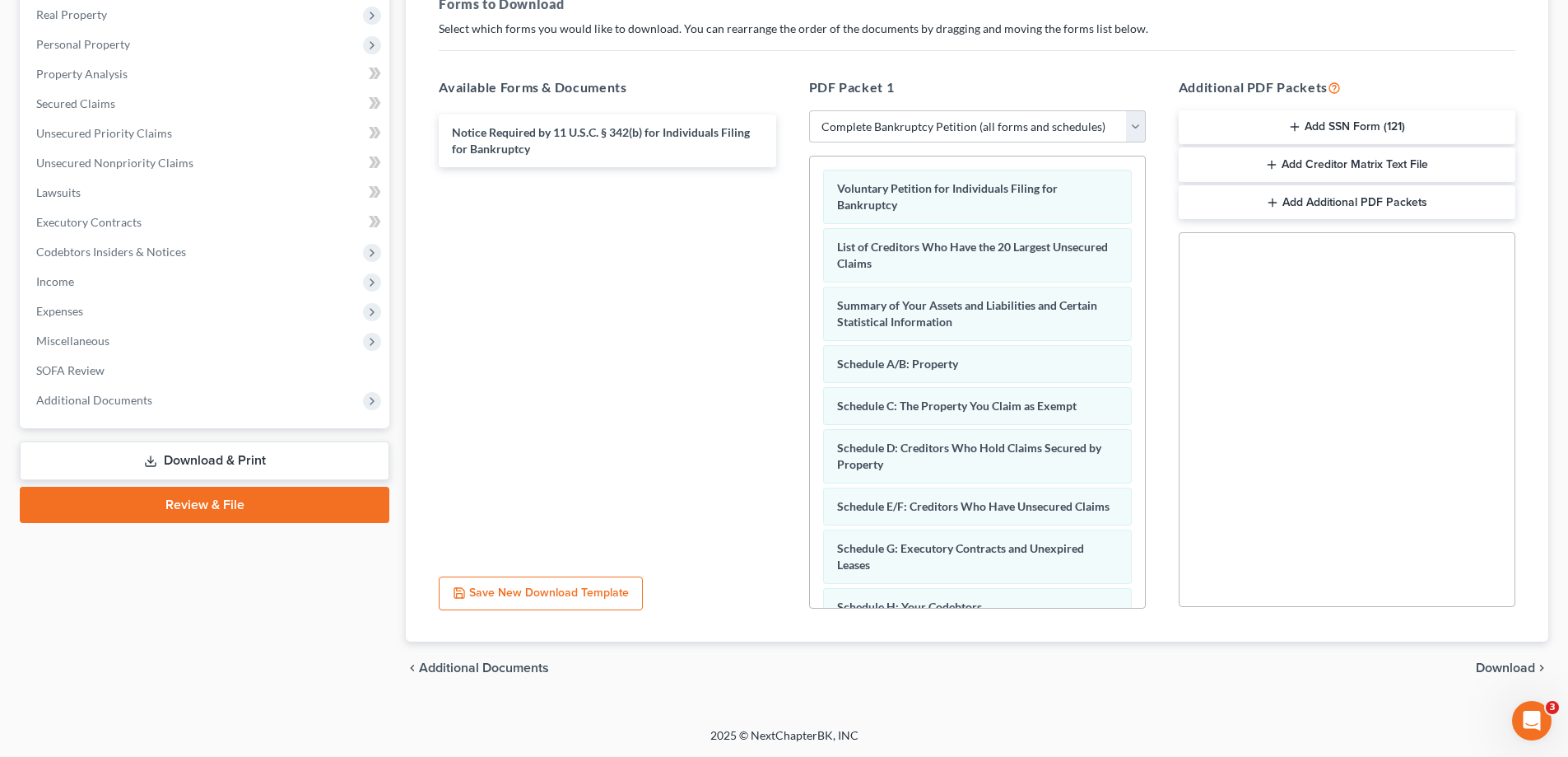
click at [1501, 667] on span "Download" at bounding box center [1506, 668] width 59 height 14
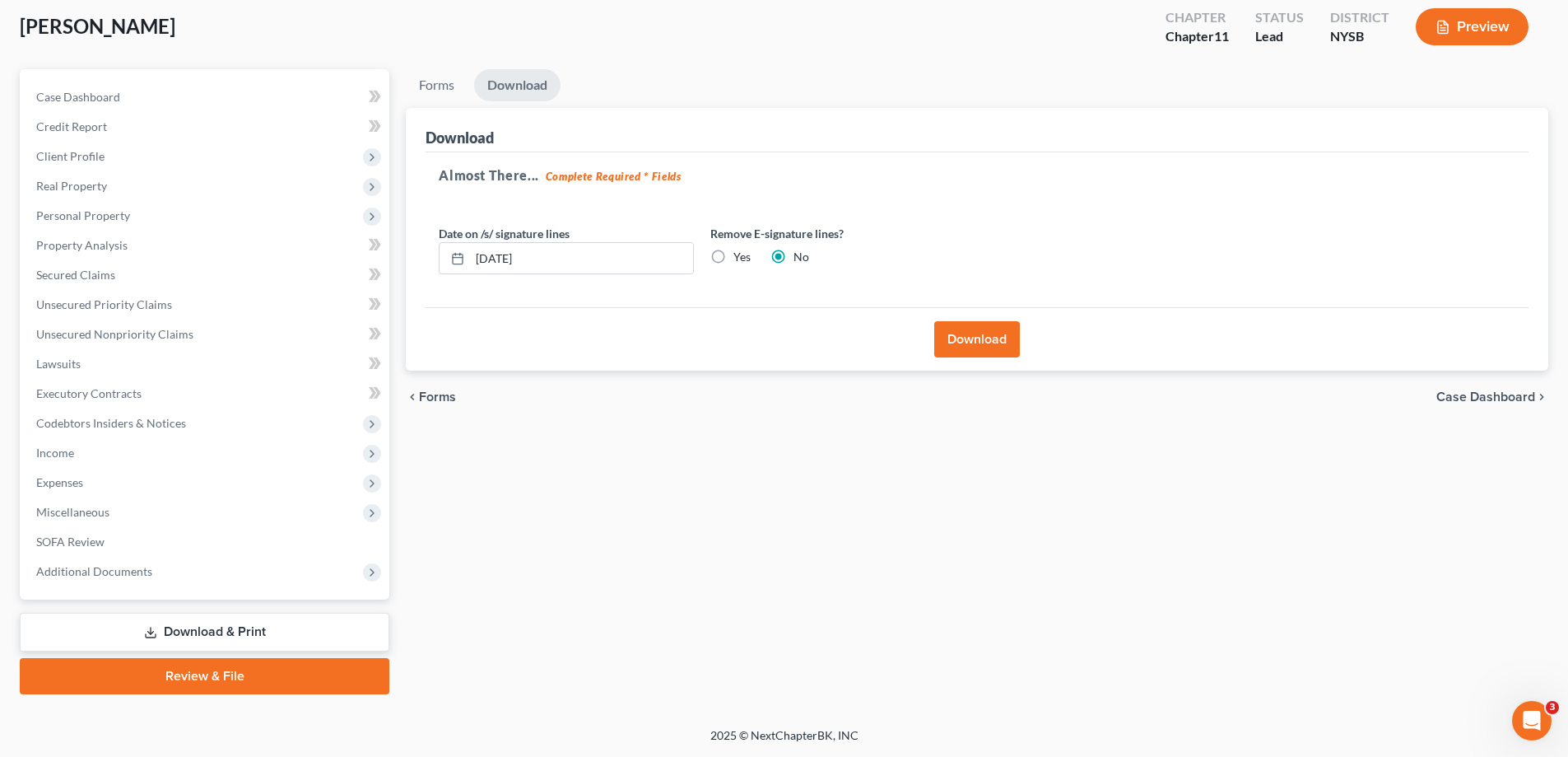
click at [982, 344] on button "Download" at bounding box center [977, 339] width 85 height 36
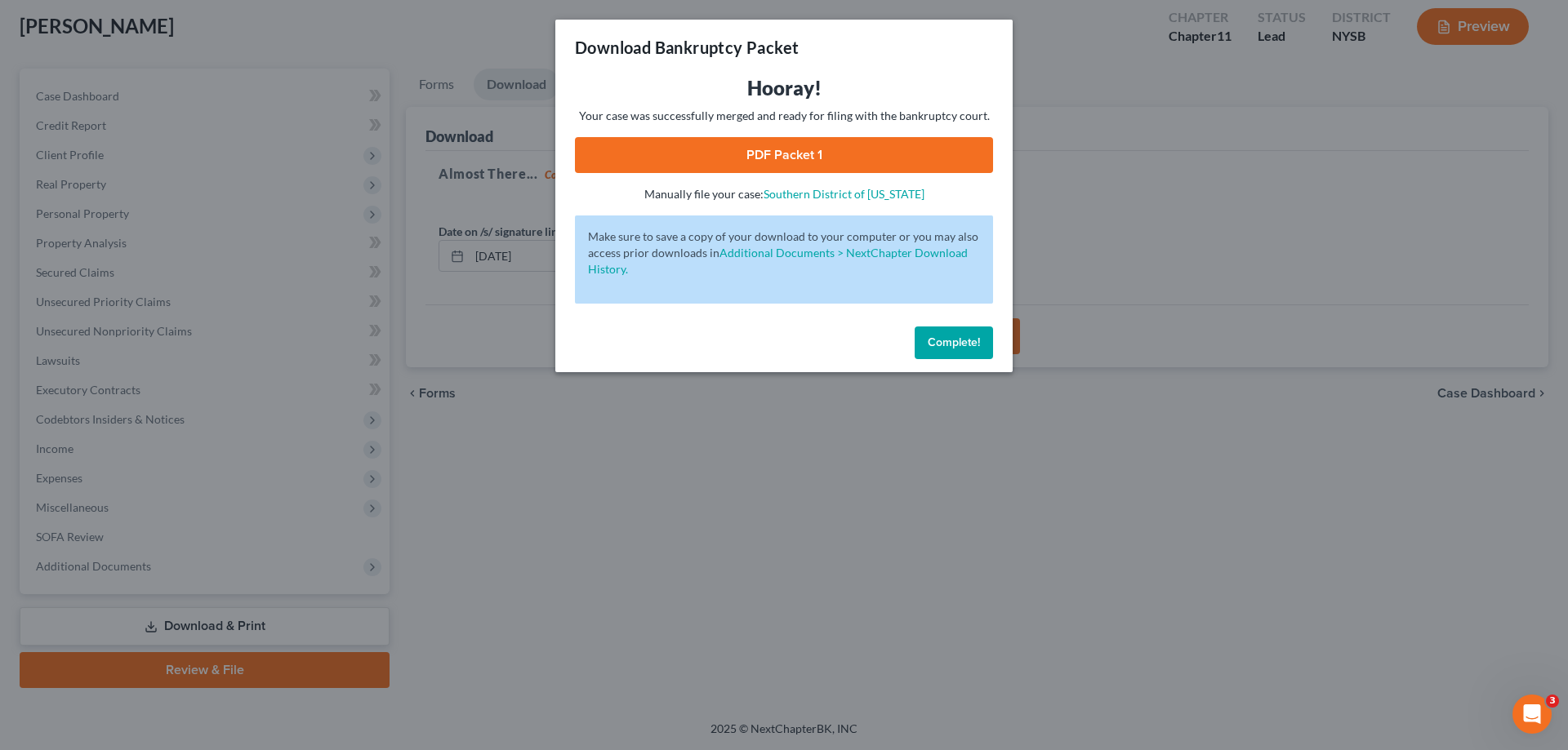
click at [912, 153] on link "PDF Packet 1" at bounding box center [783, 155] width 418 height 36
click at [954, 340] on span "Complete!" at bounding box center [953, 342] width 52 height 14
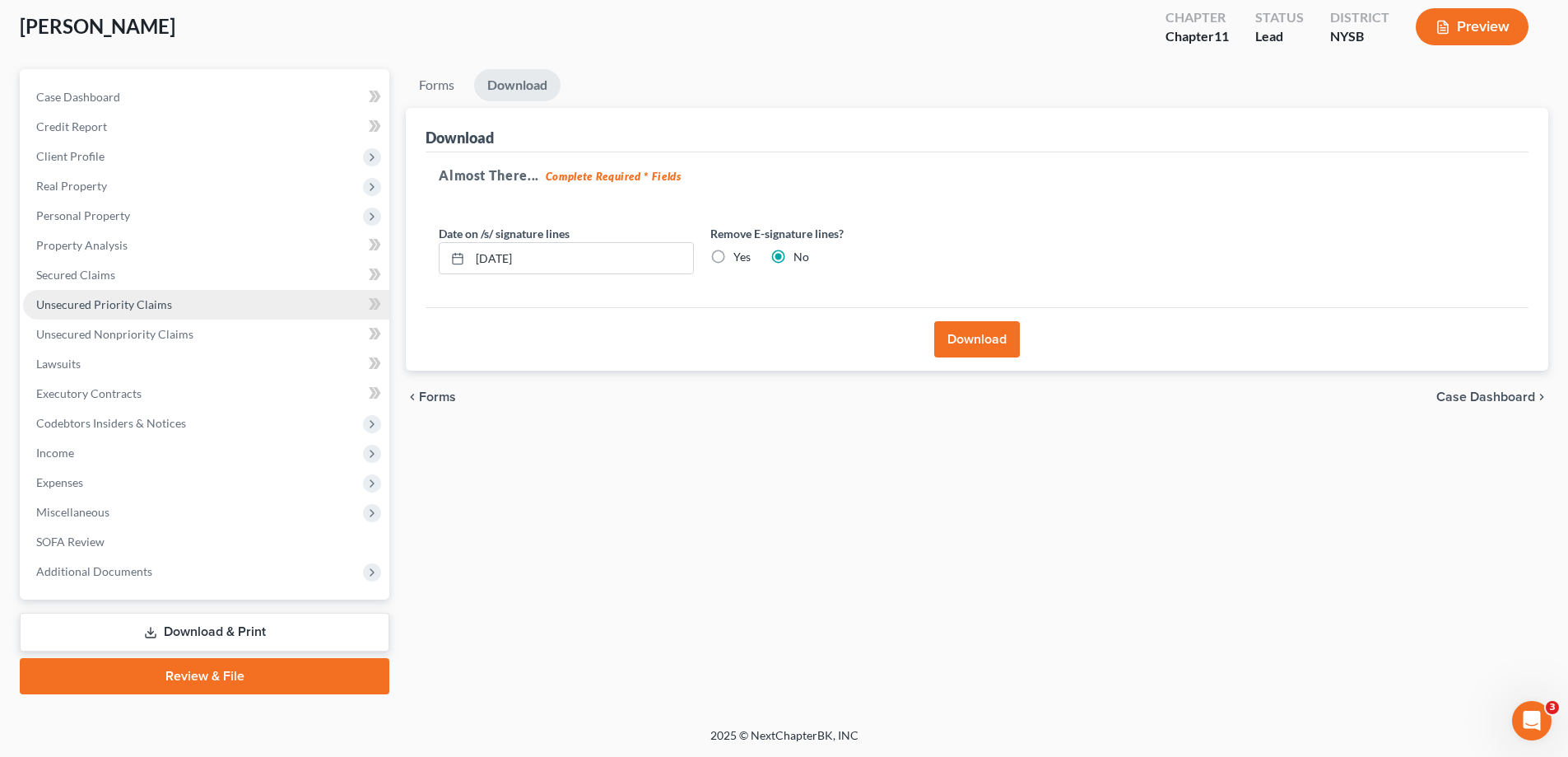
click at [111, 311] on span "Unsecured Priority Claims" at bounding box center [104, 304] width 136 height 14
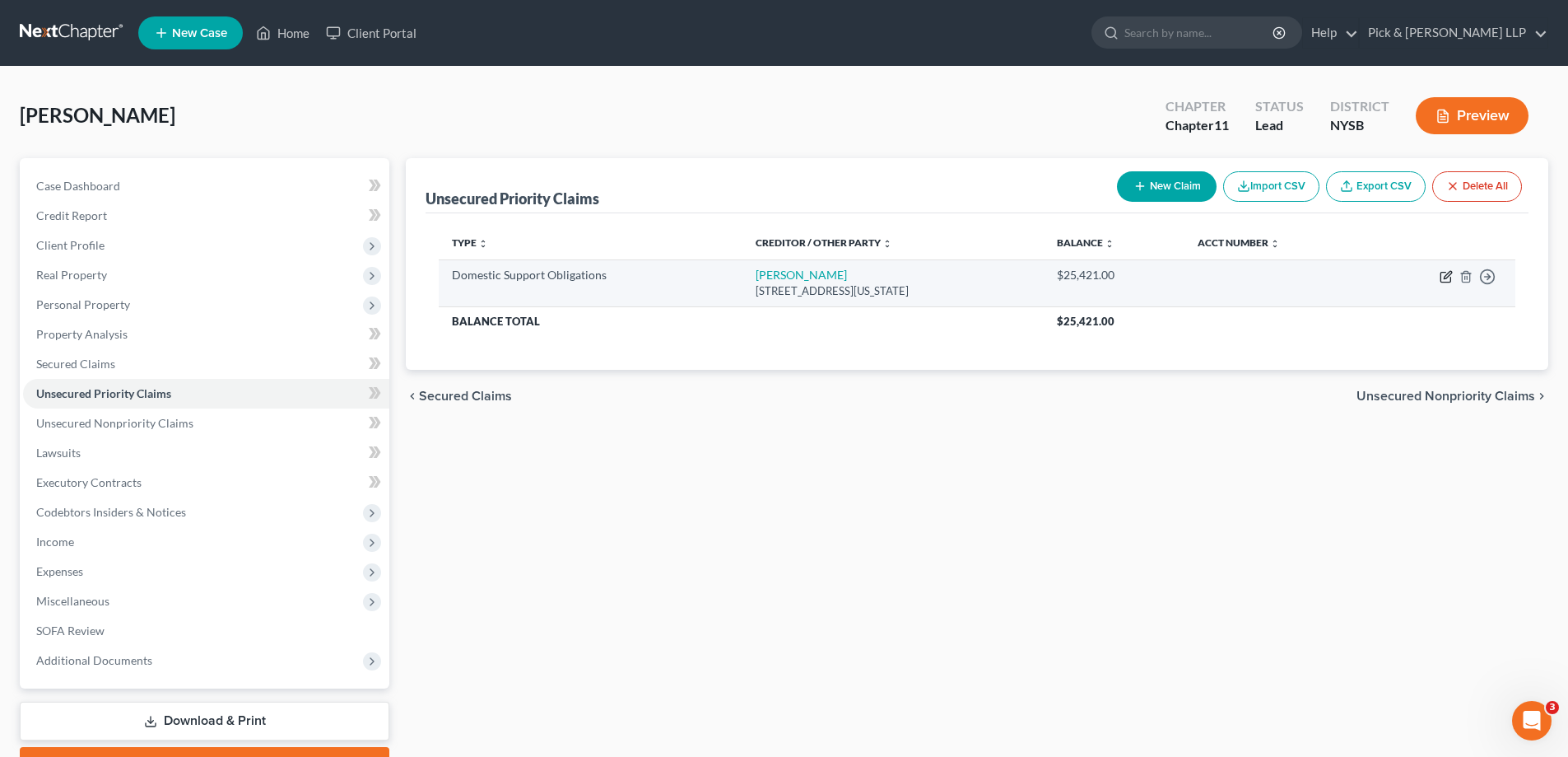
click at [1446, 278] on icon "button" at bounding box center [1447, 275] width 8 height 8
select select "35"
select select "0"
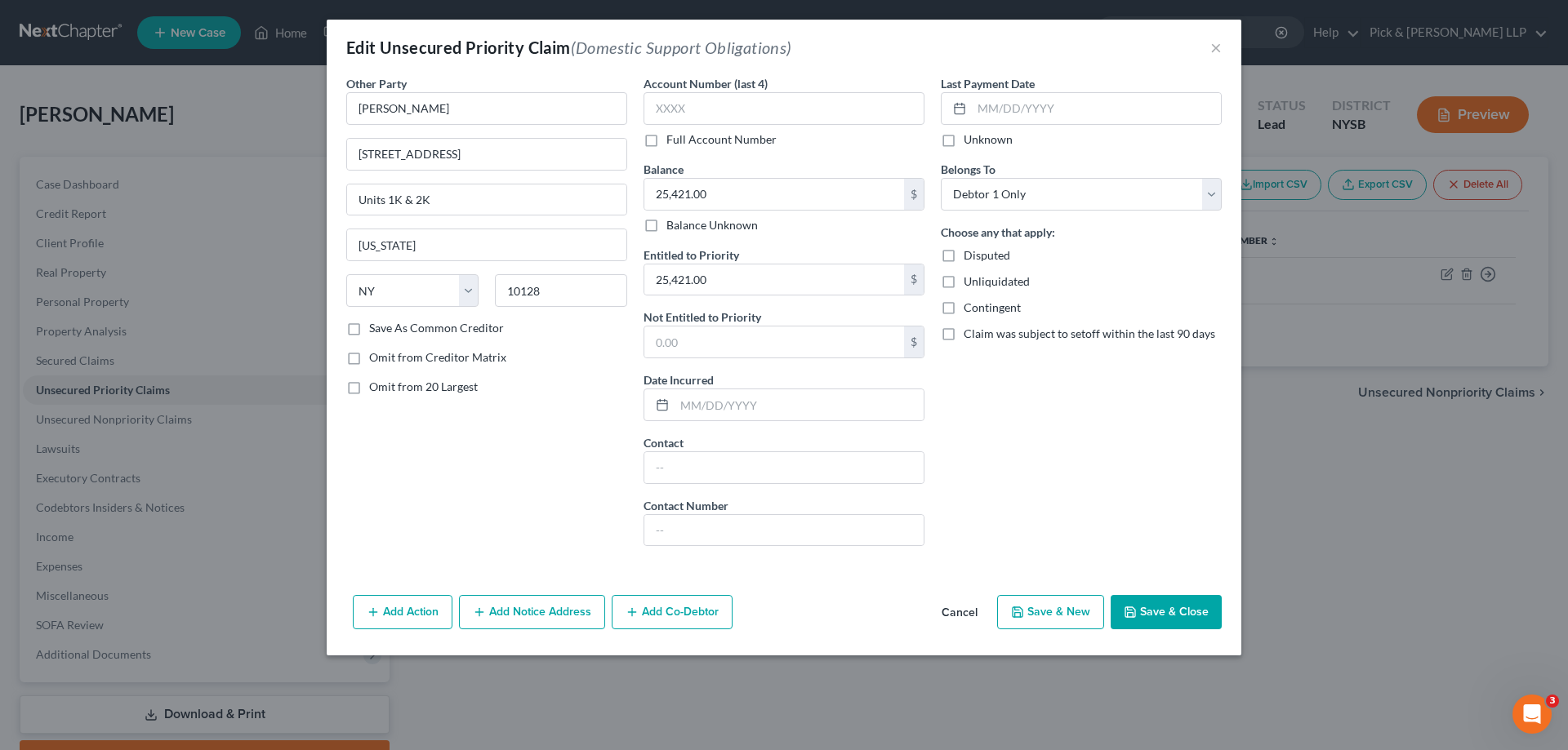
drag, startPoint x: 354, startPoint y: 391, endPoint x: 461, endPoint y: 428, distance: 113.2
click at [369, 391] on label "Omit from 20 Largest" at bounding box center [424, 386] width 109 height 16
click at [375, 389] on input "Omit from 20 Largest" at bounding box center [380, 383] width 11 height 11
checkbox input "true"
click at [1175, 616] on button "Save & Close" at bounding box center [1166, 612] width 111 height 34
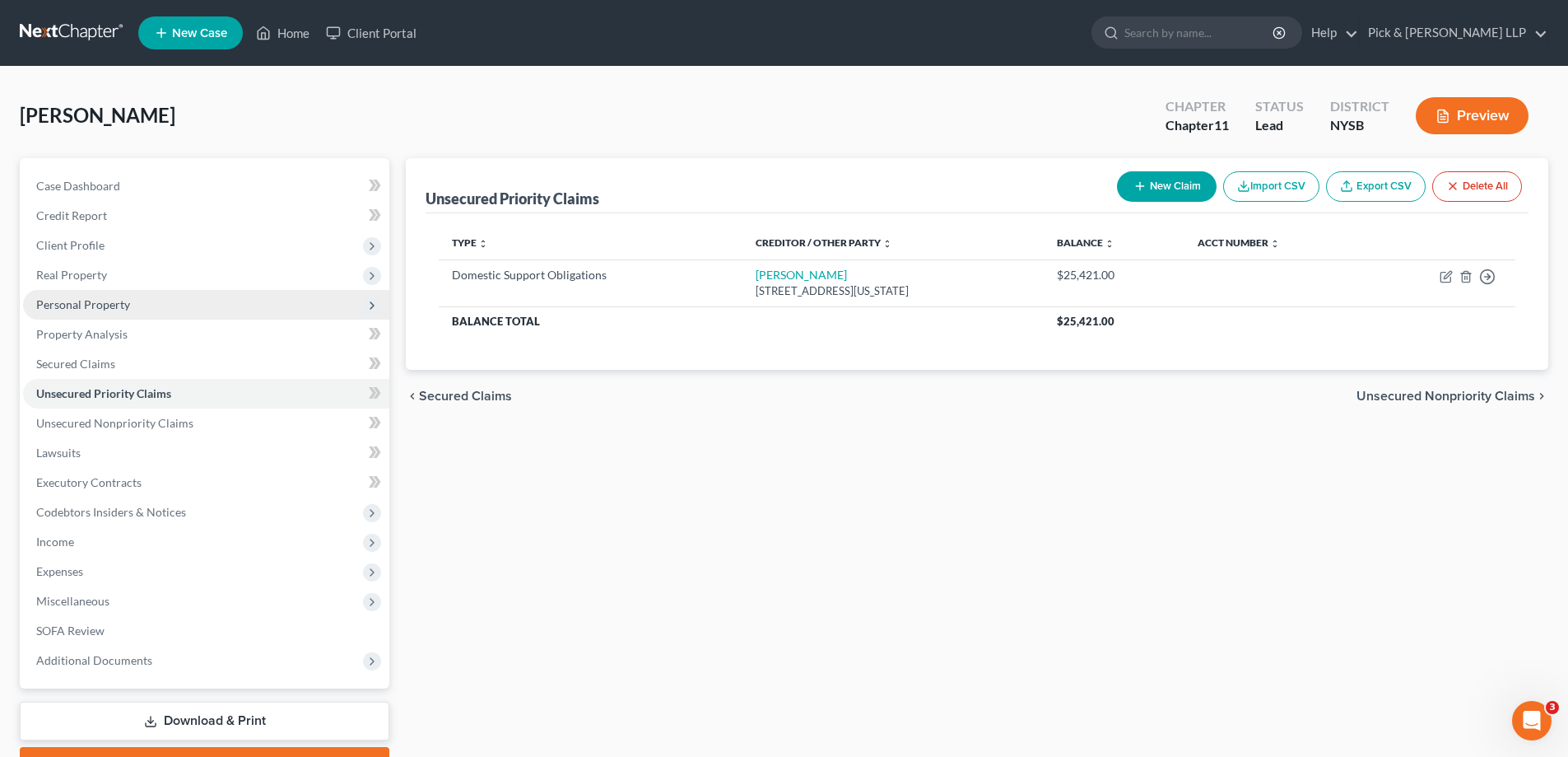
click at [148, 305] on span "Personal Property" at bounding box center [206, 304] width 366 height 30
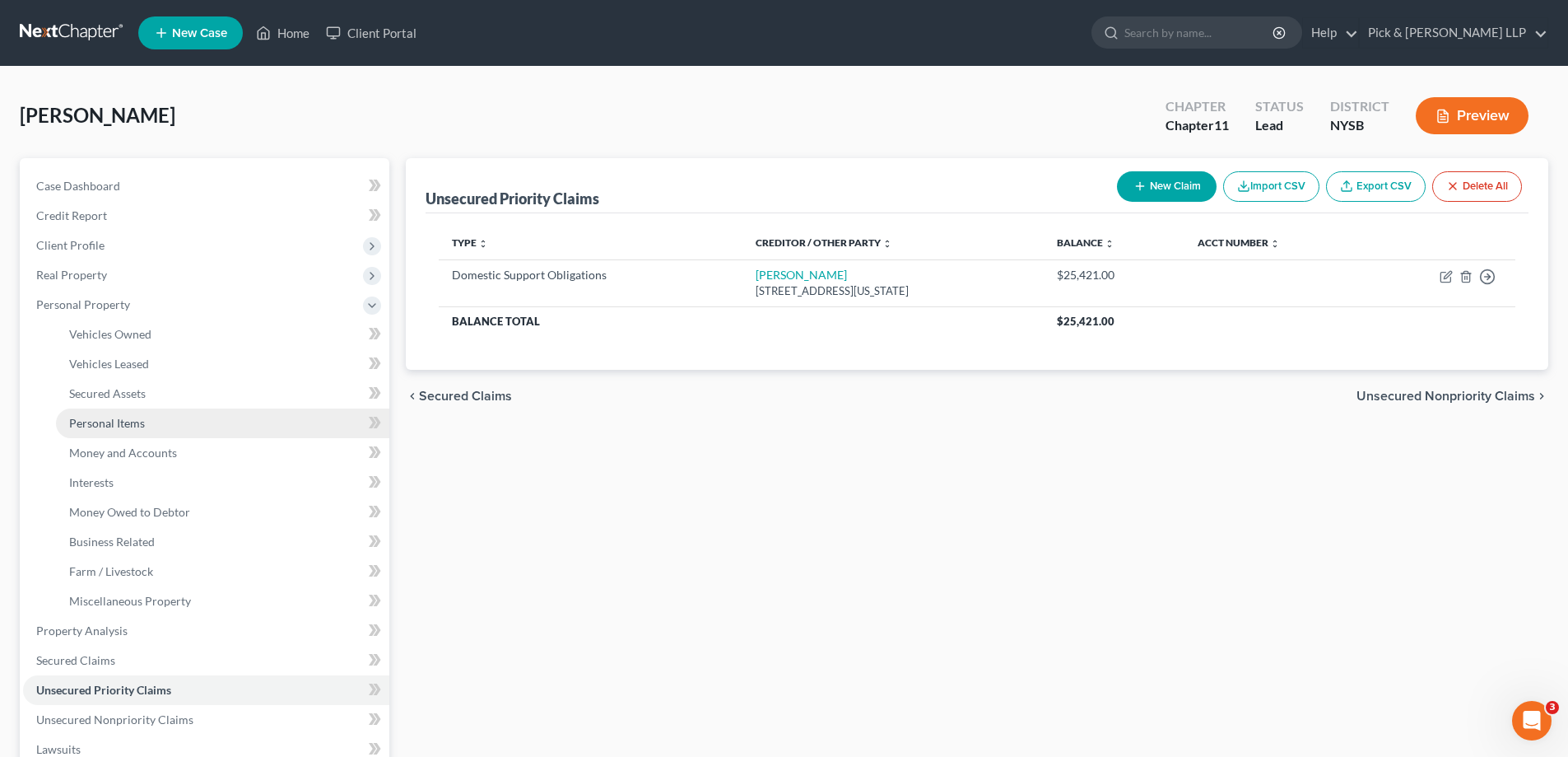
click at [148, 428] on link "Personal Items" at bounding box center [222, 423] width 334 height 30
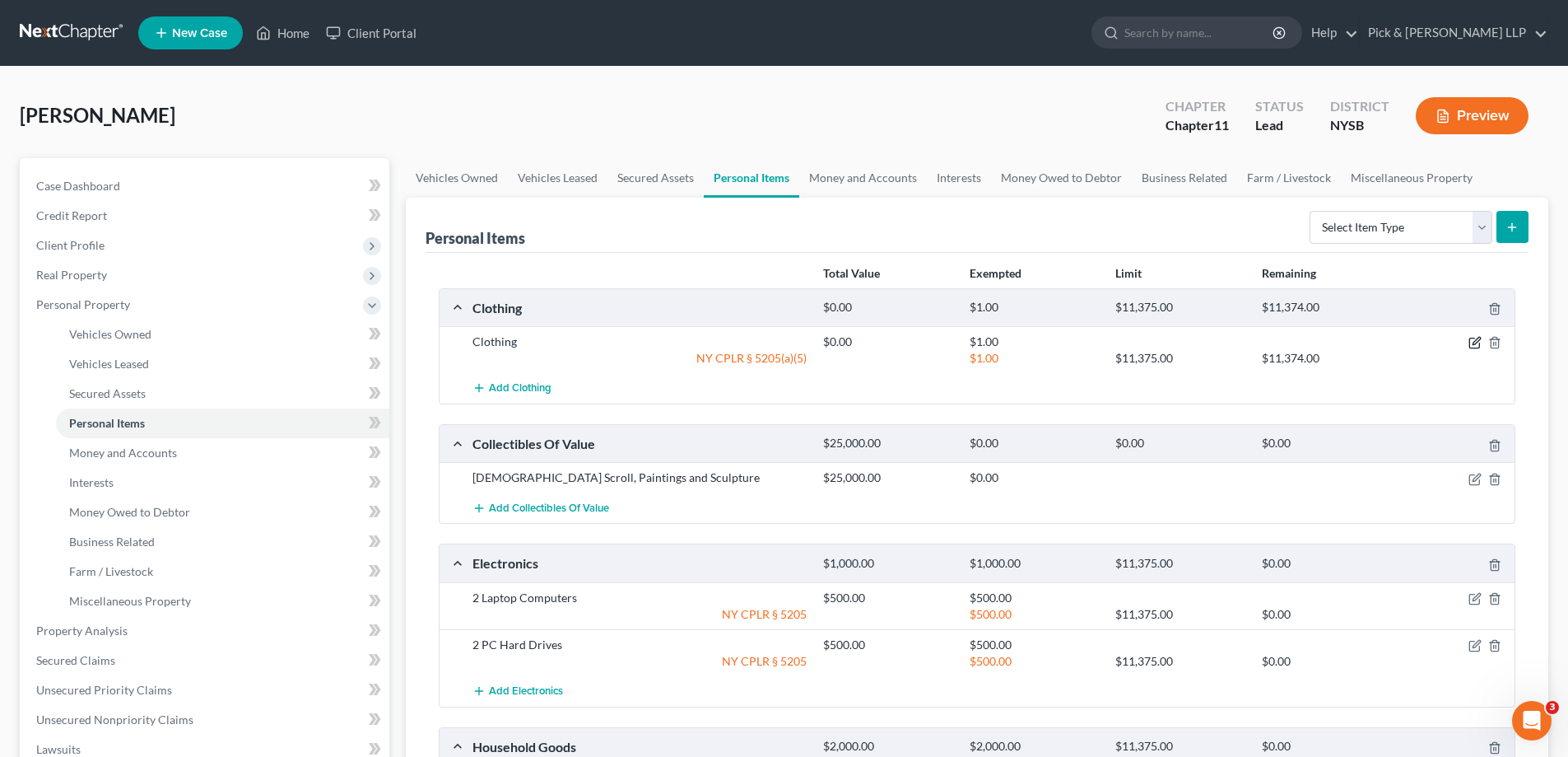
click at [1475, 343] on icon "button" at bounding box center [1475, 343] width 14 height 14
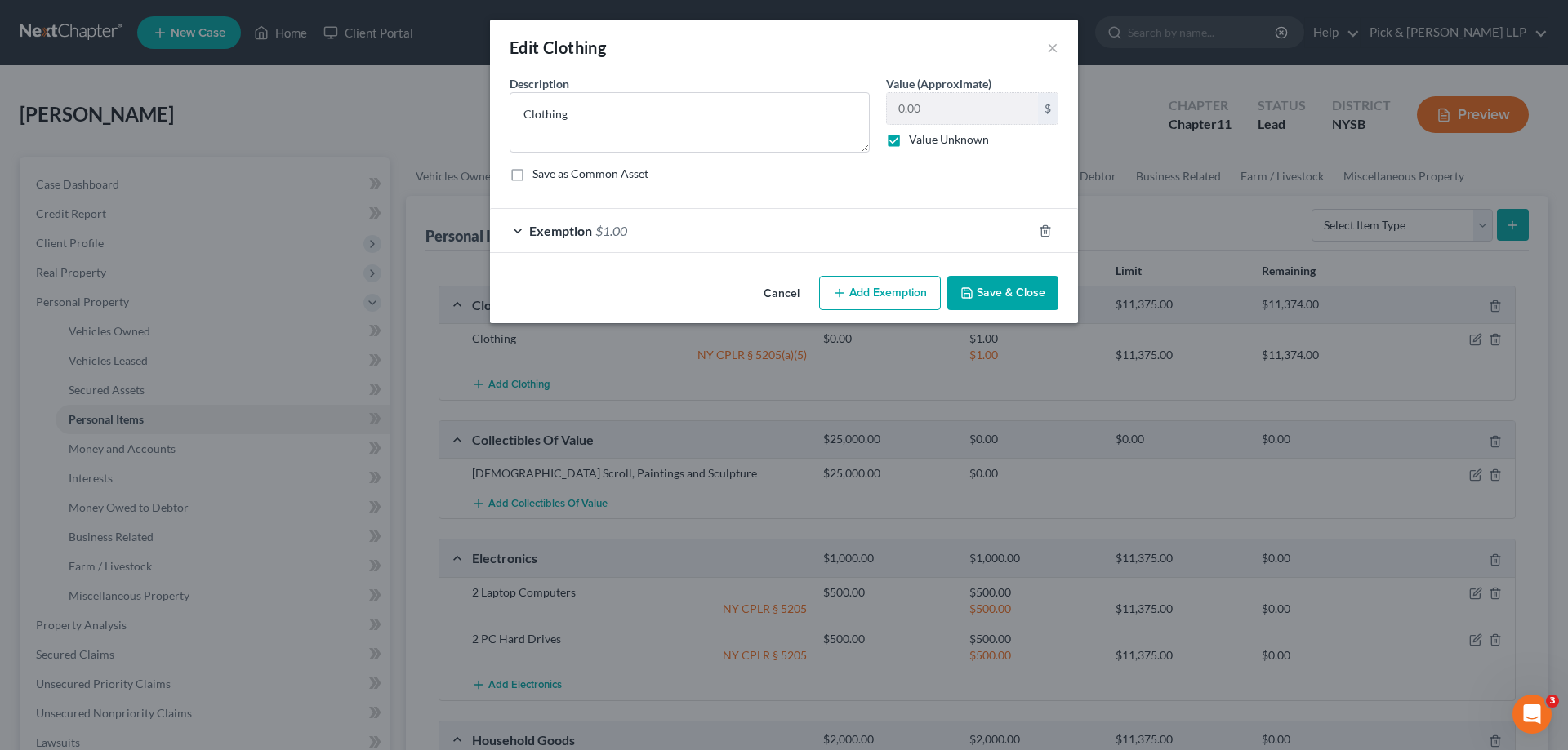
click at [909, 144] on label "Value Unknown" at bounding box center [949, 139] width 80 height 16
click at [916, 142] on input "Value Unknown" at bounding box center [921, 136] width 11 height 11
checkbox input "false"
type input "150.00"
click at [547, 229] on span "Exemption" at bounding box center [560, 230] width 63 height 16
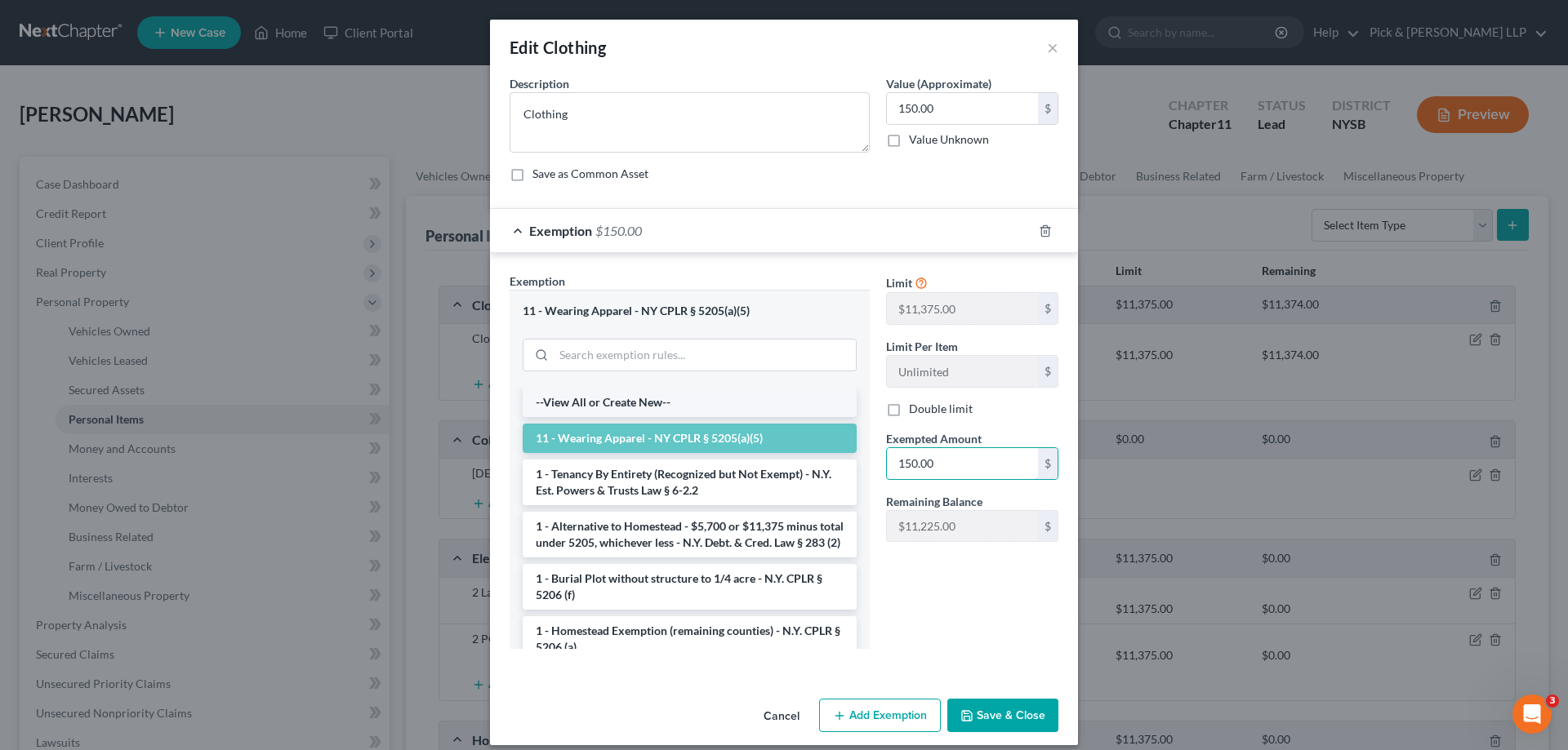
type input "150.00"
click at [979, 720] on button "Save & Close" at bounding box center [1003, 716] width 111 height 34
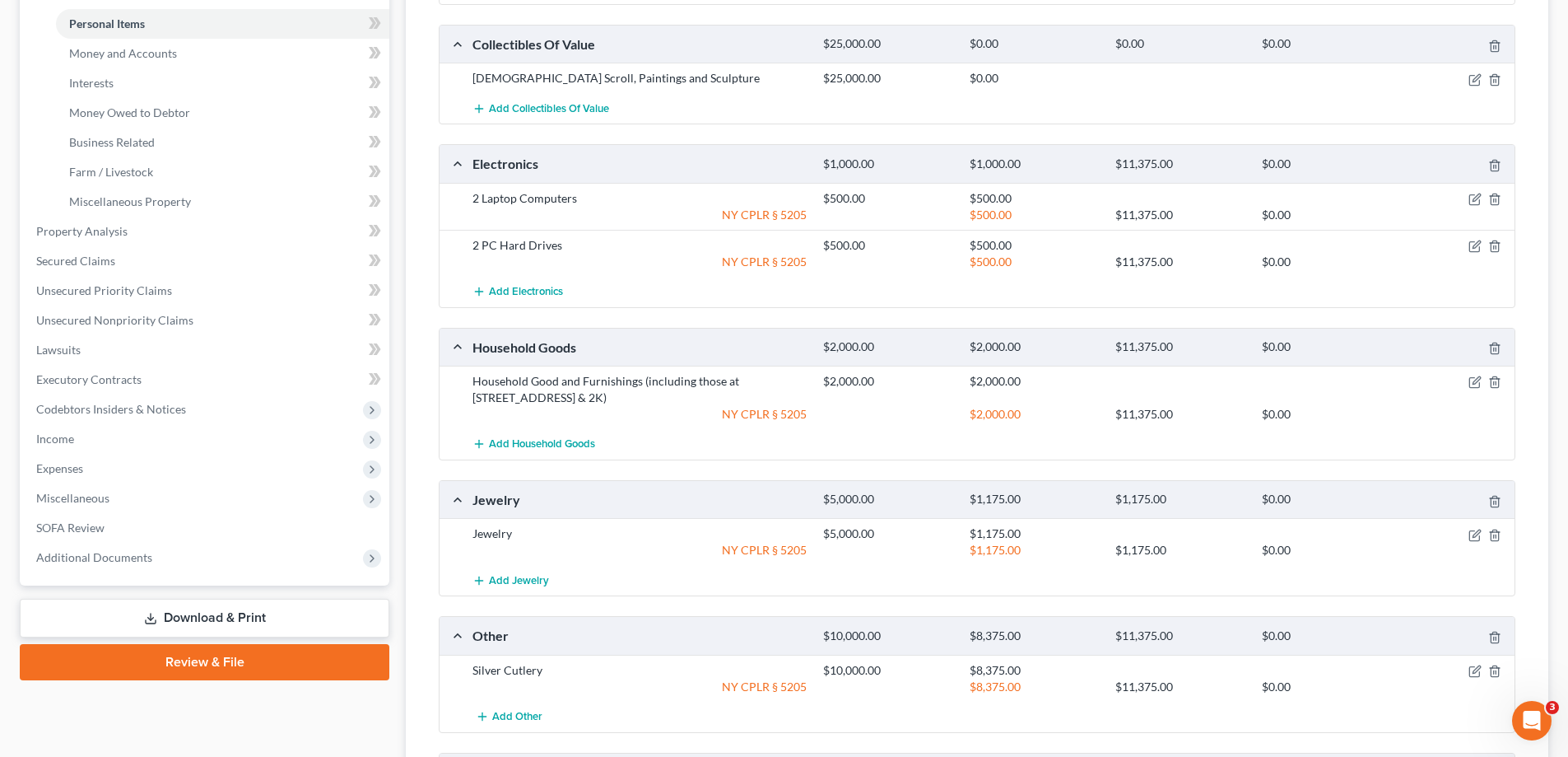
scroll to position [494, 0]
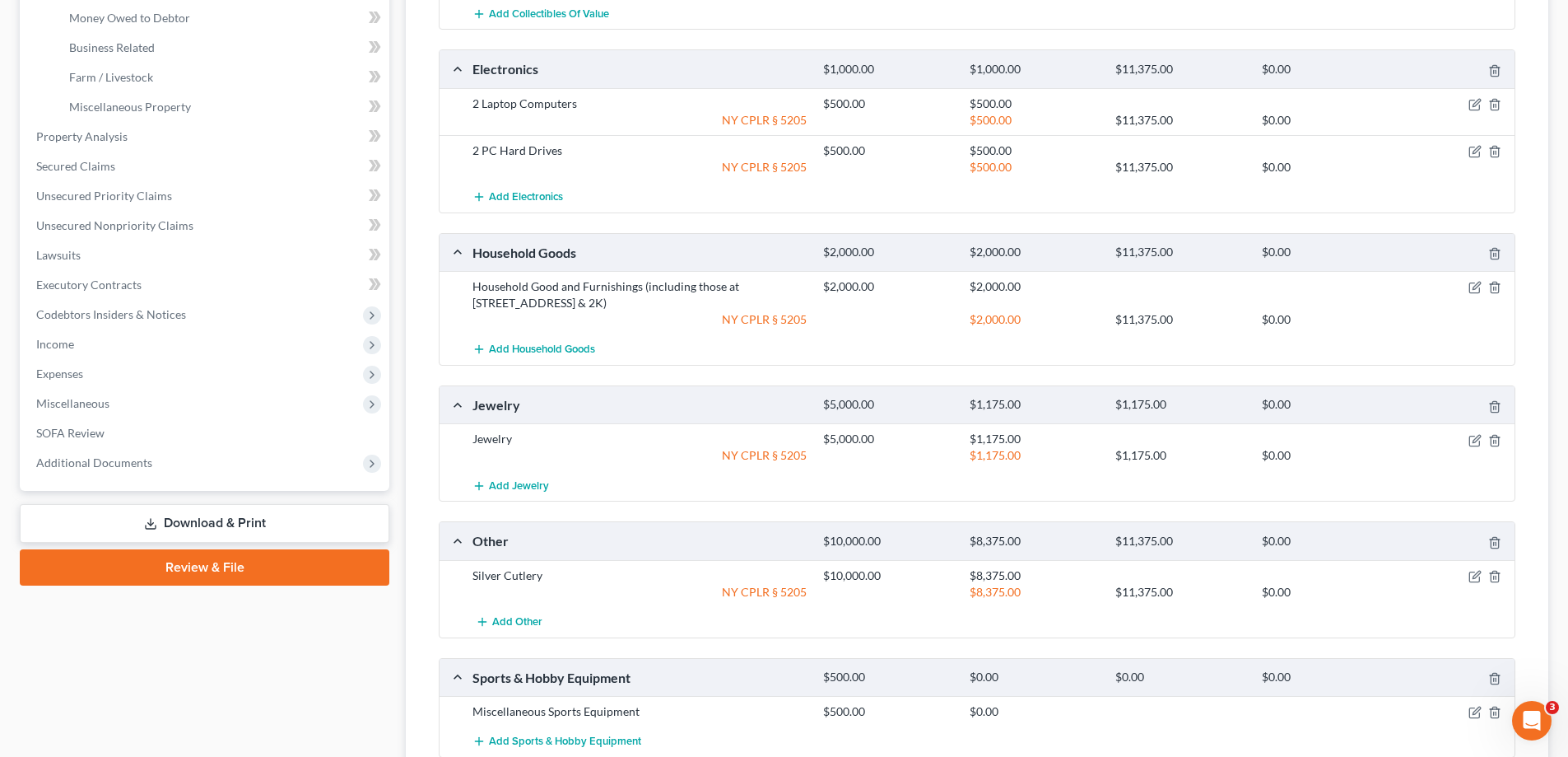
click at [344, 528] on link "Download & Print" at bounding box center [204, 524] width 370 height 39
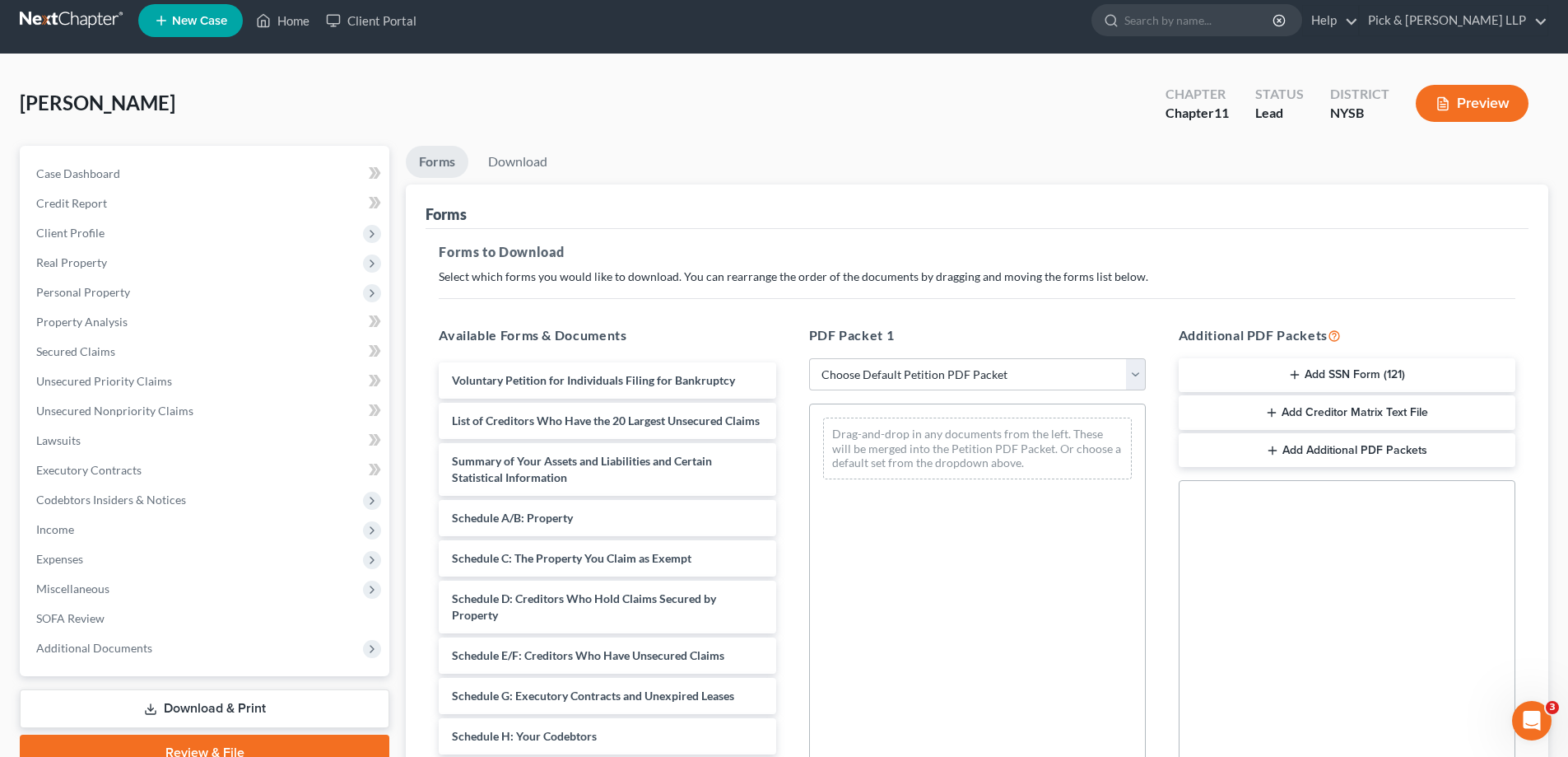
scroll to position [165, 0]
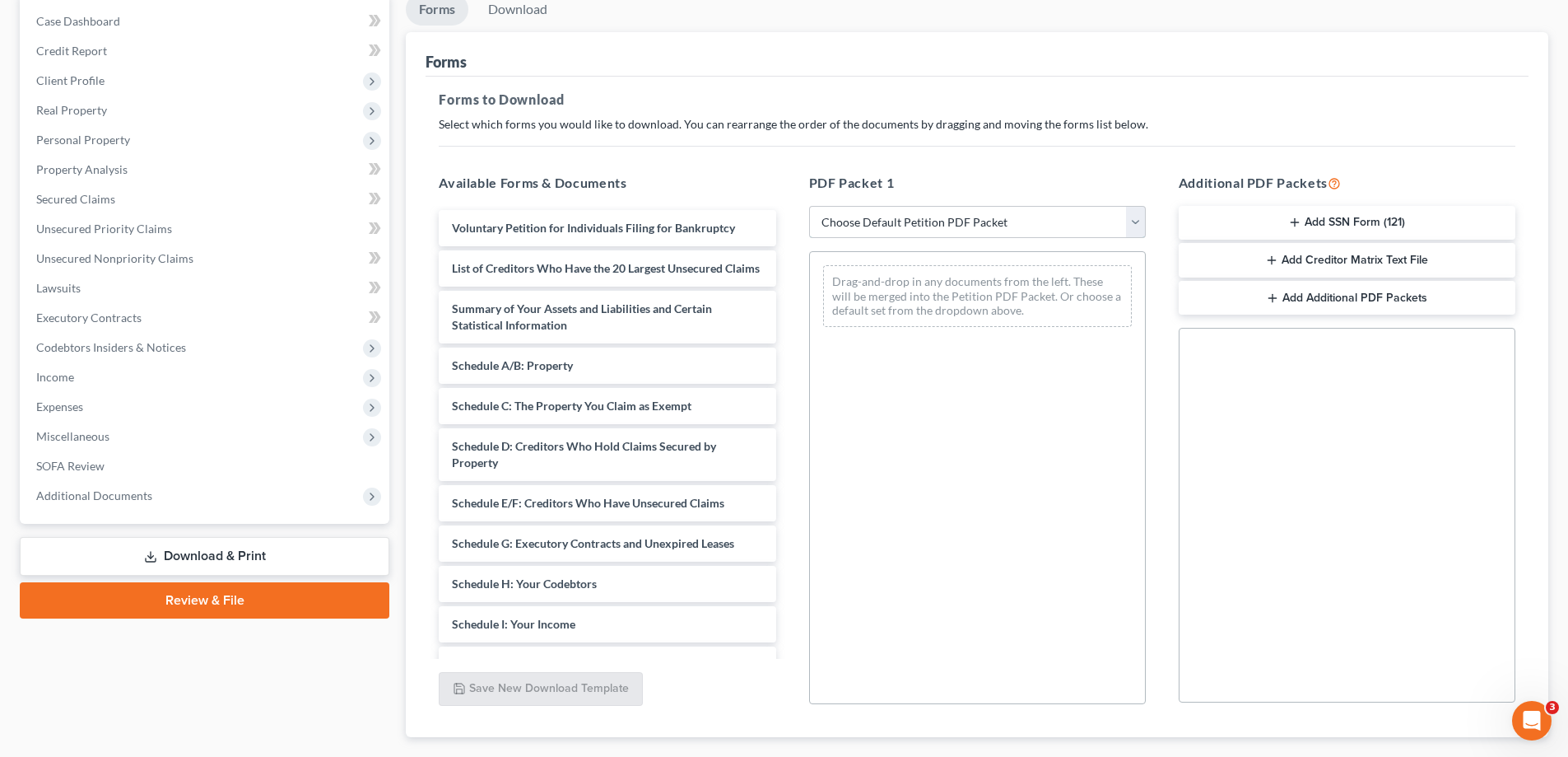
click at [919, 226] on select "Choose Default Petition PDF Packet Complete Bankruptcy Petition (all forms and …" at bounding box center [977, 222] width 337 height 33
select select "0"
click at [809, 206] on select "Choose Default Petition PDF Packet Complete Bankruptcy Petition (all forms and …" at bounding box center [977, 222] width 337 height 33
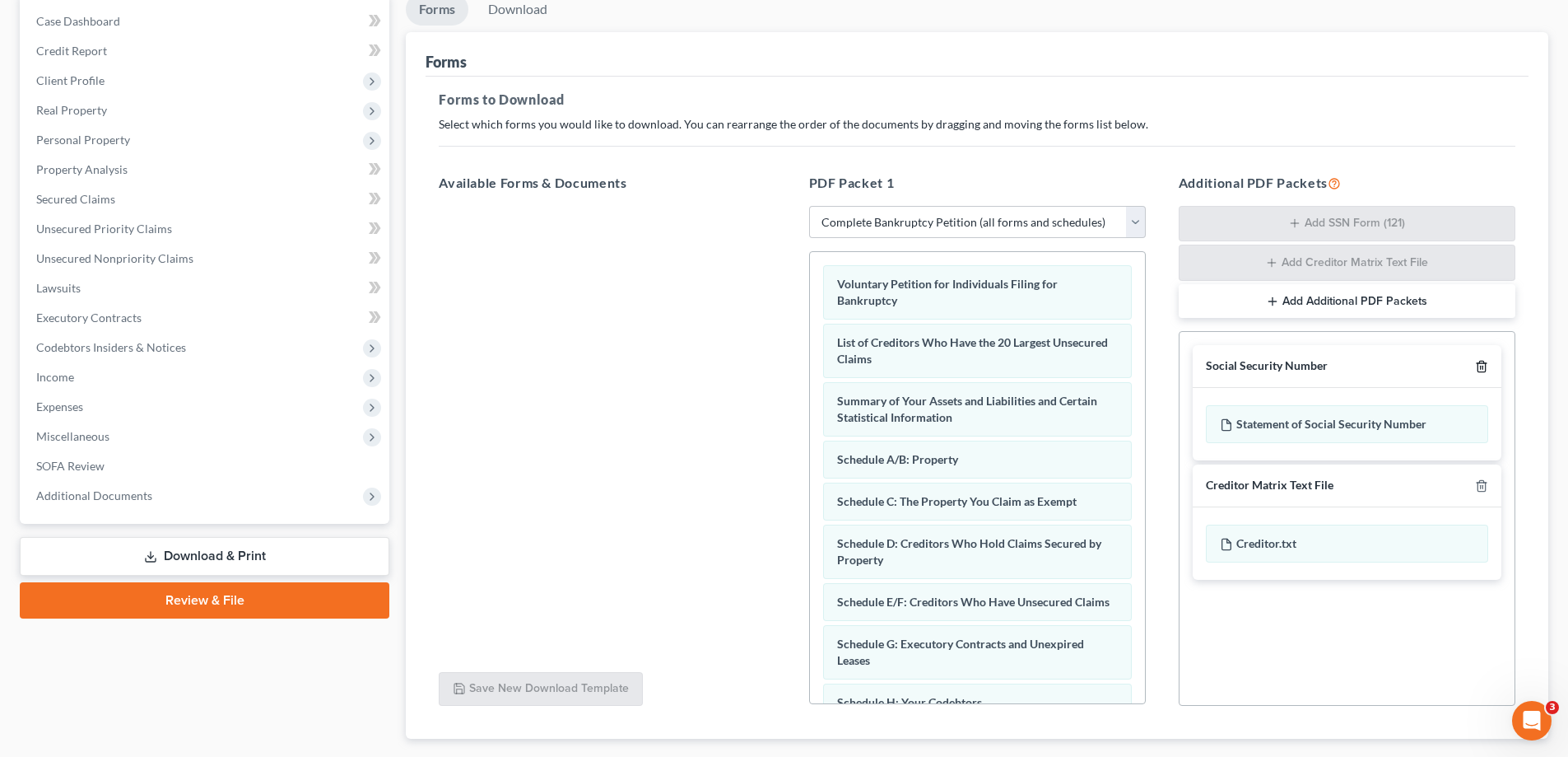
click at [1479, 366] on icon "button" at bounding box center [1482, 367] width 14 height 14
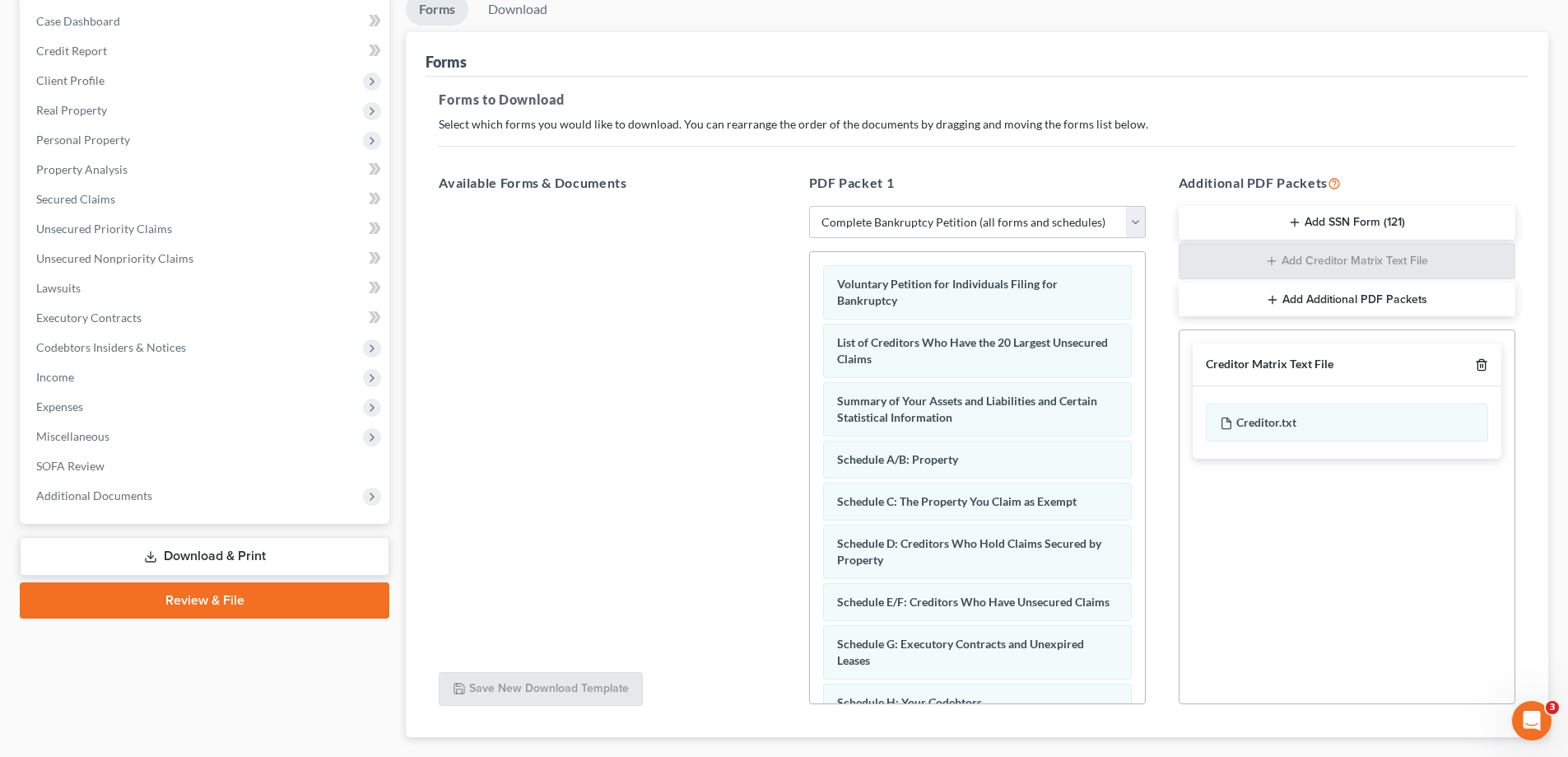
click at [1482, 366] on icon "button" at bounding box center [1482, 365] width 14 height 14
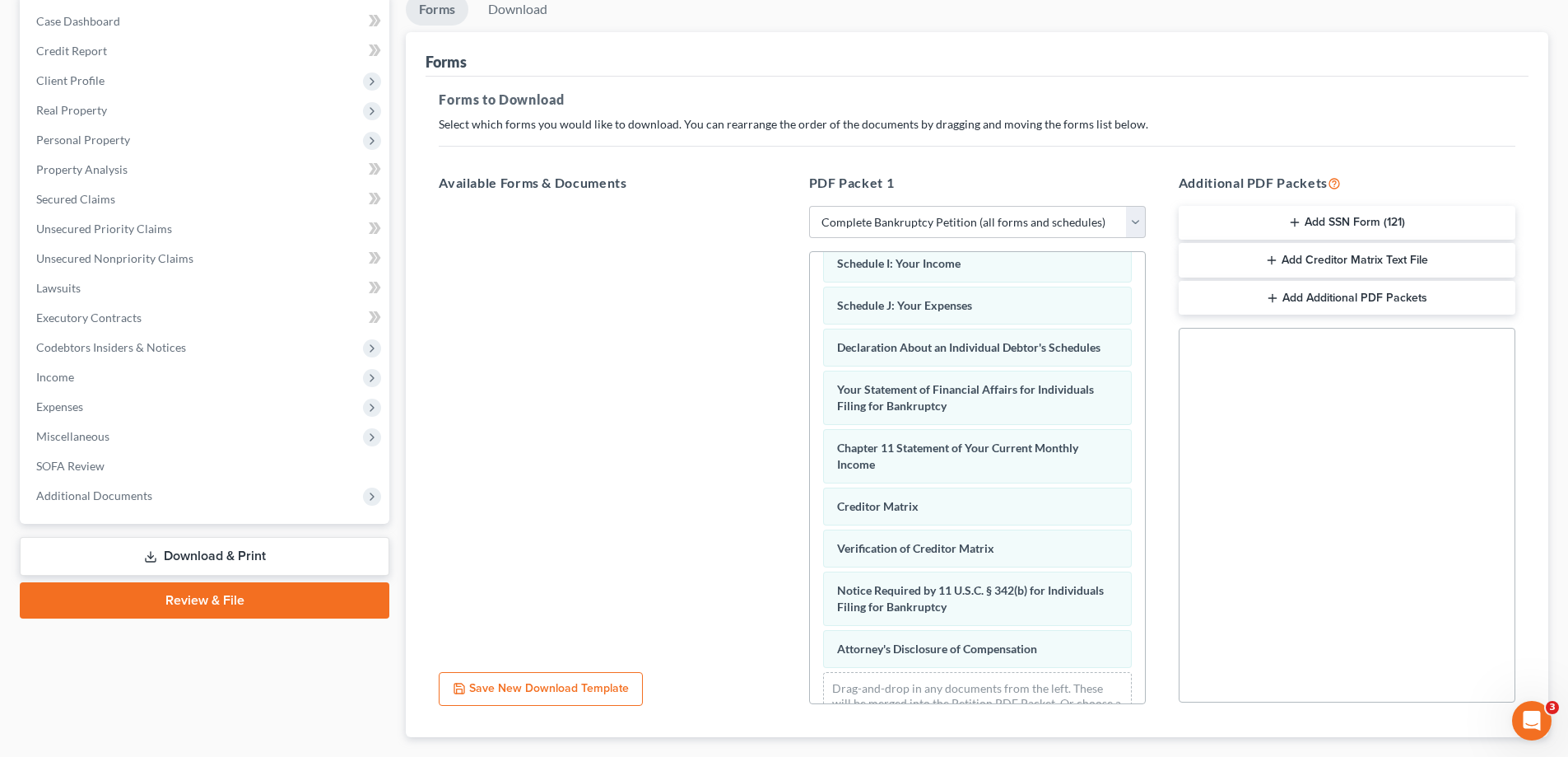
scroll to position [542, 0]
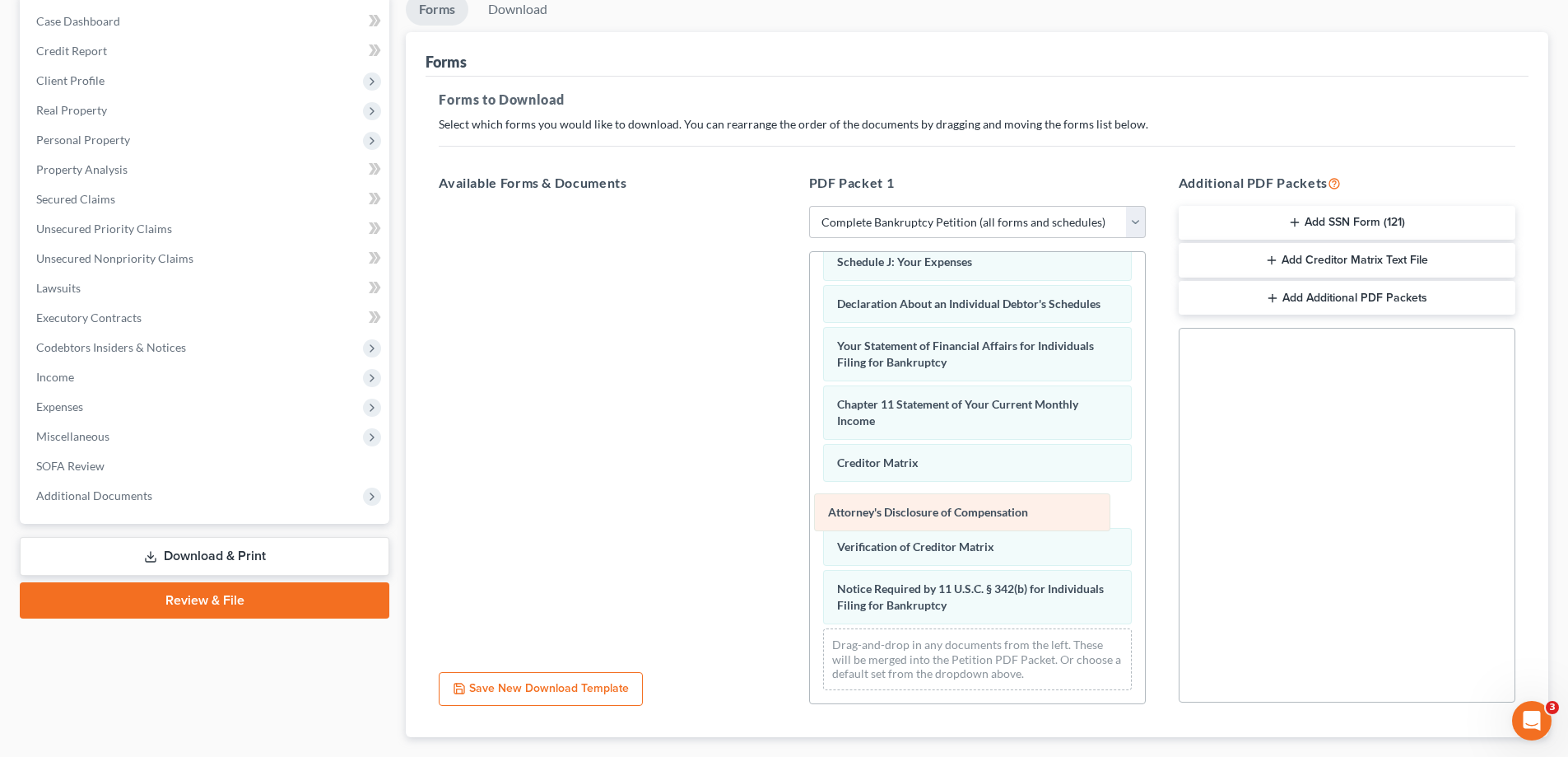
drag, startPoint x: 935, startPoint y: 598, endPoint x: 925, endPoint y: 505, distance: 93.5
click at [925, 505] on div "Attorney's Disclosure of Compensation Voluntary Petition for Individuals Filing…" at bounding box center [977, 215] width 335 height 976
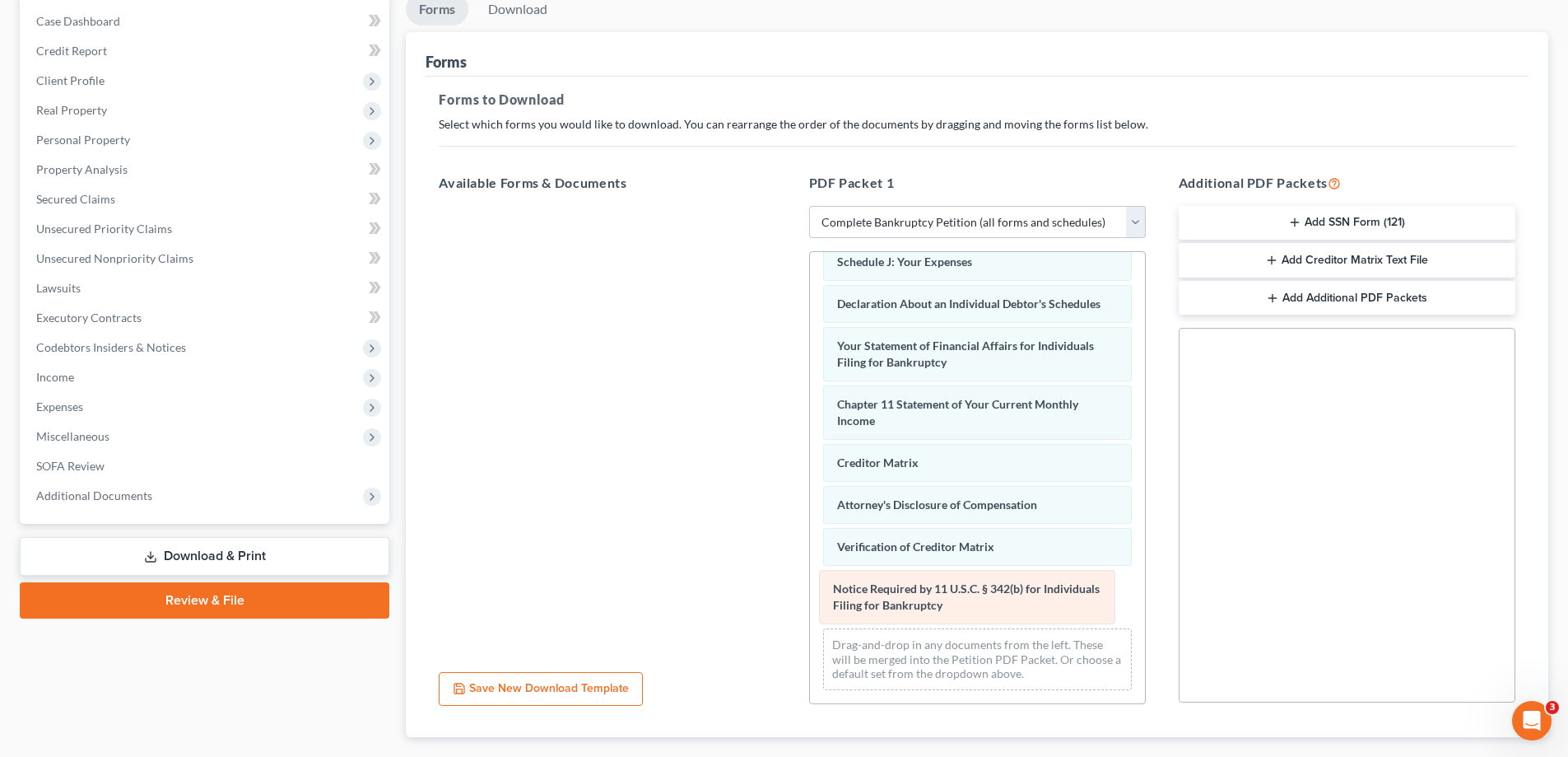
drag, startPoint x: 902, startPoint y: 603, endPoint x: 656, endPoint y: 556, distance: 250.4
click at [810, 557] on div "Notice Required by 11 U.S.C. § 342(b) for Individuals Filing for Bankruptcy Vol…" at bounding box center [977, 215] width 335 height 976
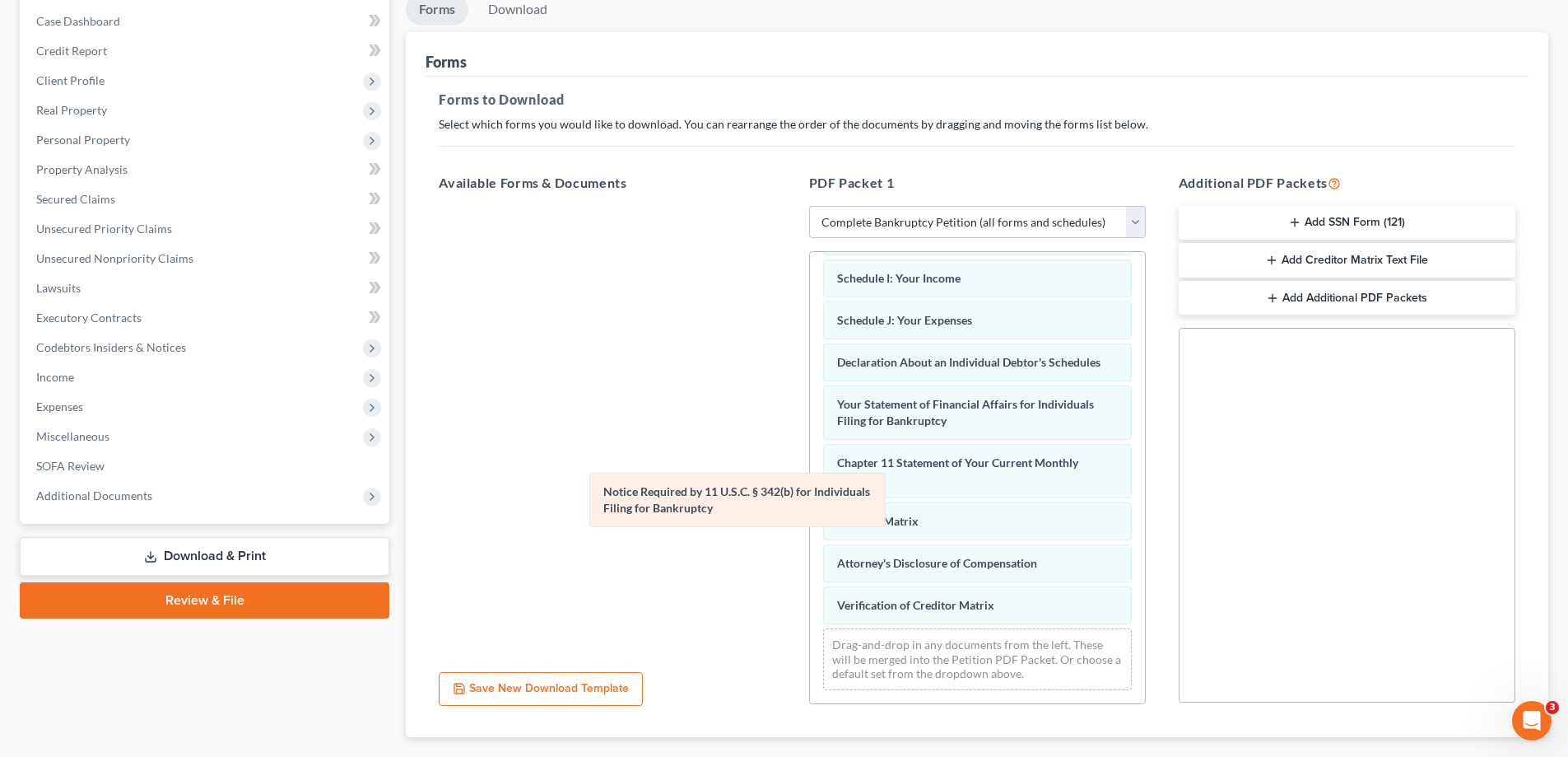
scroll to position [482, 0]
drag, startPoint x: 898, startPoint y: 602, endPoint x: 570, endPoint y: 432, distance: 369.4
click at [810, 432] on div "Notice Required by 11 U.S.C. § 342(b) for Individuals Filing for Bankruptcy Vol…" at bounding box center [977, 245] width 335 height 918
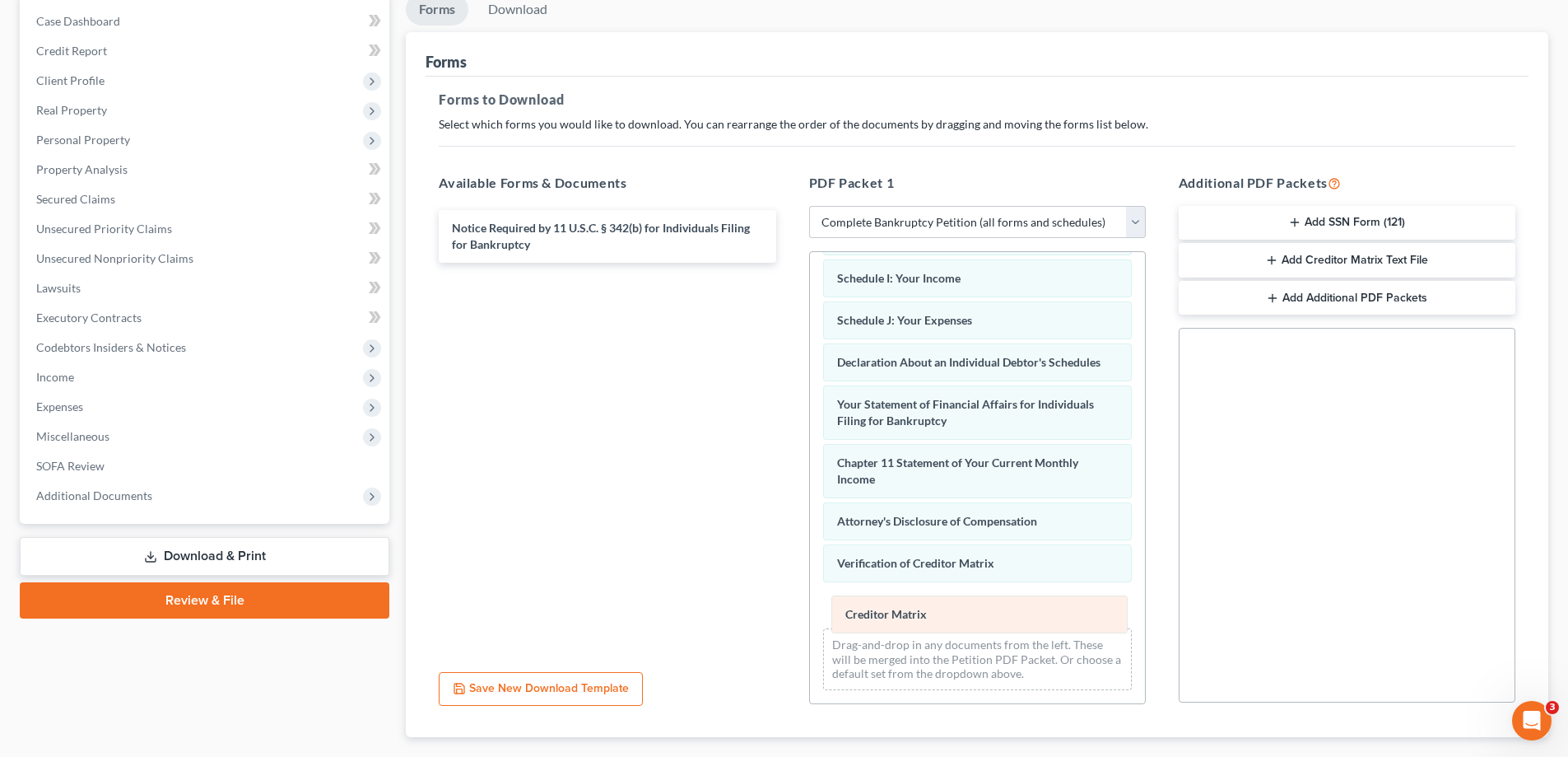
drag, startPoint x: 889, startPoint y: 517, endPoint x: 898, endPoint y: 610, distance: 93.4
click at [898, 610] on div "Creditor Matrix Voluntary Petition for Individuals Filing for Bankruptcy List o…" at bounding box center [977, 245] width 335 height 918
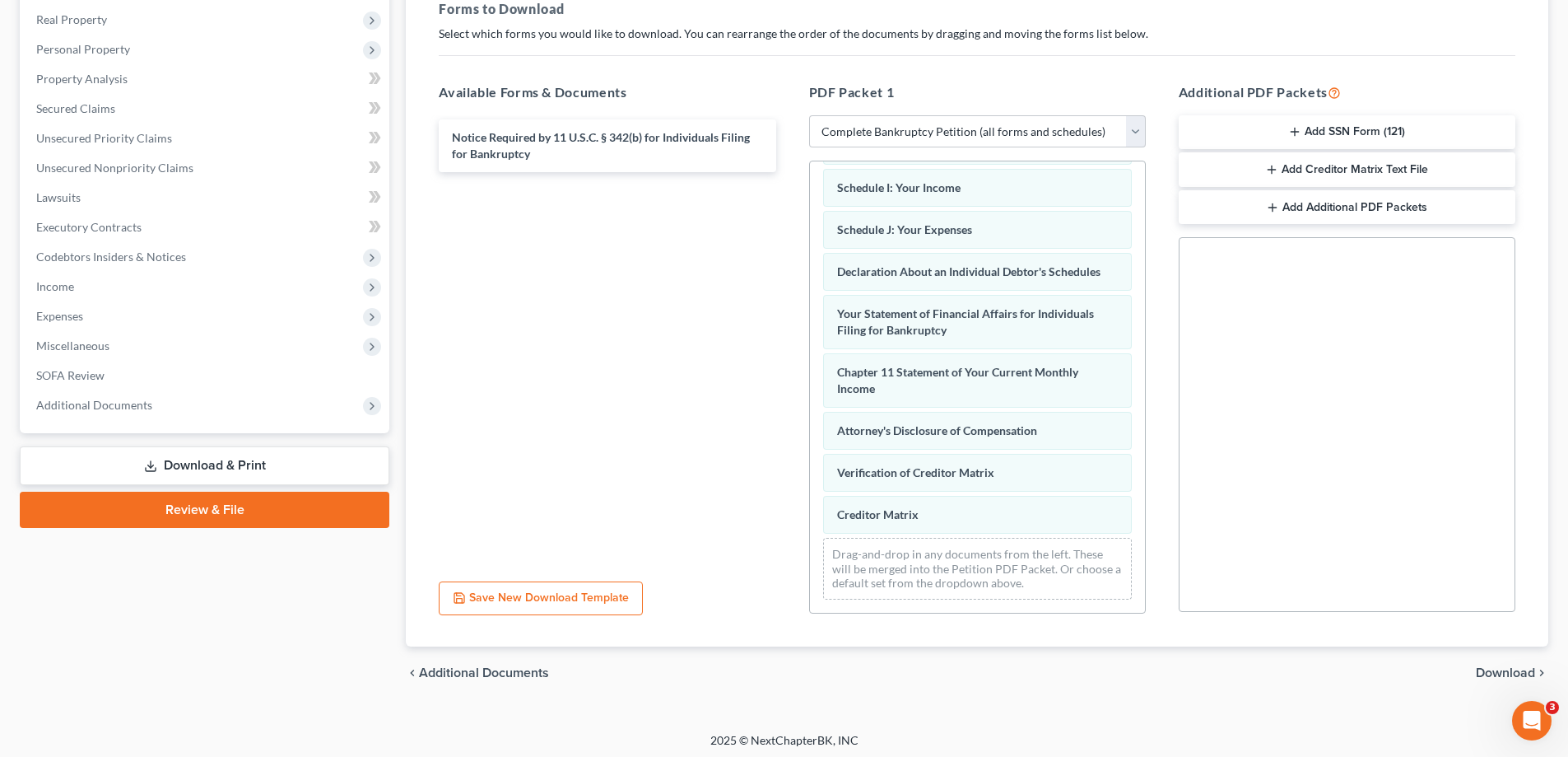
scroll to position [260, 0]
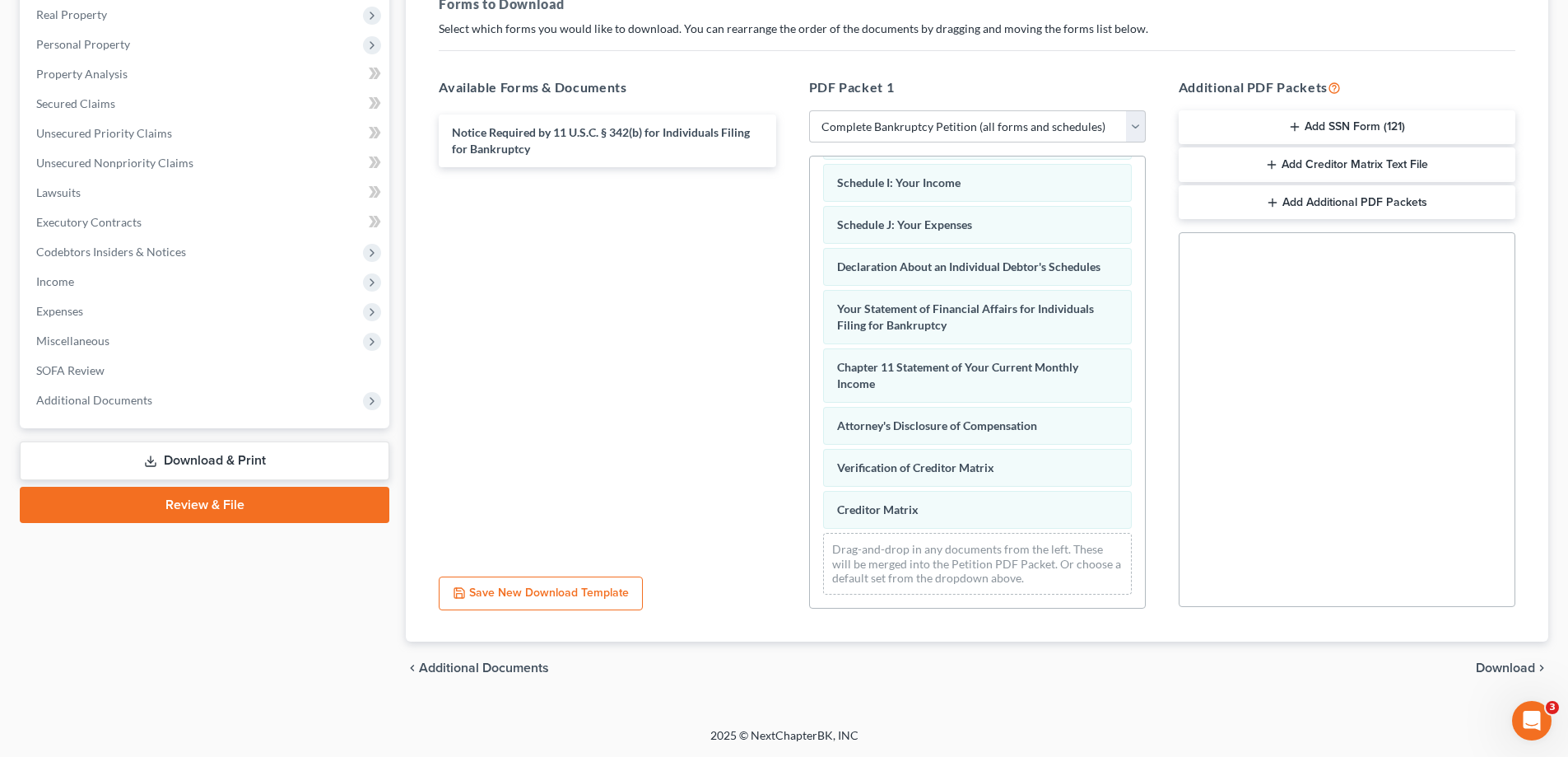
click at [1491, 666] on span "Download" at bounding box center [1506, 668] width 59 height 14
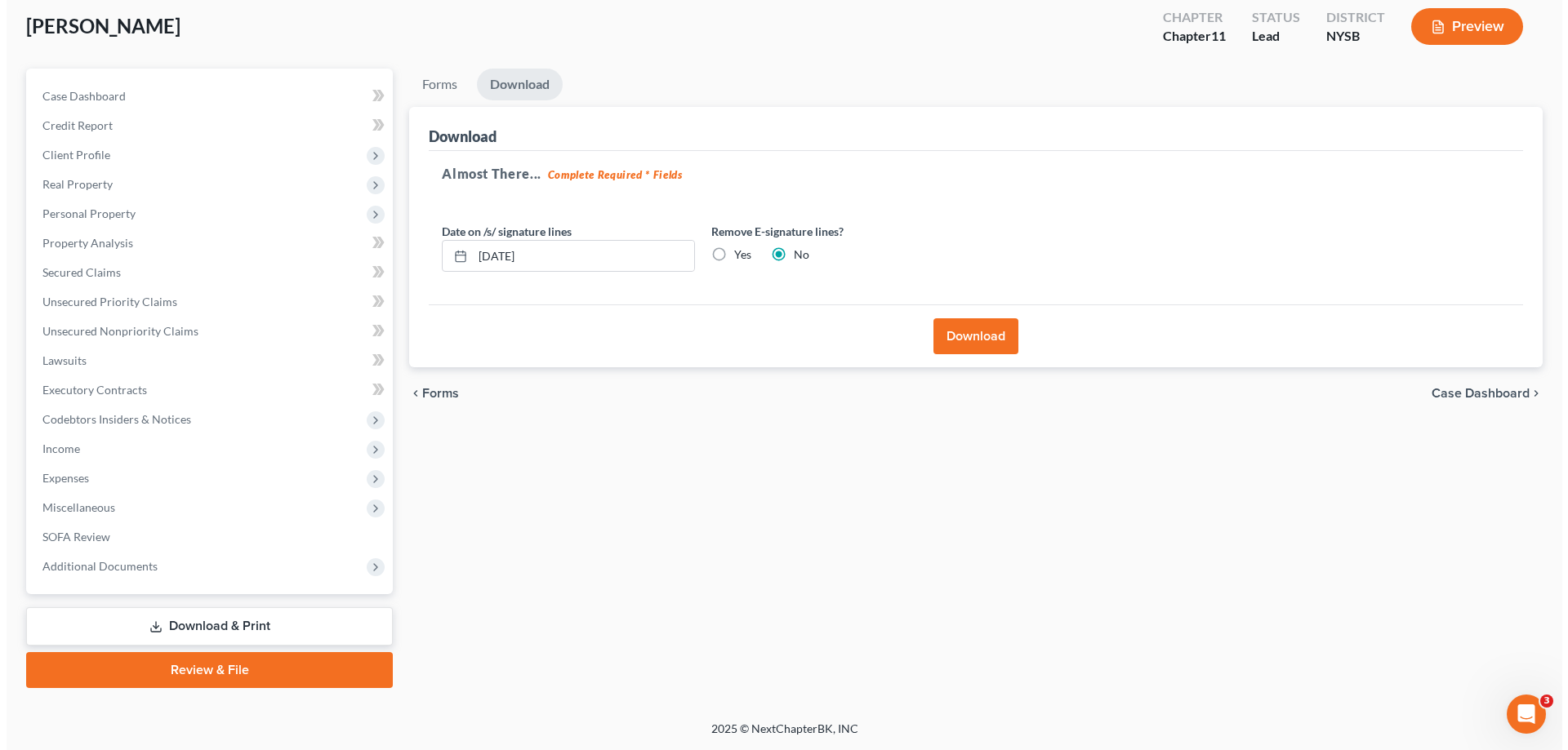
scroll to position [88, 0]
click at [977, 338] on button "Download" at bounding box center [969, 336] width 85 height 36
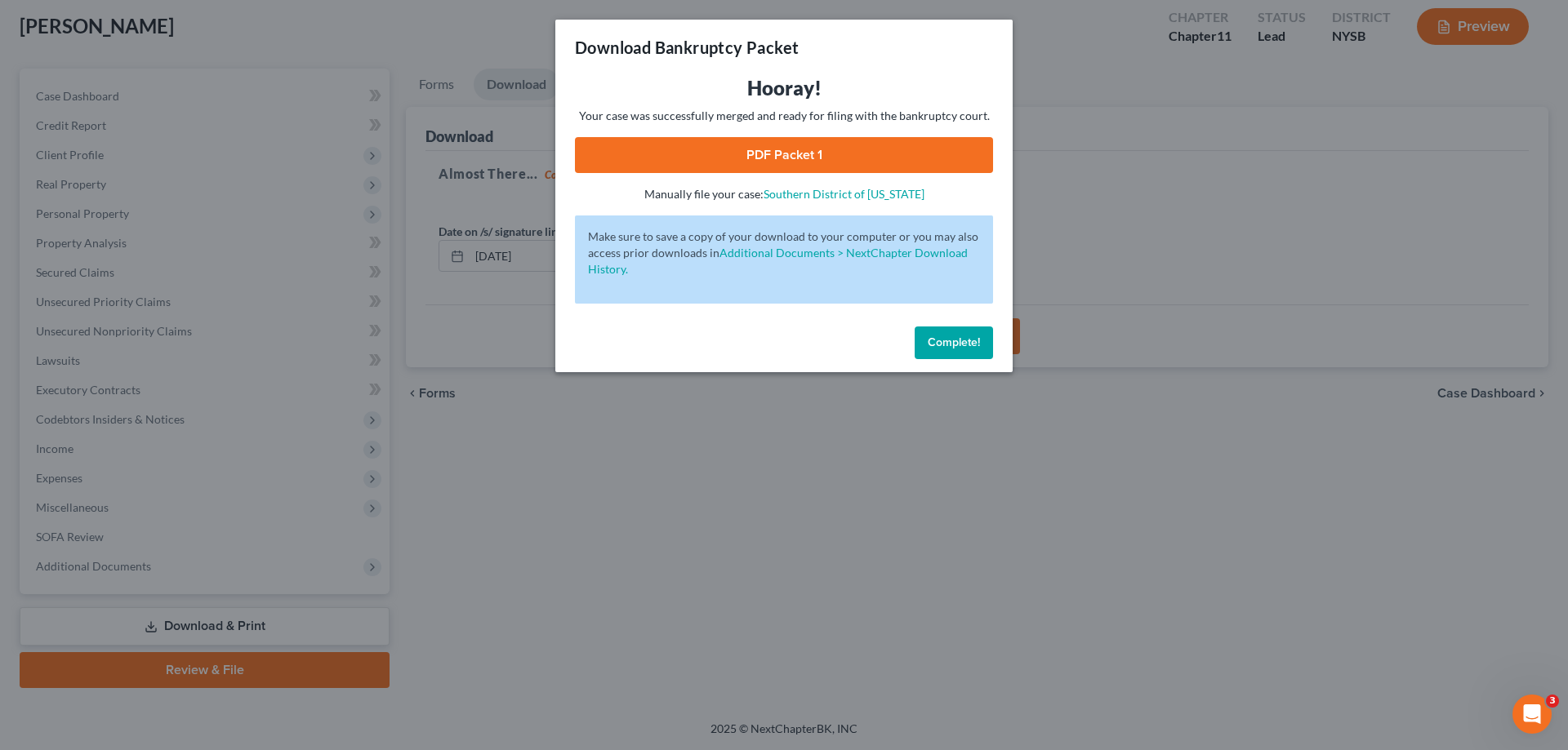
click at [762, 141] on link "PDF Packet 1" at bounding box center [783, 155] width 418 height 36
